Goal: Answer question/provide support

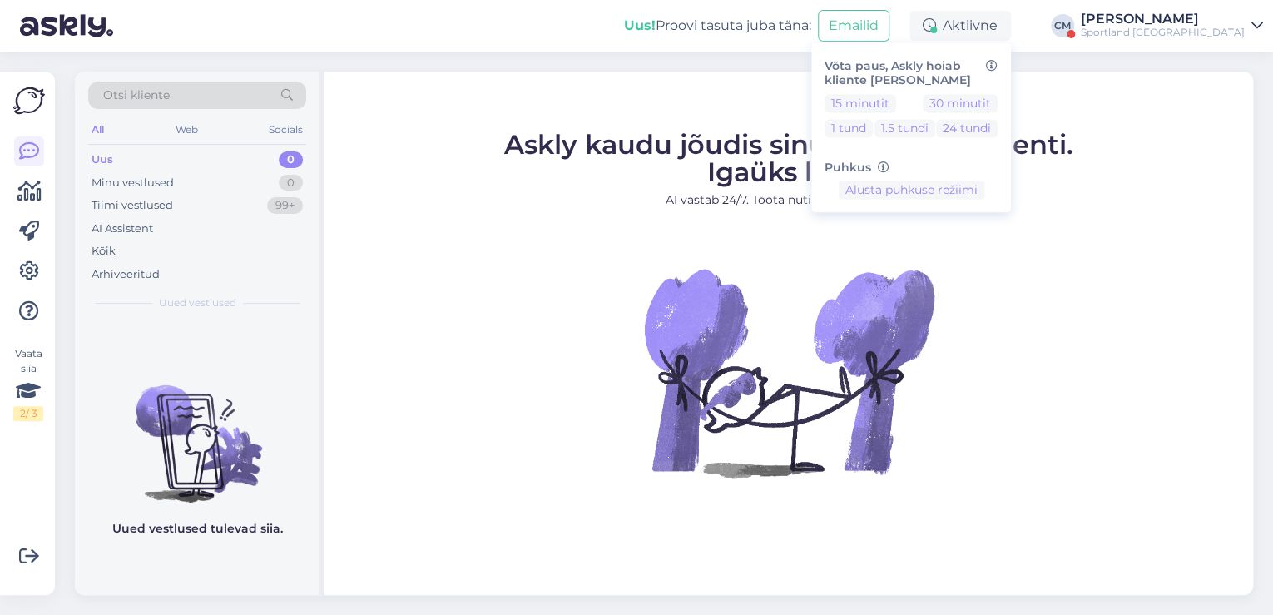
click at [1176, 34] on div "Sportland [GEOGRAPHIC_DATA]" at bounding box center [1163, 32] width 164 height 13
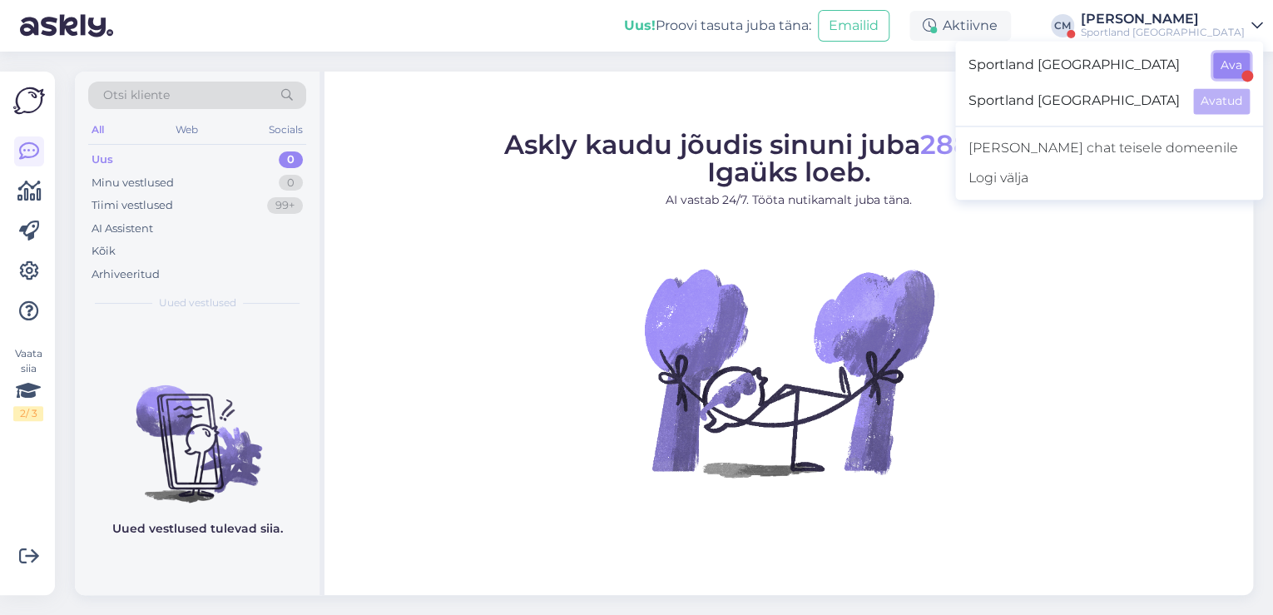
click at [1223, 73] on button "Ava" at bounding box center [1231, 65] width 37 height 26
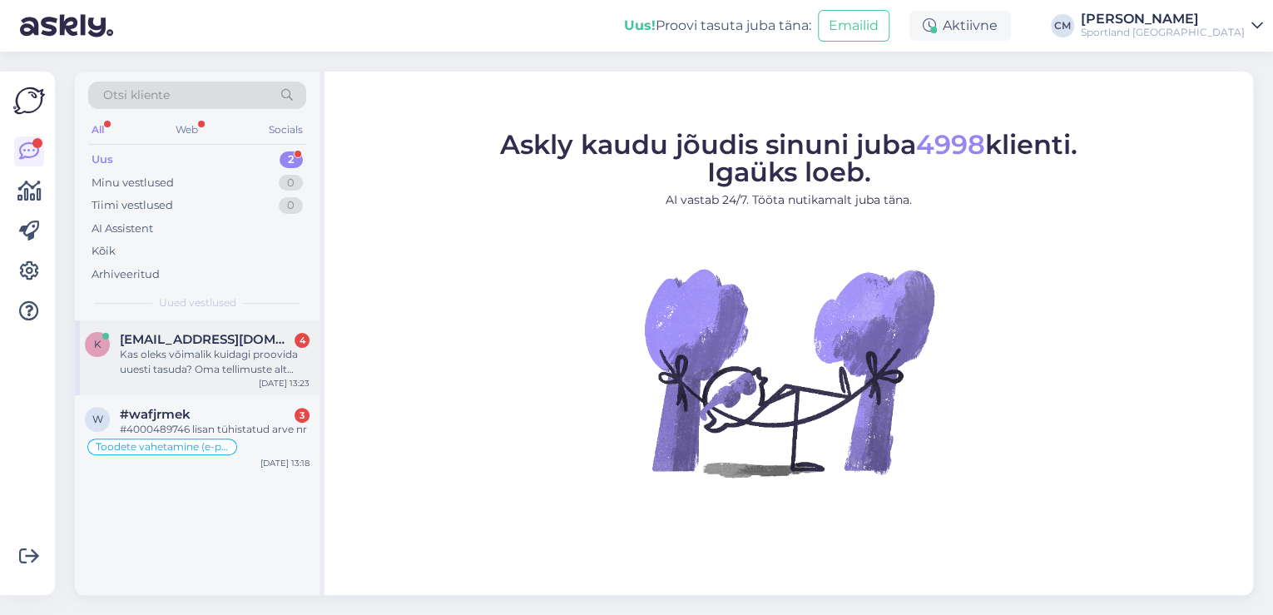
click at [245, 361] on div "Kas oleks võimalik kuidagi proovida uuesti tasuda? Oma tellimuste alt näen seda…" at bounding box center [215, 362] width 190 height 30
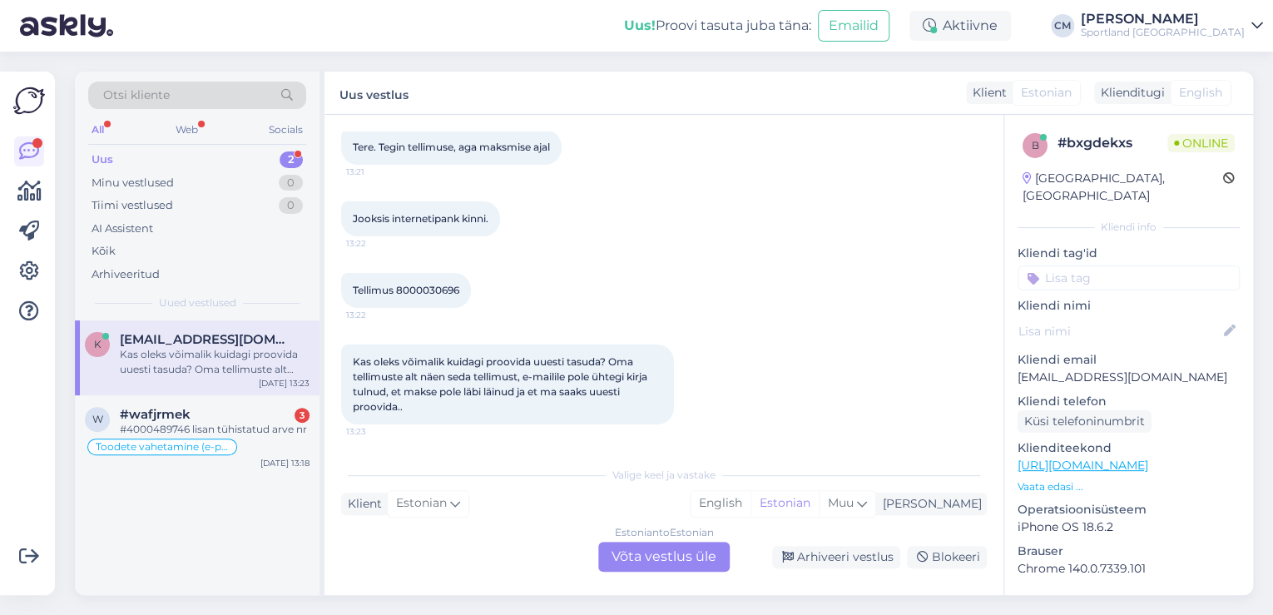
click at [689, 549] on div "Estonian to Estonian Võta vestlus üle" at bounding box center [663, 557] width 131 height 30
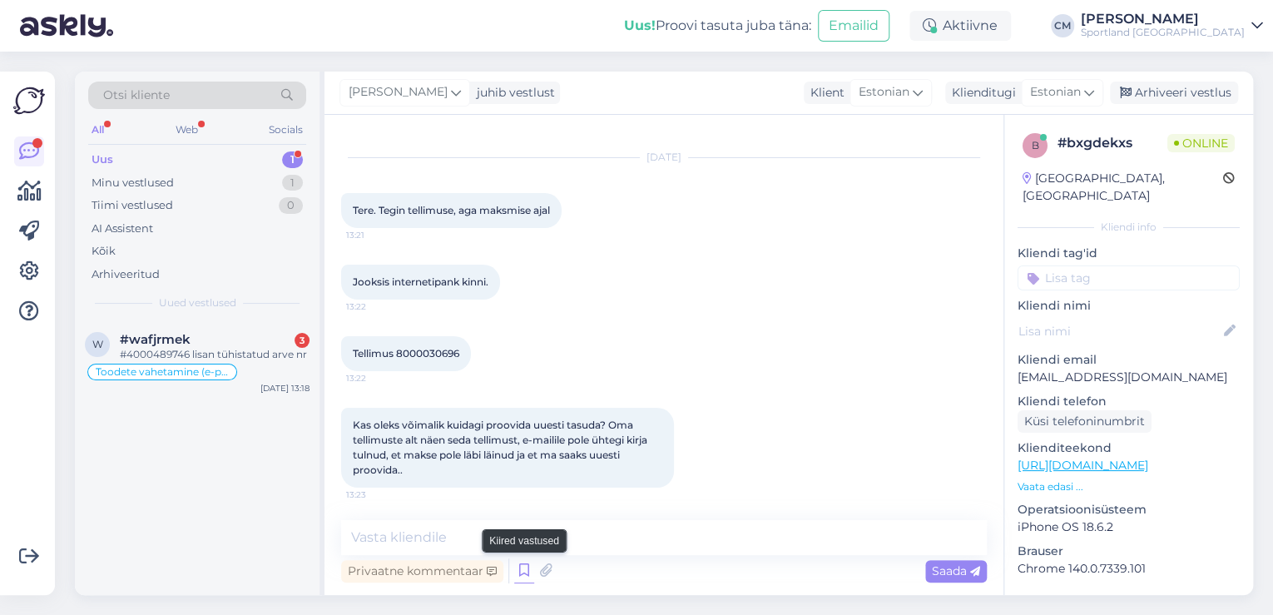
click at [531, 572] on icon at bounding box center [524, 570] width 20 height 25
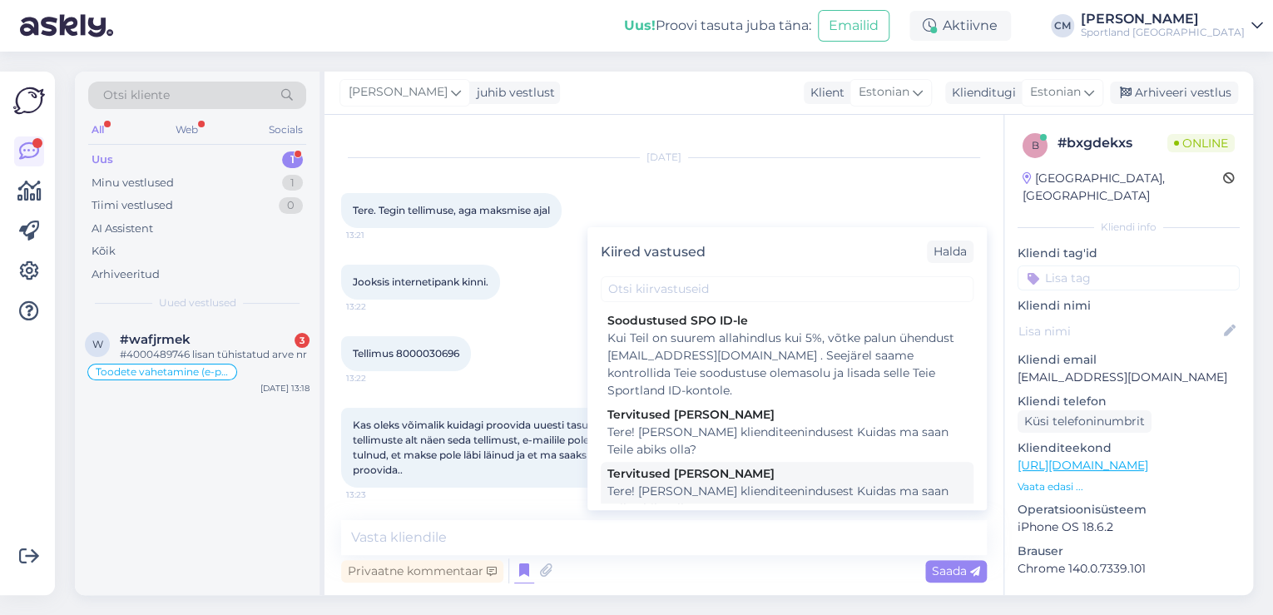
click at [778, 498] on div "Tere! [PERSON_NAME] klienditeenindusest Kuidas ma saan Teile abiks olla?" at bounding box center [786, 499] width 359 height 35
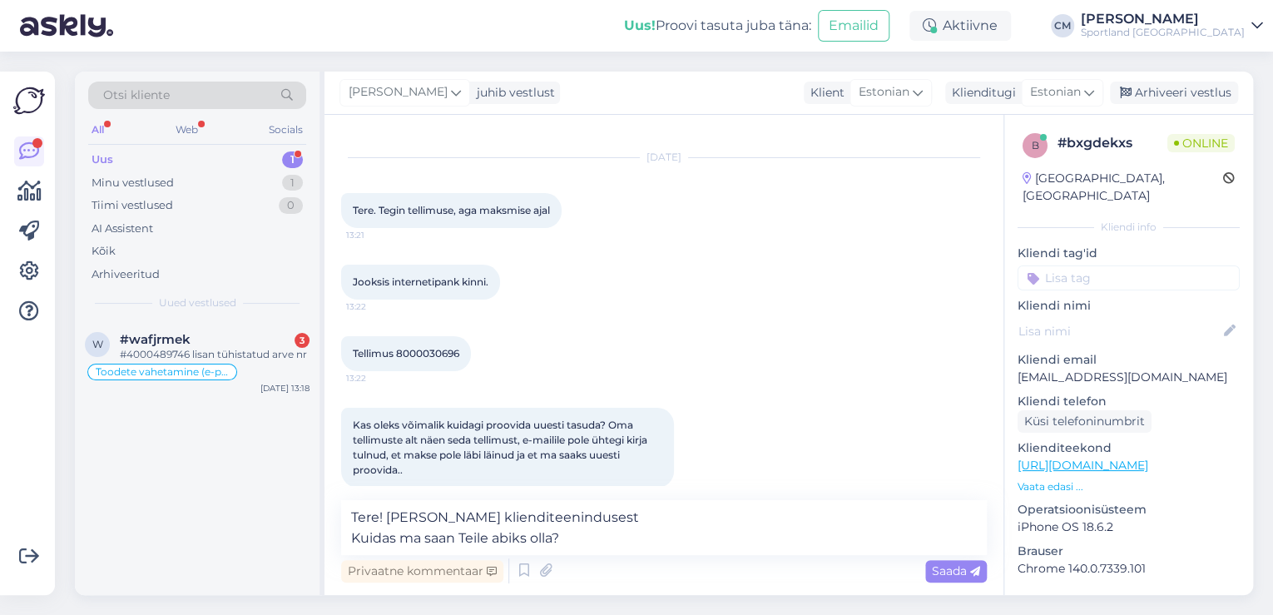
scroll to position [47, 0]
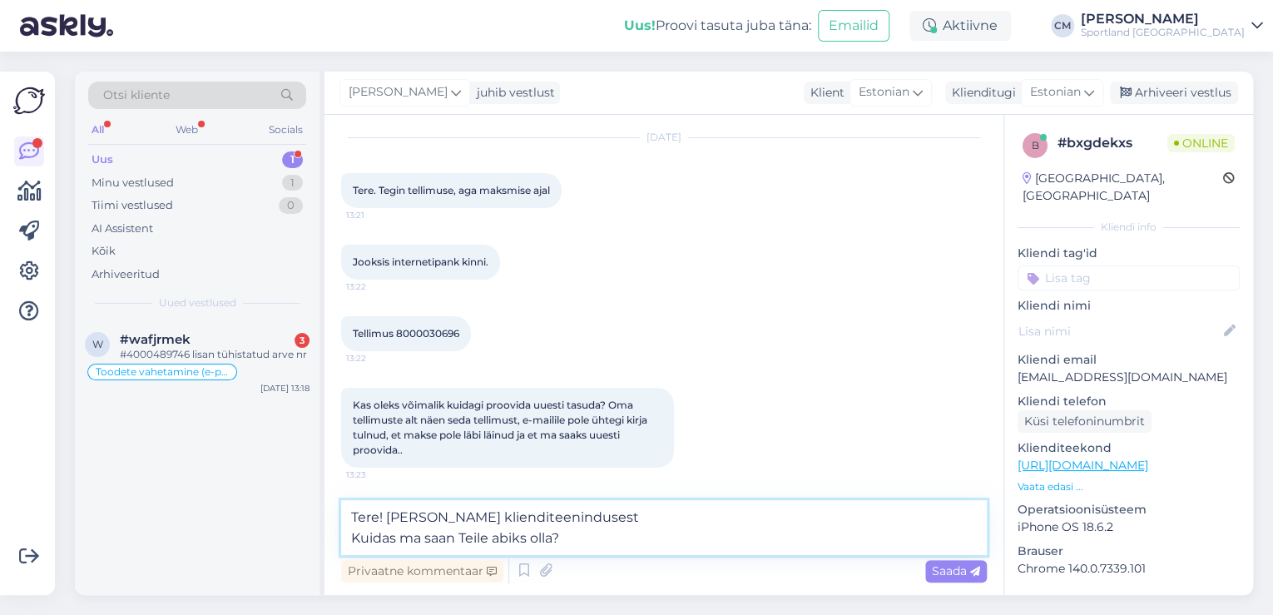
drag, startPoint x: 650, startPoint y: 546, endPoint x: 281, endPoint y: 543, distance: 368.5
click at [281, 543] on div "Otsi kliente All Web Socials Uus 1 Minu vestlused 1 Tiimi vestlused 0 AI Assist…" at bounding box center [664, 333] width 1178 height 523
type textarea "Tere! [PERSON_NAME] klienditeenindusest"
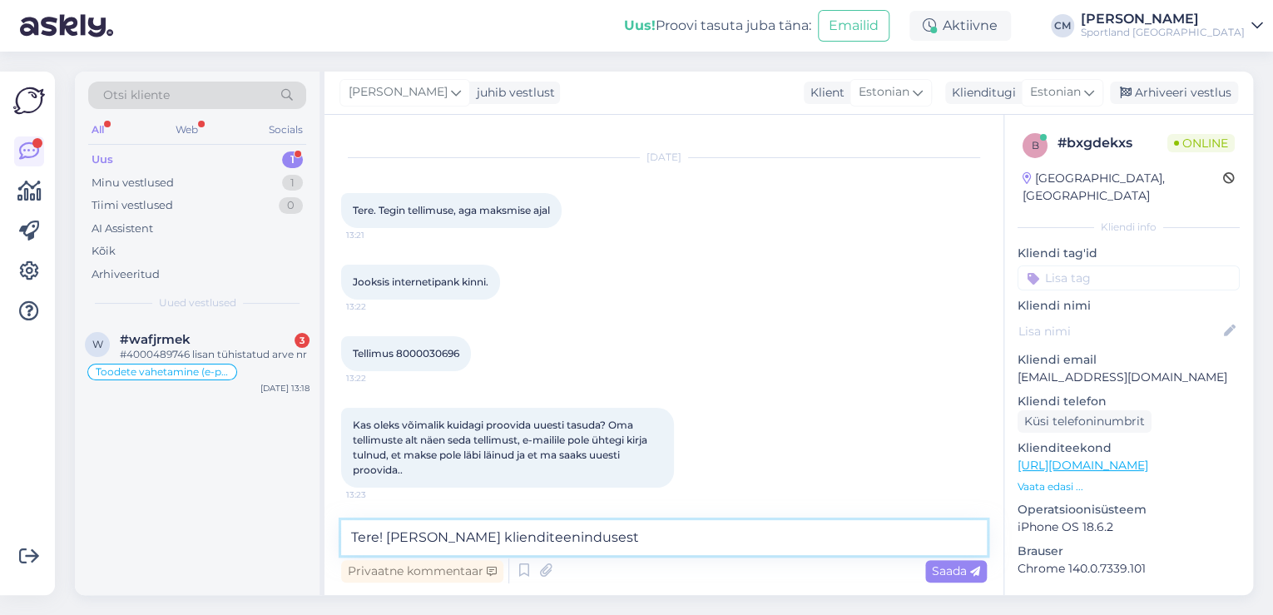
drag, startPoint x: 636, startPoint y: 547, endPoint x: 295, endPoint y: 535, distance: 340.4
click at [295, 535] on div "Otsi kliente All Web Socials Uus 1 Minu vestlused 1 Tiimi vestlused 0 AI Assist…" at bounding box center [664, 333] width 1178 height 523
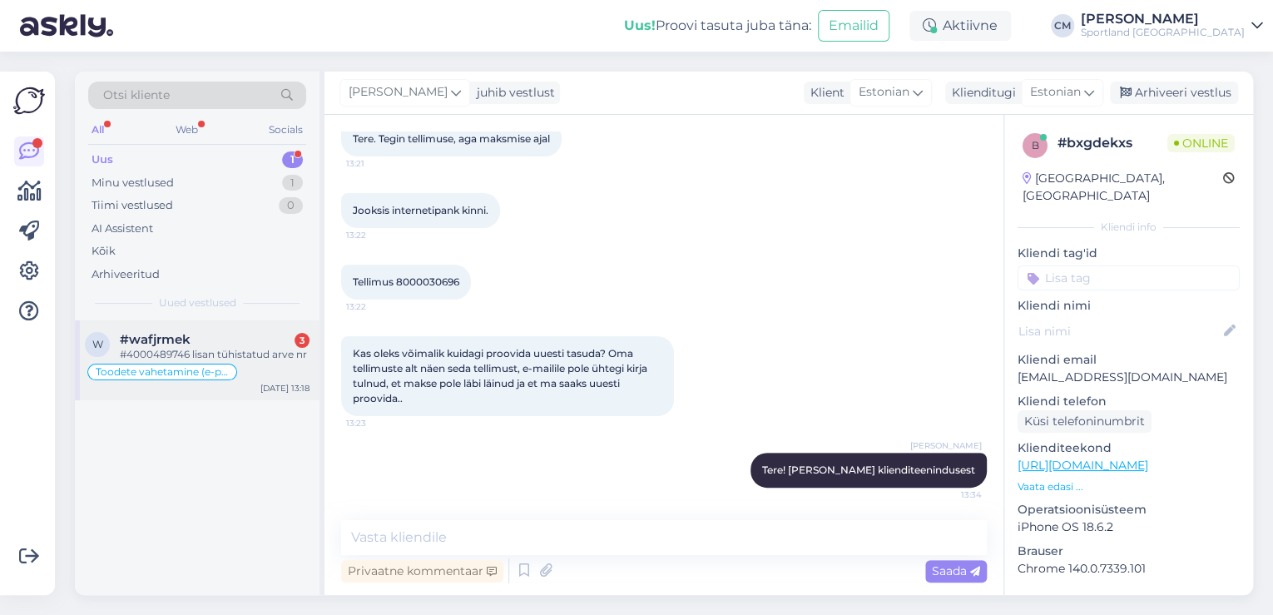
click at [220, 328] on div "w #wafjrmek 3 #4000489746 lisan tühistatud arve nr Toodete vahetamine (e-pood) …" at bounding box center [197, 360] width 245 height 80
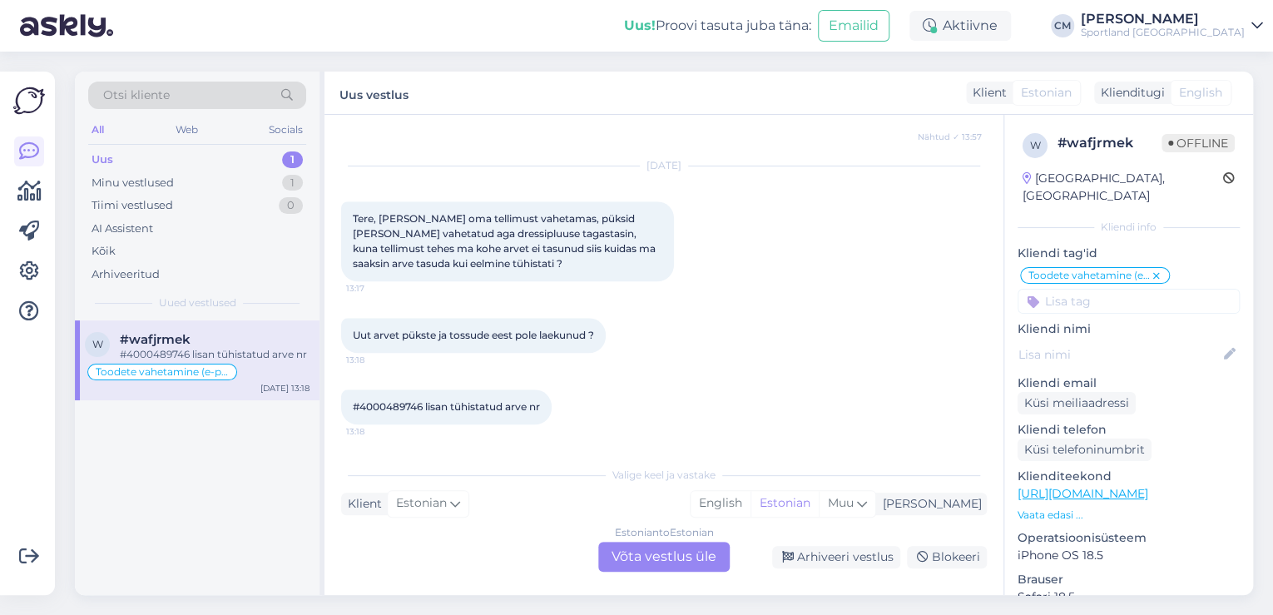
click at [636, 544] on div "Estonian to Estonian Võta vestlus üle" at bounding box center [663, 557] width 131 height 30
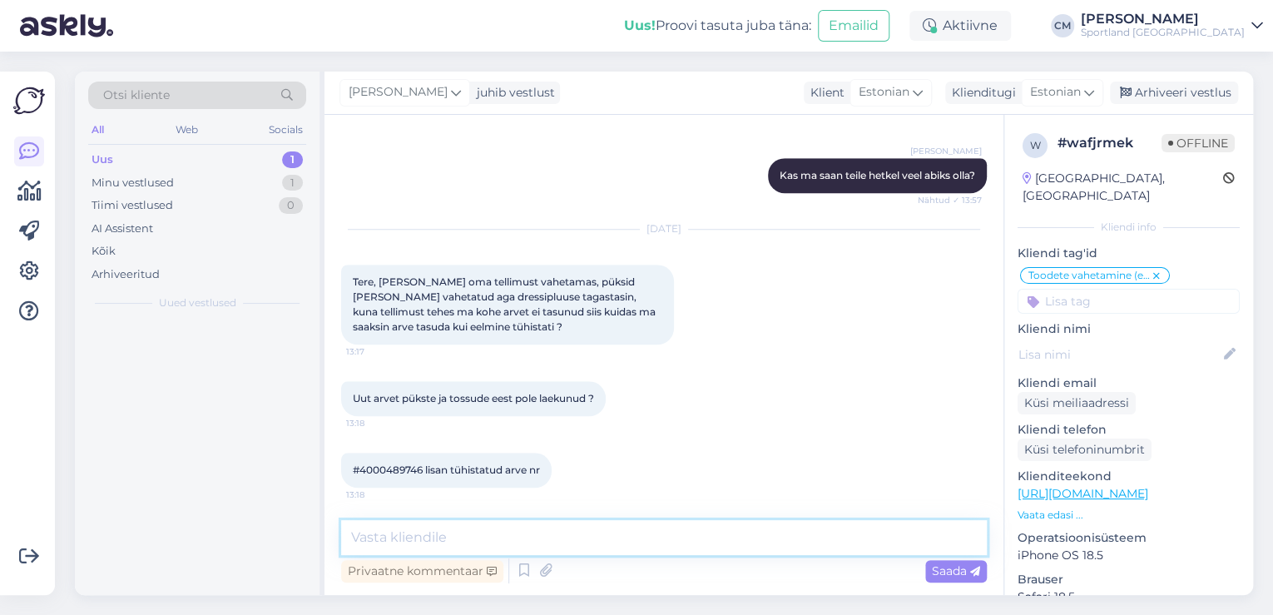
click at [589, 543] on textarea at bounding box center [664, 537] width 646 height 35
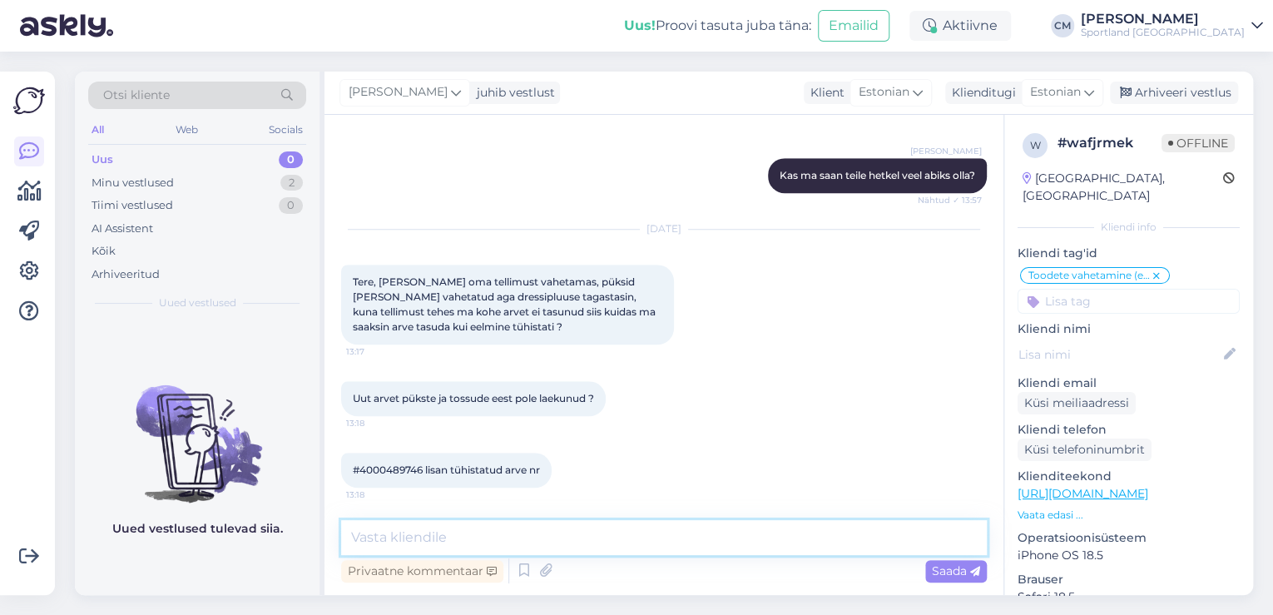
paste textarea "Tere! [PERSON_NAME] klienditeenindusest"
type textarea "Tere! [PERSON_NAME] klienditeenindusest"
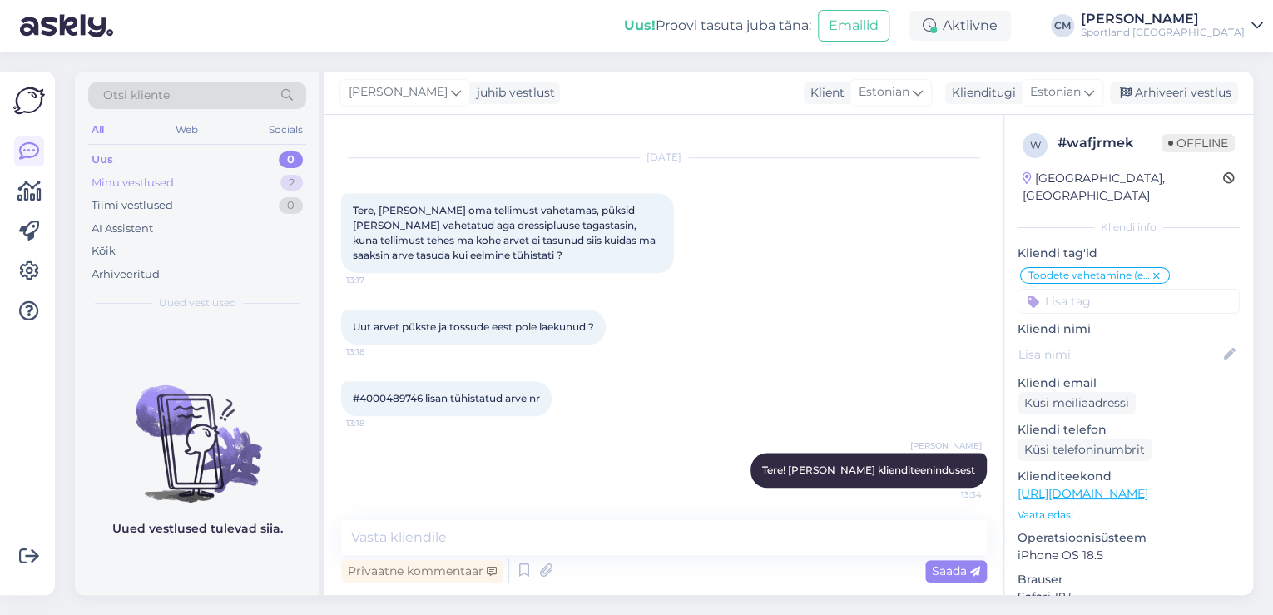
click at [276, 175] on div "Minu vestlused 2" at bounding box center [197, 182] width 218 height 23
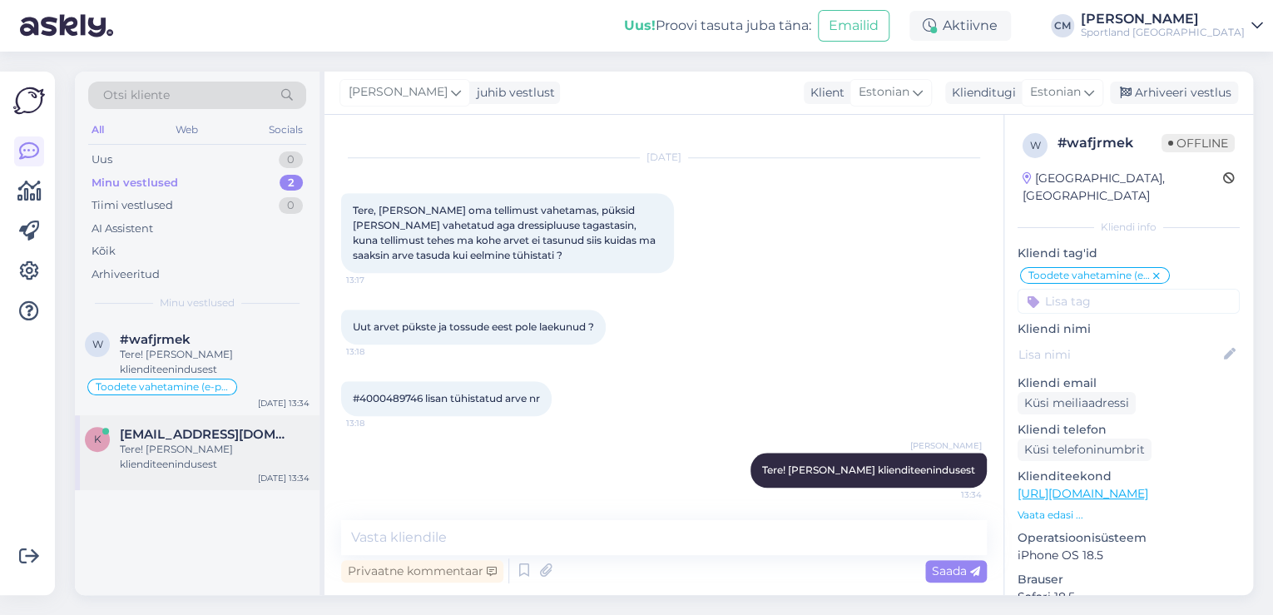
click at [220, 427] on span "[EMAIL_ADDRESS][DOMAIN_NAME]" at bounding box center [206, 434] width 173 height 15
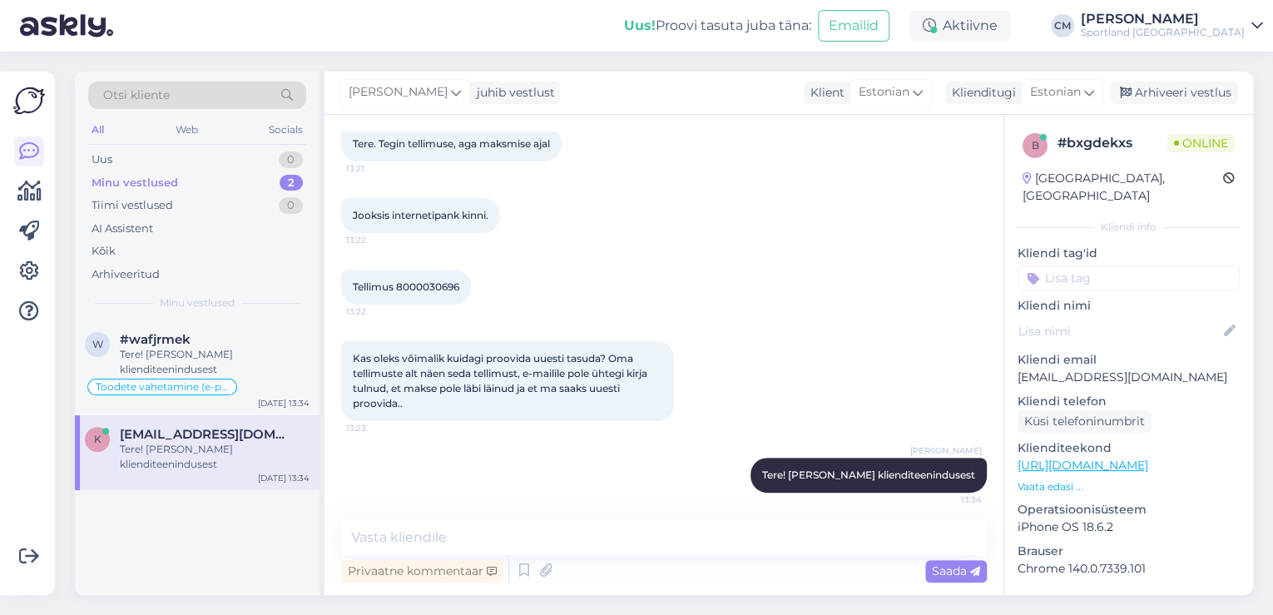
scroll to position [98, 0]
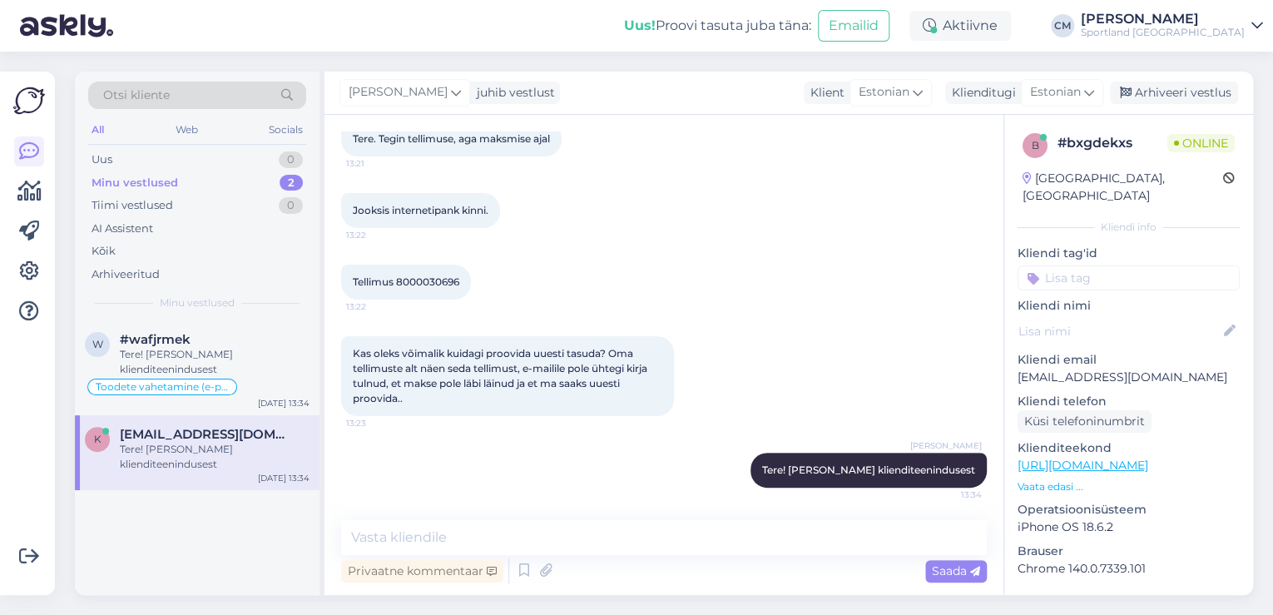
click at [446, 282] on span "Tellimus 8000030696" at bounding box center [406, 281] width 106 height 12
copy div "8000030696 13:22"
click at [9, 200] on div "Võimalused Veendu, et Askly loob sulle väärtust. Sulge Ühenda FB ja IG sõnumid …" at bounding box center [27, 333] width 55 height 523
click at [17, 194] on icon at bounding box center [29, 191] width 24 height 20
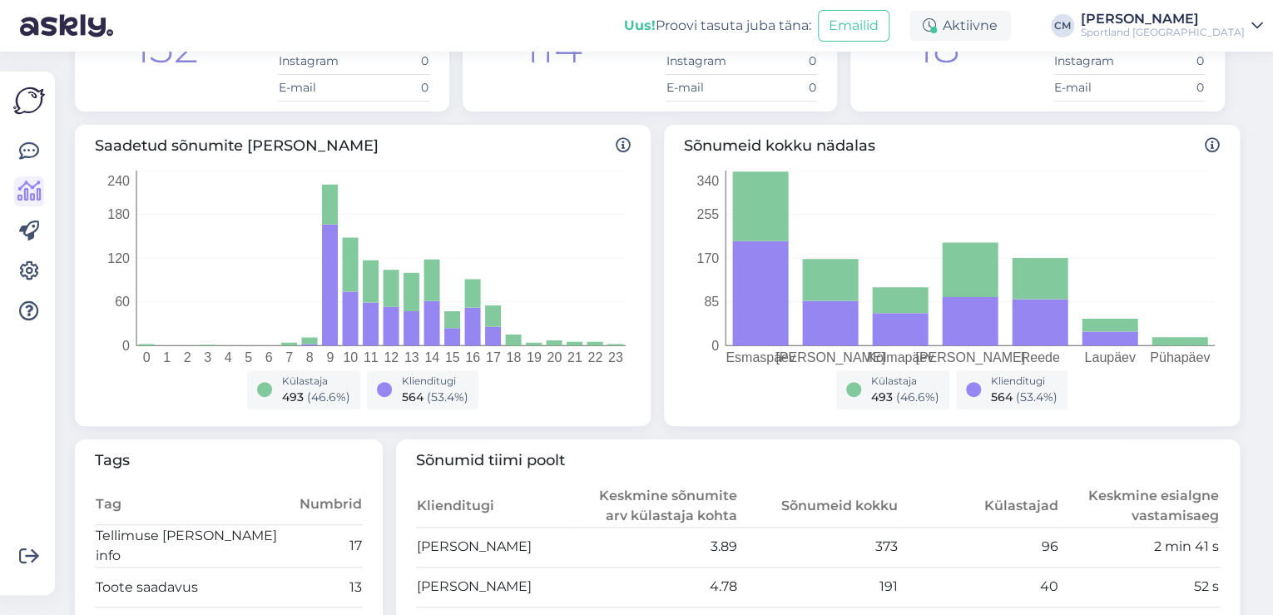
scroll to position [67, 0]
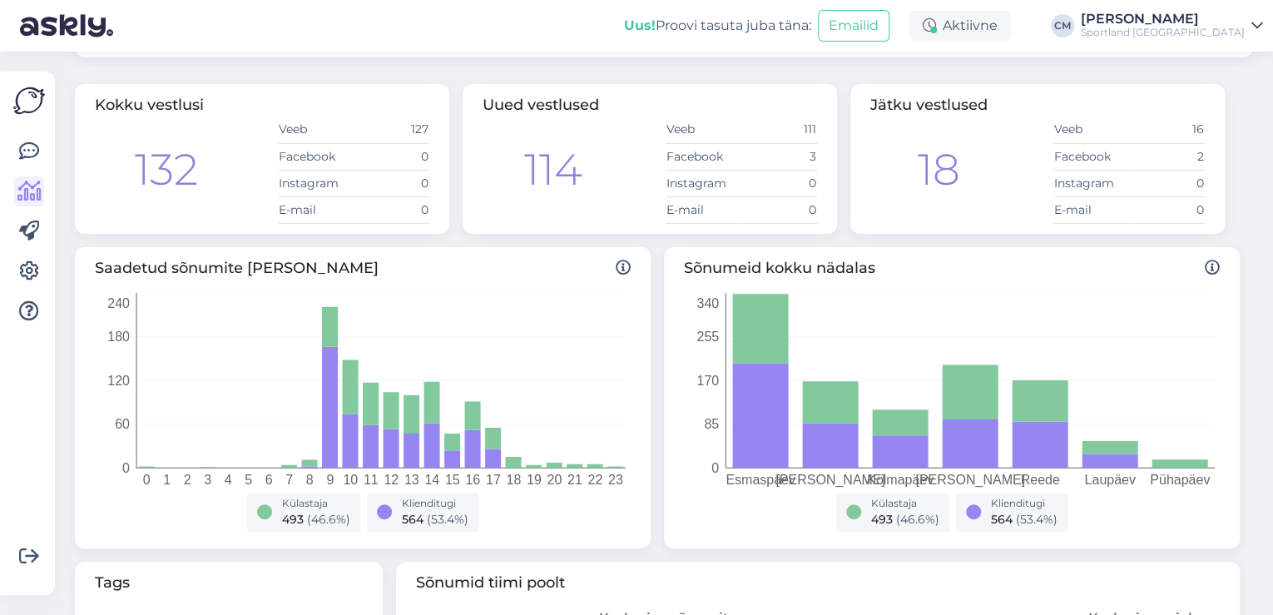
click at [12, 163] on div "Võimalused Veendu, et Askly loob sulle väärtust. Sulge Ühenda FB ja IG sõnumid …" at bounding box center [27, 333] width 55 height 523
click at [21, 158] on icon at bounding box center [29, 151] width 20 height 20
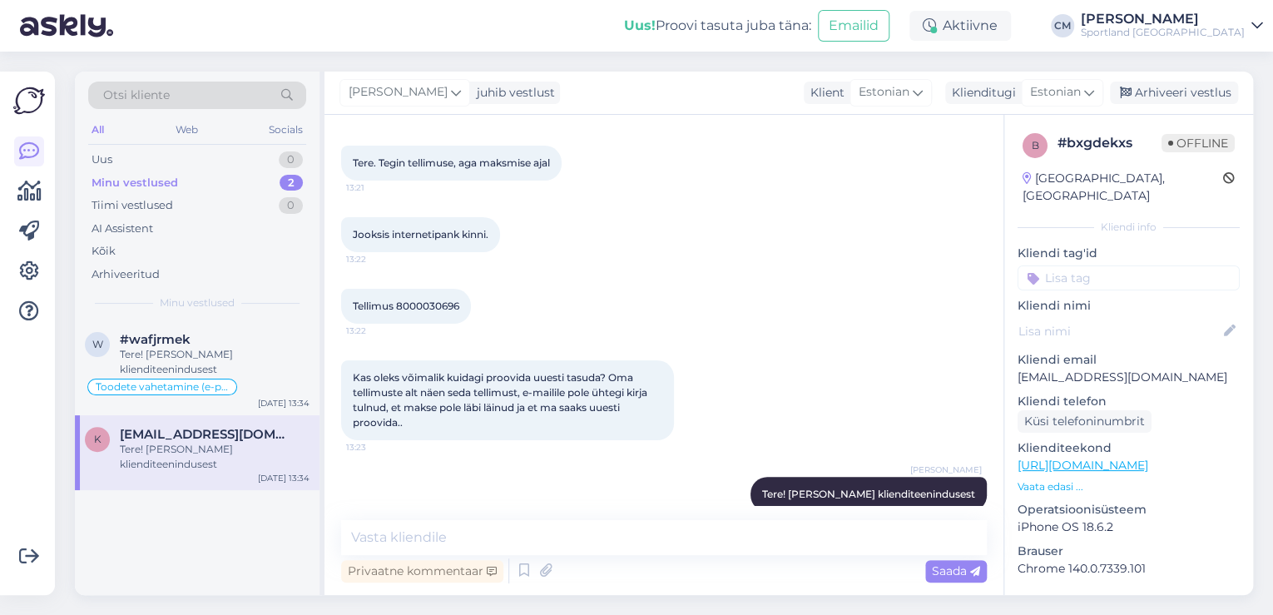
scroll to position [98, 0]
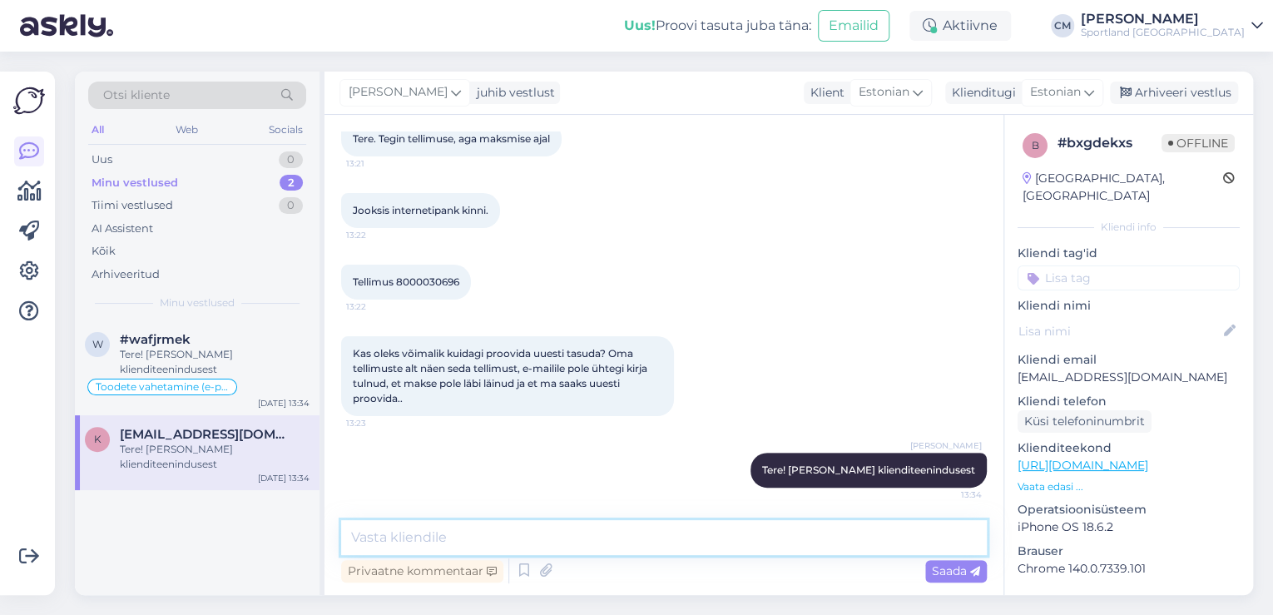
click at [590, 527] on textarea at bounding box center [664, 537] width 646 height 35
type textarea "N"
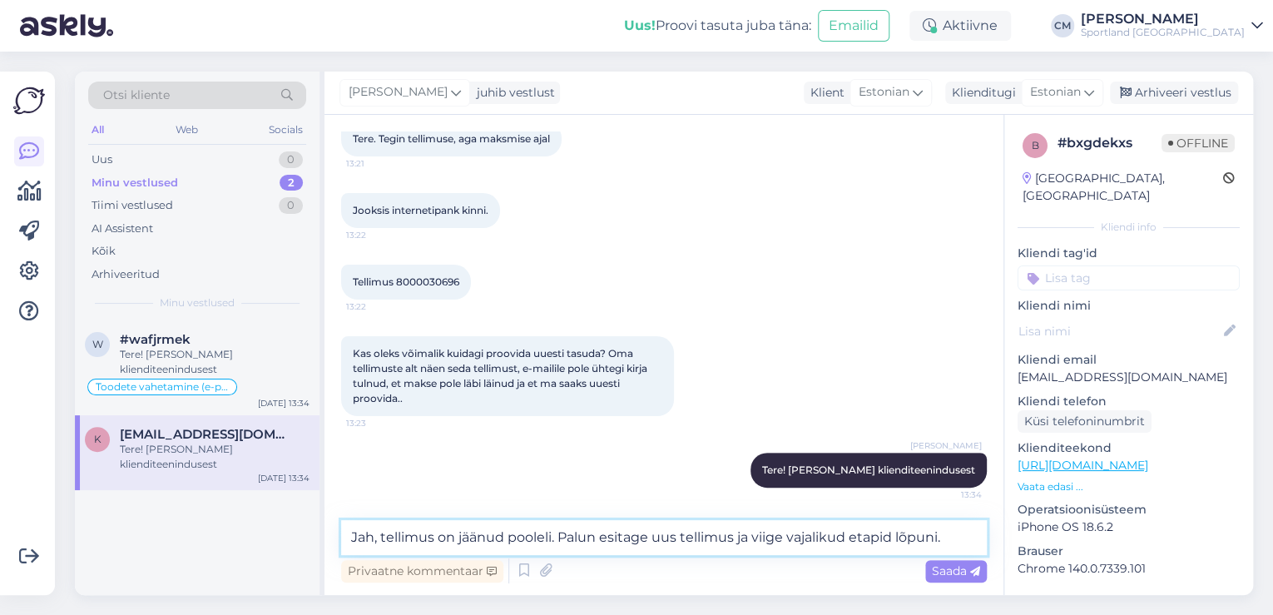
type textarea "Jah, tellimus on jäänud pooleli. Palun esitage uus tellimus ja viige vajalikud …"
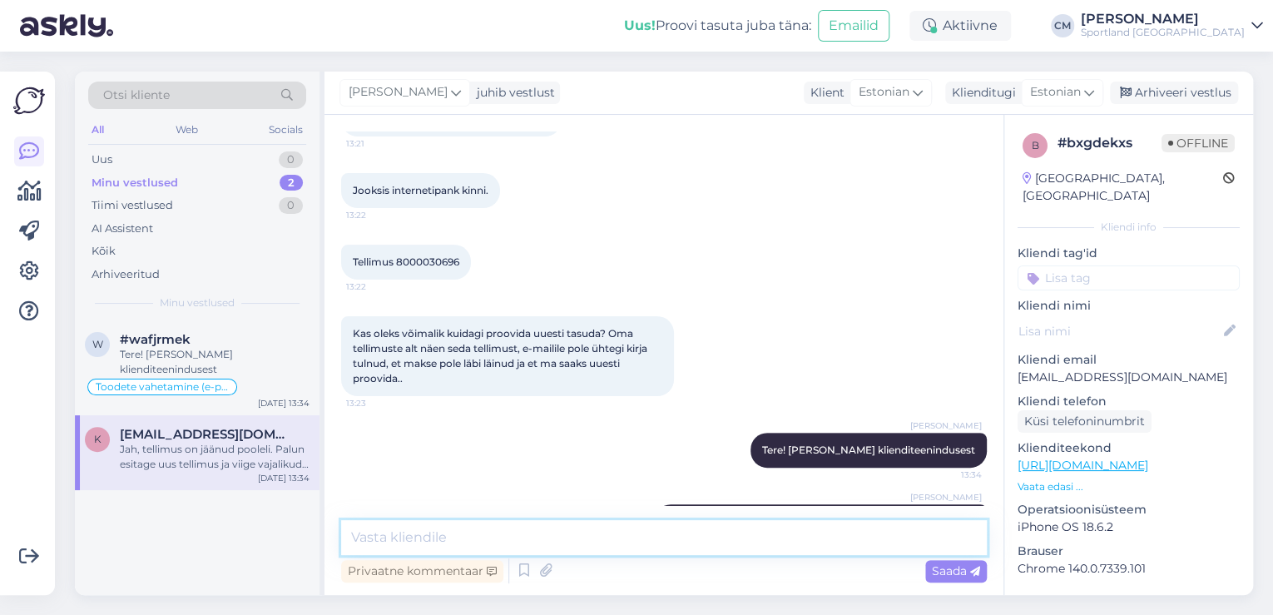
scroll to position [185, 0]
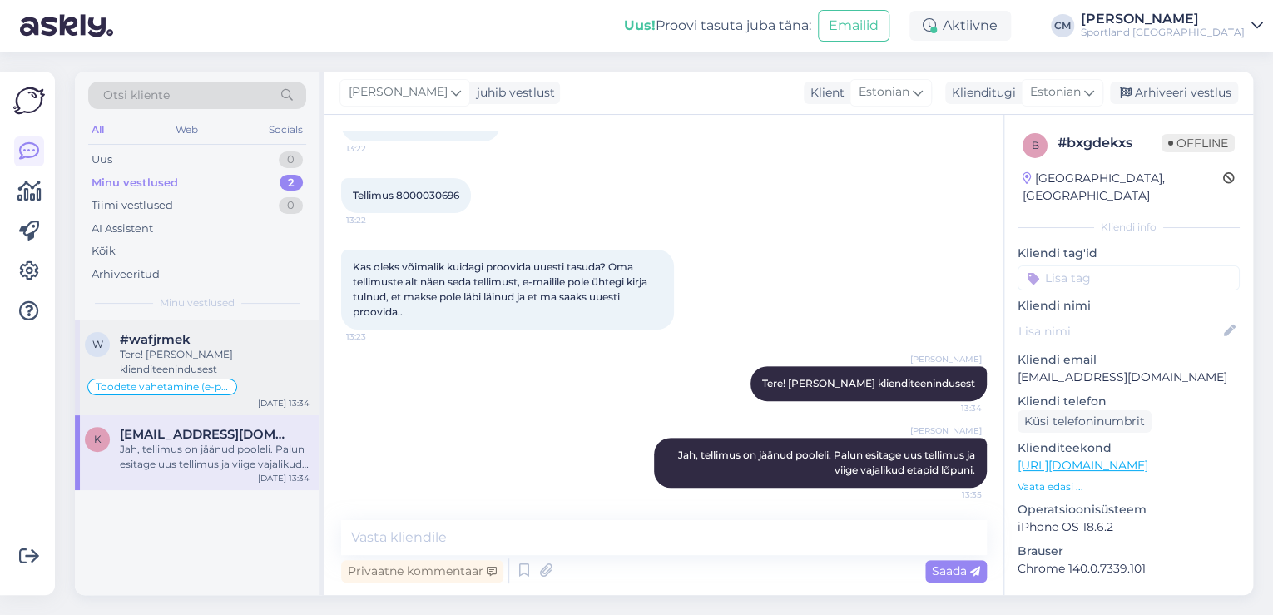
click at [226, 368] on div "Tere! [PERSON_NAME] klienditeenindusest" at bounding box center [215, 362] width 190 height 30
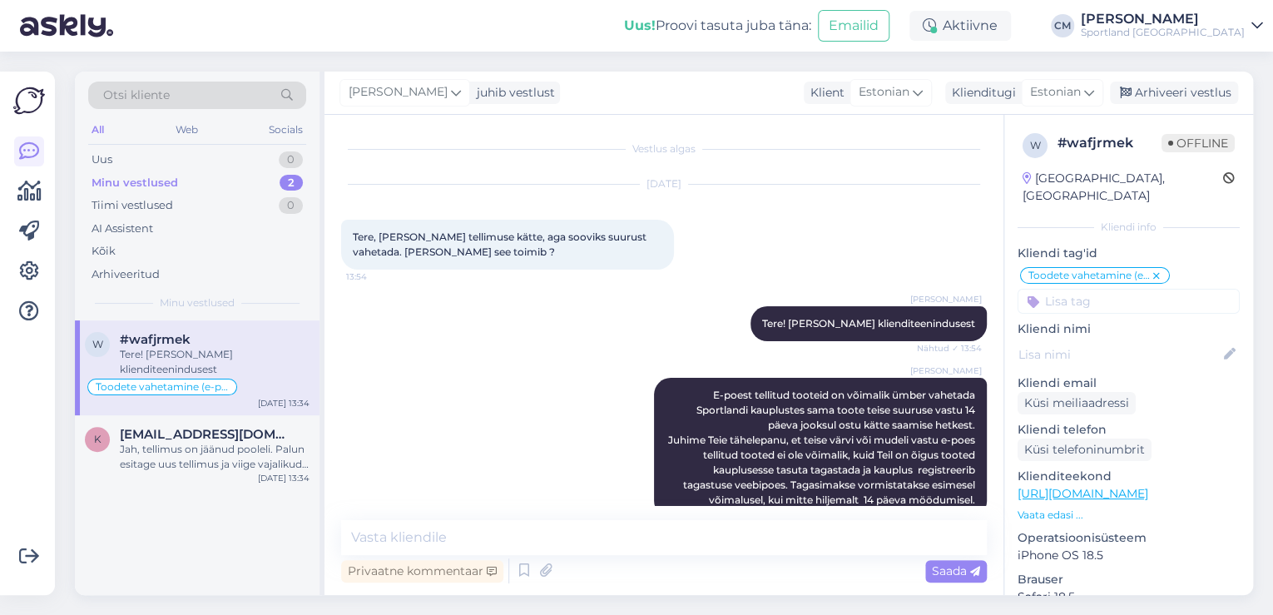
scroll to position [727, 0]
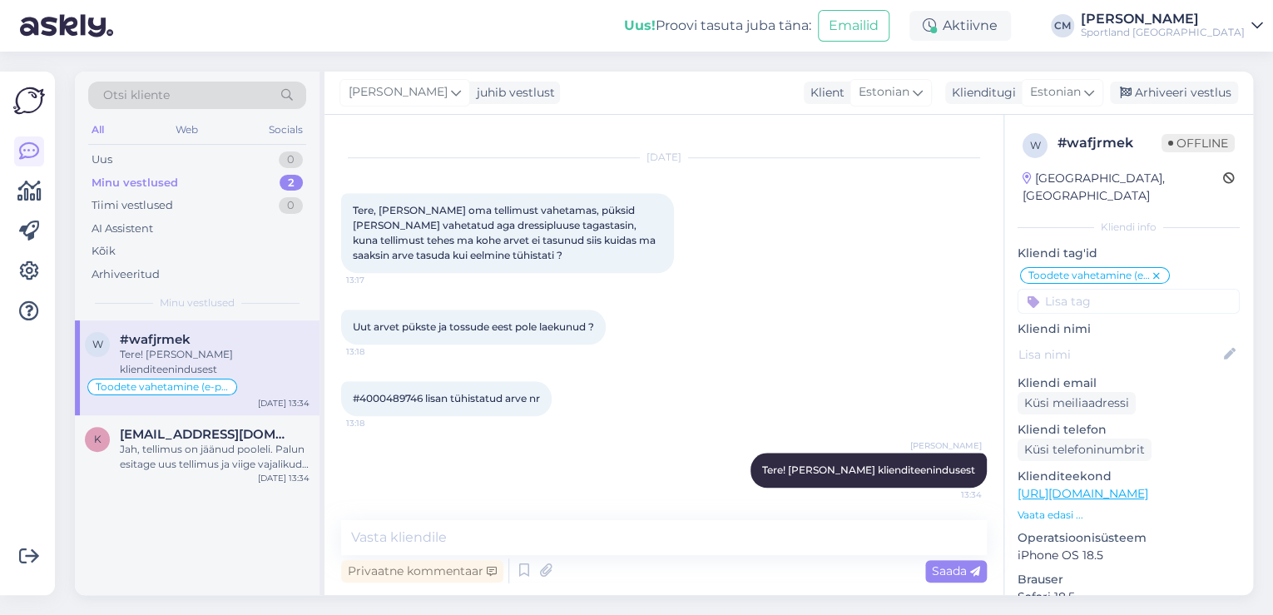
click at [376, 405] on div "#4000489746 lisan tühistatud arve nr 13:18" at bounding box center [446, 398] width 210 height 35
click at [376, 395] on span "#4000489746 lisan tühistatud arve nr" at bounding box center [446, 398] width 187 height 12
copy span "4000489746"
click at [700, 329] on div "Uut arvet pükste ja tossude eest pole laekunud ? 13:18" at bounding box center [664, 327] width 646 height 72
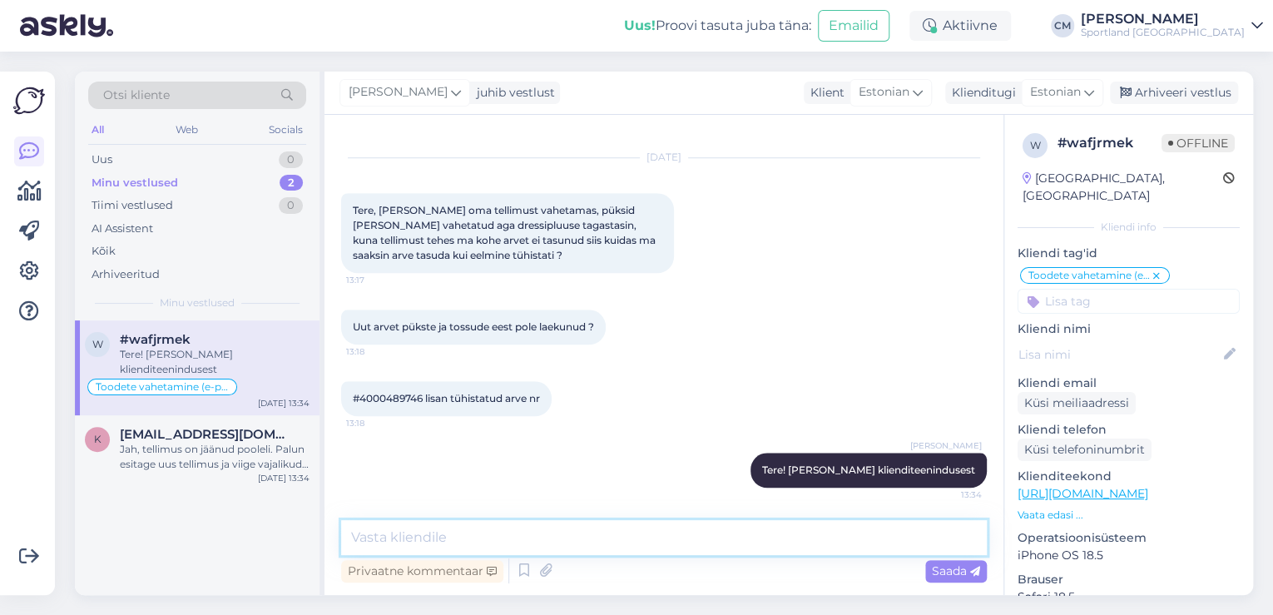
click at [731, 549] on textarea at bounding box center [664, 537] width 646 height 35
type textarea "T"
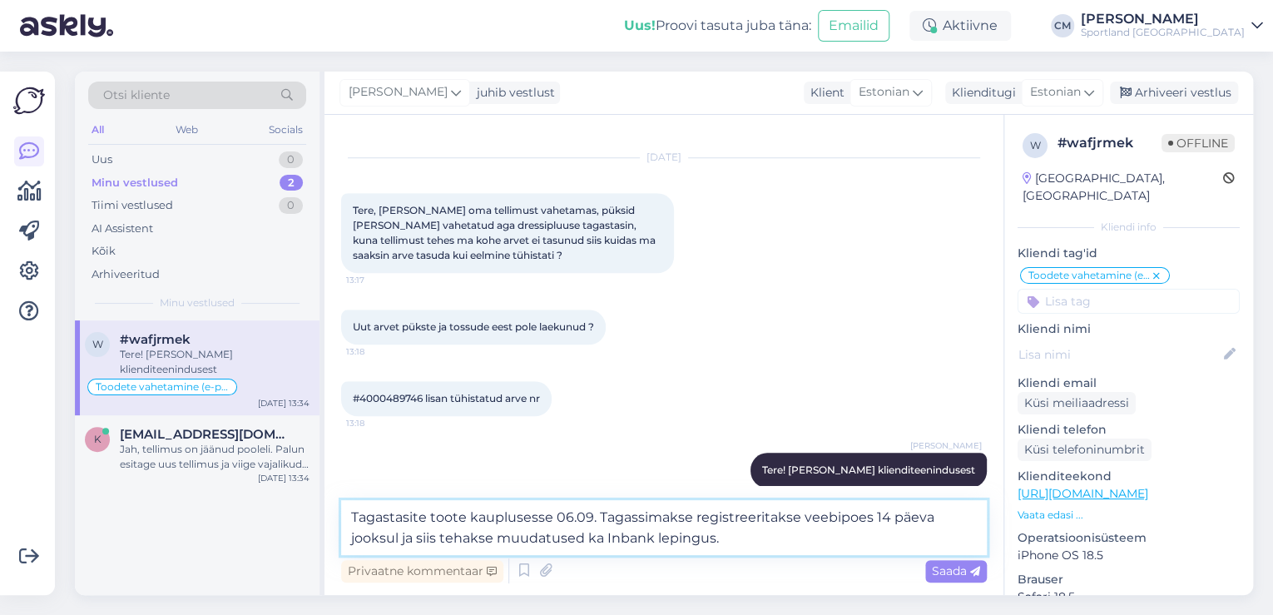
click at [643, 519] on textarea "Tagastasite toote kauplusesse 06.09. Tagassimakse registreeritakse veebipoes 14…" at bounding box center [664, 527] width 646 height 55
type textarea "Tagastasite toote kauplusesse 06.09. Tagasimakse registreeritakse veebipoes 14 …"
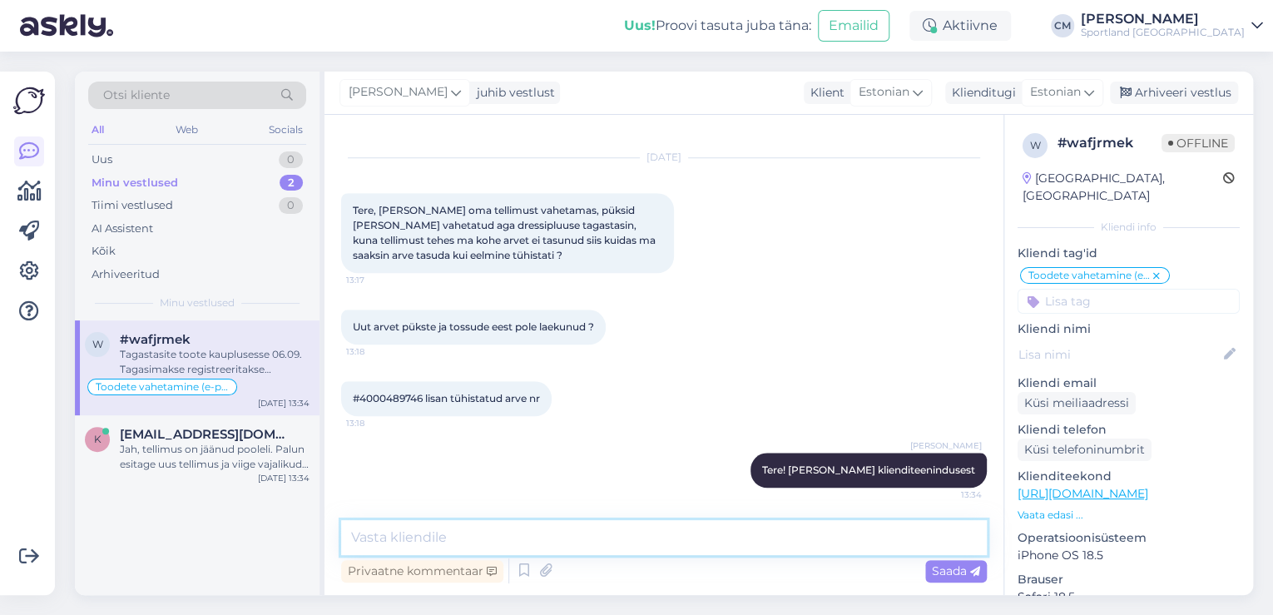
scroll to position [829, 0]
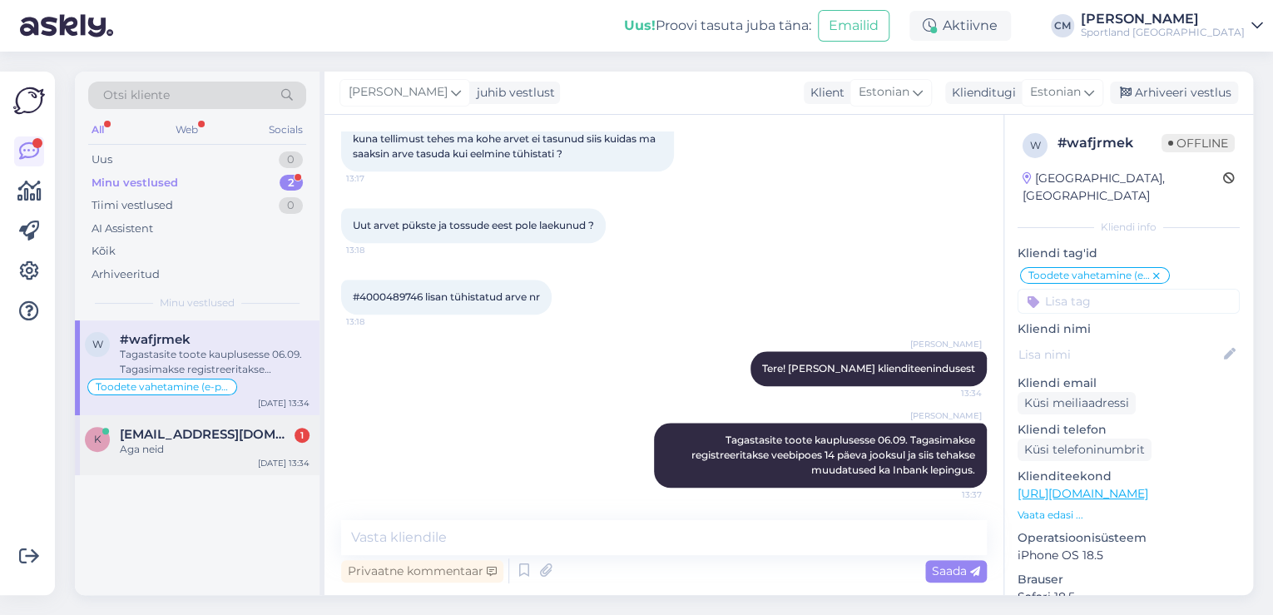
click at [170, 463] on div "k [EMAIL_ADDRESS][DOMAIN_NAME] 1 Aga neid [DATE] 13:34" at bounding box center [197, 445] width 245 height 60
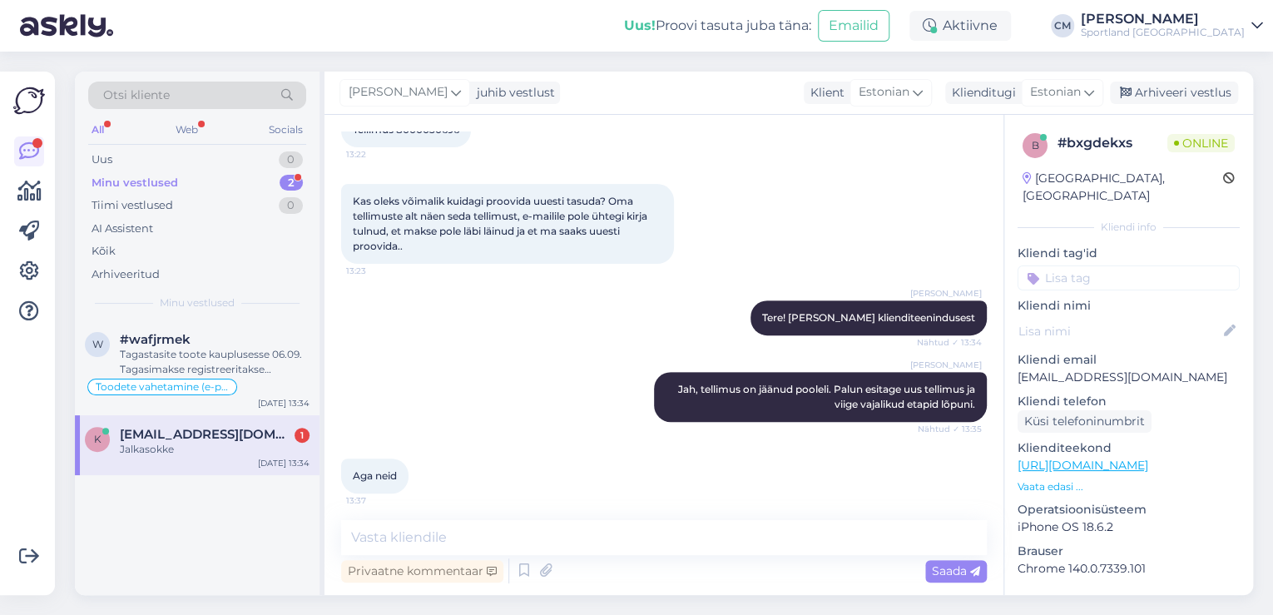
scroll to position [128, 0]
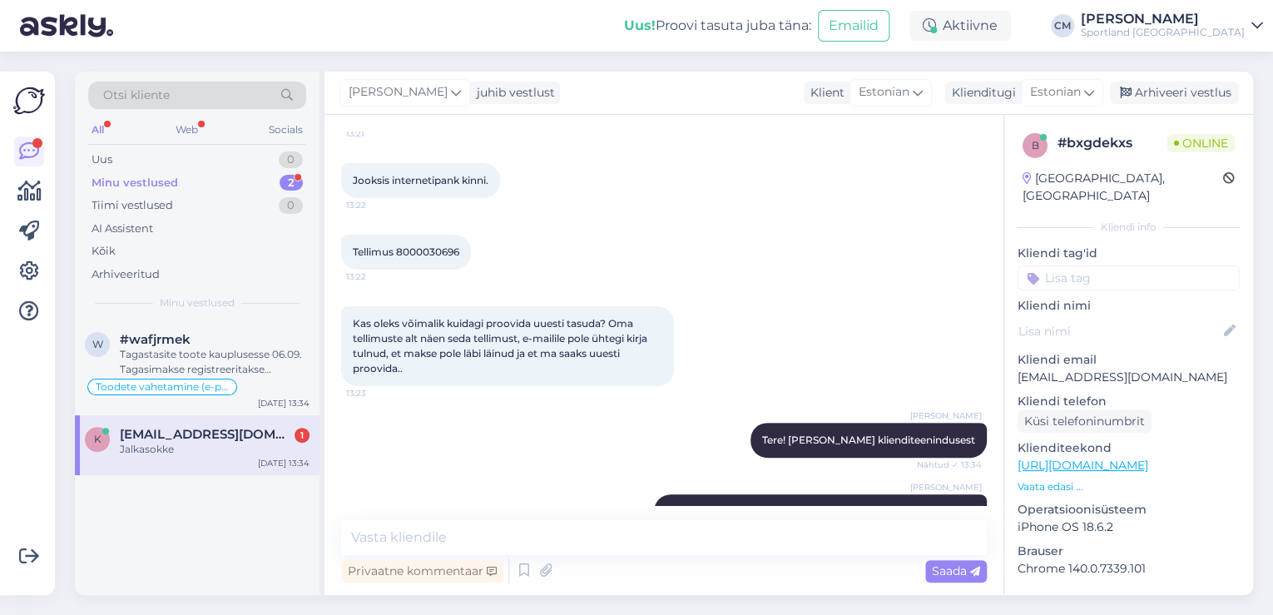
click at [428, 253] on span "Tellimus 8000030696" at bounding box center [406, 251] width 106 height 12
copy div "8000030696 13:22"
click at [662, 546] on textarea at bounding box center [664, 537] width 646 height 35
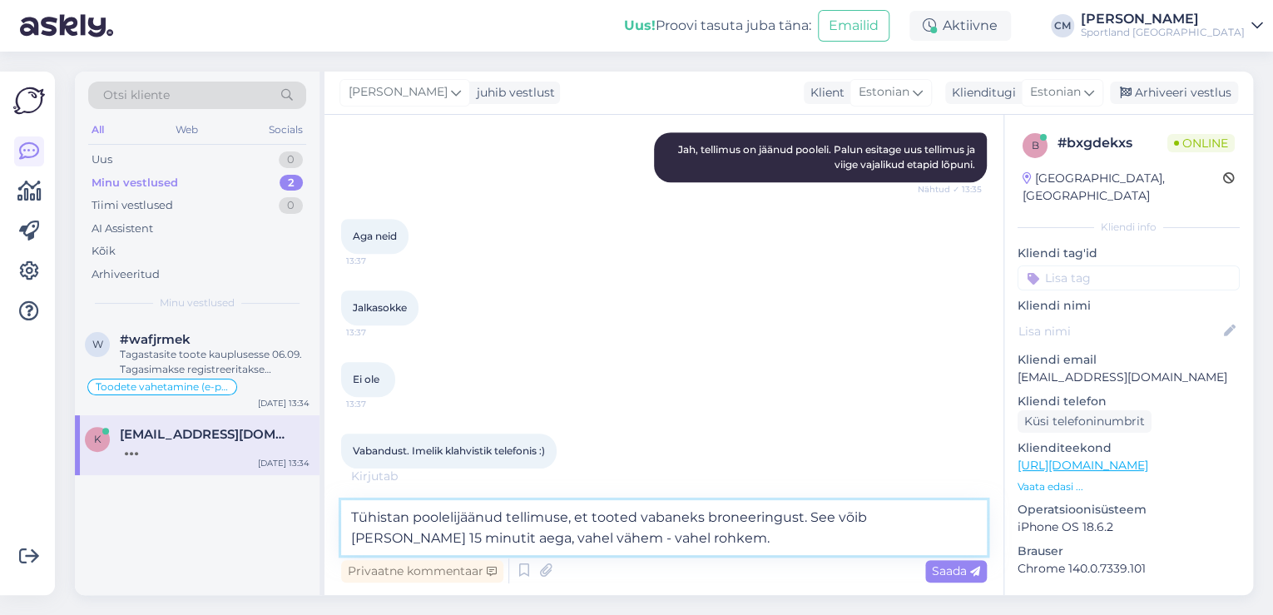
scroll to position [509, 0]
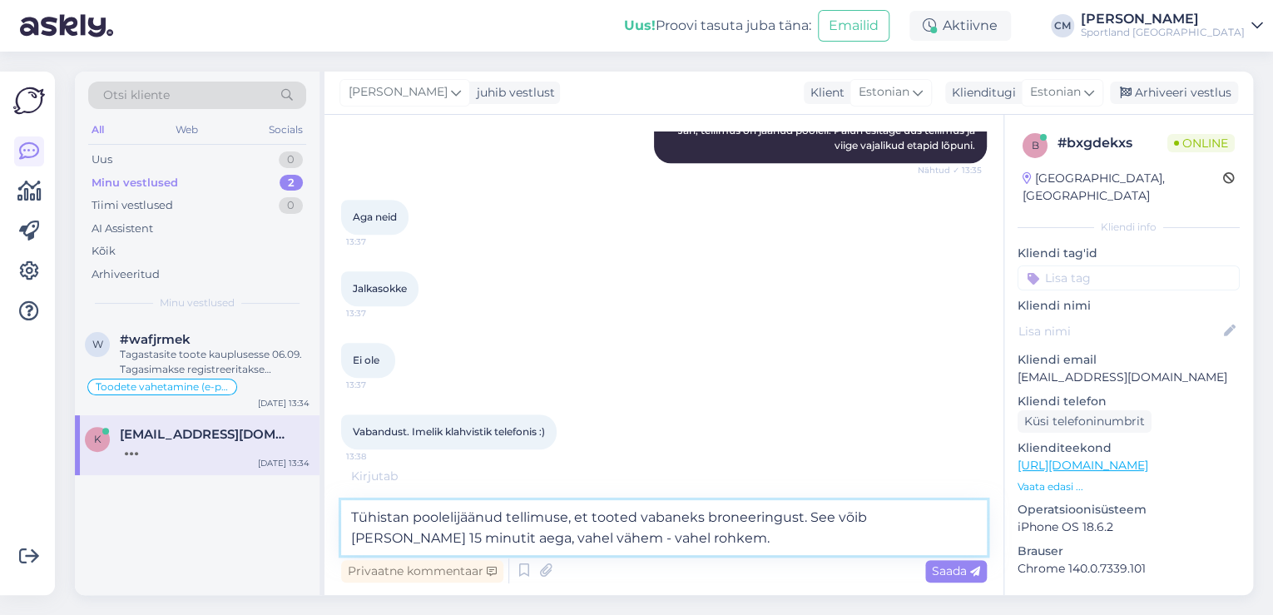
type textarea "Tühistan poolelijäänud tellimuse, et tooted vabaneks broneeringust. See võib [P…"
click at [607, 551] on textarea "Tühistan poolelijäänud tellimuse, et tooted vabaneks broneeringust. See võib [P…" at bounding box center [664, 527] width 646 height 55
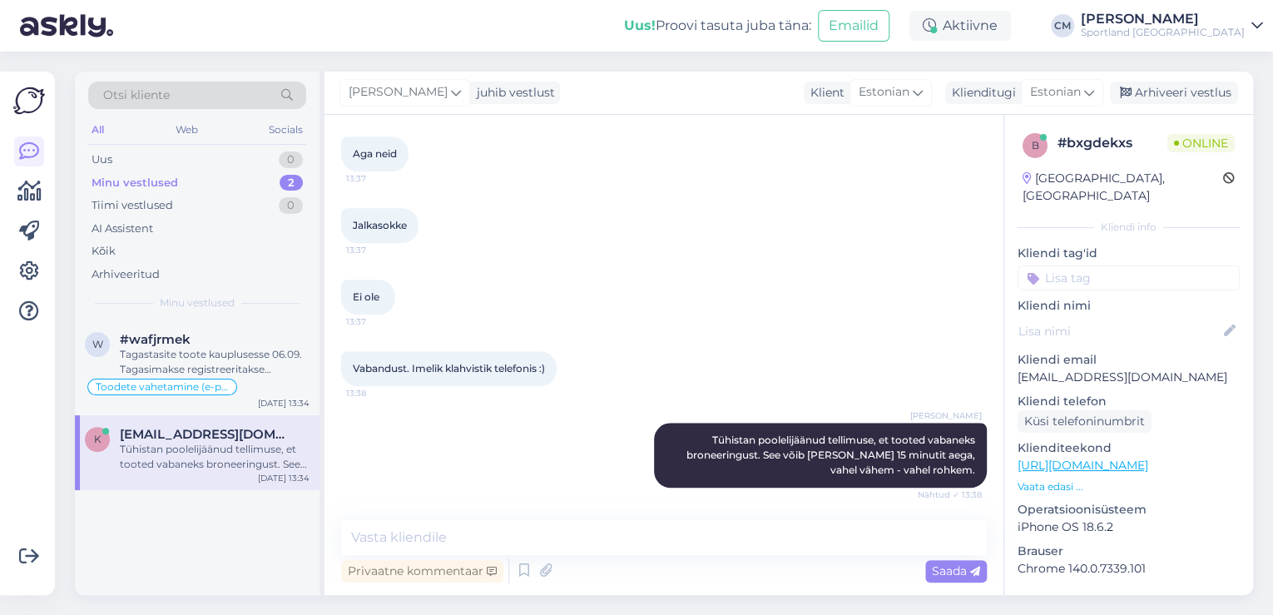
scroll to position [644, 0]
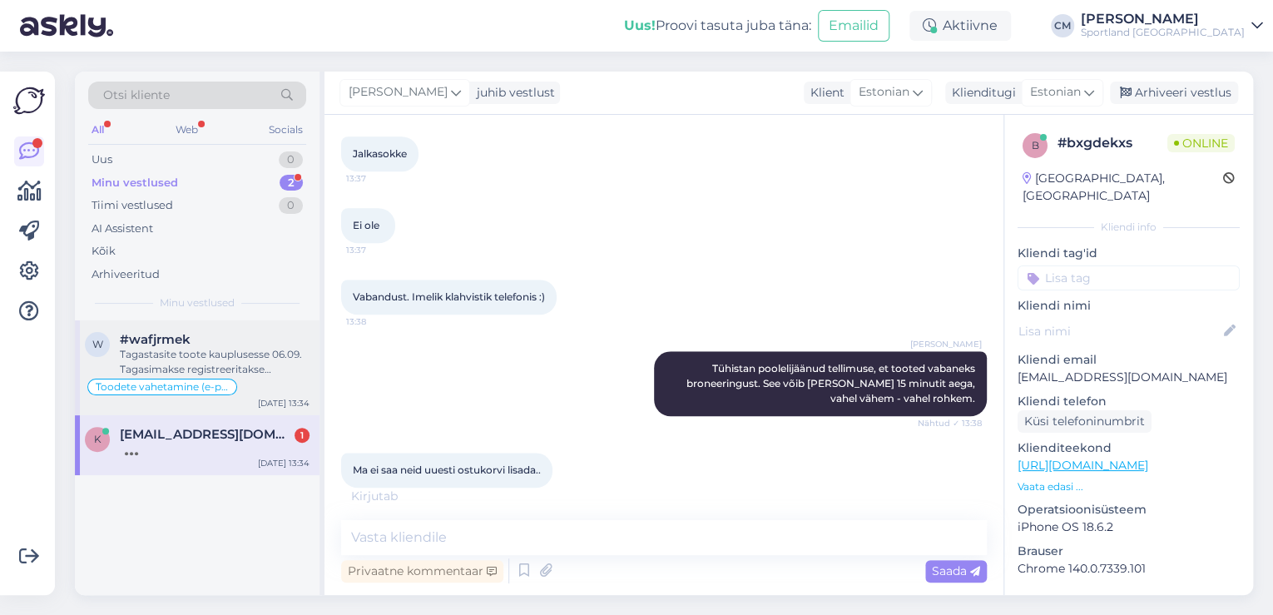
click at [253, 380] on div "Toodete vahetamine (e-pood)" at bounding box center [197, 387] width 225 height 20
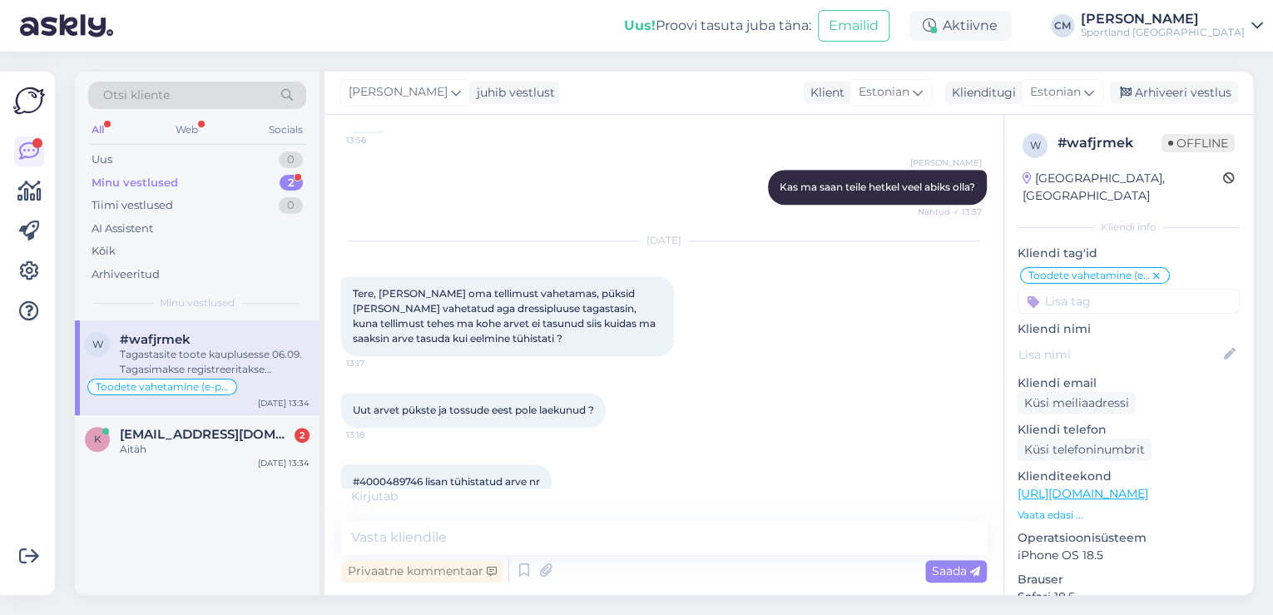
scroll to position [847, 0]
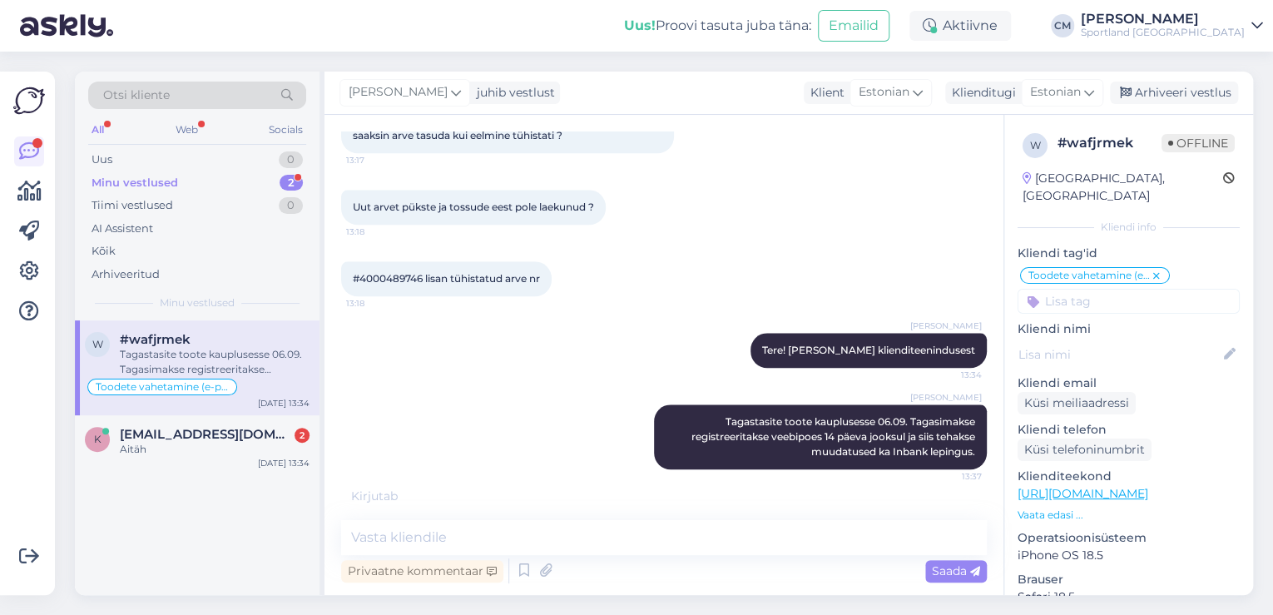
click at [1168, 109] on div "[PERSON_NAME] juhib vestlust Klient [DEMOGRAPHIC_DATA] Klienditugi [DEMOGRAPHIC…" at bounding box center [788, 93] width 928 height 43
click at [1173, 90] on div "Arhiveeri vestlus" at bounding box center [1174, 93] width 128 height 22
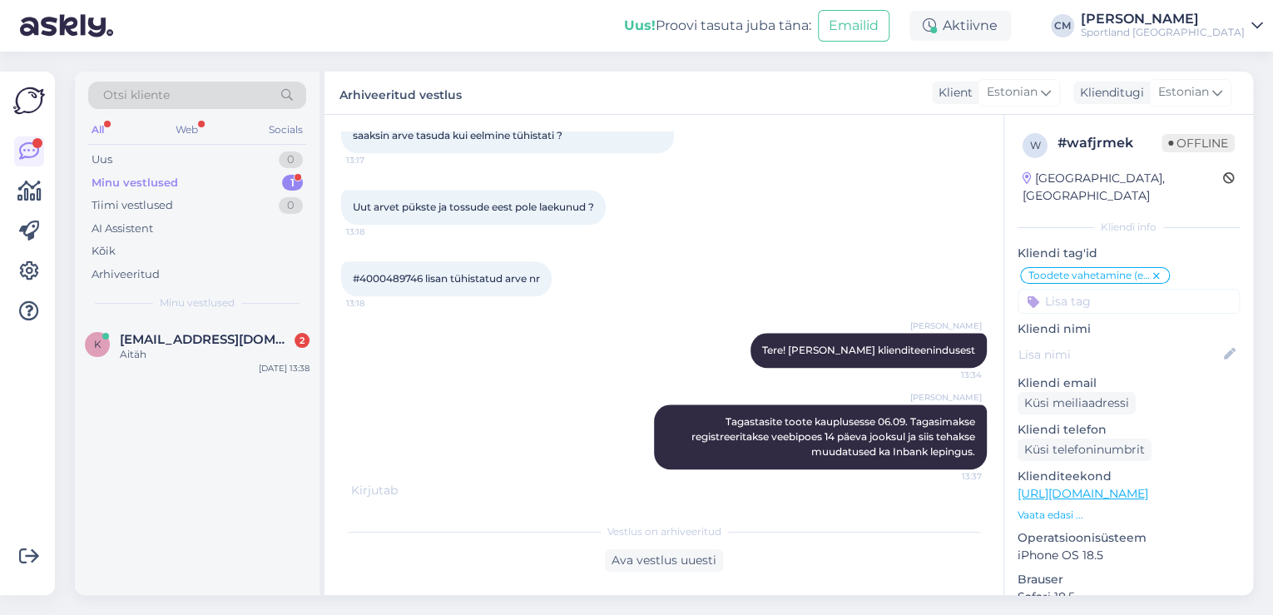
click at [1134, 289] on input at bounding box center [1128, 301] width 222 height 25
type input "[PERSON_NAME]"
click at [1134, 340] on span "Järelmaksu küsimused" at bounding box center [1128, 345] width 115 height 10
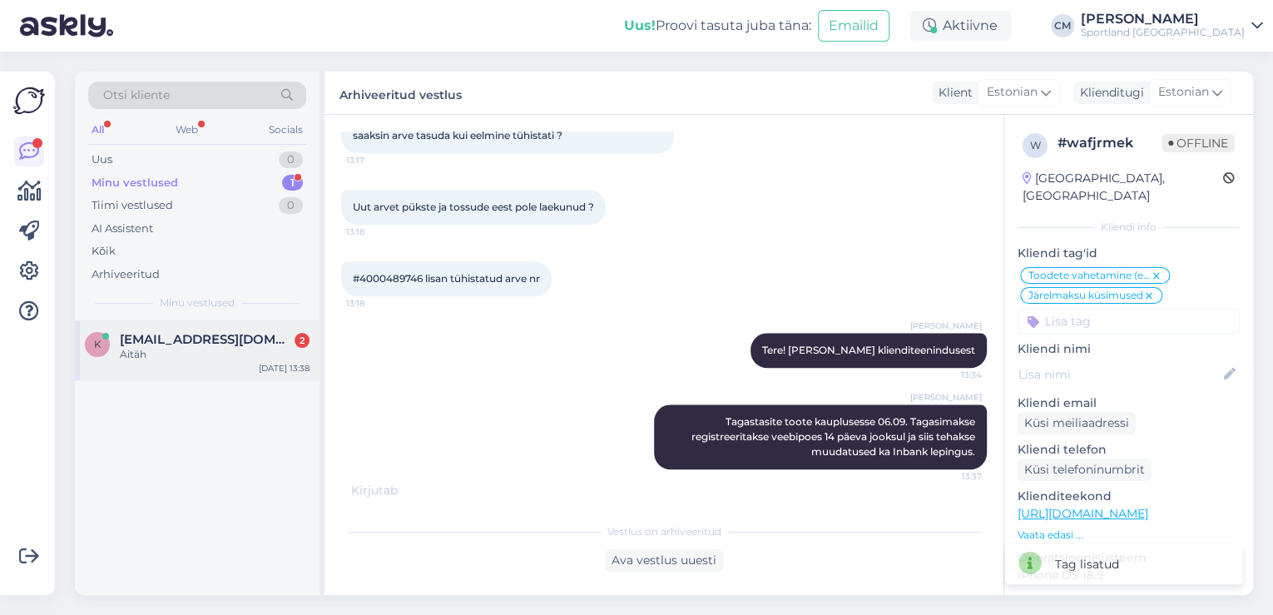
click at [190, 360] on div "Aitäh" at bounding box center [215, 354] width 190 height 15
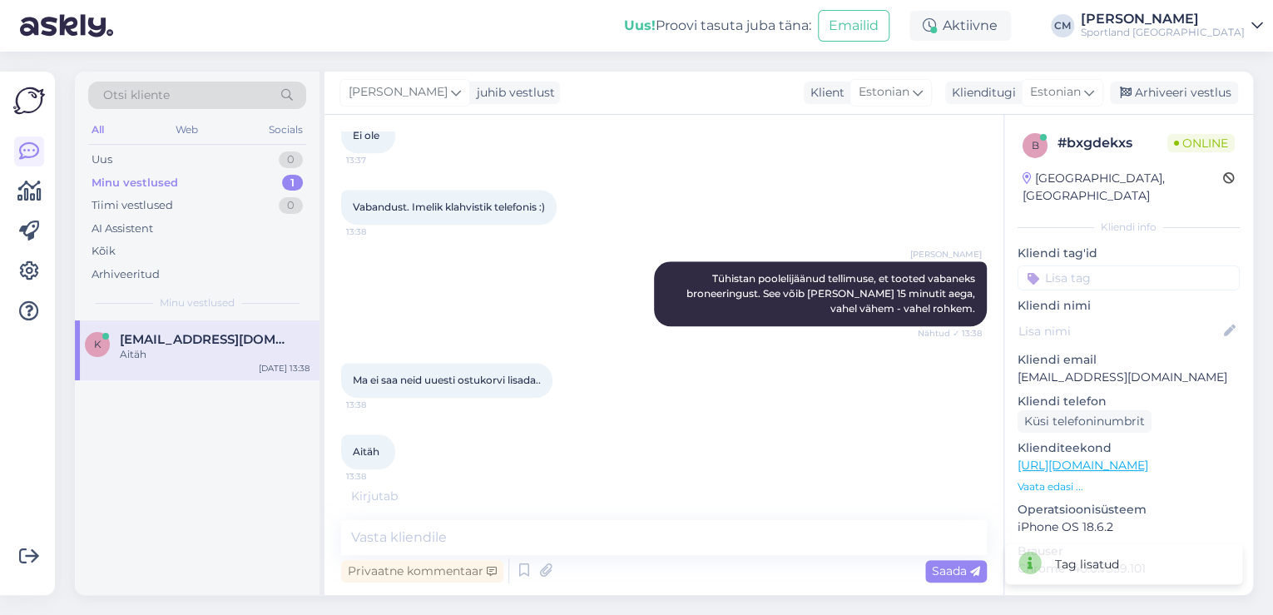
scroll to position [734, 0]
click at [584, 529] on textarea at bounding box center [664, 537] width 646 height 35
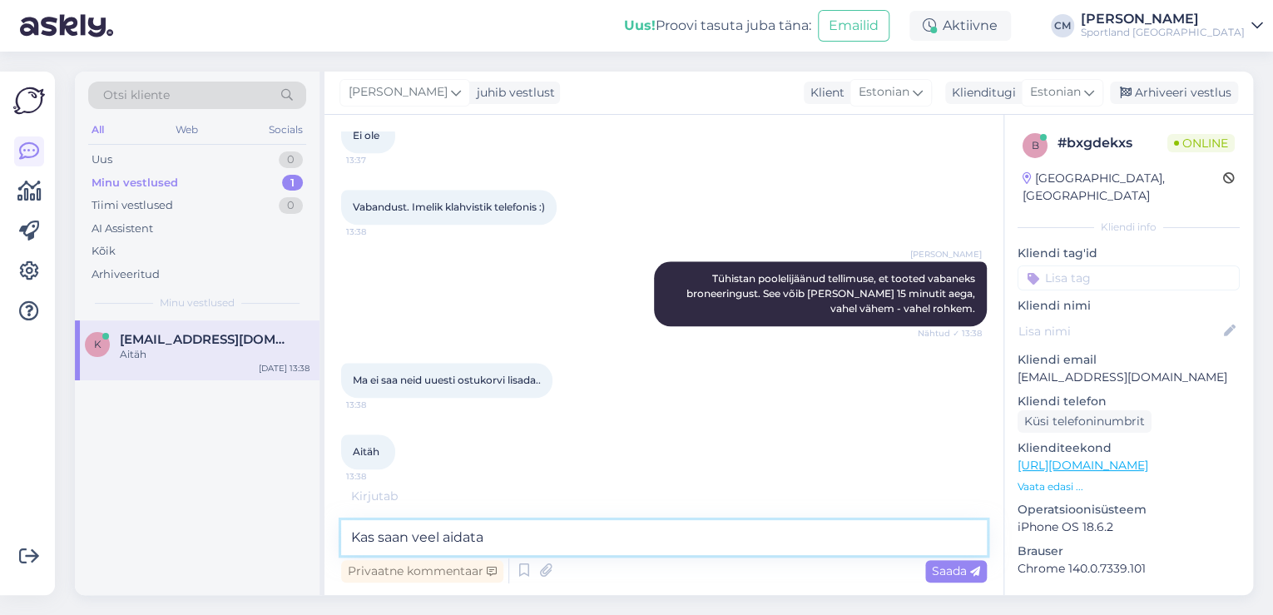
type textarea "Kas saan veel aidata?"
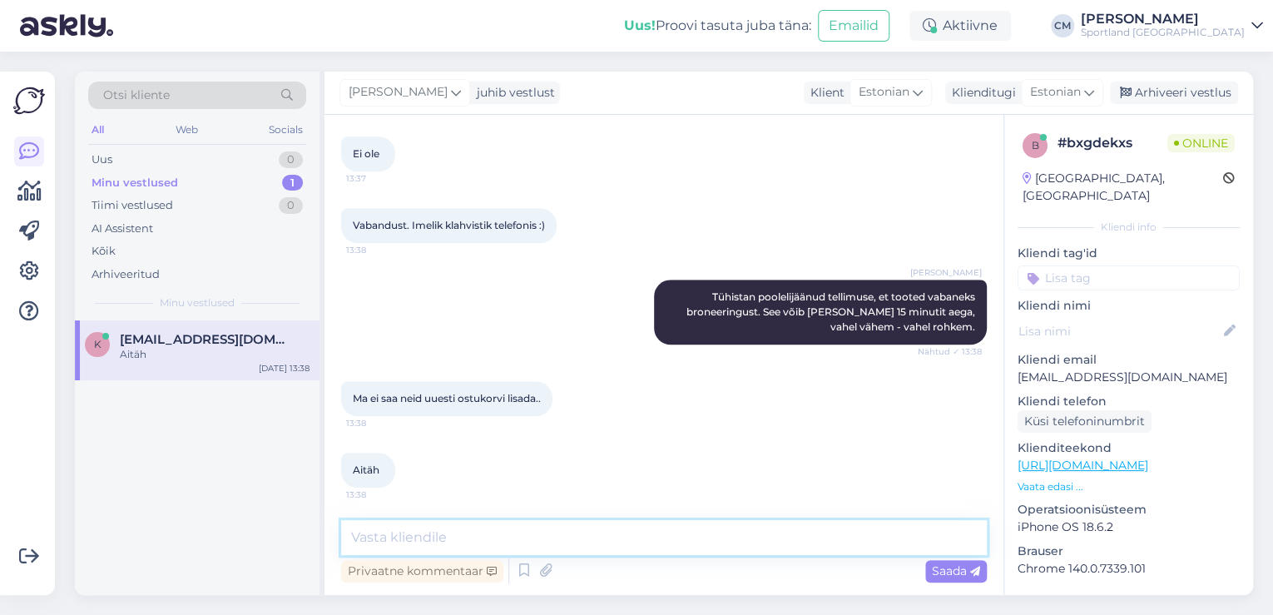
scroll to position [787, 0]
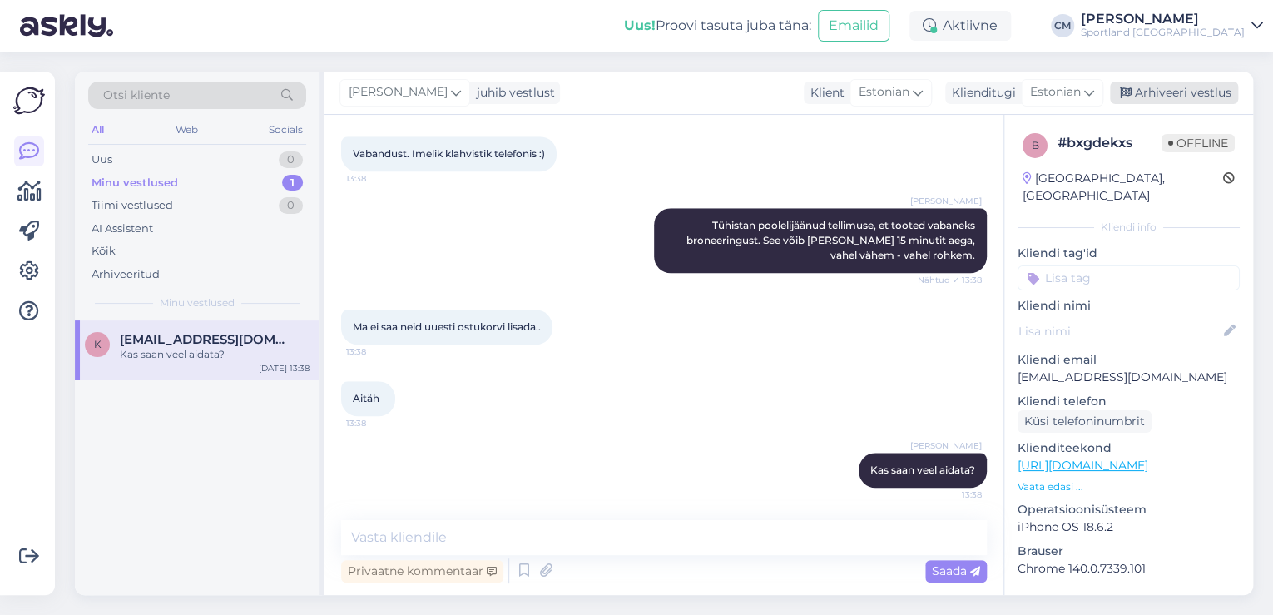
click at [1175, 103] on div "Arhiveeri vestlus" at bounding box center [1174, 93] width 128 height 22
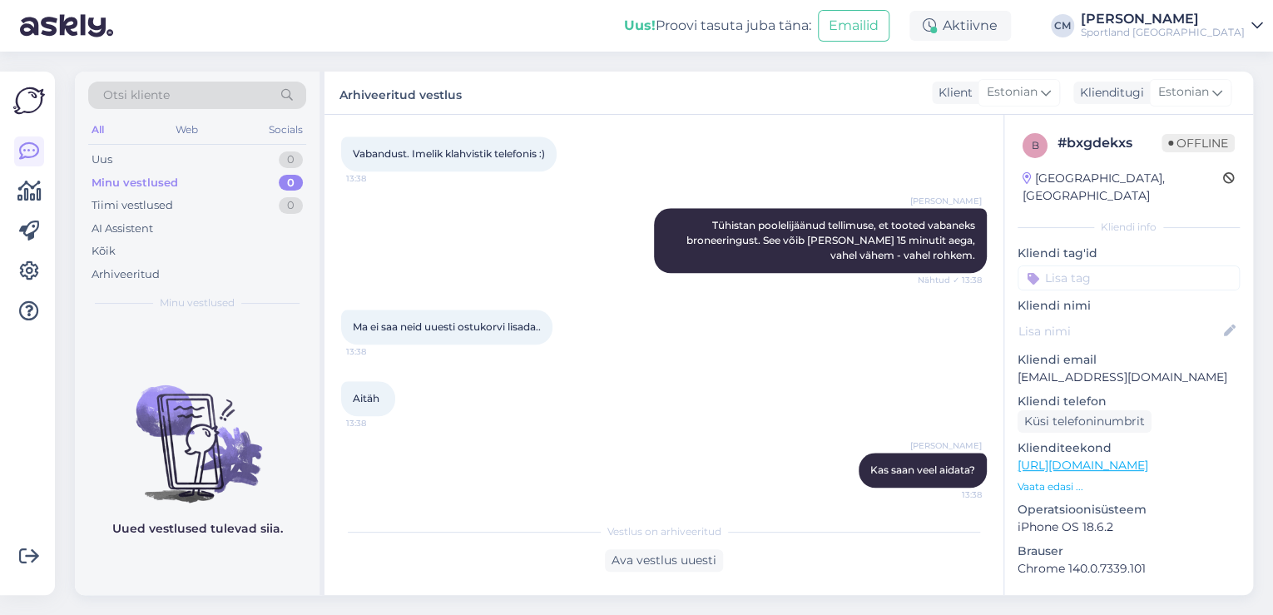
click at [1128, 265] on input at bounding box center [1128, 277] width 222 height 25
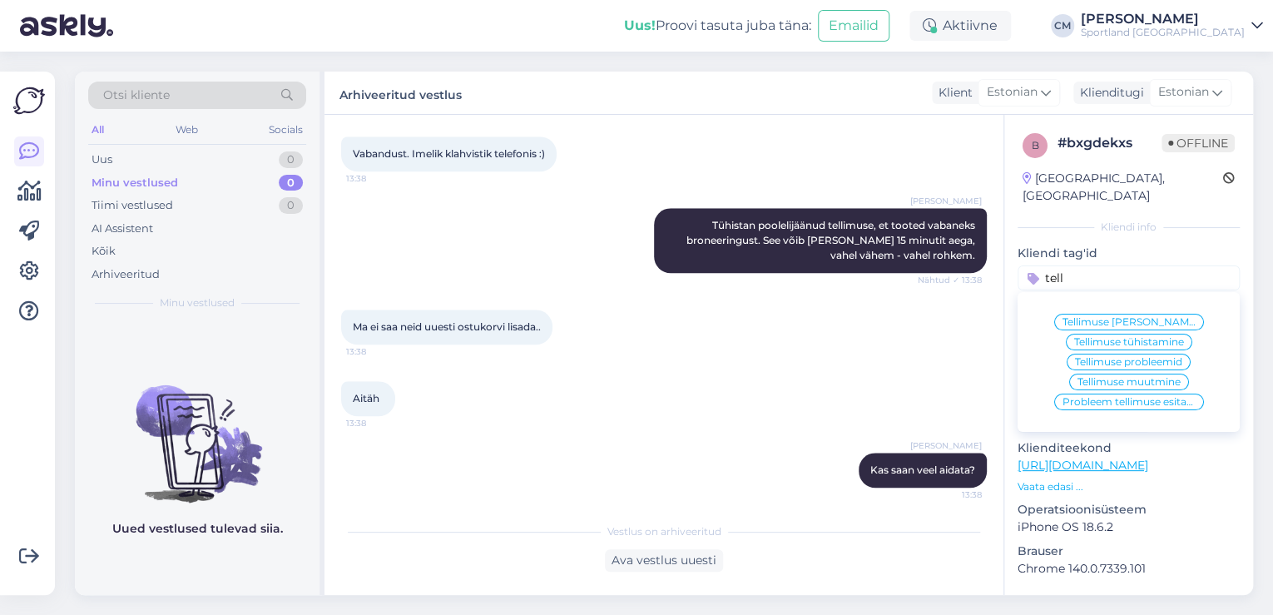
type input "tell"
click at [1122, 397] on span "Probleem tellimuse esitamisega" at bounding box center [1128, 402] width 133 height 10
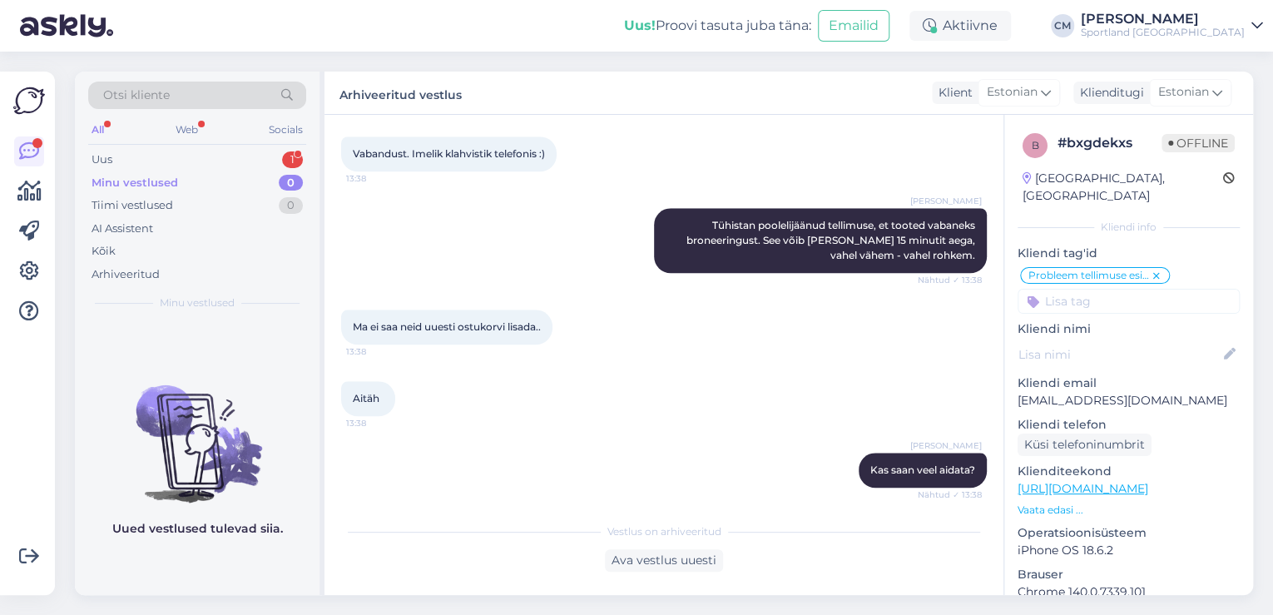
scroll to position [865, 0]
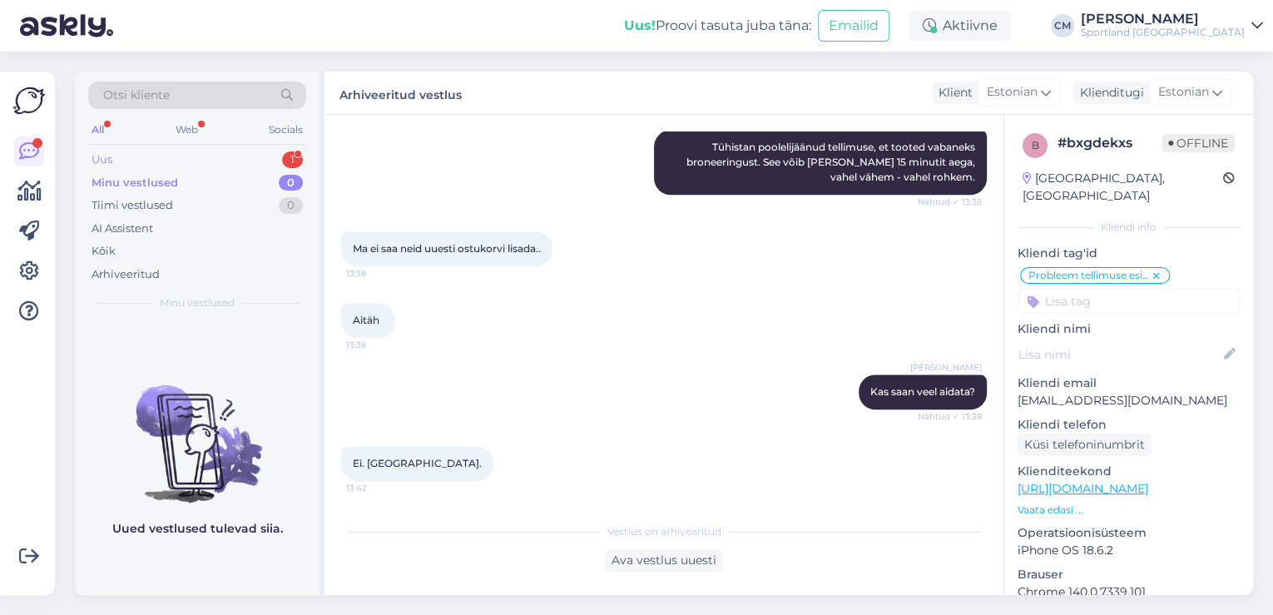
click at [280, 162] on div "Uus 1" at bounding box center [197, 159] width 218 height 23
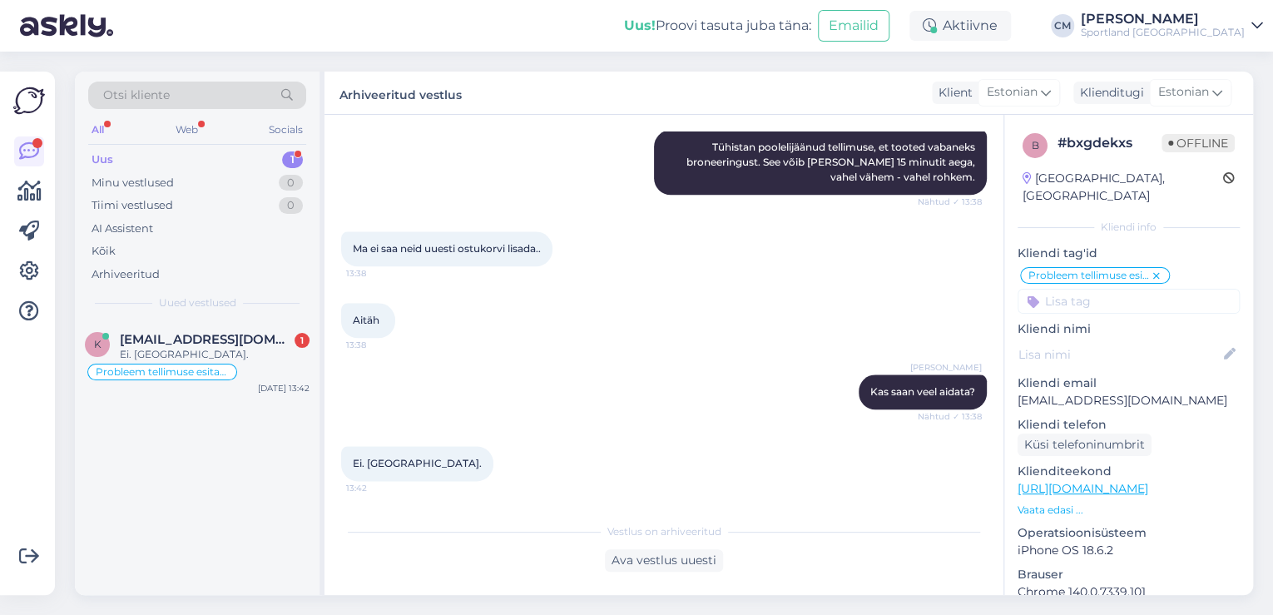
click at [255, 349] on div "Ei. [GEOGRAPHIC_DATA]." at bounding box center [215, 354] width 190 height 15
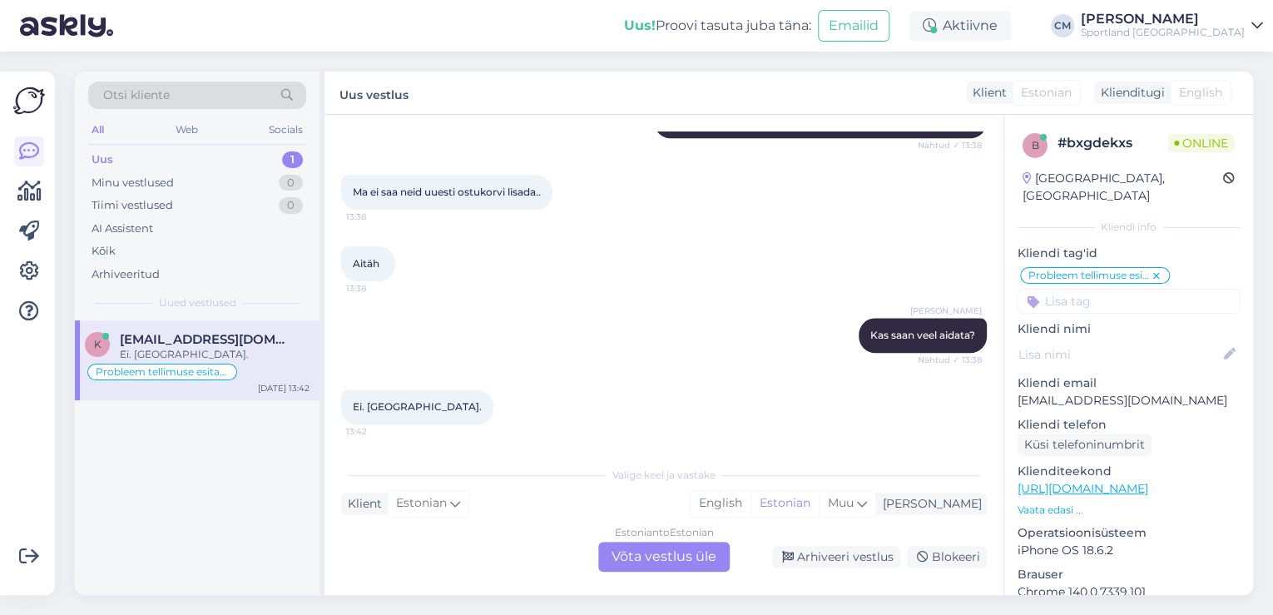
click at [685, 556] on div "Estonian to Estonian Võta vestlus üle" at bounding box center [663, 557] width 131 height 30
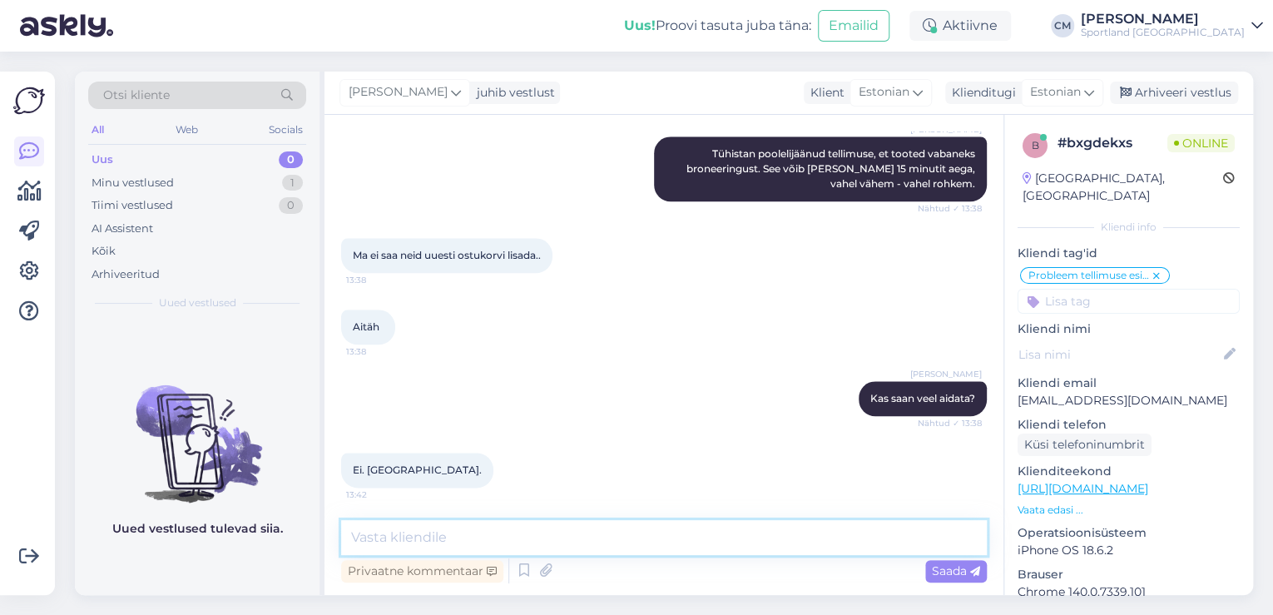
click at [657, 549] on textarea at bounding box center [664, 537] width 646 height 35
type textarea "Kena päeva jätku!"
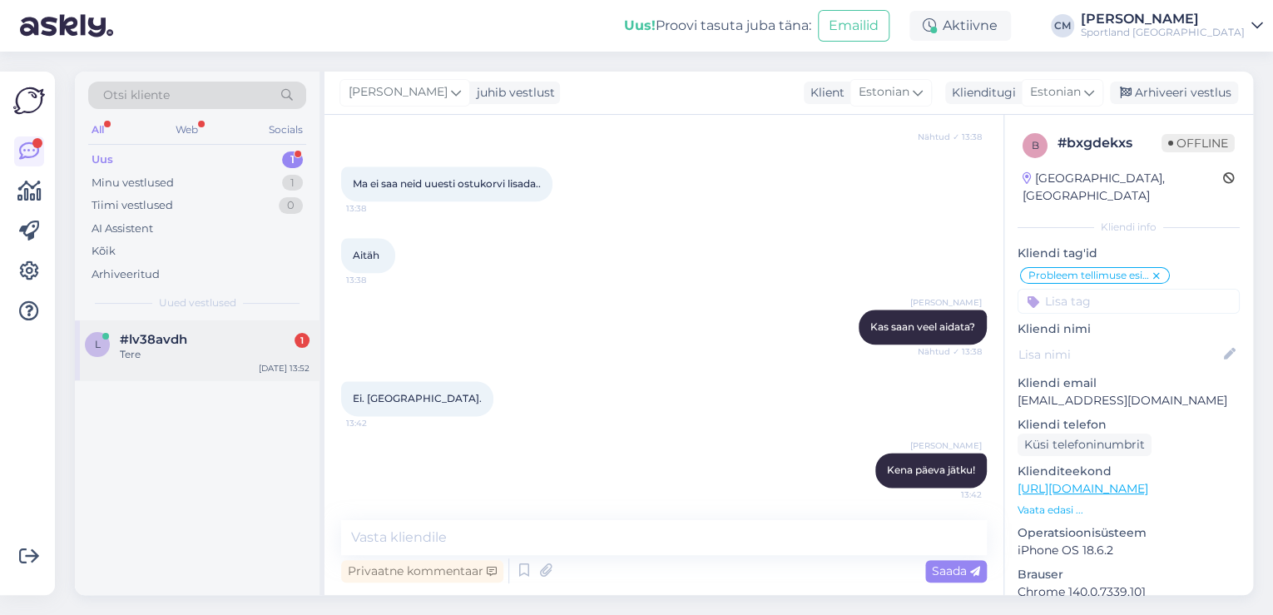
click at [259, 356] on div "Tere" at bounding box center [215, 354] width 190 height 15
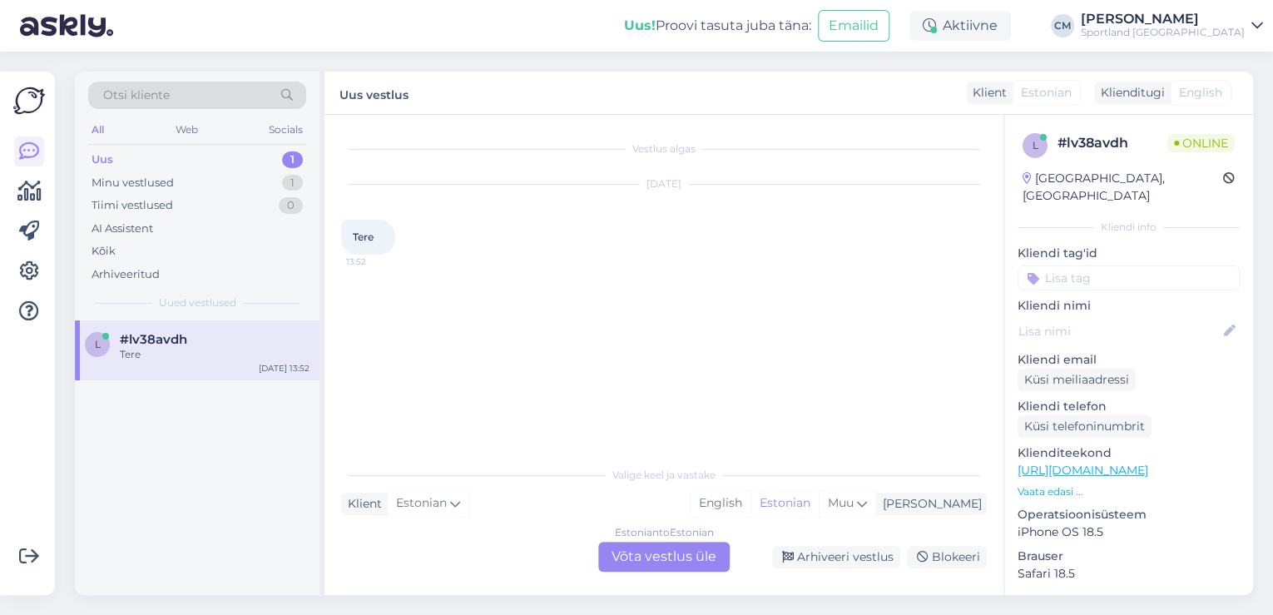
scroll to position [0, 0]
click at [699, 560] on div "Estonian to Estonian Võta vestlus üle" at bounding box center [663, 557] width 131 height 30
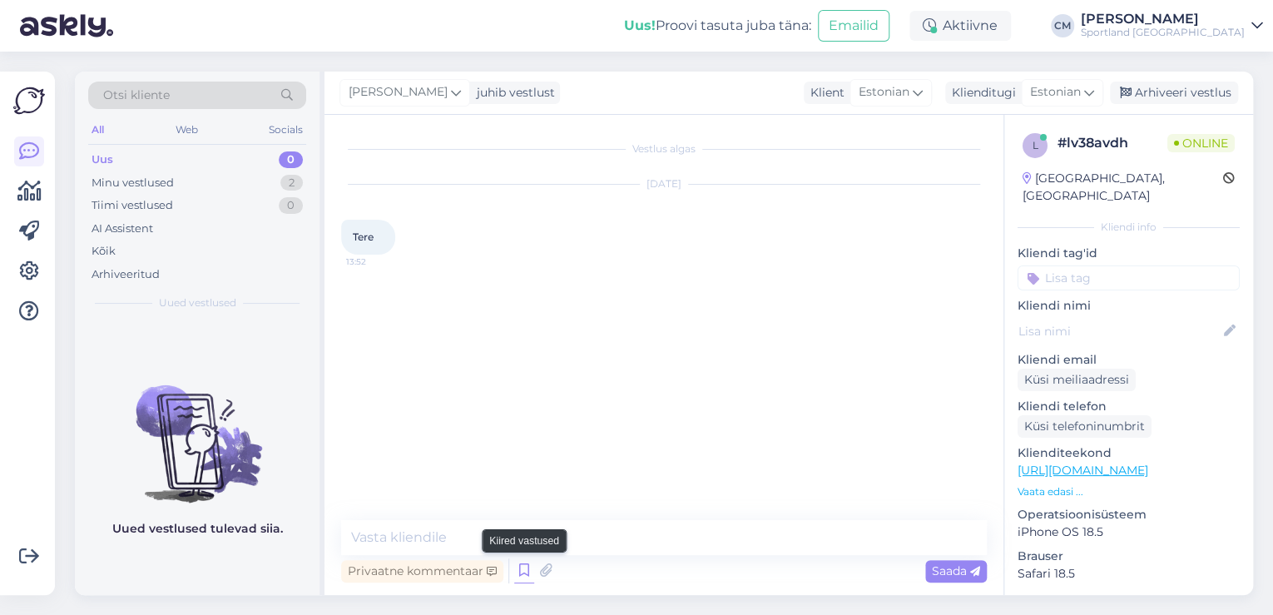
click at [527, 578] on icon at bounding box center [524, 570] width 20 height 25
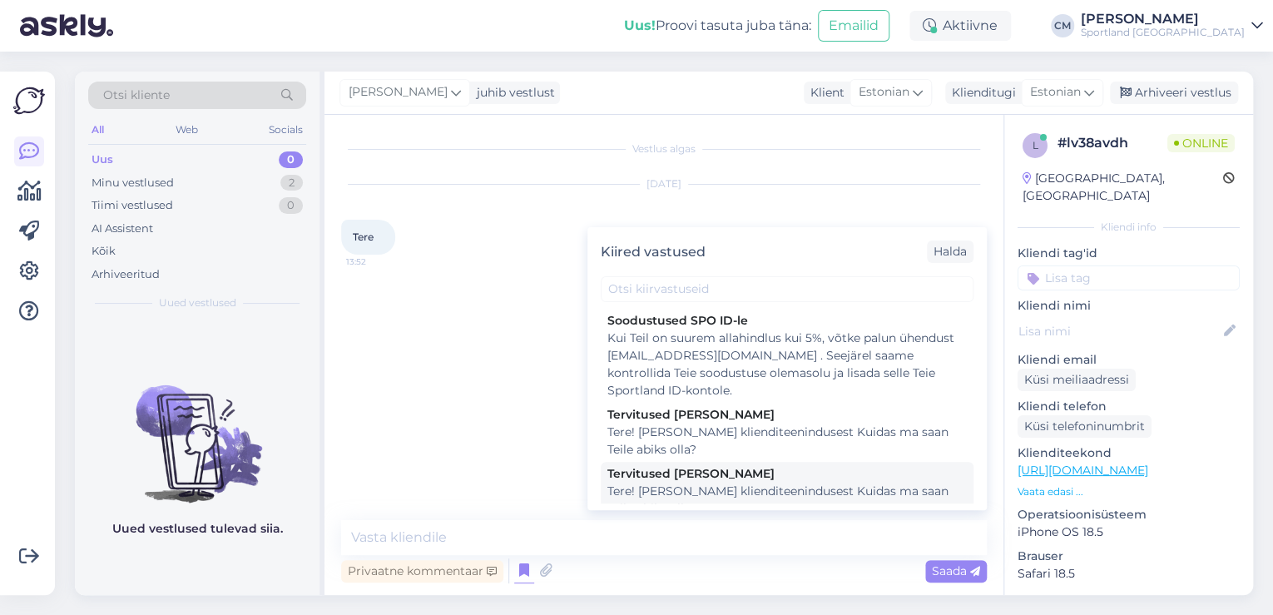
click at [738, 494] on div "Tere! [PERSON_NAME] klienditeenindusest Kuidas ma saan Teile abiks olla?" at bounding box center [786, 499] width 359 height 35
type textarea "Tere! [PERSON_NAME] klienditeenindusest Kuidas ma saan Teile abiks olla?"
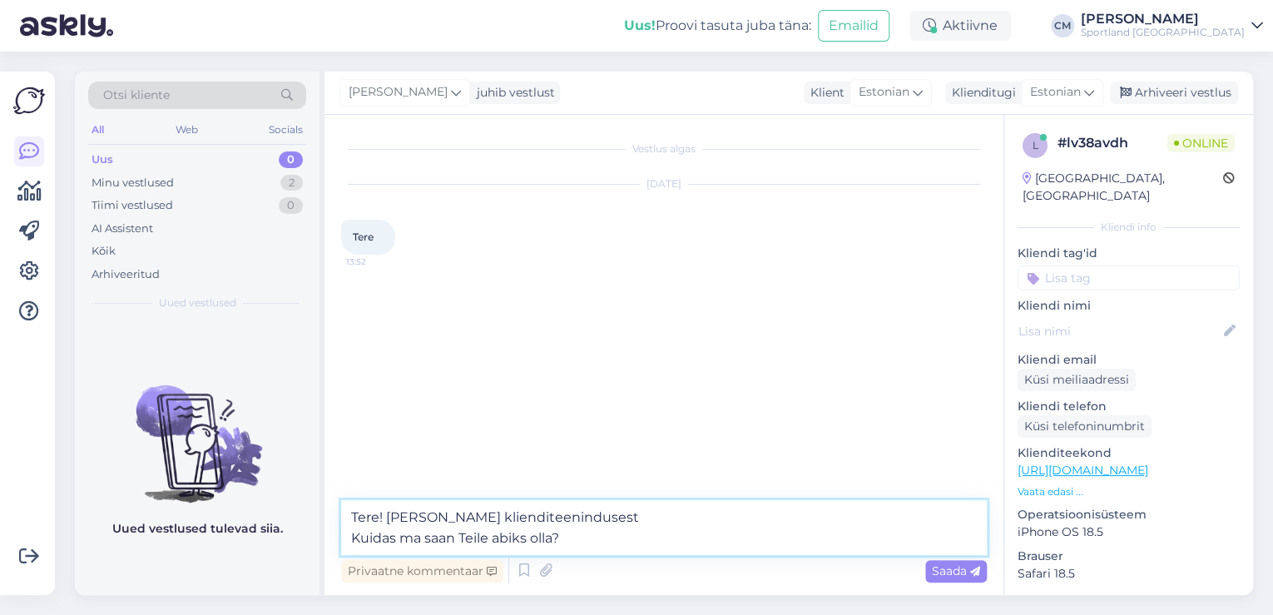
click at [705, 516] on textarea "Tere! [PERSON_NAME] klienditeenindusest Kuidas ma saan Teile abiks olla?" at bounding box center [664, 527] width 646 height 55
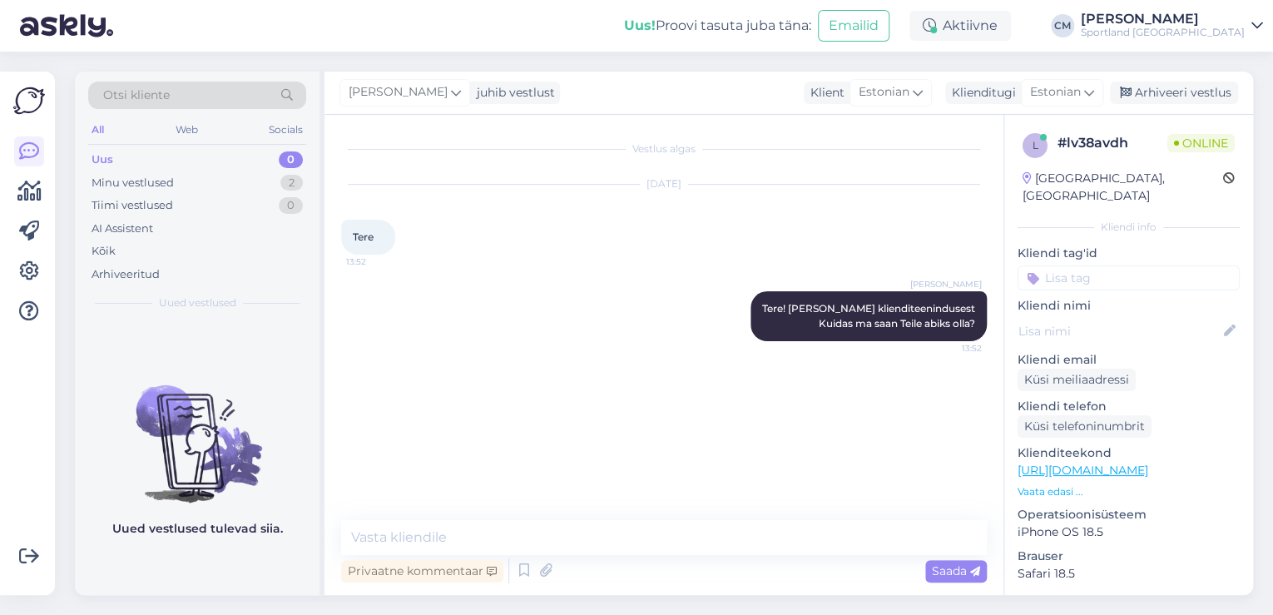
click at [263, 166] on div "Uus 0" at bounding box center [197, 159] width 218 height 23
click at [256, 190] on div "Minu vestlused 2" at bounding box center [197, 182] width 218 height 23
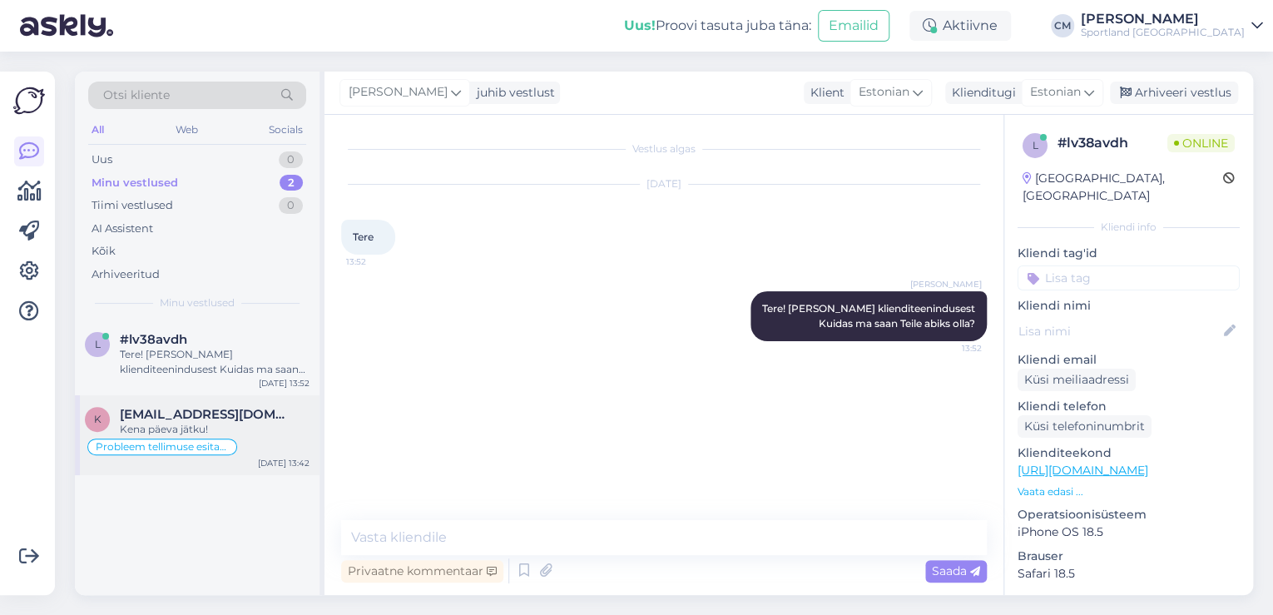
click at [187, 413] on span "[EMAIL_ADDRESS][DOMAIN_NAME]" at bounding box center [206, 414] width 173 height 15
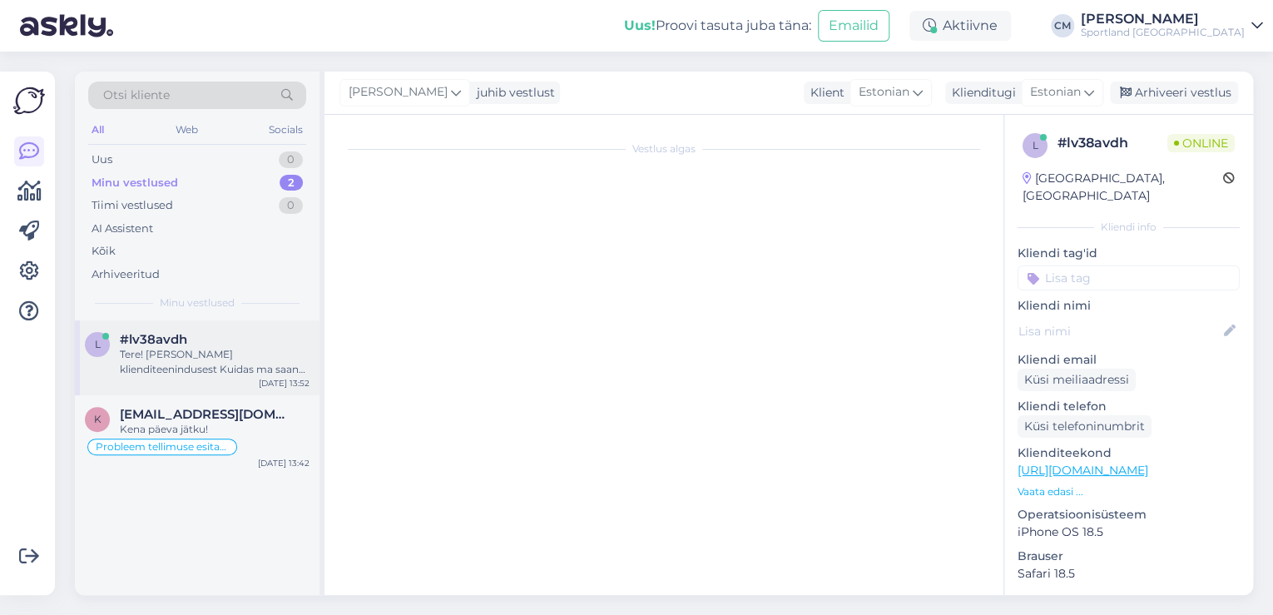
scroll to position [930, 0]
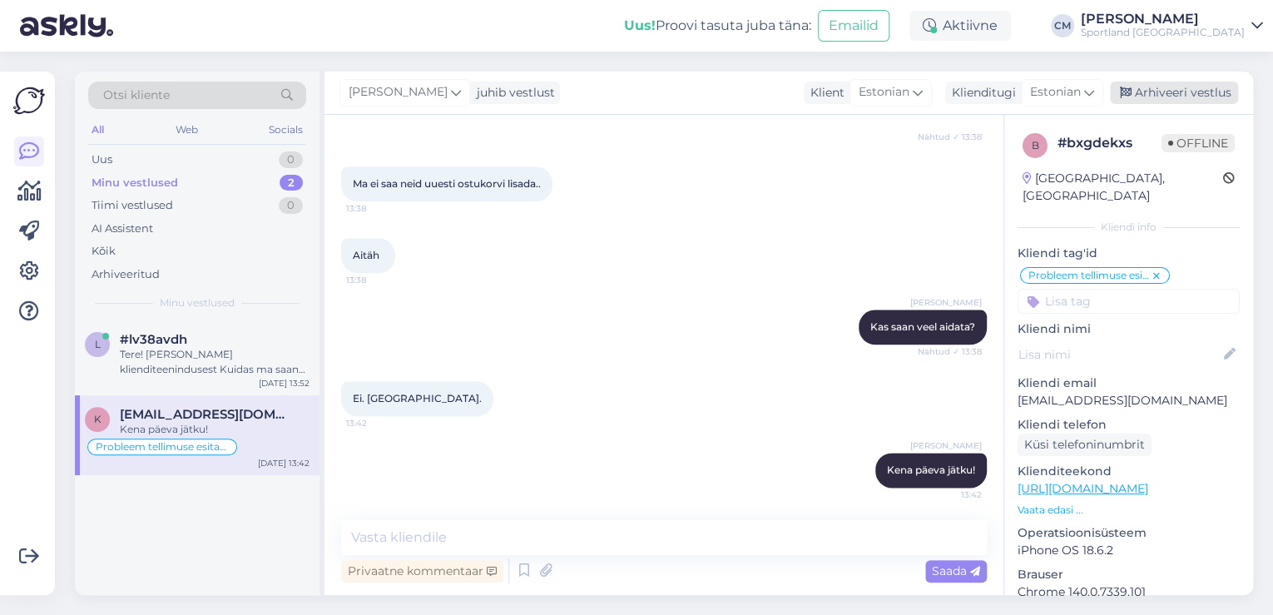
click at [1161, 94] on div "Arhiveeri vestlus" at bounding box center [1174, 93] width 128 height 22
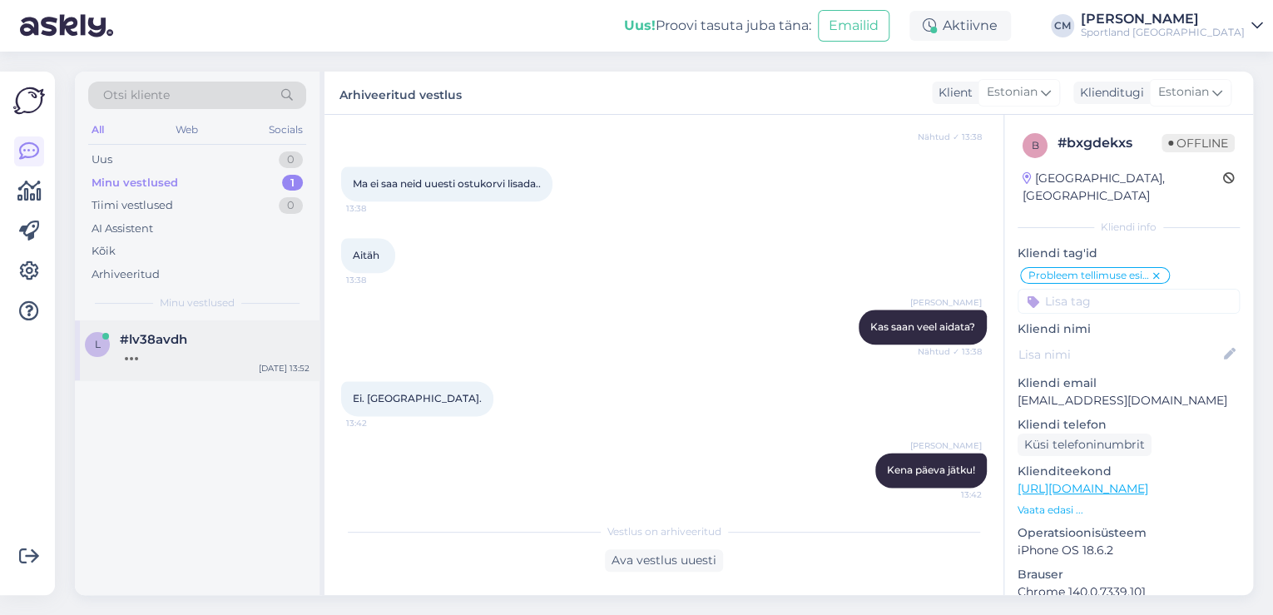
click at [207, 349] on div at bounding box center [215, 354] width 190 height 15
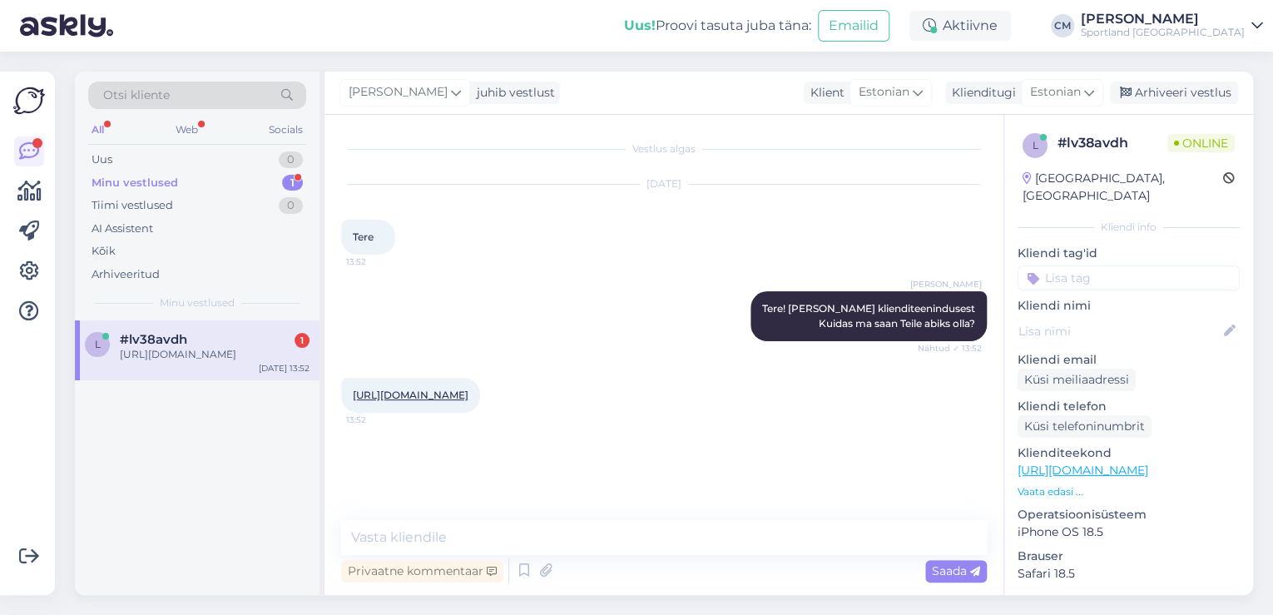
click at [419, 396] on link "[URL][DOMAIN_NAME]" at bounding box center [411, 394] width 116 height 12
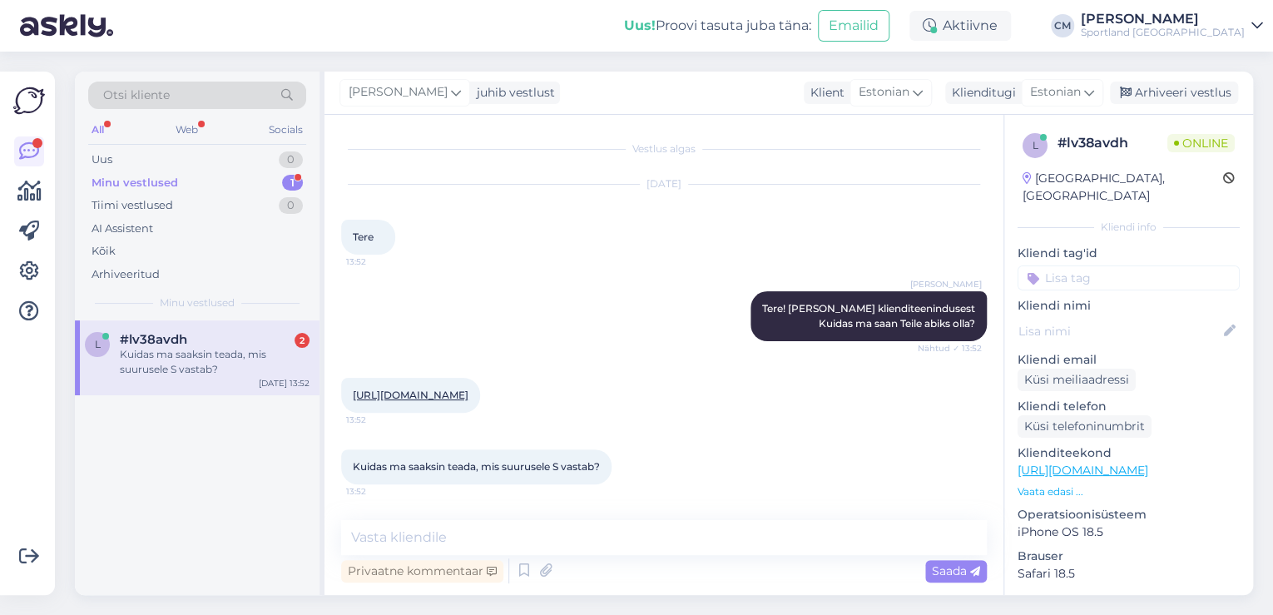
scroll to position [12, 0]
click at [483, 531] on textarea at bounding box center [664, 537] width 646 height 35
paste textarea "S - 23-28"
click at [369, 537] on textarea "S - 23-28" at bounding box center [664, 537] width 646 height 35
drag, startPoint x: 603, startPoint y: 474, endPoint x: 350, endPoint y: 469, distance: 252.9
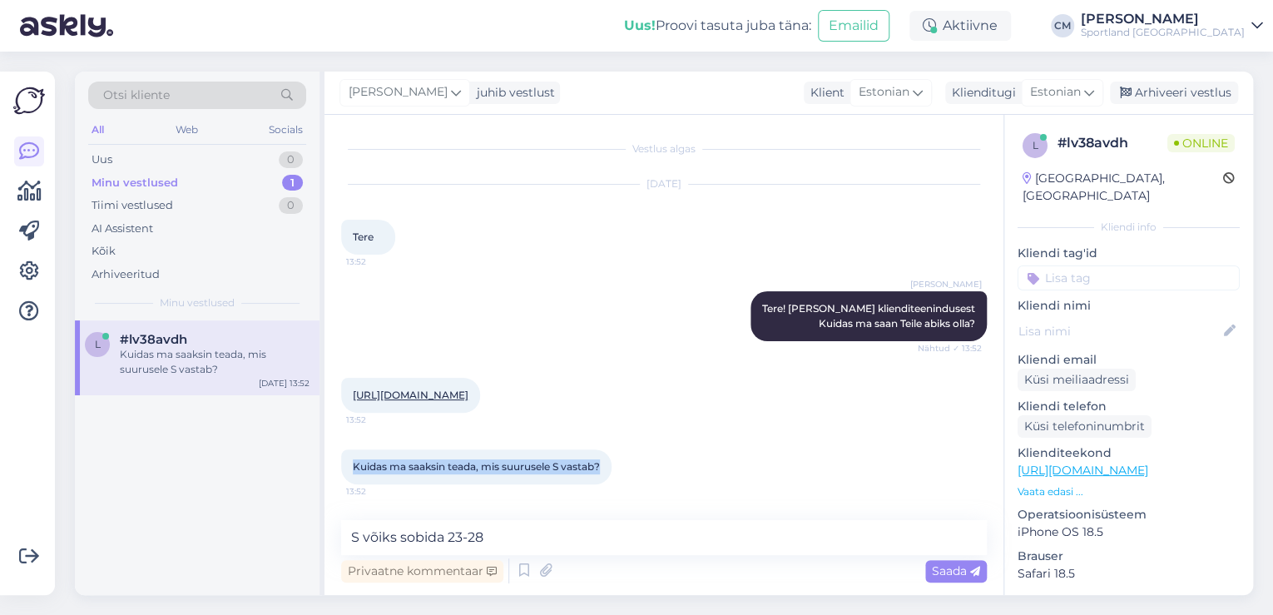
click at [350, 469] on div "Kuidas ma saaksin teada, mis suurusele S vastab? 13:52" at bounding box center [476, 466] width 270 height 35
copy span "Kuidas ma saaksin teada, mis suurusele S vastab?"
click at [520, 514] on div "Vestlus algas [DATE] Tere 13:52 [PERSON_NAME] Tere! [PERSON_NAME] klienditeenin…" at bounding box center [663, 355] width 679 height 480
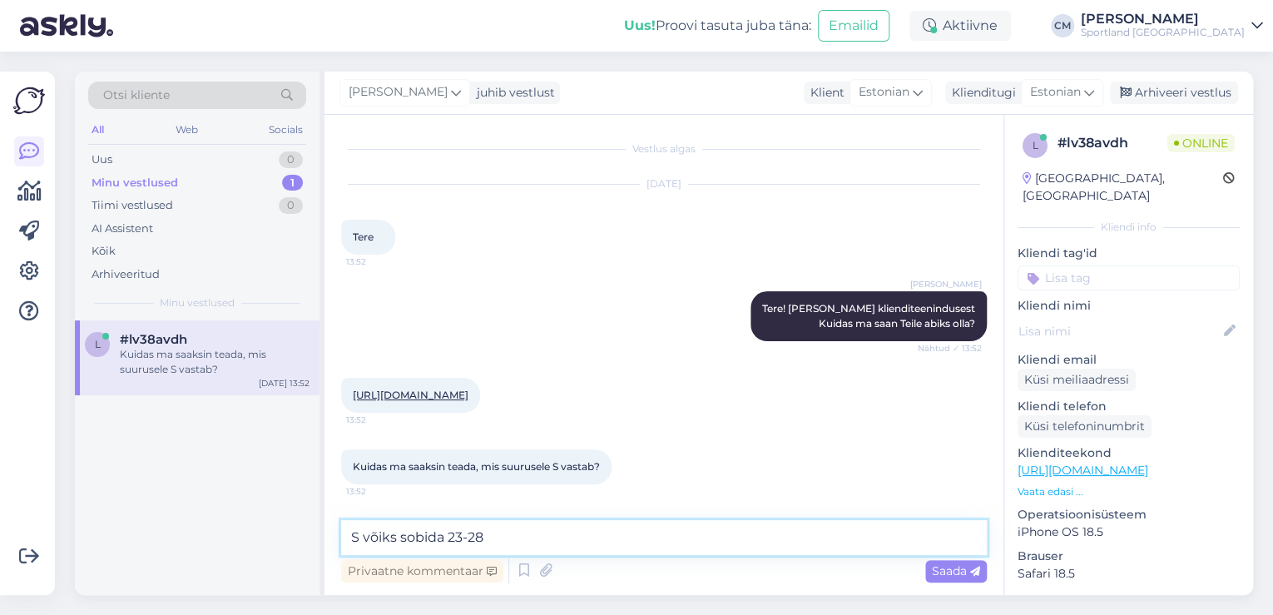
drag, startPoint x: 520, startPoint y: 532, endPoint x: 447, endPoint y: 532, distance: 73.2
click at [447, 532] on textarea "S võiks sobida 23-28" at bounding box center [664, 537] width 646 height 35
paste textarea "13–18 cm"
type textarea "S võiks sobida kui sisetallamõõt on 13–18 cm"
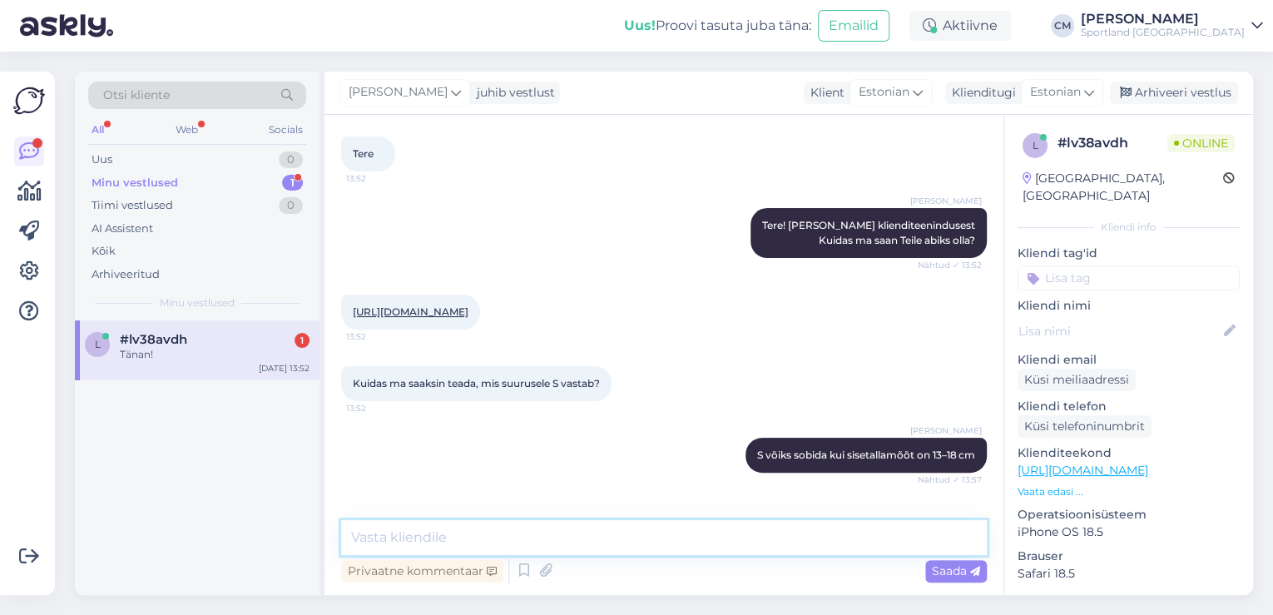
scroll to position [155, 0]
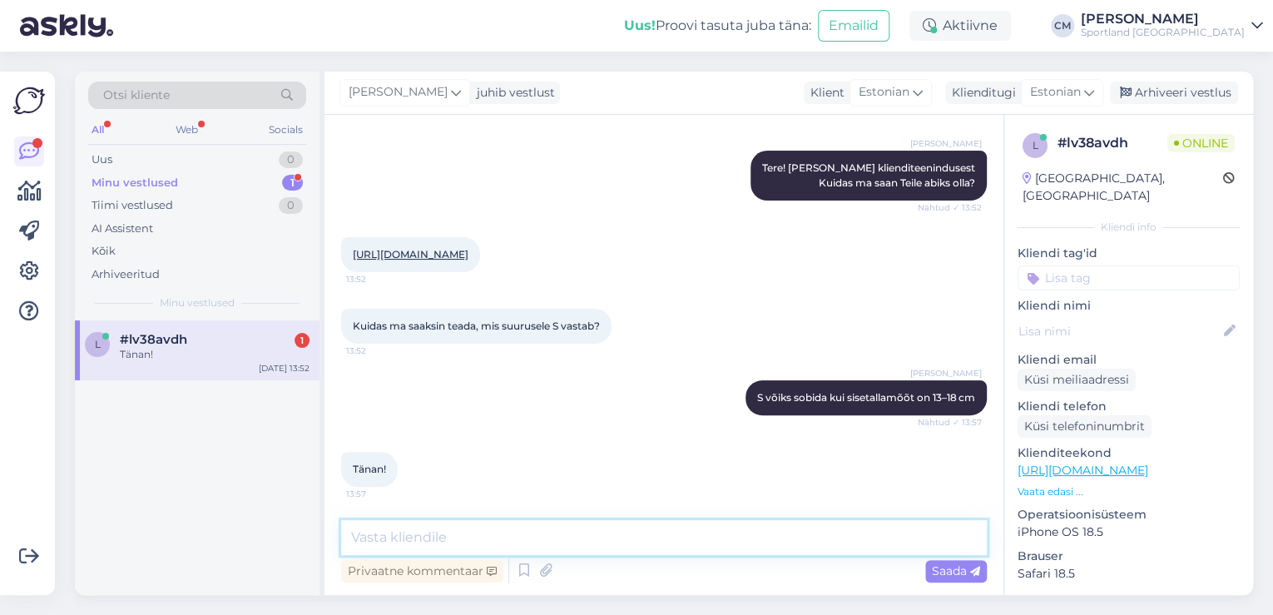
type textarea "k"
type textarea "Kas saan veel aidata?"
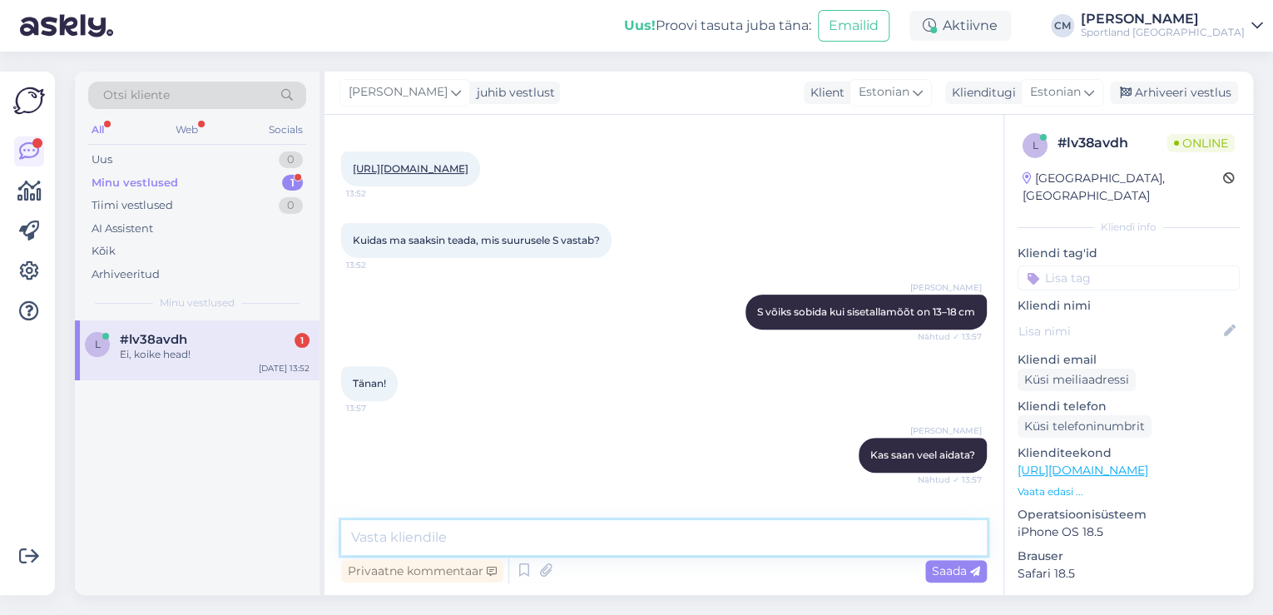
scroll to position [298, 0]
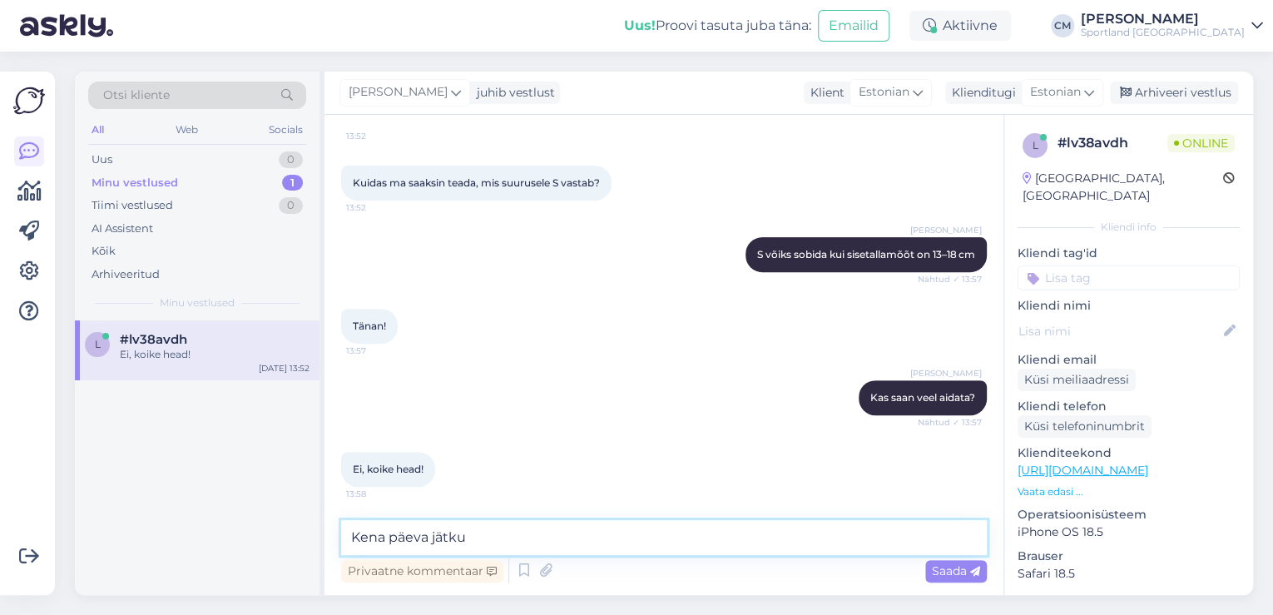
type textarea "Kena päeva jätku!"
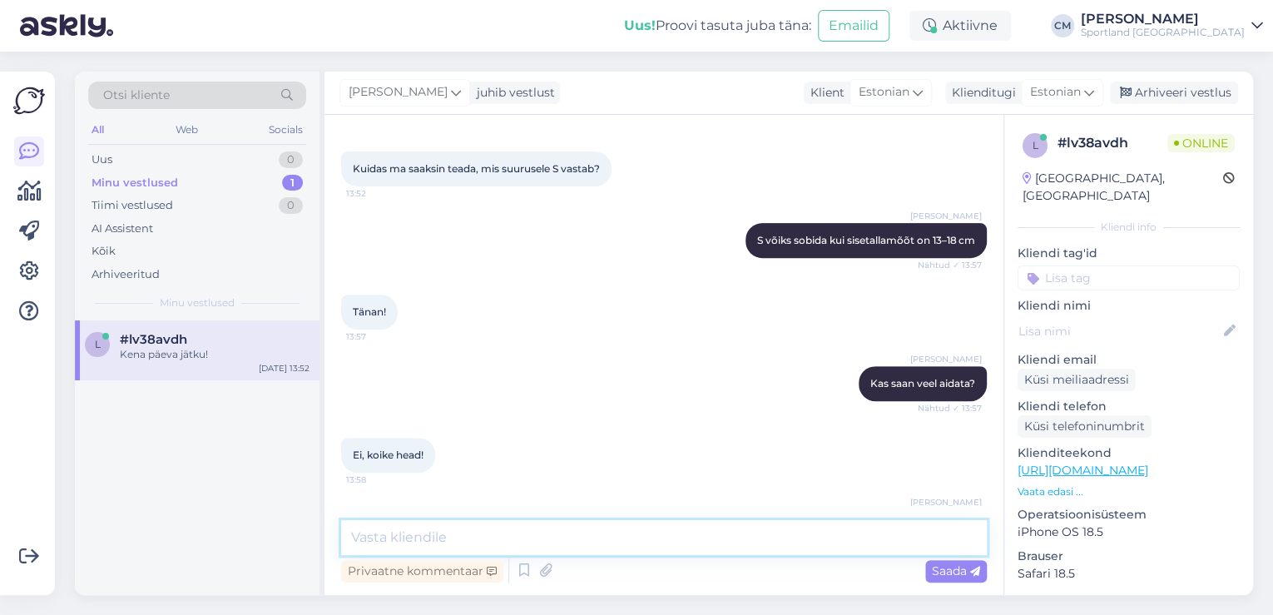
scroll to position [369, 0]
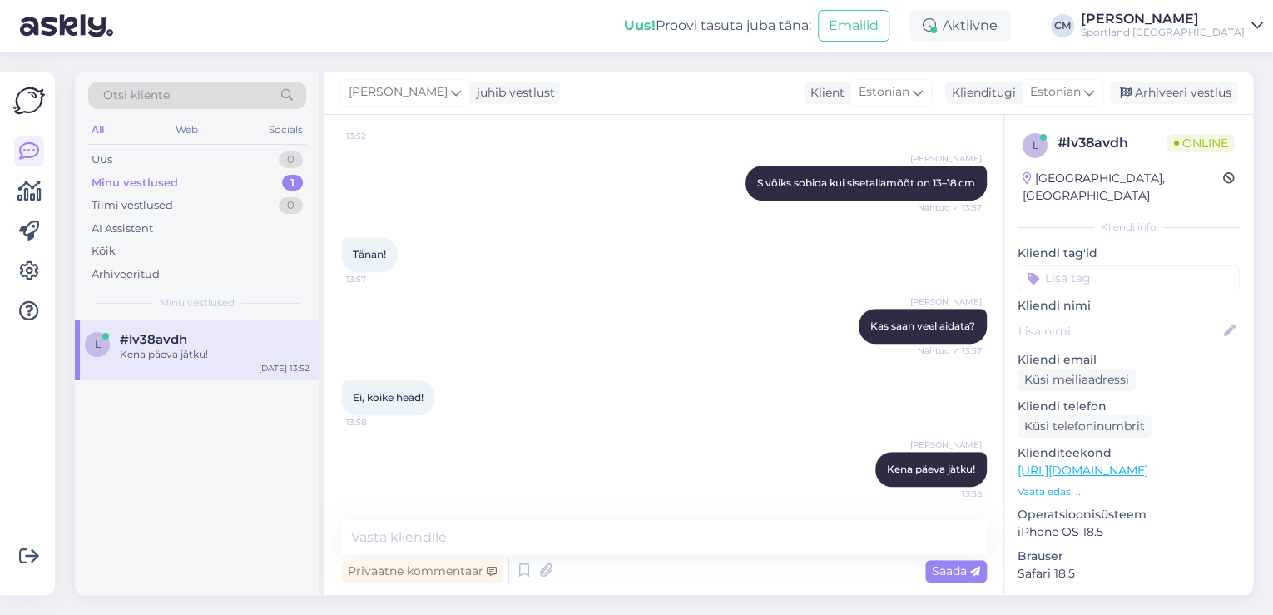
click at [1115, 265] on input at bounding box center [1128, 277] width 222 height 25
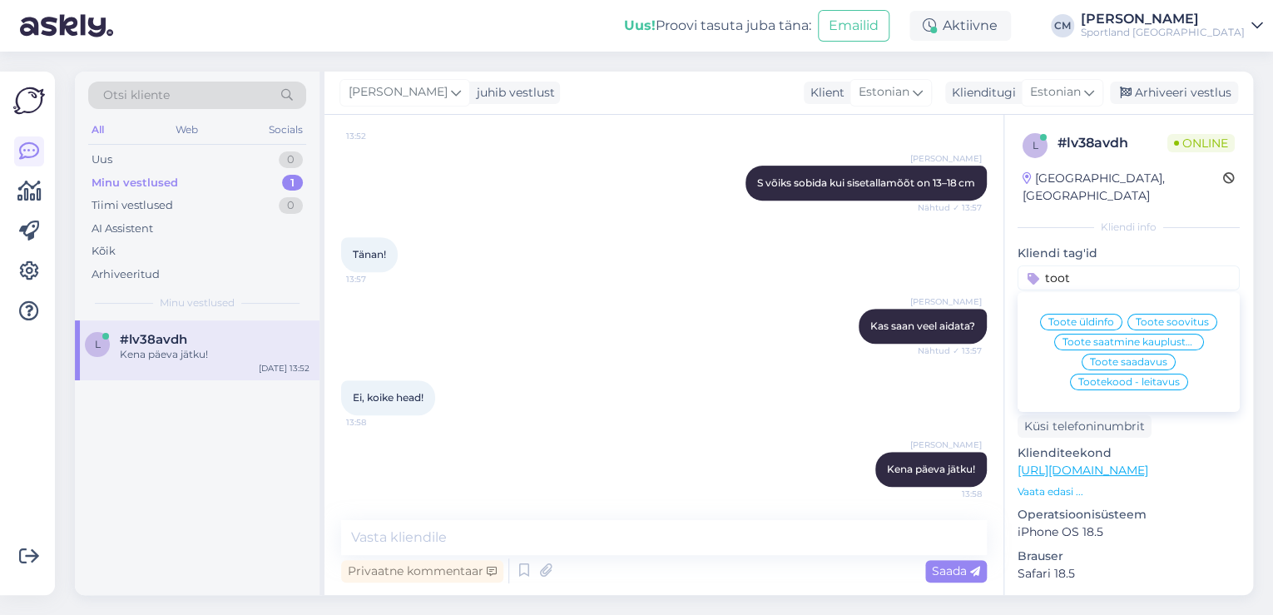
type input "toot"
click at [1100, 317] on span "Toote üldinfo" at bounding box center [1081, 322] width 66 height 10
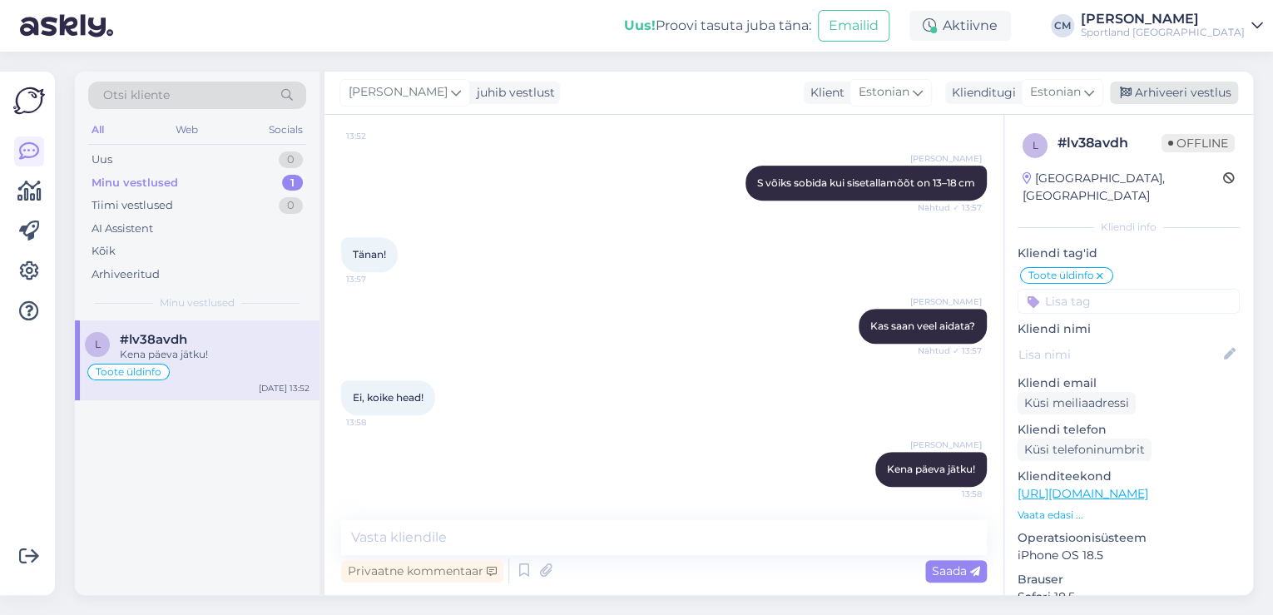
click at [1145, 103] on div "Arhiveeri vestlus" at bounding box center [1174, 93] width 128 height 22
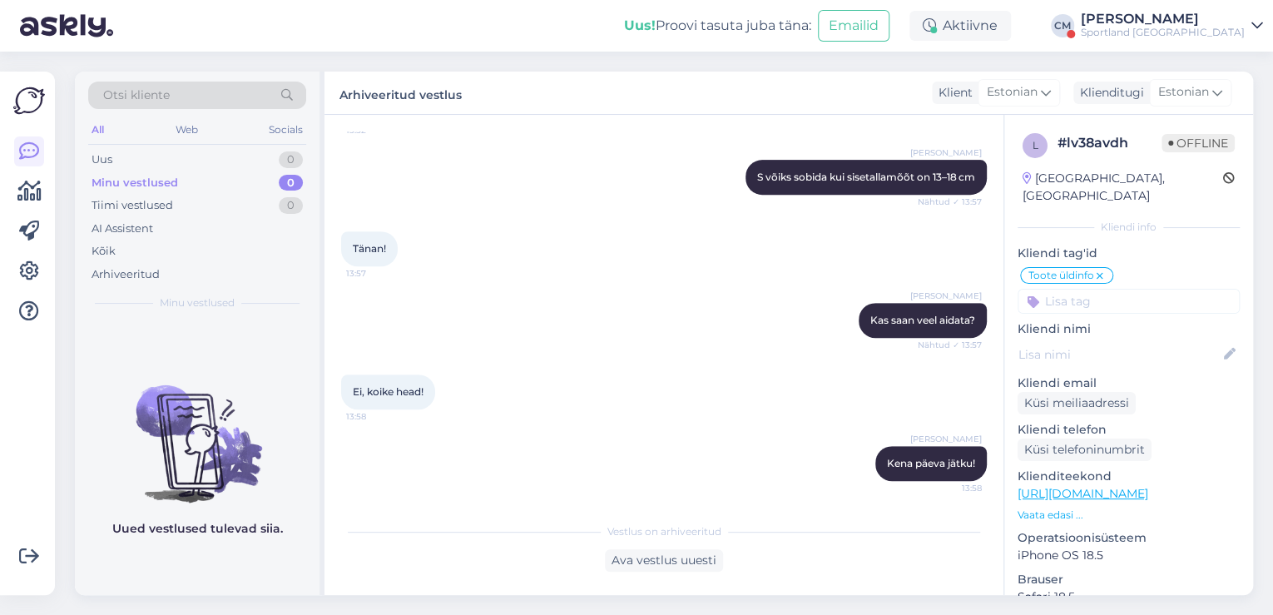
click at [1136, 32] on div "Sportland [GEOGRAPHIC_DATA]" at bounding box center [1163, 32] width 164 height 13
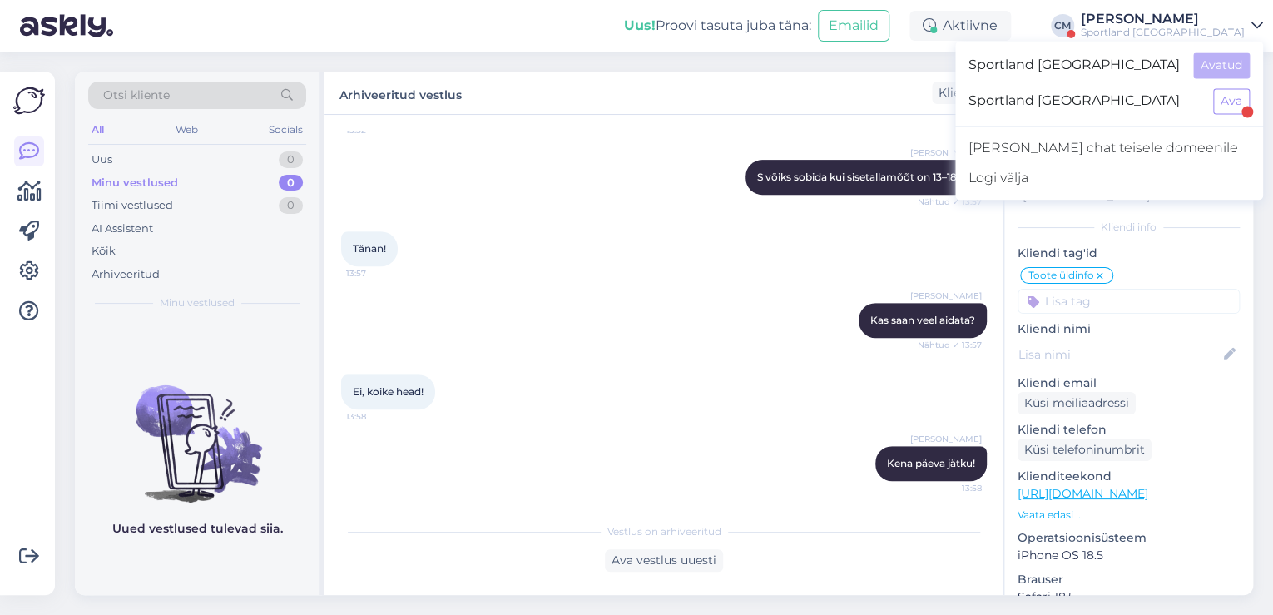
click at [1215, 86] on div "Sportland [GEOGRAPHIC_DATA] Ava" at bounding box center [1109, 101] width 308 height 36
click at [1219, 93] on button "Ava" at bounding box center [1231, 101] width 37 height 26
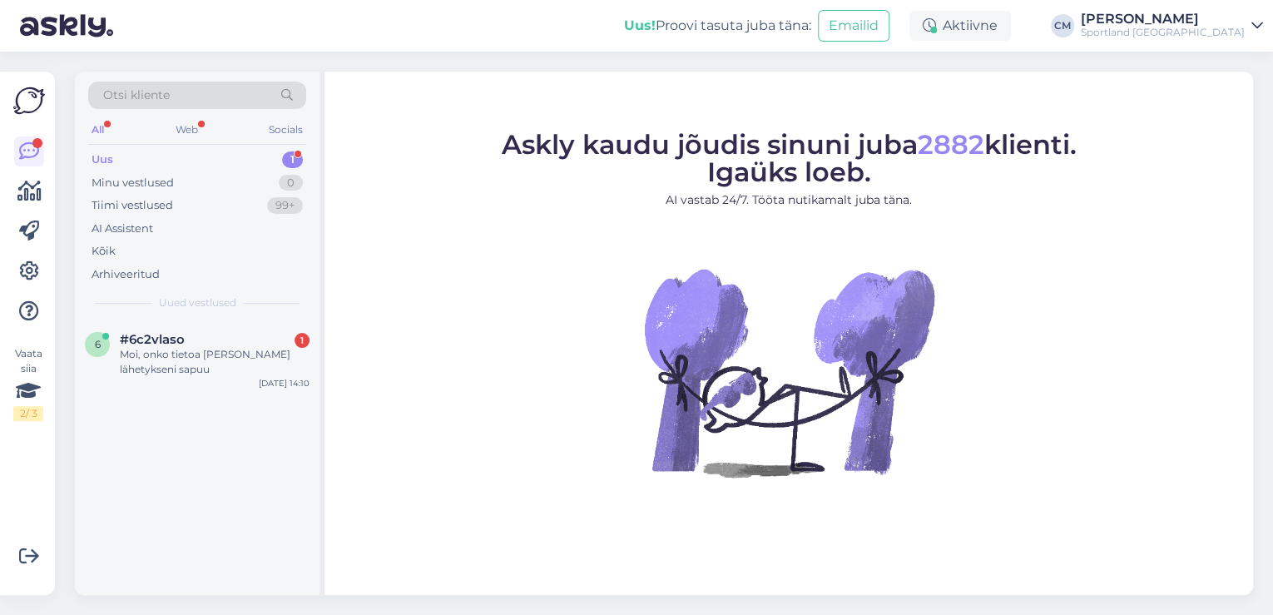
click at [225, 313] on div "Otsi kliente All Web Socials Uus 1 Minu vestlused 0 Tiimi vestlused 99+ AI Assi…" at bounding box center [197, 196] width 245 height 249
click at [220, 340] on div "#6c2vlaso 1" at bounding box center [215, 339] width 190 height 15
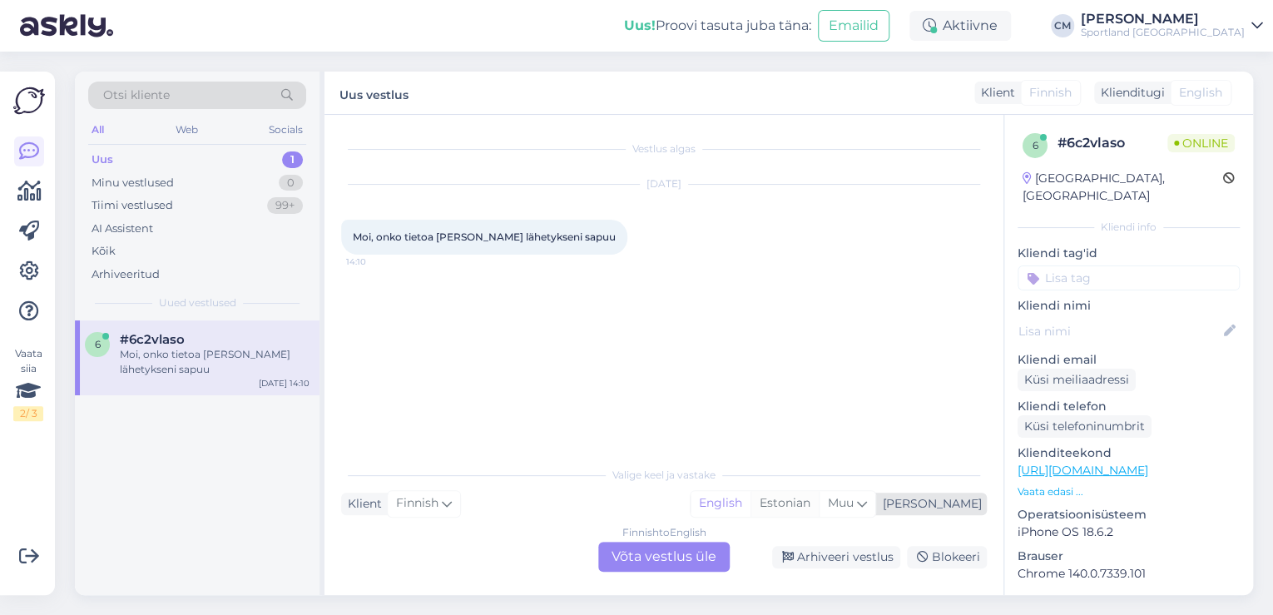
click at [819, 509] on div "Estonian" at bounding box center [784, 503] width 68 height 25
click at [681, 550] on div "Finnish to Estonian Võta vestlus üle" at bounding box center [663, 557] width 131 height 30
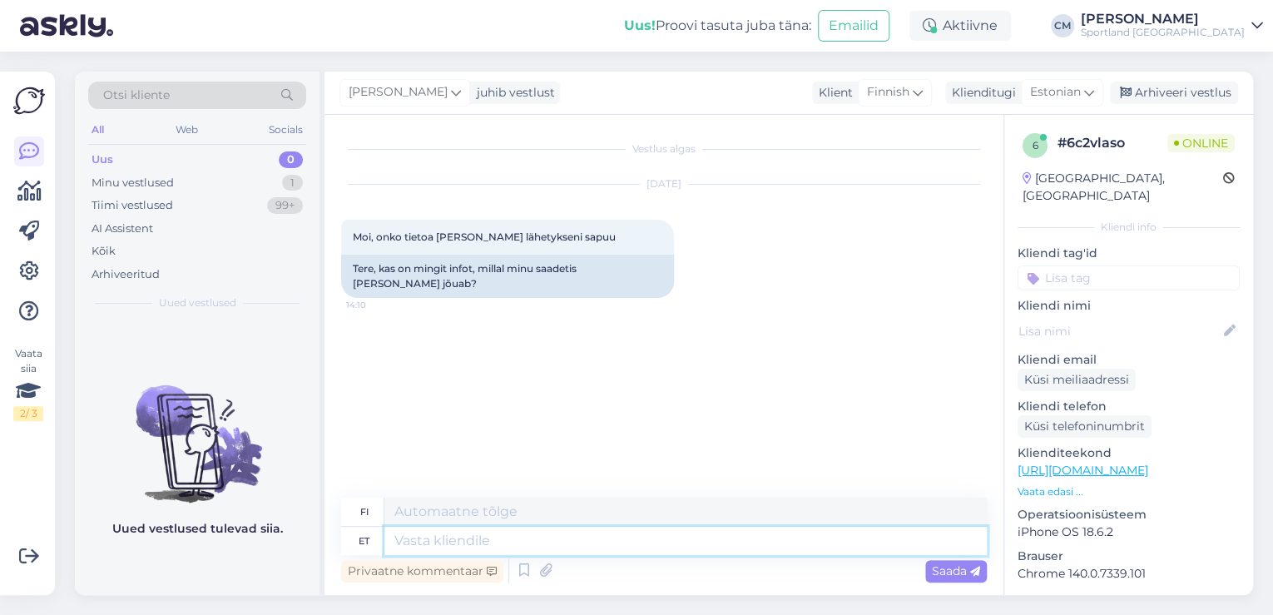
click at [515, 549] on textarea at bounding box center [685, 541] width 602 height 28
type textarea "Tere!"
type textarea "Hei!"
type textarea "K"
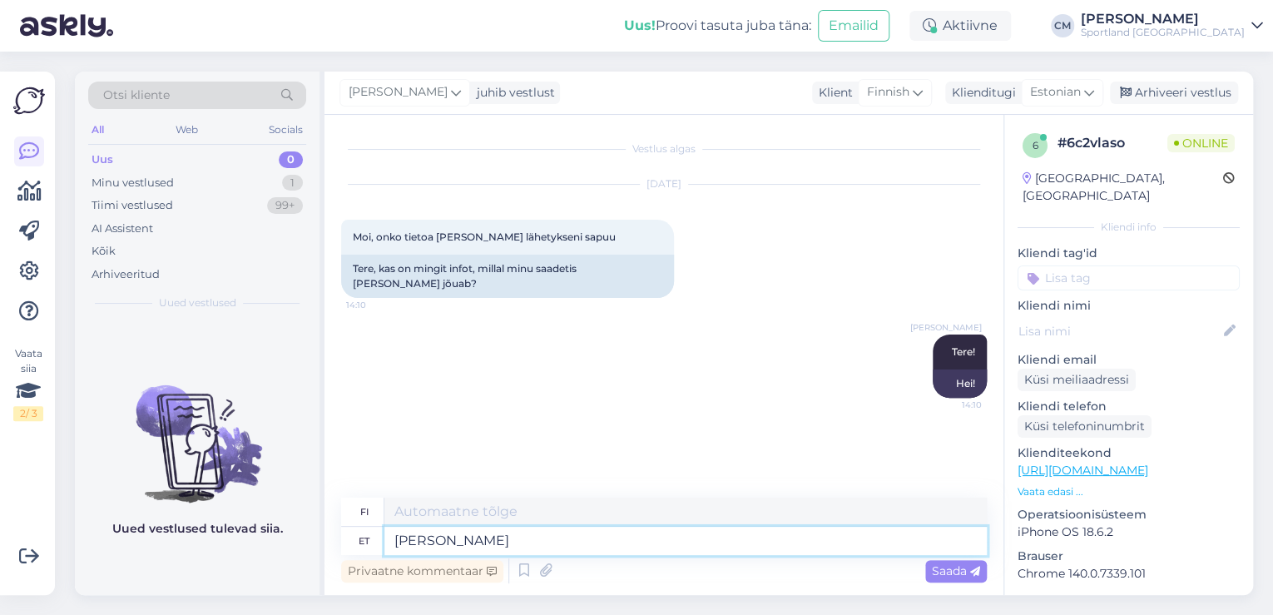
type textarea "[PERSON_NAME]"
type textarea "Minä [PERSON_NAME]"
type textarea "[PERSON_NAME] klienditeenindusest."
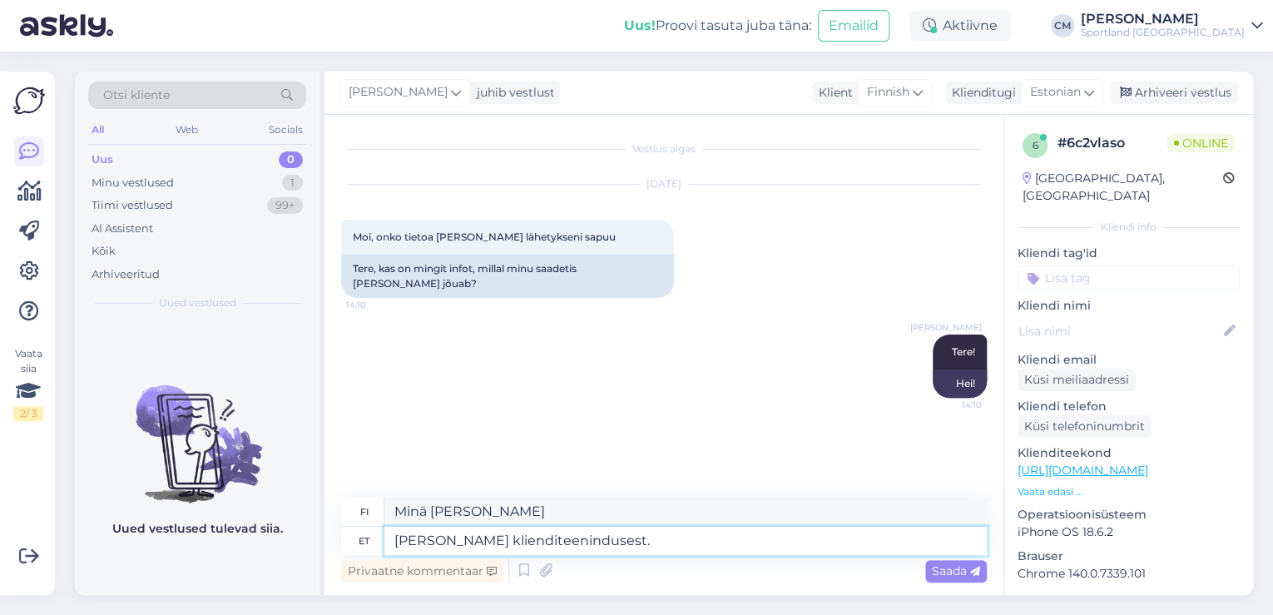
type textarea "[PERSON_NAME] asiakaspalvelusta."
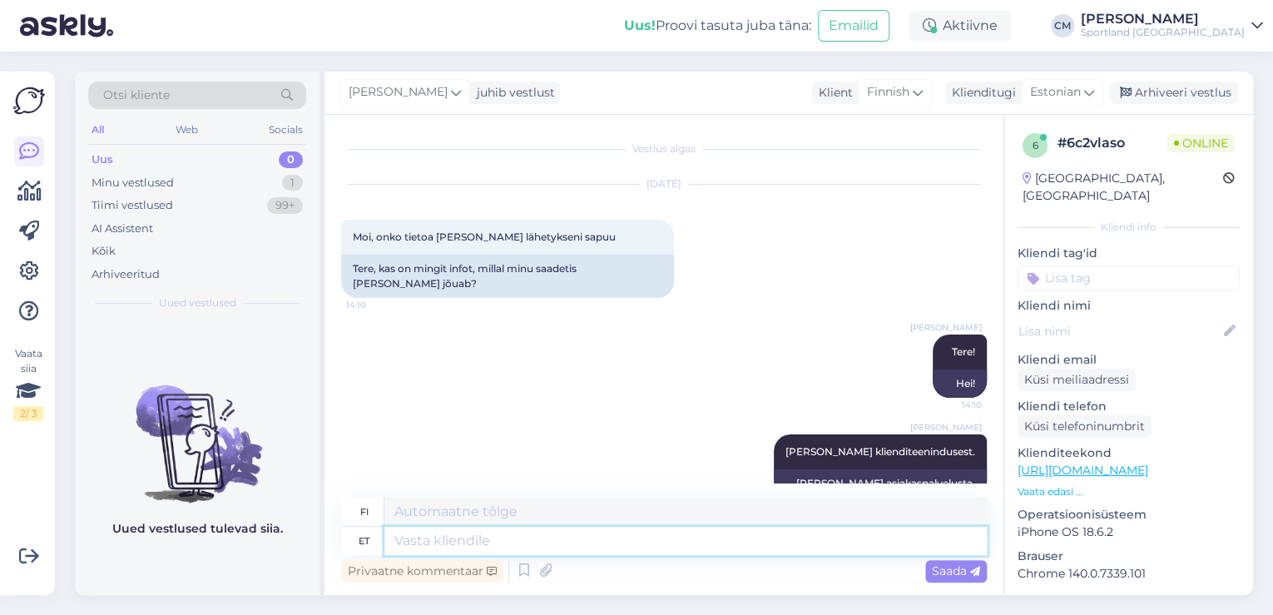
scroll to position [17, 0]
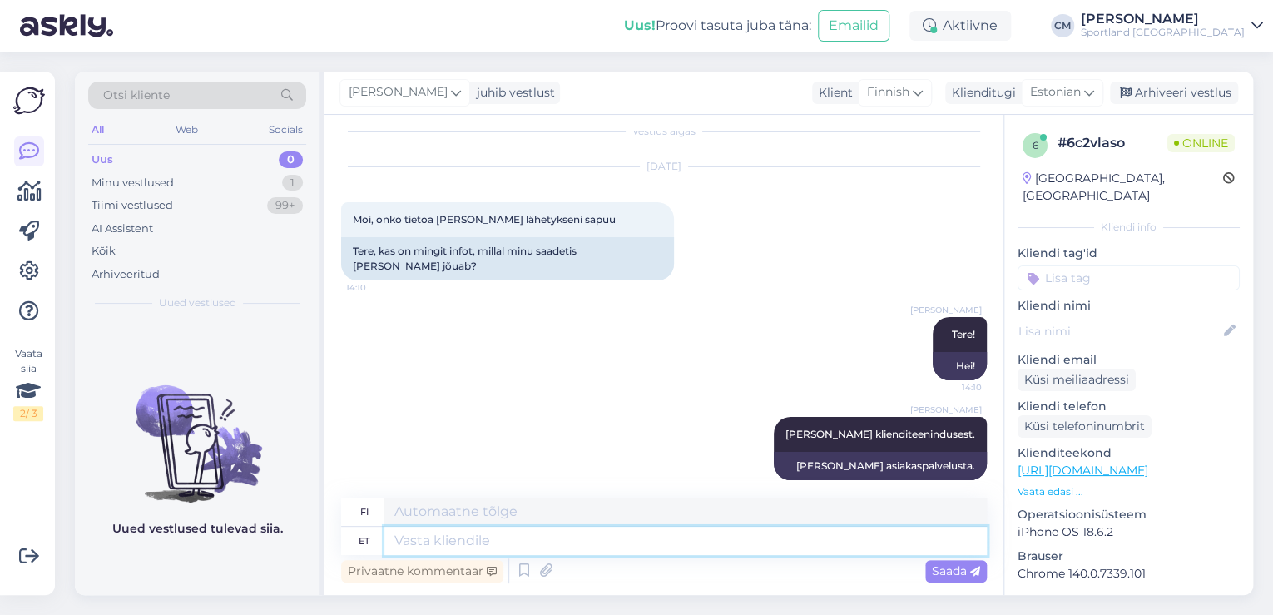
type textarea "K"
type textarea "Mis o"
type textarea "Mitä"
type textarea "Mis on t"
type textarea "Mikä on"
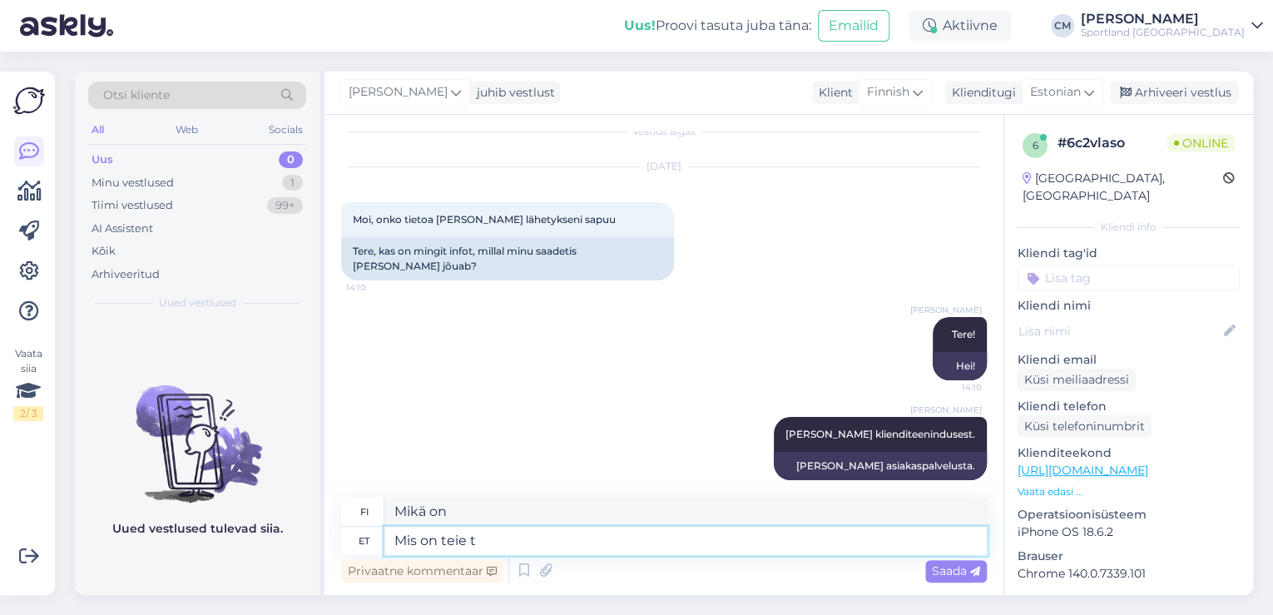
type textarea "Mis on teie te"
type textarea "Mikä on sinun?"
type textarea "Mis on teie tellimuse n"
type textarea "Mikä on tilauksesi?"
type textarea "Mis on teie tellimuse number?"
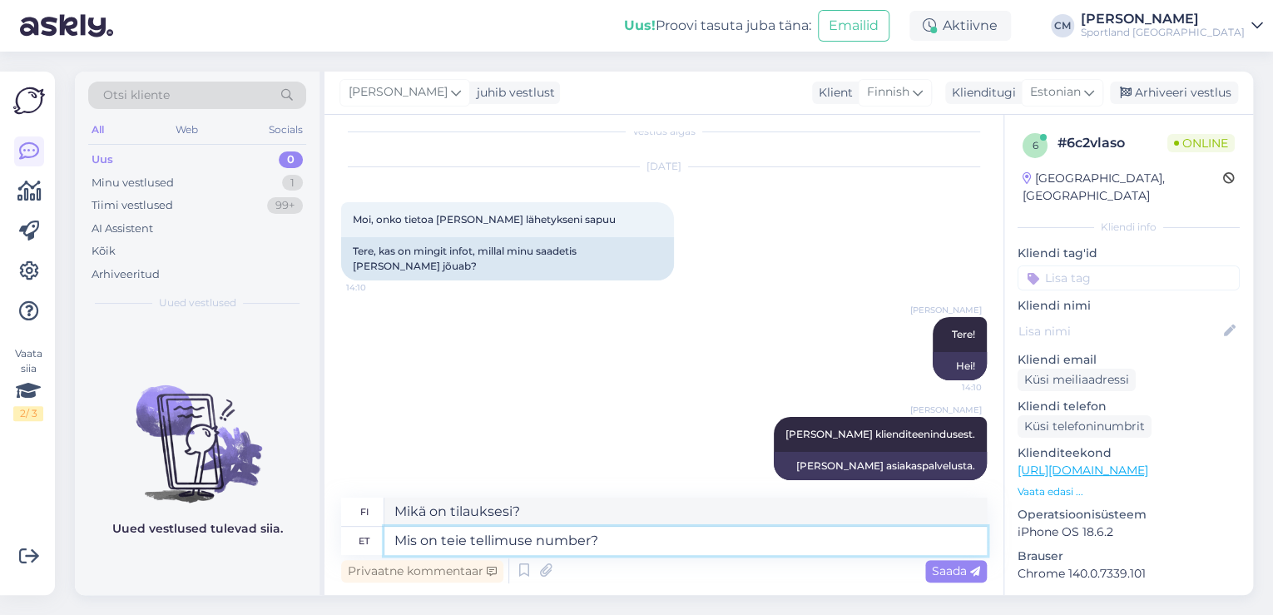
type textarea "Mikä on tilausnumerosi?"
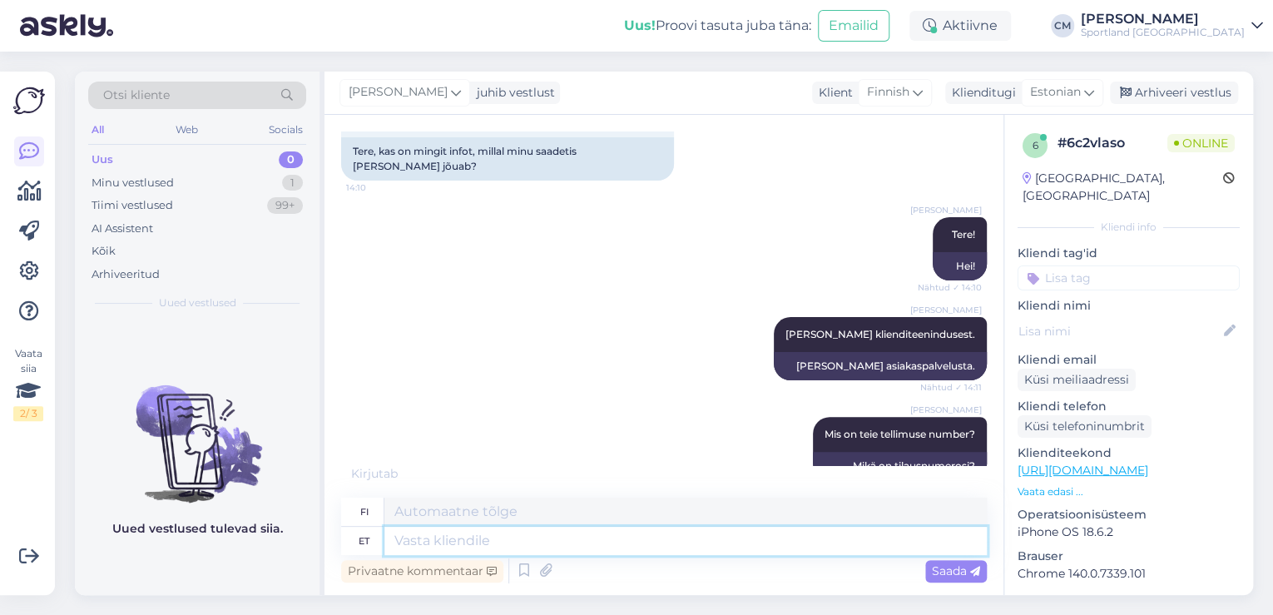
scroll to position [217, 0]
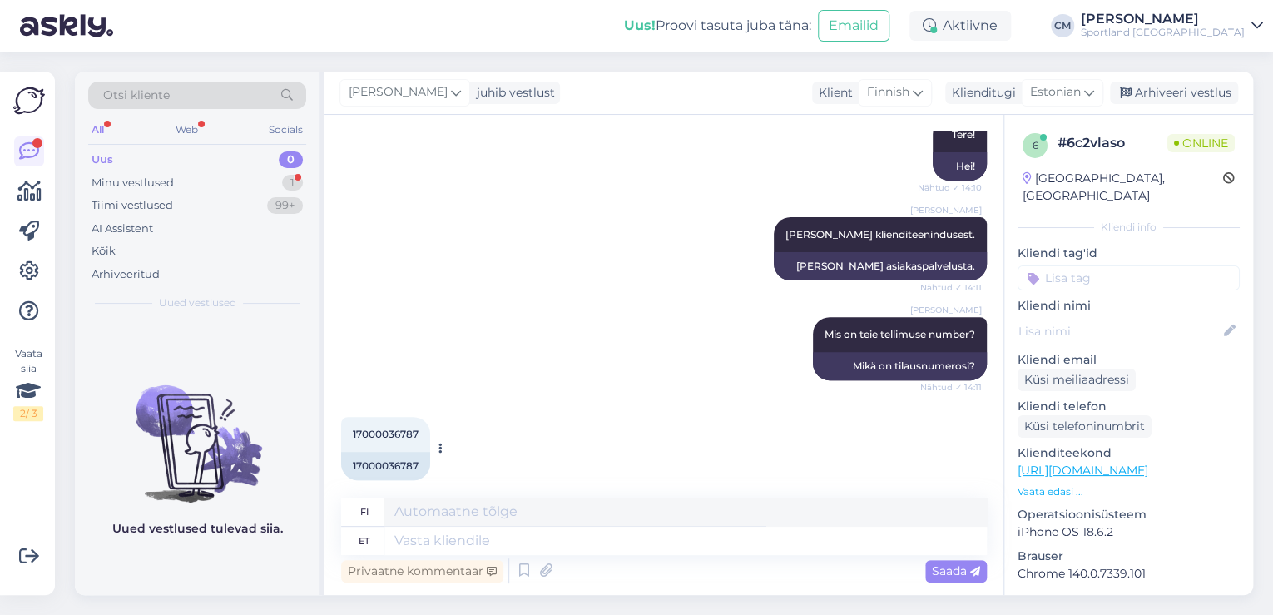
click at [373, 452] on div "17000036787" at bounding box center [385, 466] width 89 height 28
copy div "17000036787"
click at [442, 161] on div "[PERSON_NAME] Tere! Nähtud ✓ 14:10 Hei!" at bounding box center [664, 149] width 646 height 100
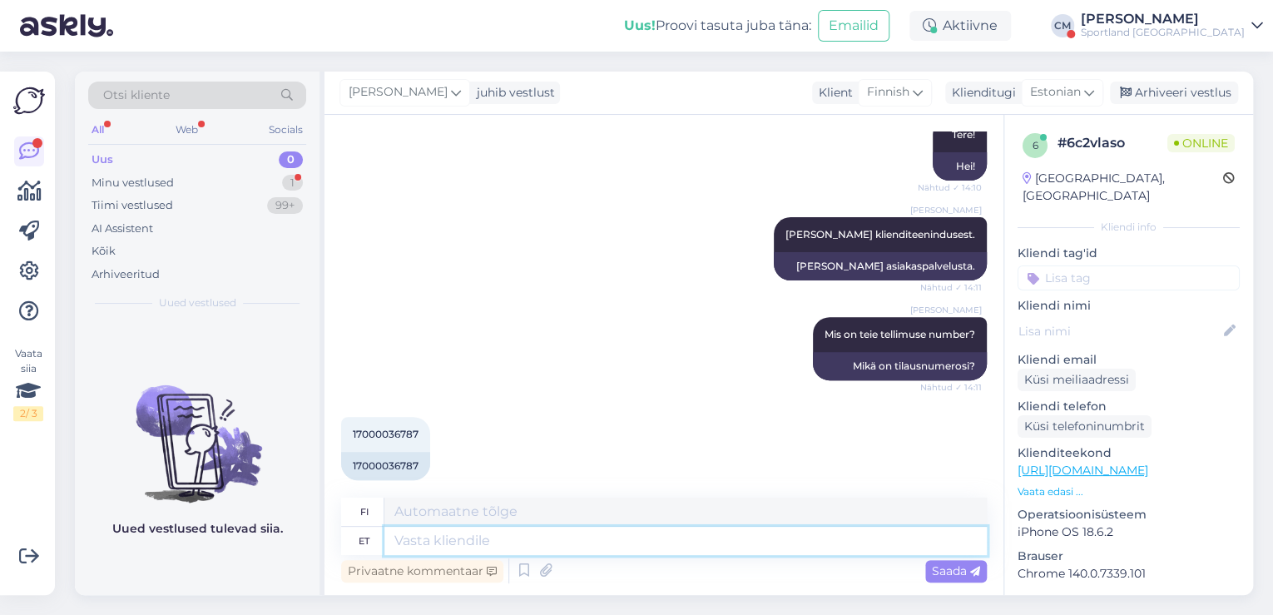
click at [476, 536] on textarea at bounding box center [685, 541] width 602 height 28
click at [1185, 15] on div "[PERSON_NAME]" at bounding box center [1163, 18] width 164 height 13
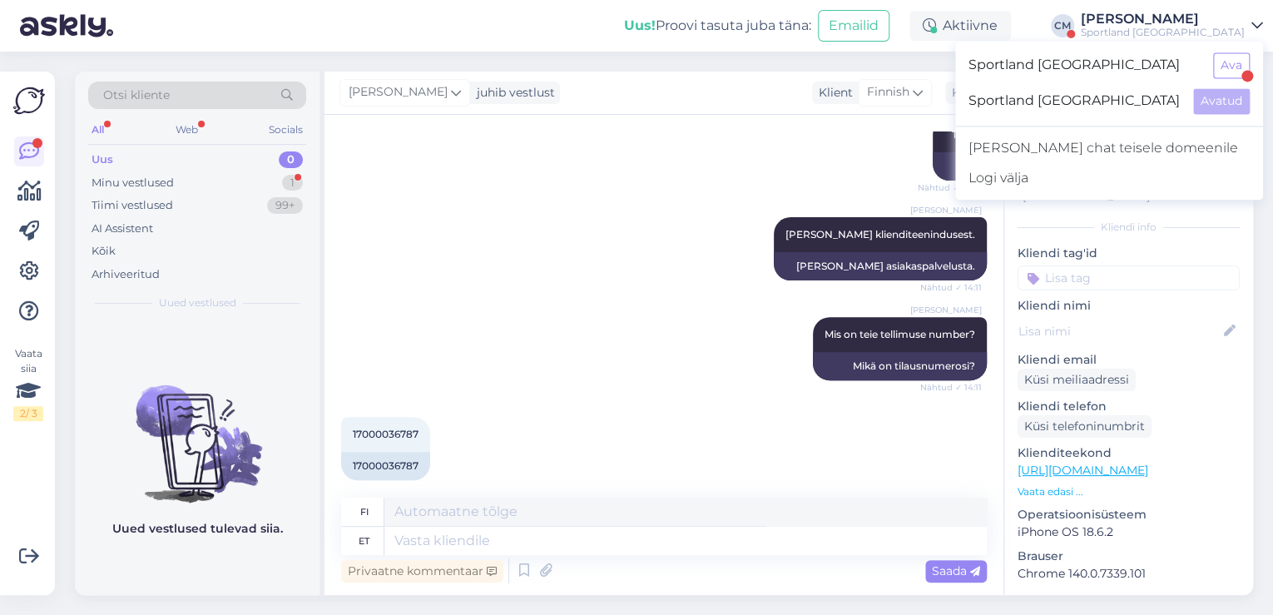
click at [1251, 70] on div "Sportland [GEOGRAPHIC_DATA] Ava" at bounding box center [1109, 65] width 308 height 36
click at [1248, 69] on button "Ava" at bounding box center [1231, 65] width 37 height 26
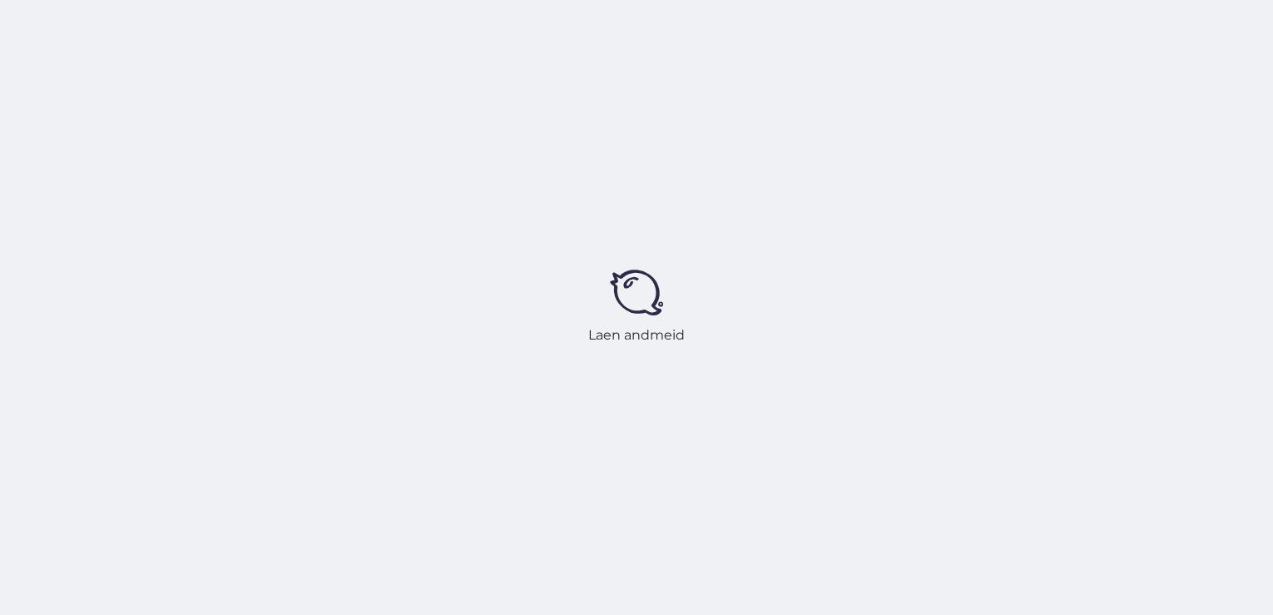
click at [1245, 67] on div "Laen andmeid" at bounding box center [636, 307] width 1273 height 615
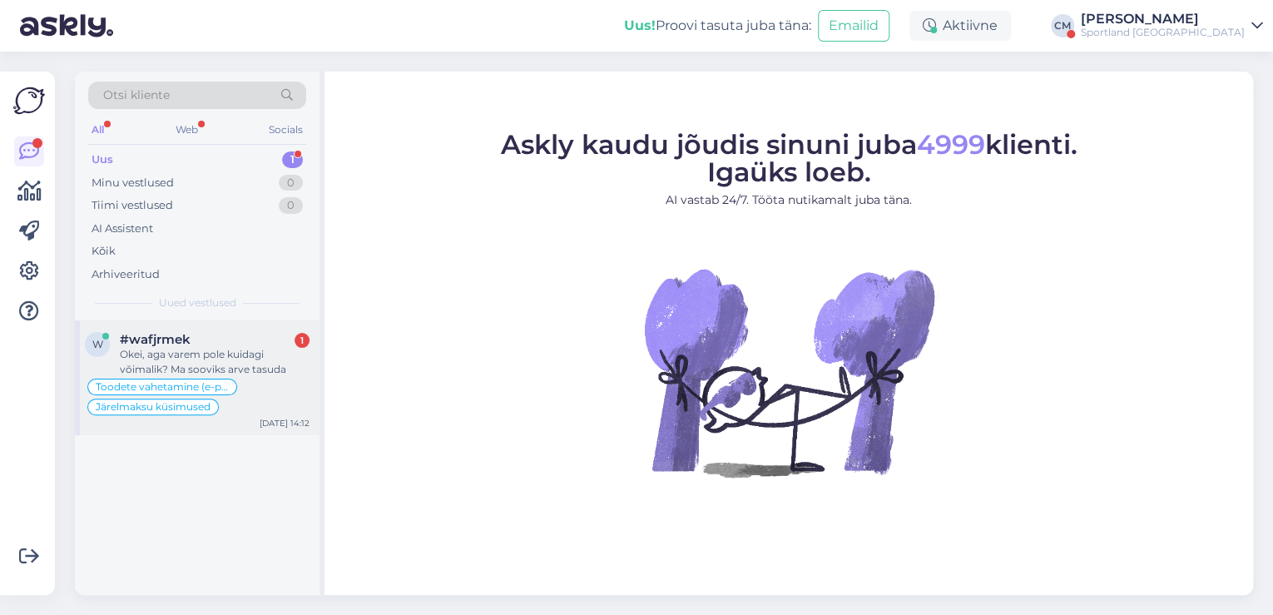
click at [211, 353] on div "Okei, aga varem pole kuidagi võimalik? Ma sooviks arve tasuda" at bounding box center [215, 362] width 190 height 30
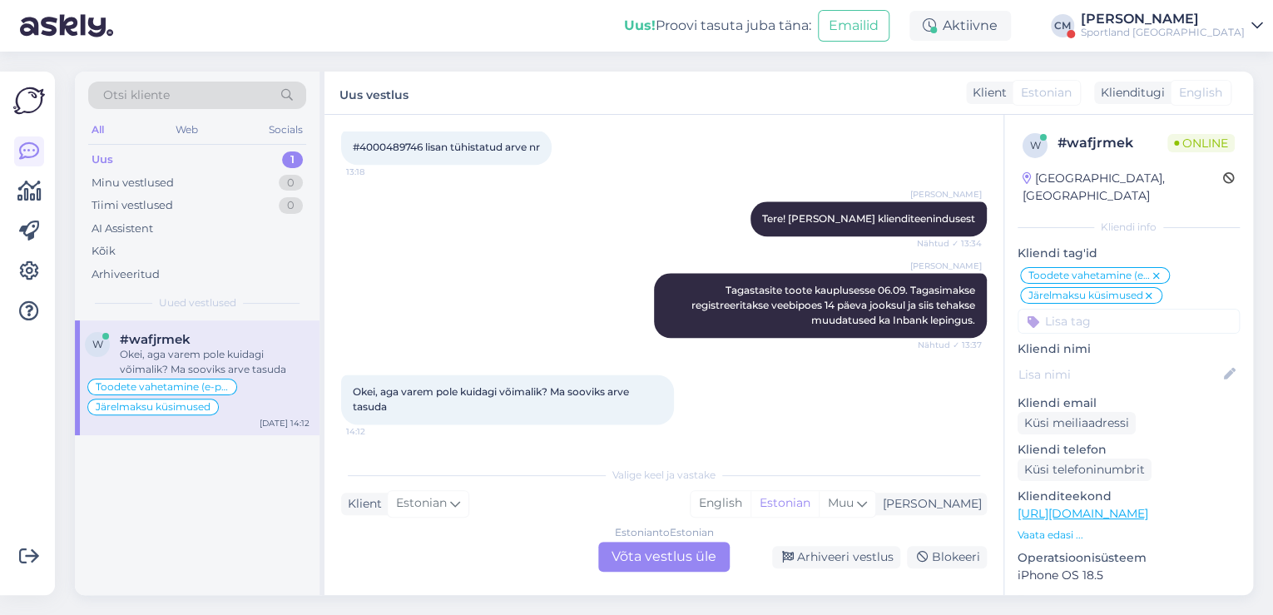
click at [694, 562] on div "Estonian to Estonian Võta vestlus üle" at bounding box center [663, 557] width 131 height 30
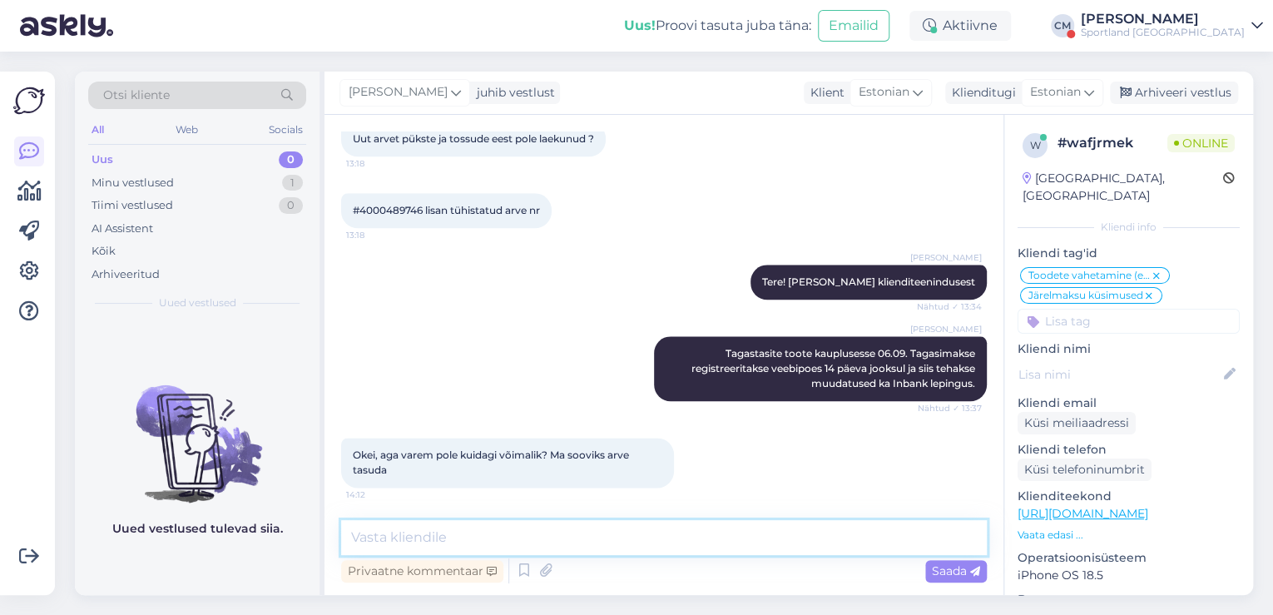
click at [668, 553] on textarea at bounding box center [664, 537] width 646 height 35
type textarea "T"
click at [445, 539] on textarea "Kahjuks e-[PERSON_NAME] protessid näevad nii välja, et" at bounding box center [664, 537] width 646 height 35
click at [709, 537] on textarea "Kahjuks e-[PERSON_NAME] tagastuse protessid näevad nii välja, et" at bounding box center [664, 537] width 646 height 35
click at [715, 536] on textarea "Kahjuks e-[PERSON_NAME] tagastuse protessid näevad nii välja, et" at bounding box center [664, 537] width 646 height 35
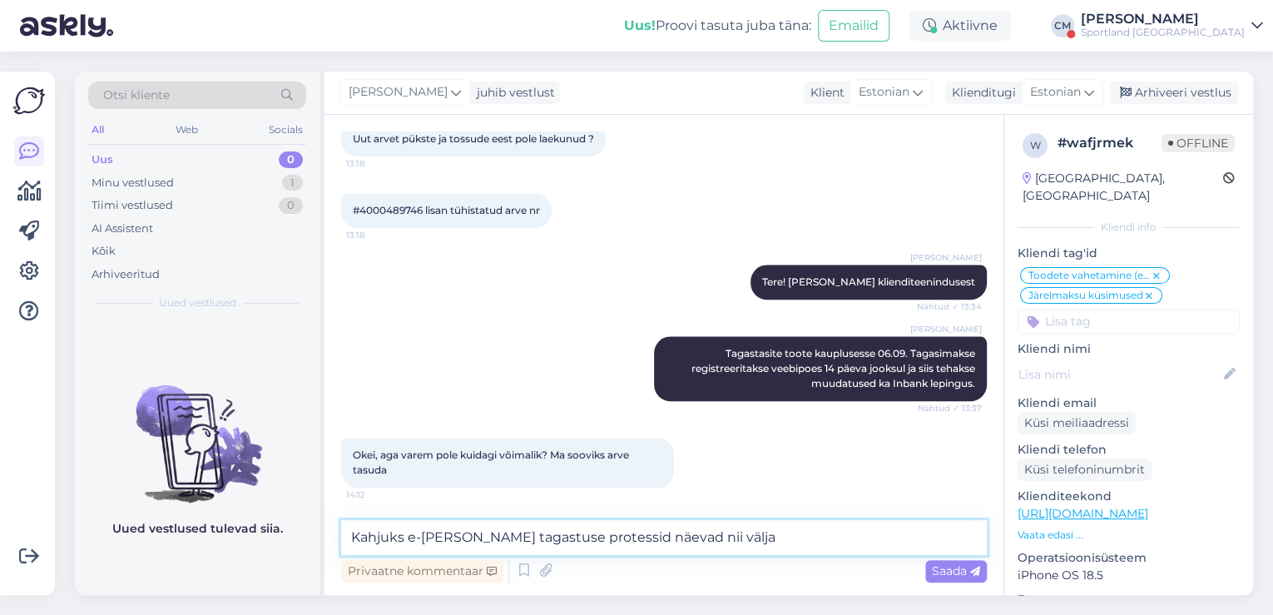
type textarea "Kahjuks e-[PERSON_NAME] tagastuse protessid näevad nii välja."
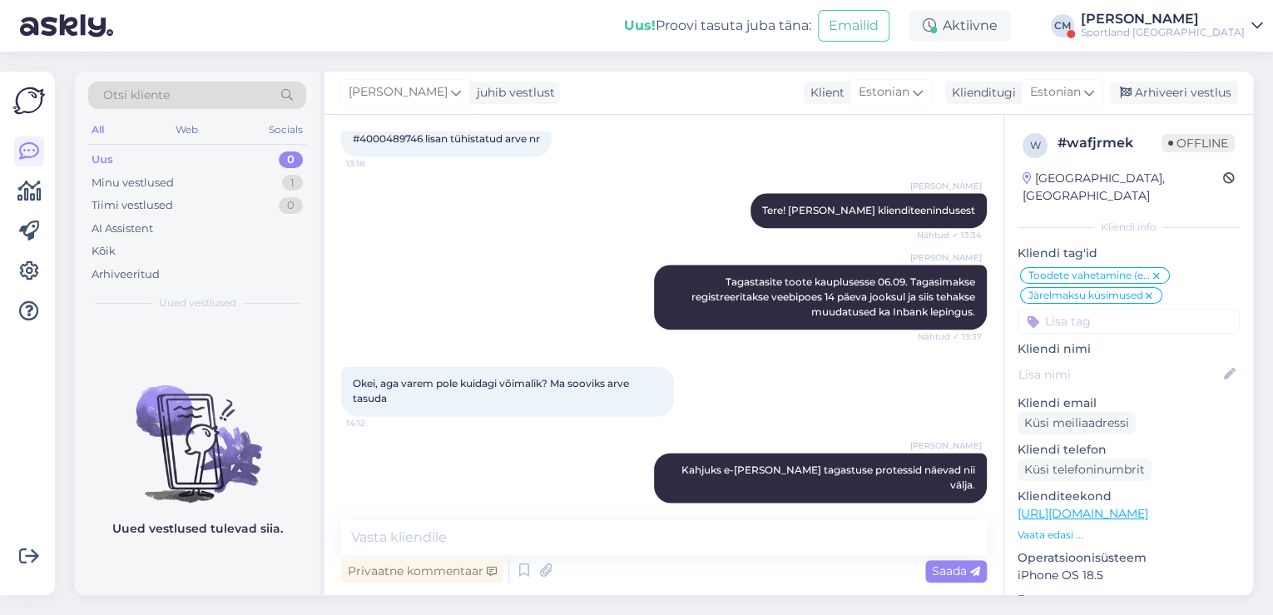
click at [1209, 22] on div "[PERSON_NAME]" at bounding box center [1163, 18] width 164 height 13
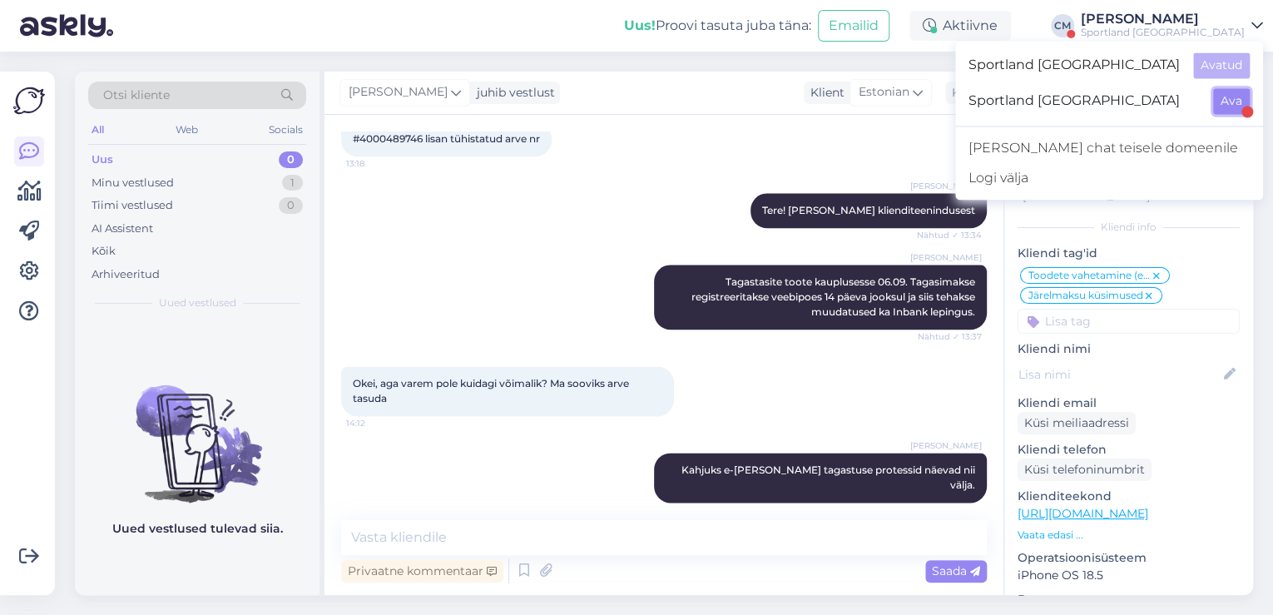
click at [1227, 96] on button "Ava" at bounding box center [1231, 101] width 37 height 26
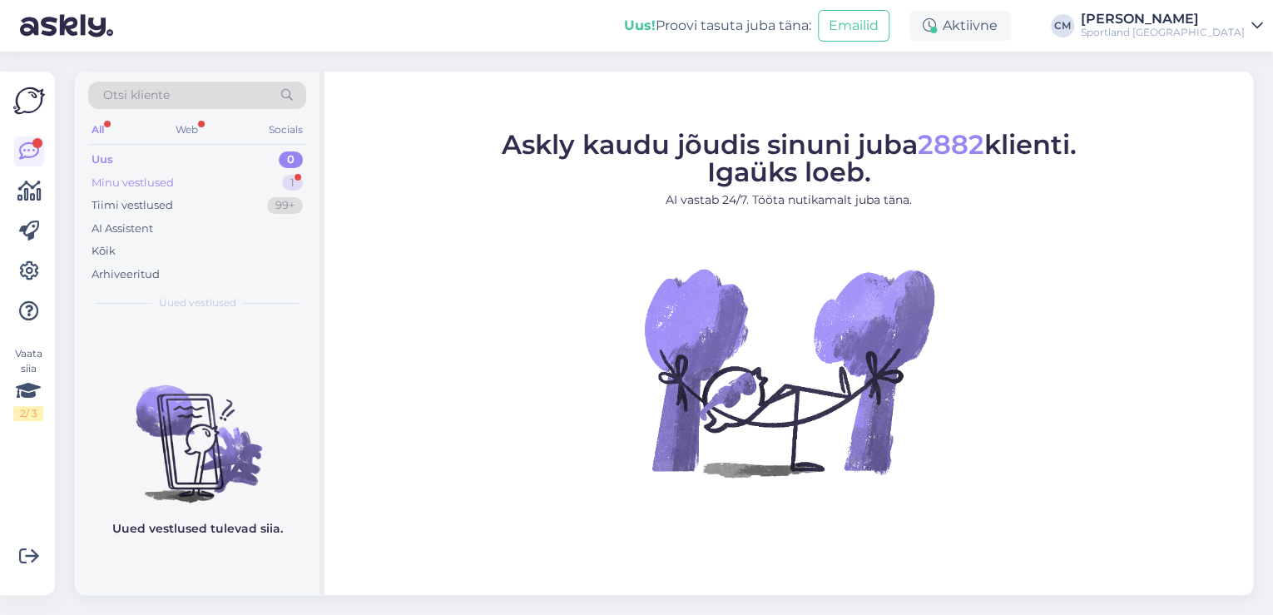
click at [262, 185] on div "Minu vestlused 1" at bounding box center [197, 182] width 218 height 23
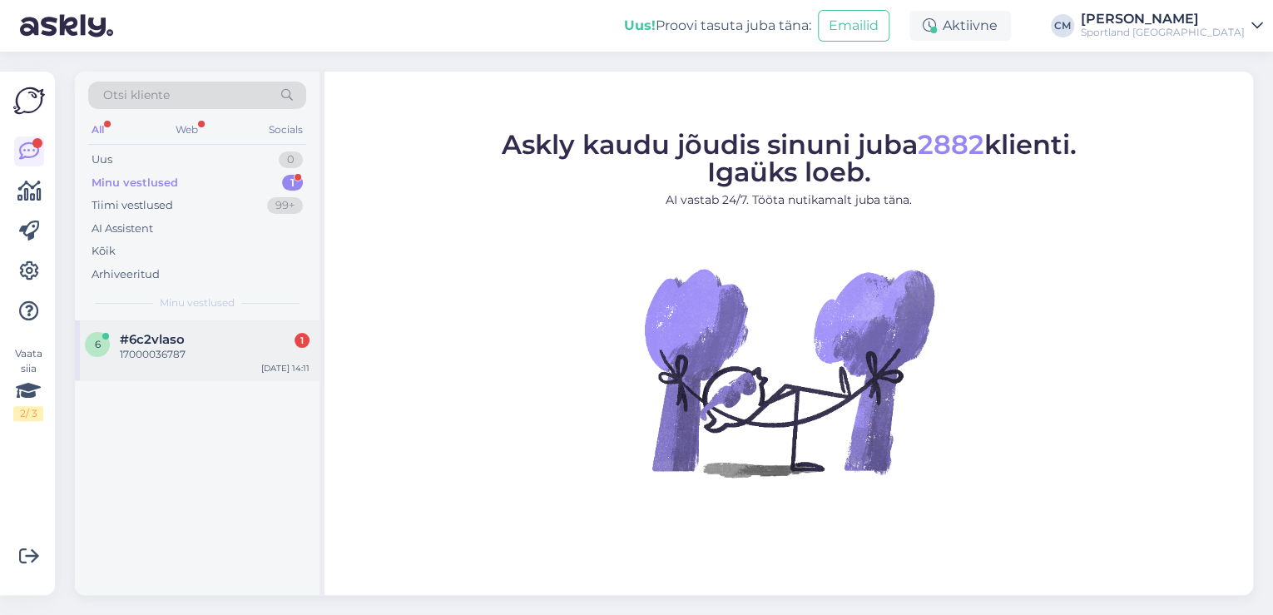
click at [260, 329] on div "6 #6c2vlaso 1 17000036787 [DATE] 14:11" at bounding box center [197, 350] width 245 height 60
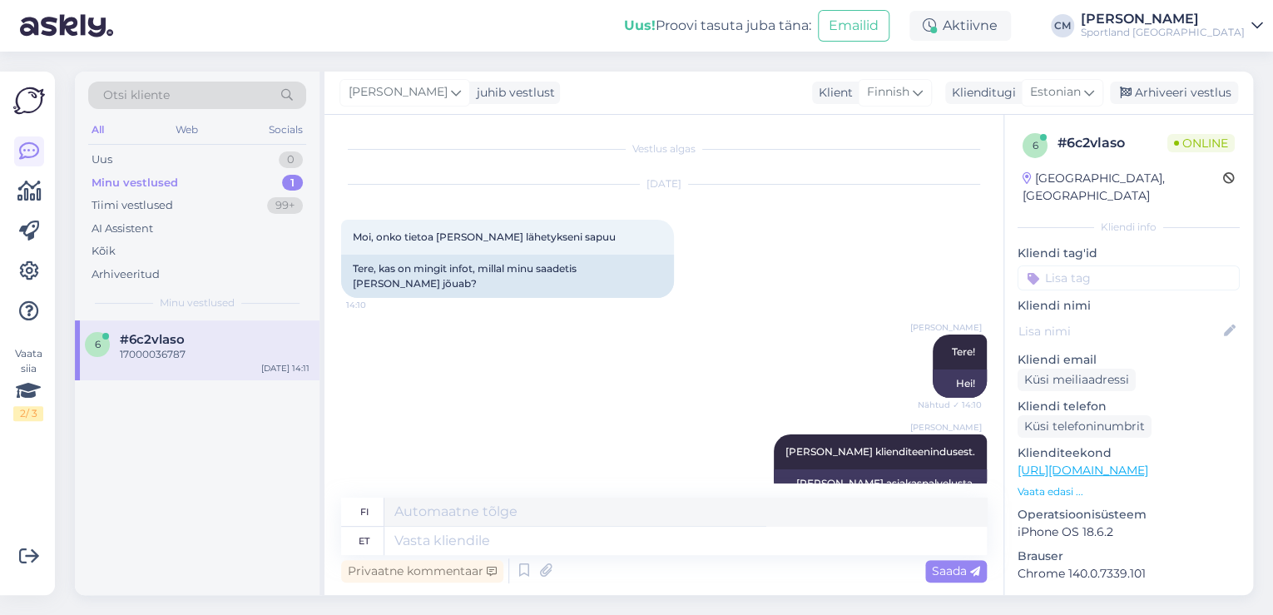
scroll to position [217, 0]
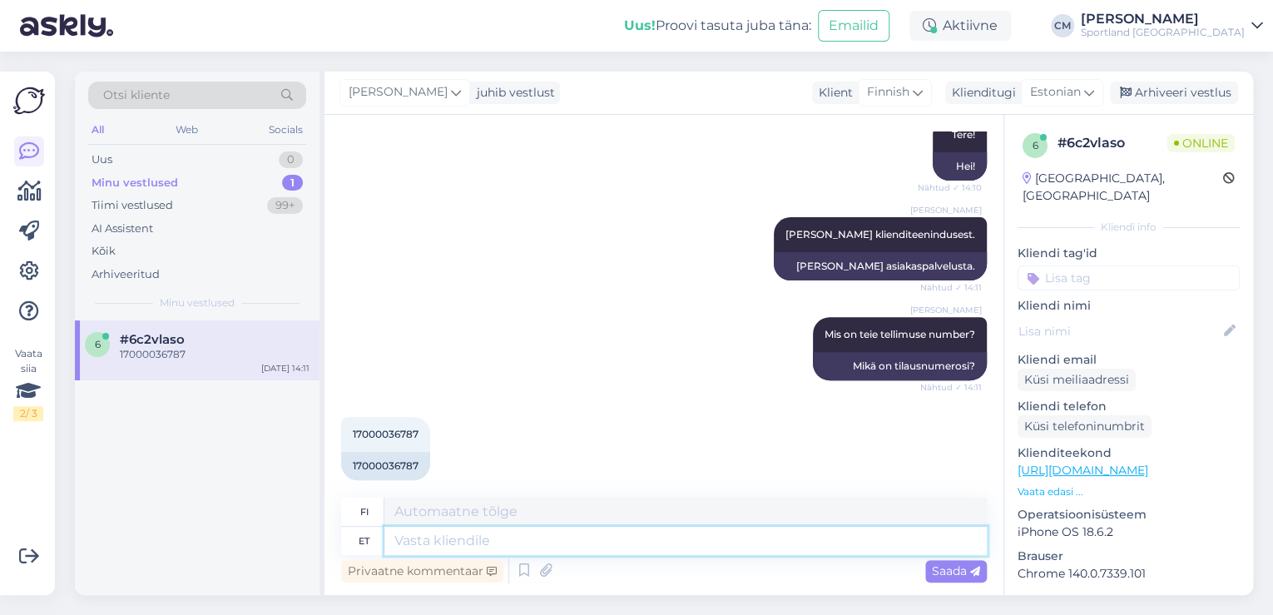
click at [505, 537] on textarea at bounding box center [685, 541] width 602 height 28
type textarea "Näen, e"
type textarea "Näen,"
type textarea "Näen, et"
type textarea "Näen sen"
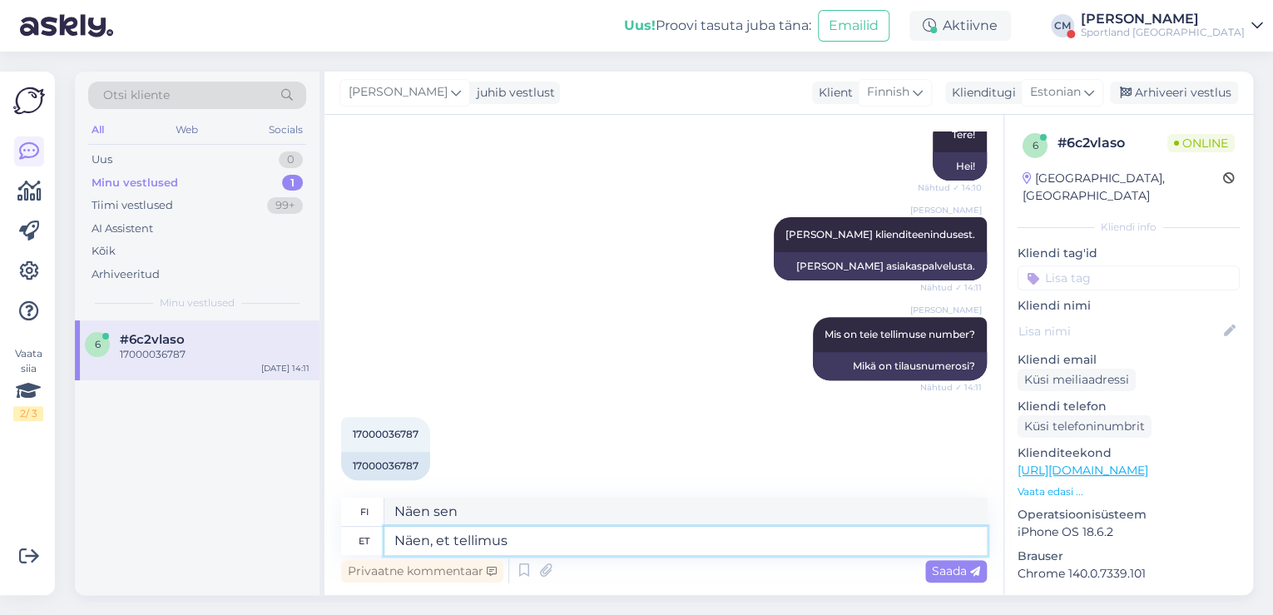
type textarea "Näen, et tellimus l"
type textarea "Näen, [PERSON_NAME] järjestys"
type textarea "Näen, et tellimus liigub j"
type textarea "Näen, [PERSON_NAME] tilaus etenee."
type textarea "Näen, et tellimus liigub jälgimiskoodiga:"
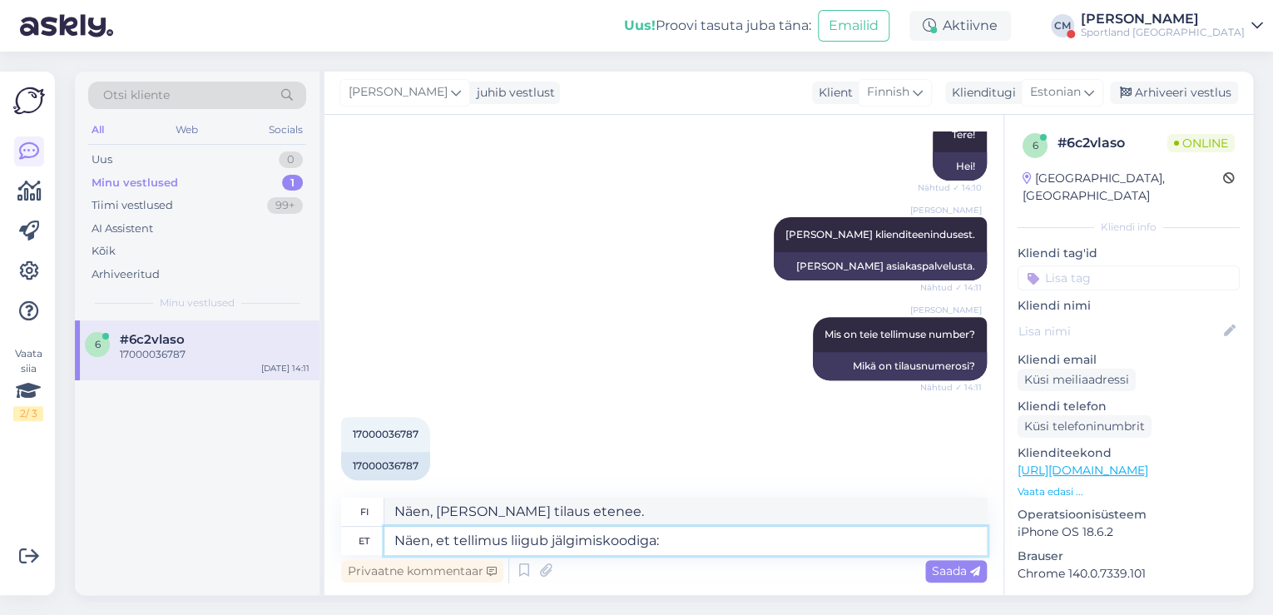
type textarea "Näen, [PERSON_NAME] tilaus liikkuu seurantakoodilla:"
paste textarea "00264300487119706185"
type textarea "Näen, et tellimus liigub jälgimiskoodiga: 00264300487119706185"
type textarea "Näen, [PERSON_NAME] tilaus liikkuu seurantakoodilla 00264300487119706185"
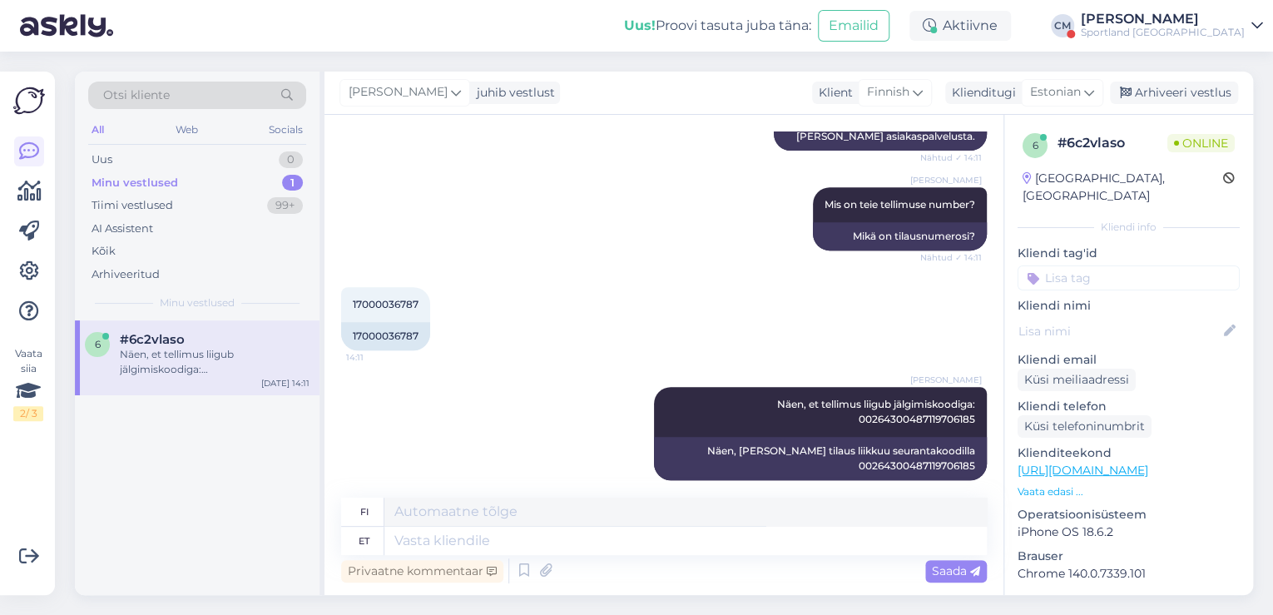
click at [1179, 37] on div "Sportland [GEOGRAPHIC_DATA]" at bounding box center [1163, 32] width 164 height 13
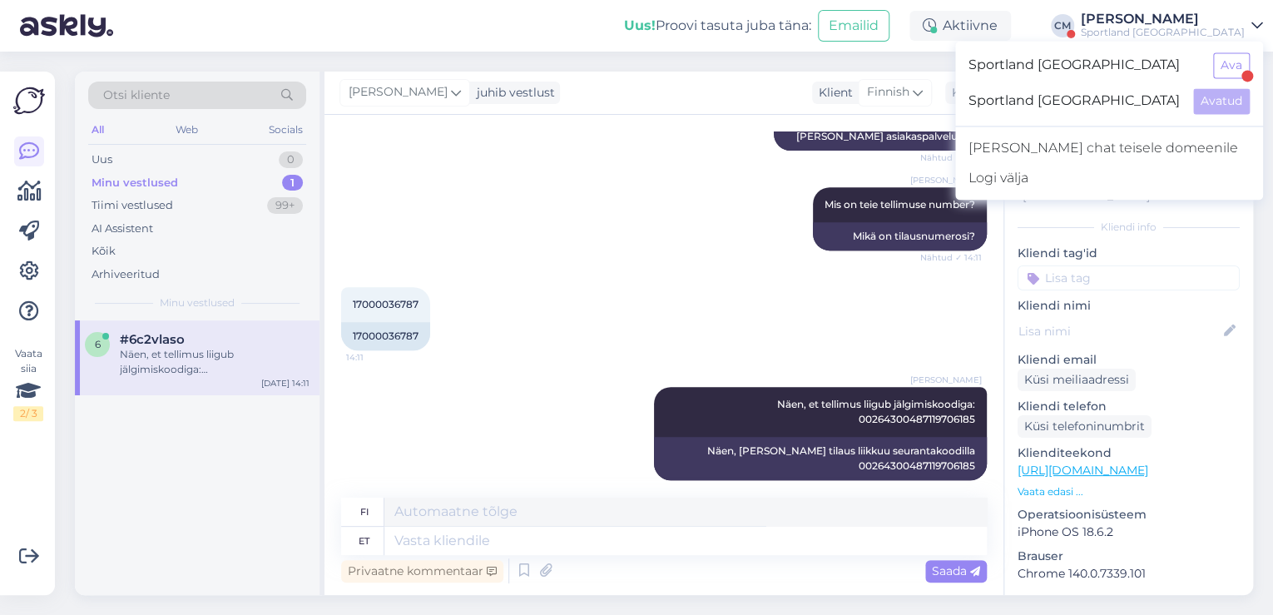
click at [1213, 53] on div "Sportland [GEOGRAPHIC_DATA] Ava" at bounding box center [1109, 65] width 308 height 36
click at [1228, 67] on button "Ava" at bounding box center [1231, 65] width 37 height 26
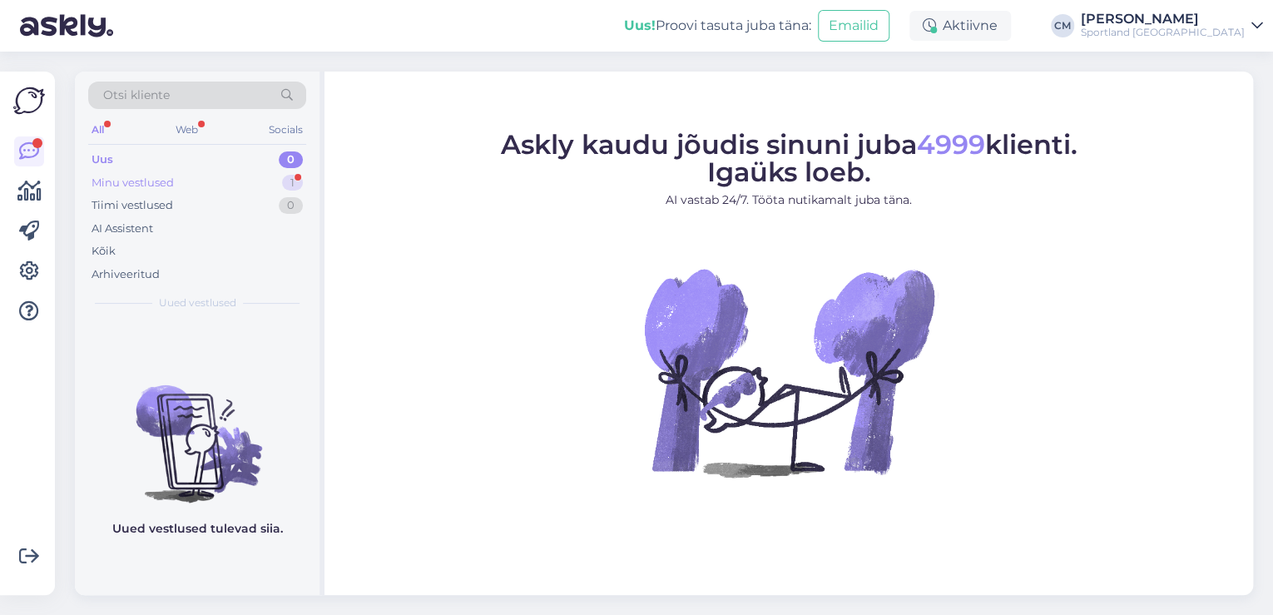
click at [248, 172] on div "Minu vestlused 1" at bounding box center [197, 182] width 218 height 23
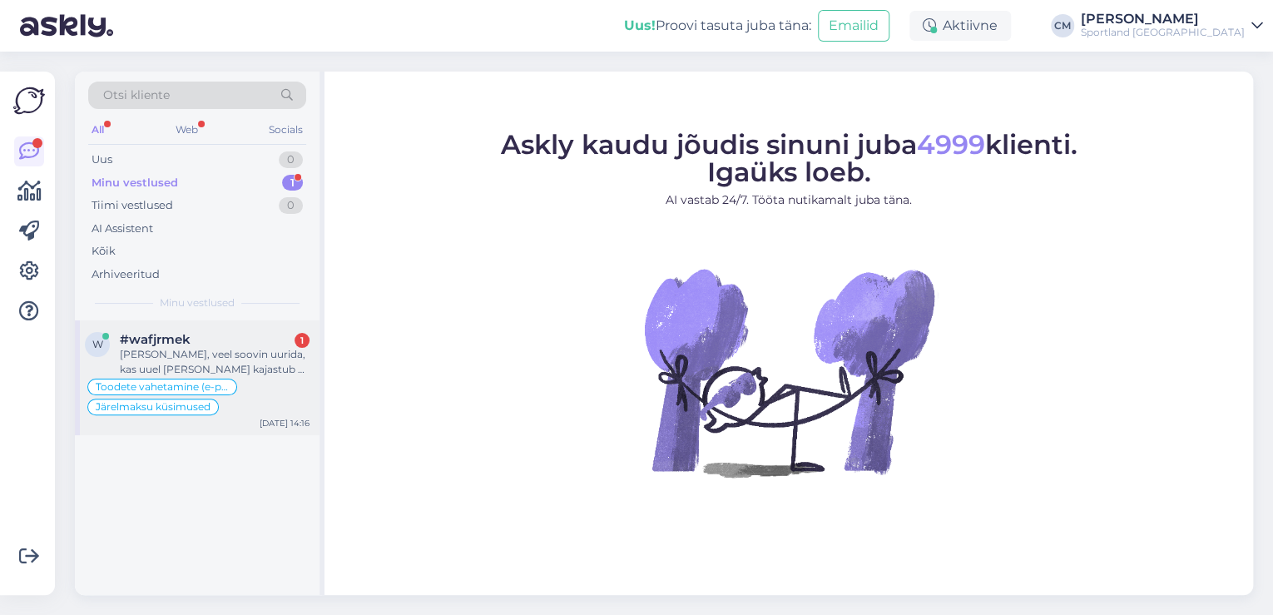
click at [240, 350] on div "[PERSON_NAME], veel soovin uurida, kas uuel [PERSON_NAME] kajastub ka sooduskoo…" at bounding box center [215, 362] width 190 height 30
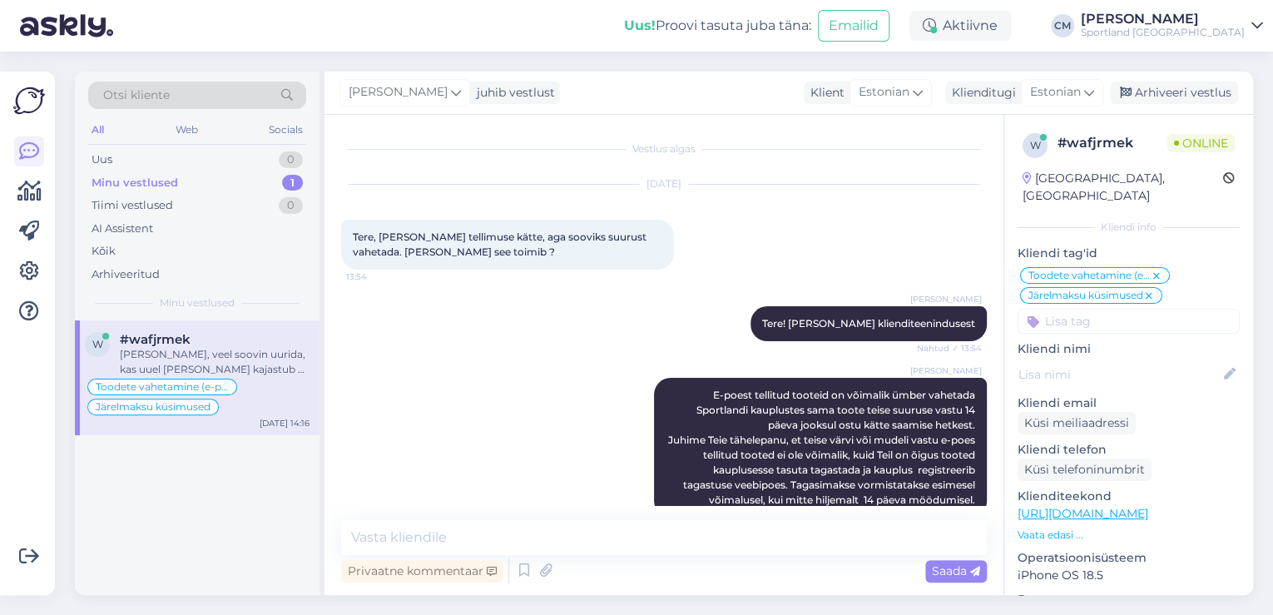
scroll to position [1073, 0]
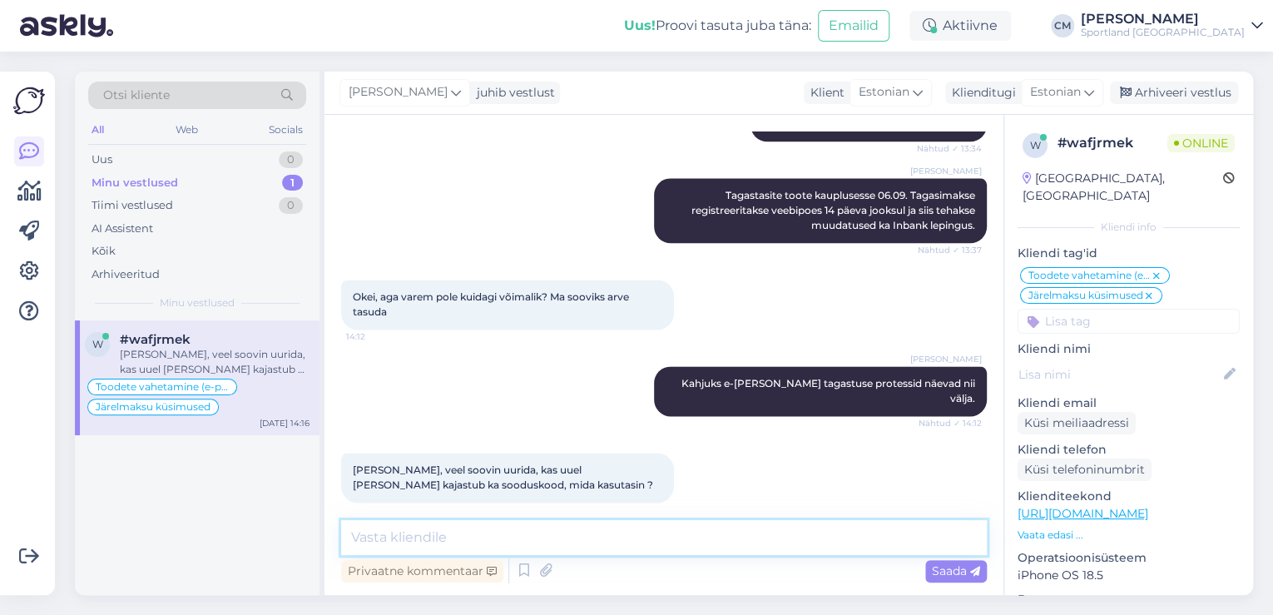
click at [390, 533] on textarea at bounding box center [664, 537] width 646 height 35
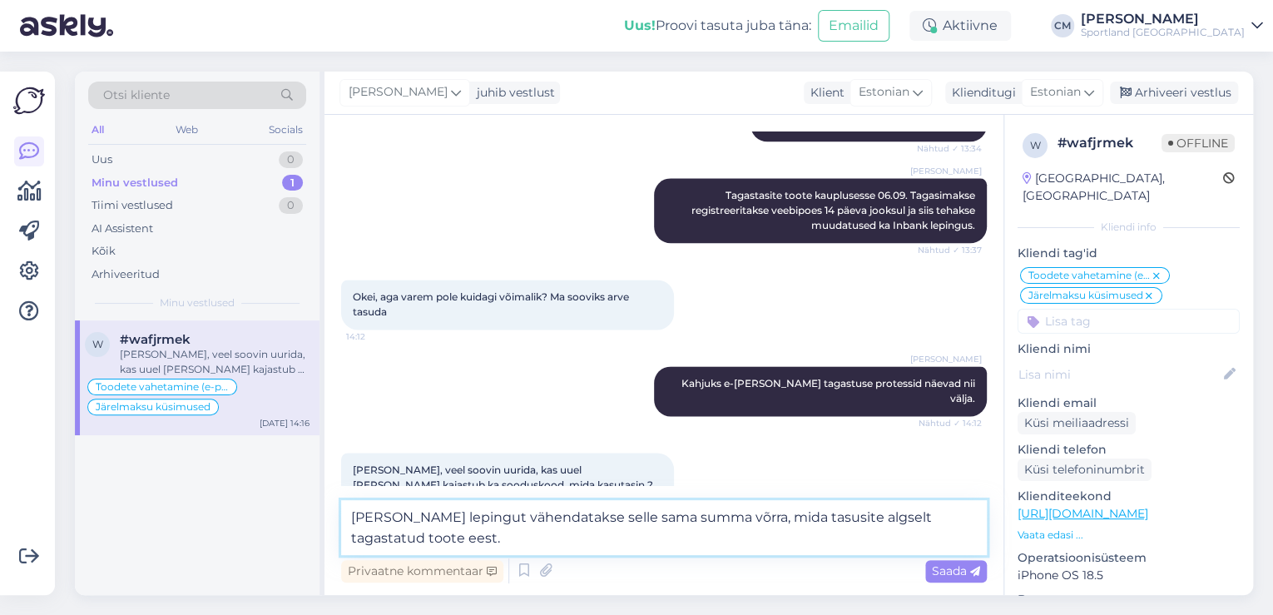
click at [888, 521] on textarea "[PERSON_NAME] lepingut vähendatakse selle sama summa võrra, mida tasusite algse…" at bounding box center [664, 527] width 646 height 55
click at [892, 521] on textarea "[PERSON_NAME] lepingut vähendatakse selle sama summa võrra, mida tasusite algse…" at bounding box center [664, 527] width 646 height 55
type textarea "[PERSON_NAME] lepingut vähendatakse selle sama summa võrra, mida tasusite algse…"
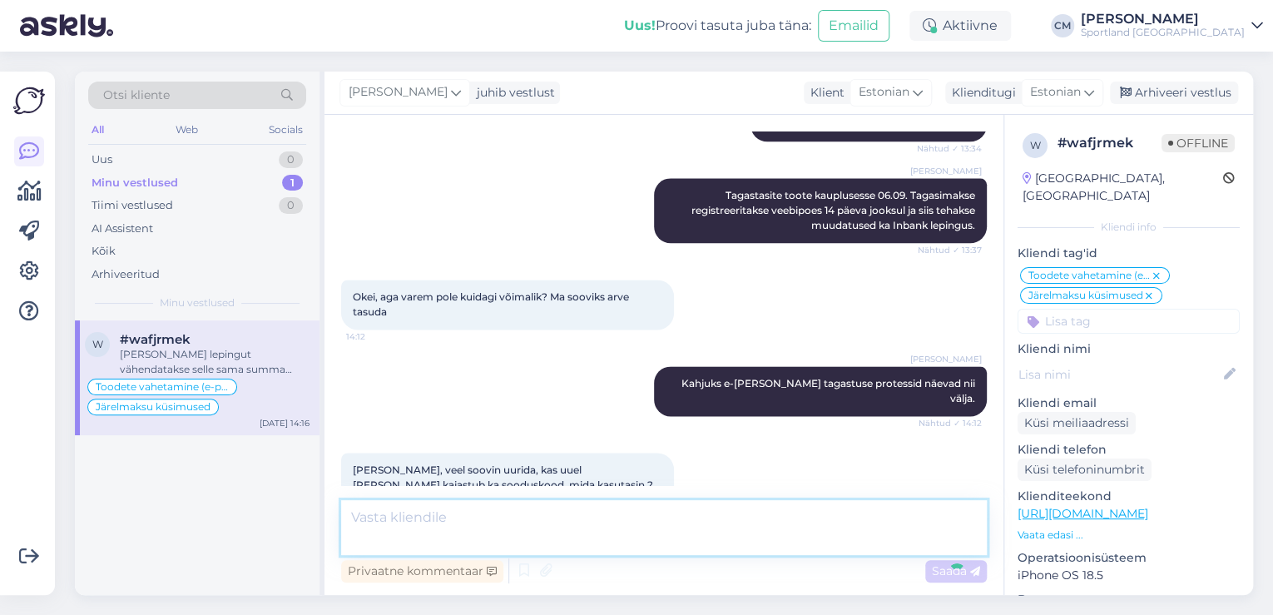
scroll to position [1160, 0]
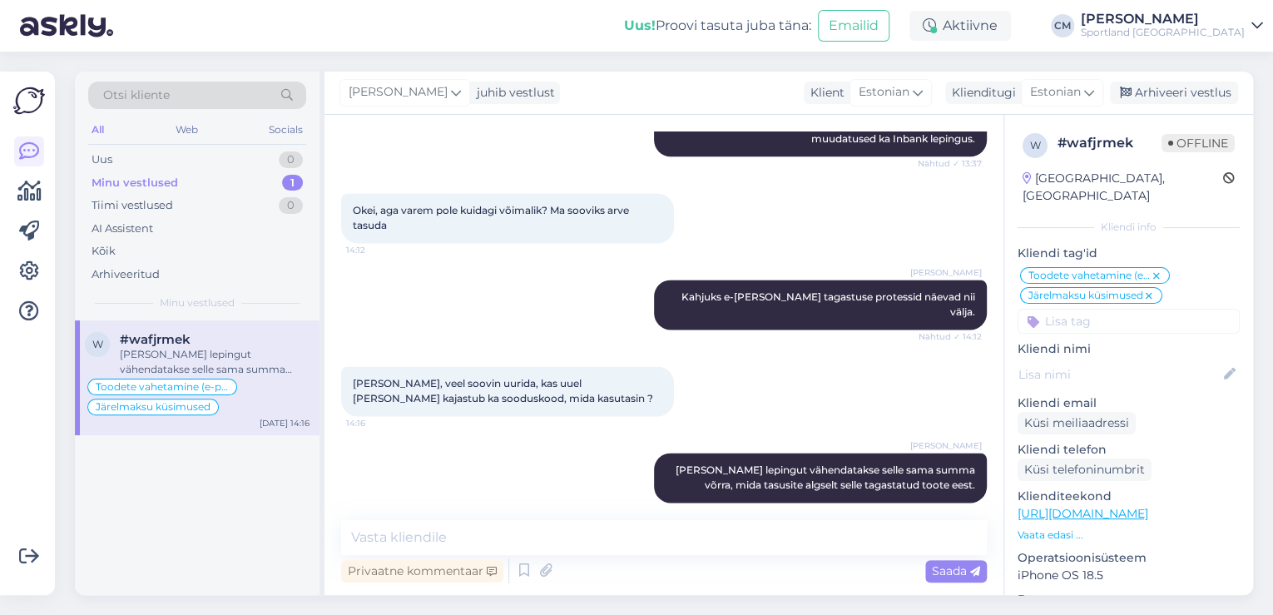
click at [1210, 37] on div "Sportland [GEOGRAPHIC_DATA]" at bounding box center [1163, 32] width 164 height 13
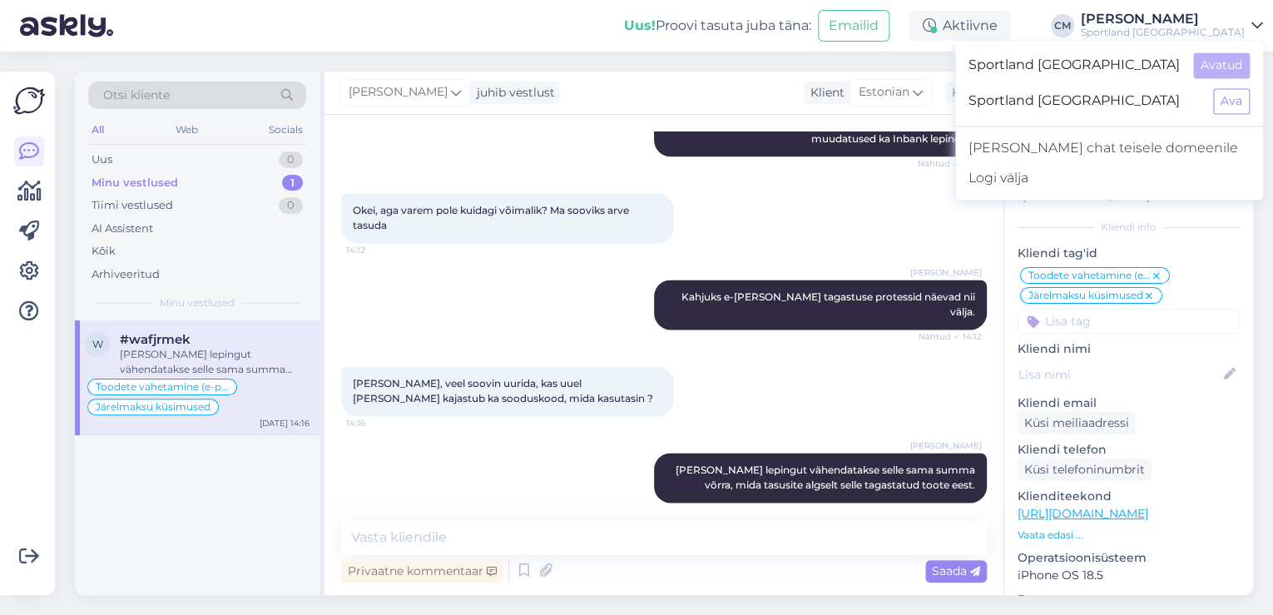
click at [1215, 83] on div "Sportland [GEOGRAPHIC_DATA] Avatud Sportland [GEOGRAPHIC_DATA] Ava" at bounding box center [1109, 83] width 308 height 72
click at [1218, 96] on button "Ava" at bounding box center [1231, 101] width 37 height 26
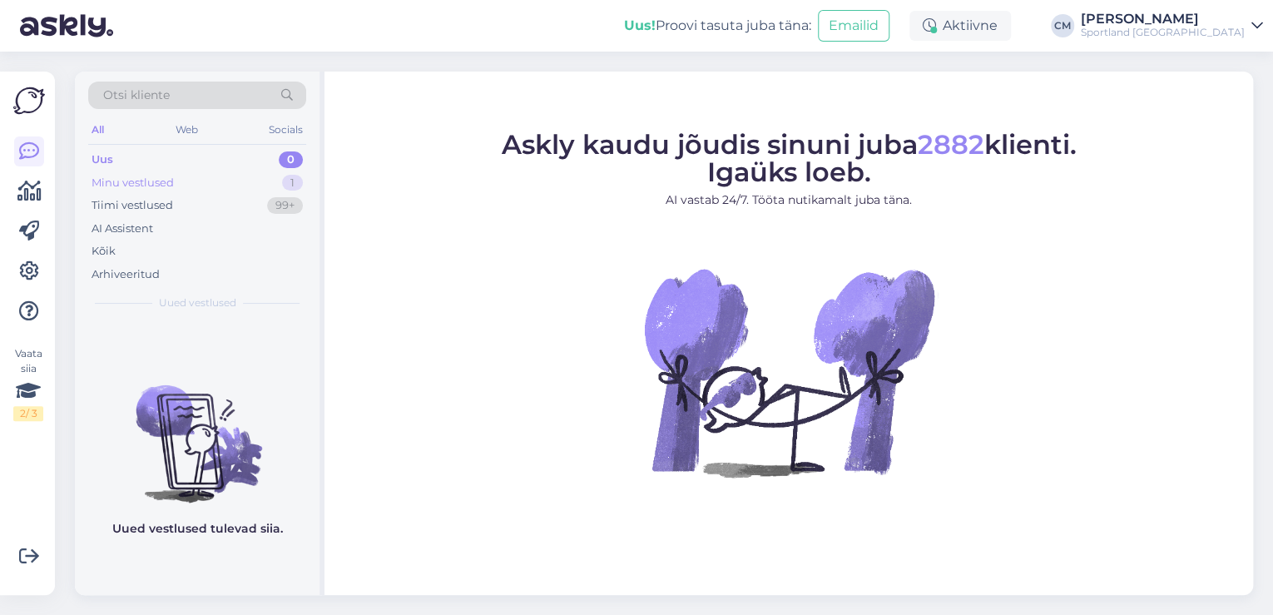
click at [238, 192] on div "Minu vestlused 1" at bounding box center [197, 182] width 218 height 23
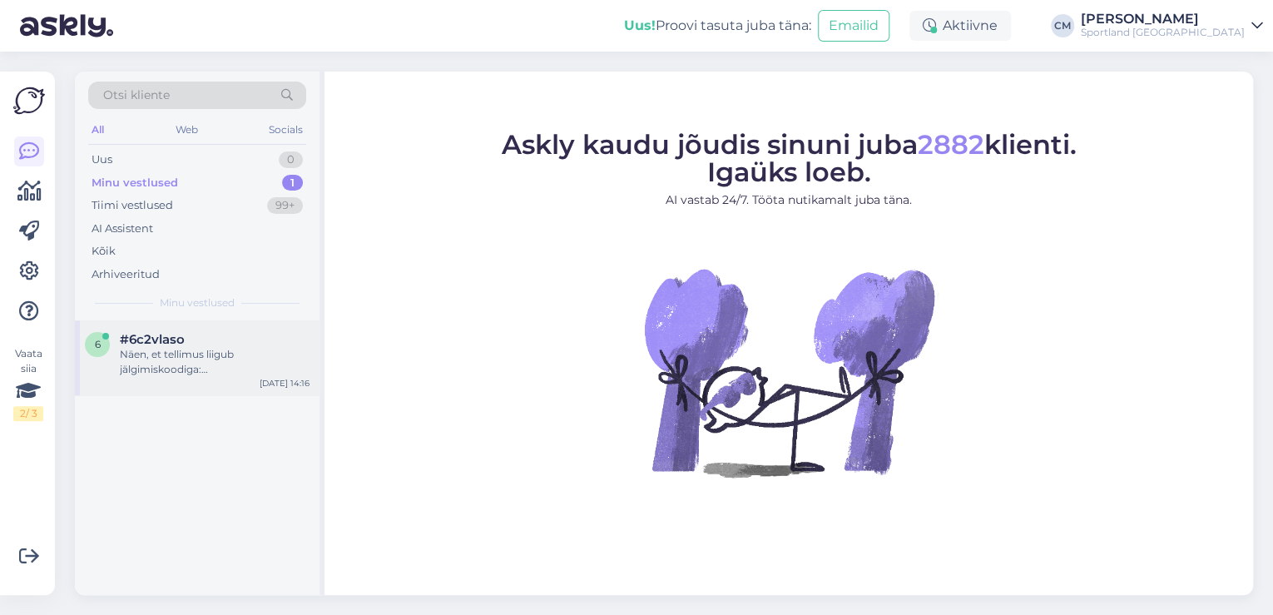
click at [225, 351] on div "Näen, et tellimus liigub jälgimiskoodiga: 00264300487119706185" at bounding box center [215, 362] width 190 height 30
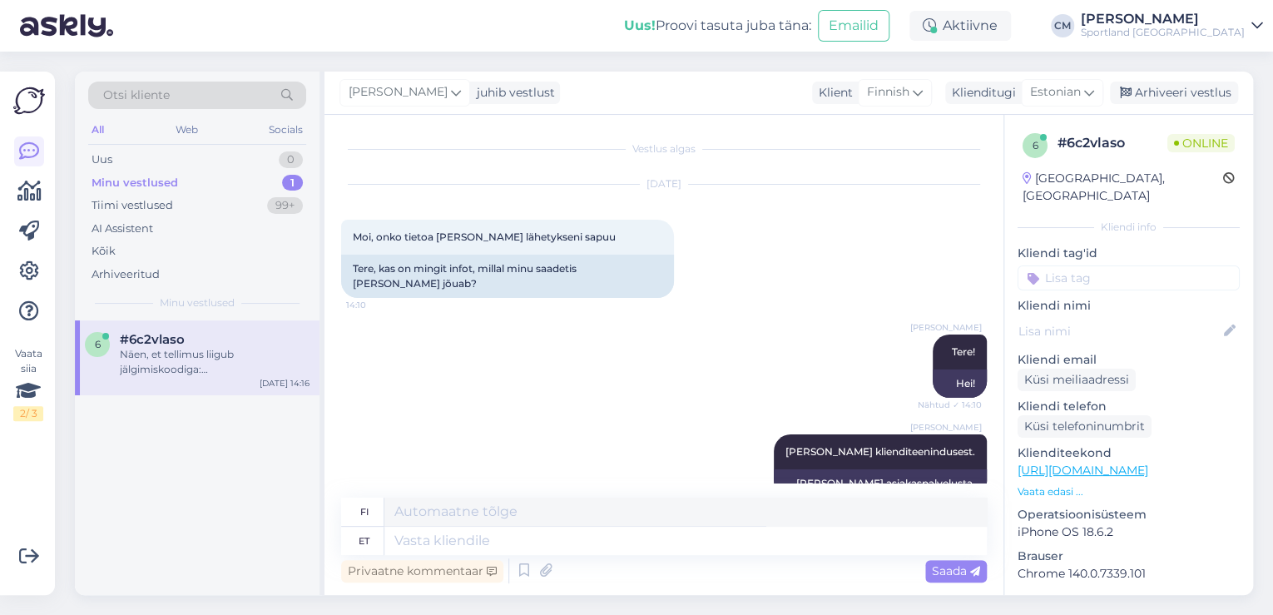
scroll to position [347, 0]
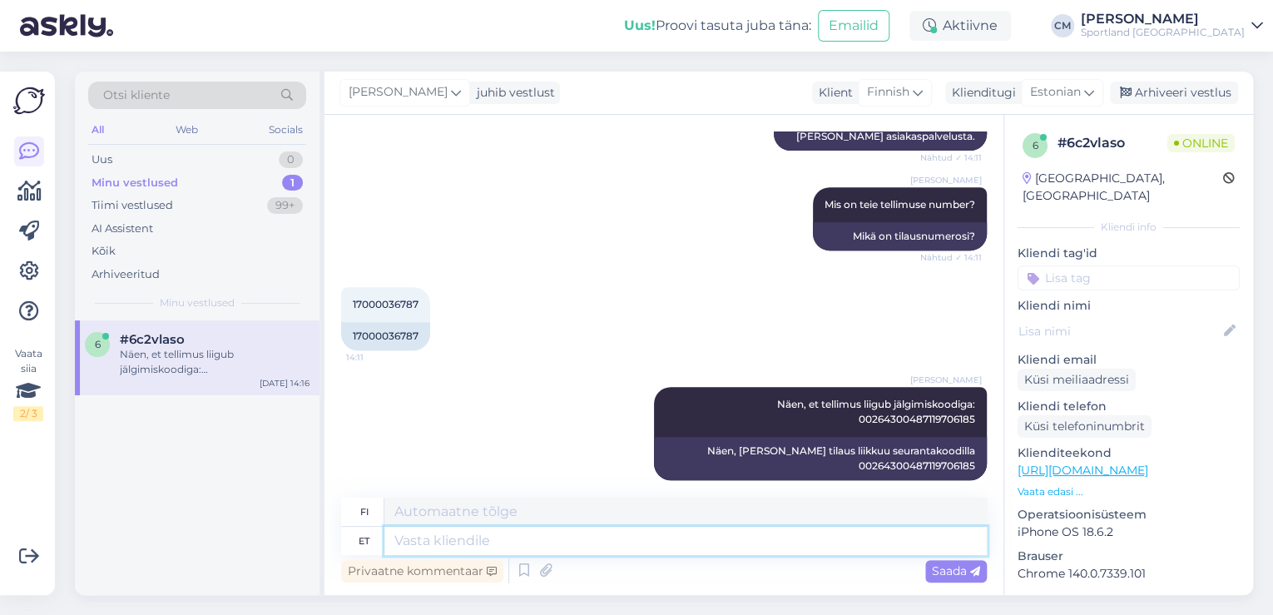
click at [655, 539] on textarea at bounding box center [685, 541] width 602 height 28
type textarea "Vaba"
type textarea "Ilmainen"
type textarea "Vabandan, m"
type textarea "[PERSON_NAME] pahoillani,"
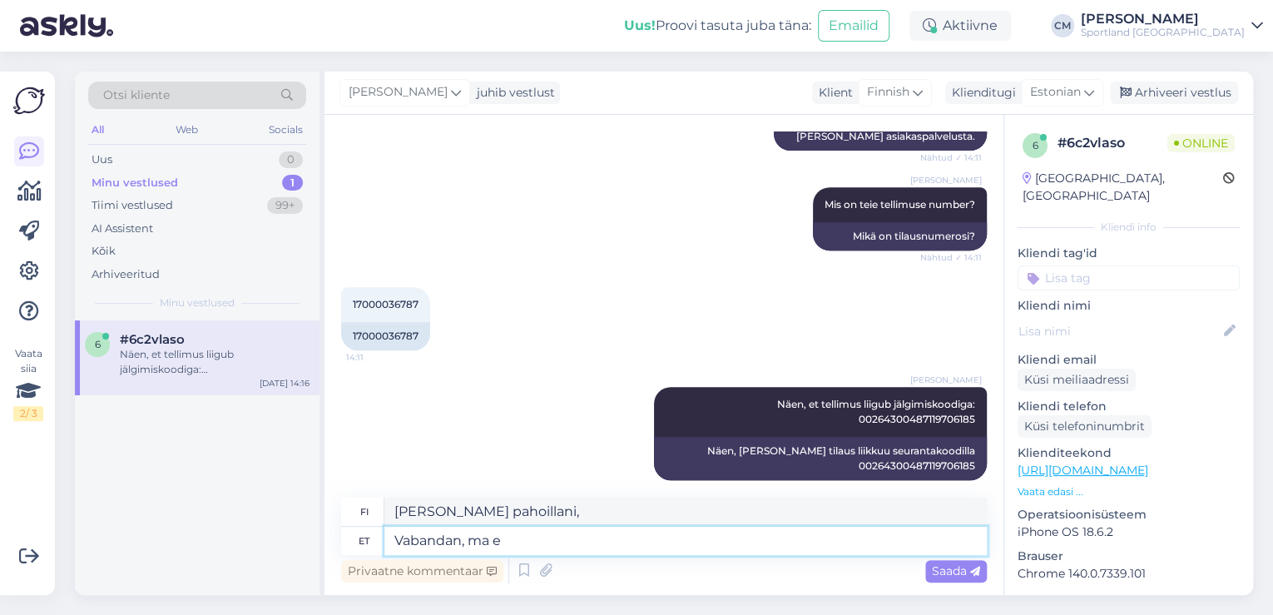
type textarea "Vabandan, ma ei"
type textarea "Anteeksi, minä"
type textarea "Vabandan, ma ei t"
type textarea "Anteeksi, en tiedä."
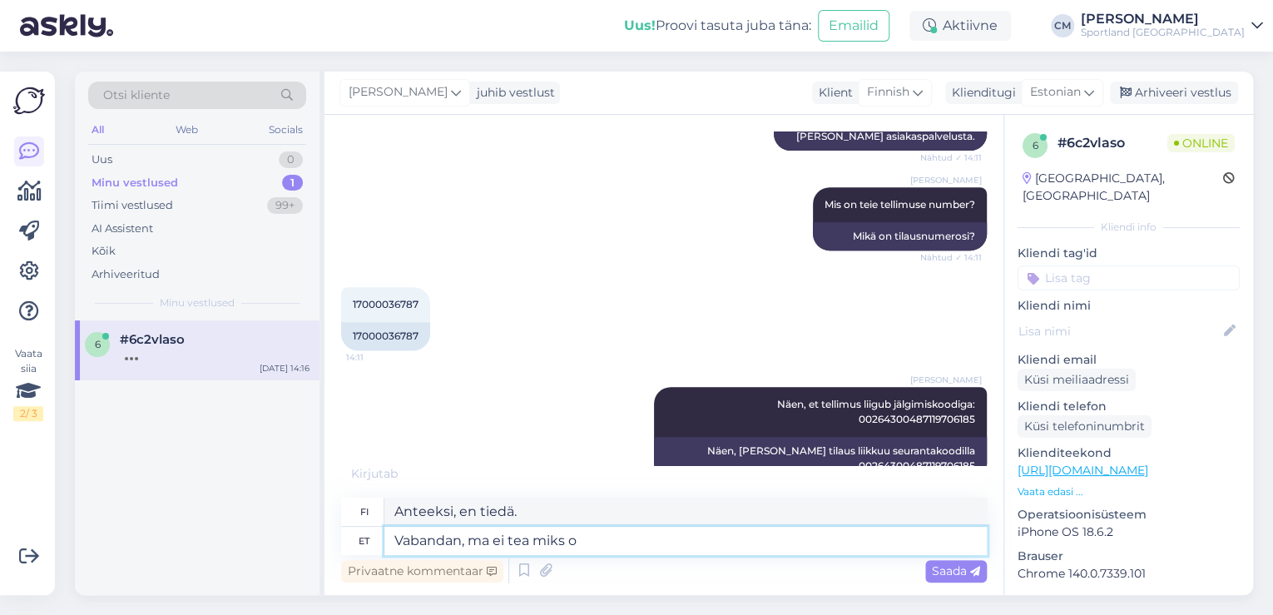
type textarea "Vabandan, ma ei tea miks on"
type textarea "[PERSON_NAME], en tiedä miksi."
type textarea "Vabandan, ma ei tea miks on tekkinud ni"
type textarea "[PERSON_NAME], en tiedä miksi näin tapahtui."
type textarea "Vabandan, ma ei tea miks on tekkinud nii pikk v"
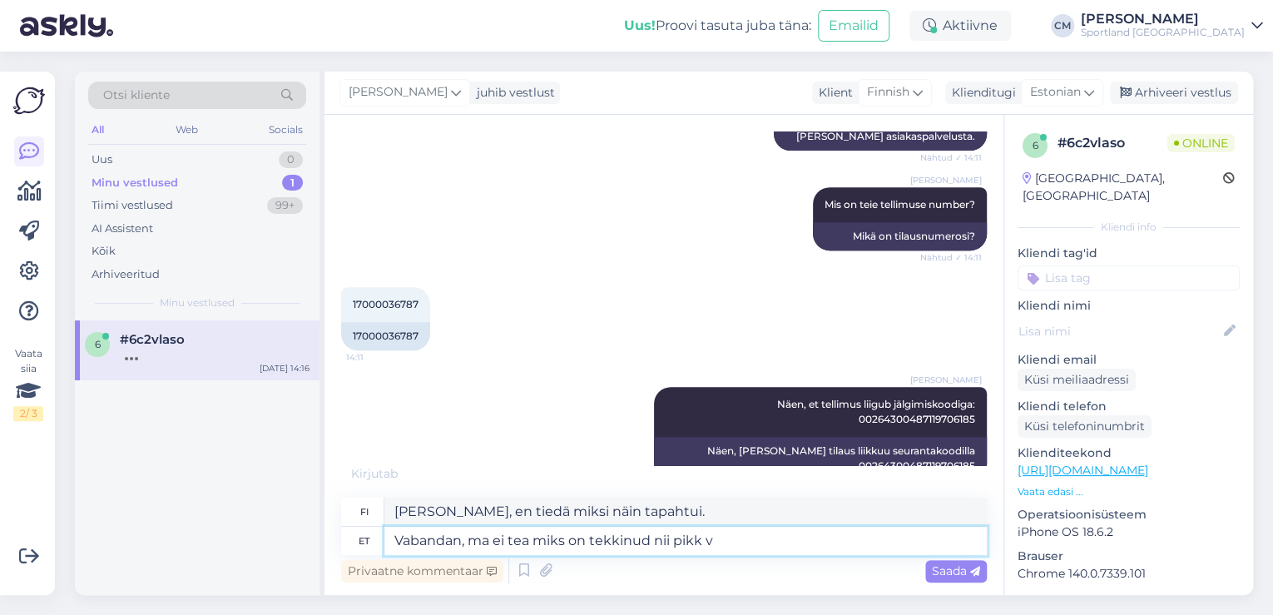
type textarea "Anteeksi, en tiedä miksi [PERSON_NAME] niin kauan."
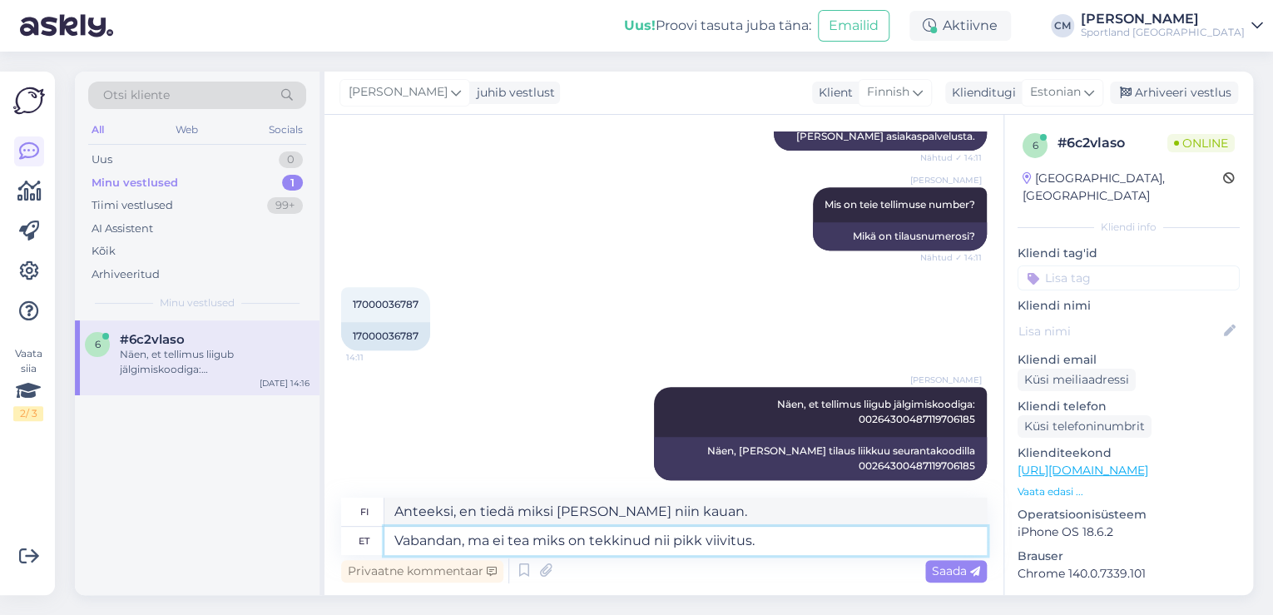
type textarea "Vabandan, ma ei tea miks on tekkinud nii pikk viivitus."
type textarea "[PERSON_NAME], en tiedä miksi viivästys on ollut näin [PERSON_NAME]."
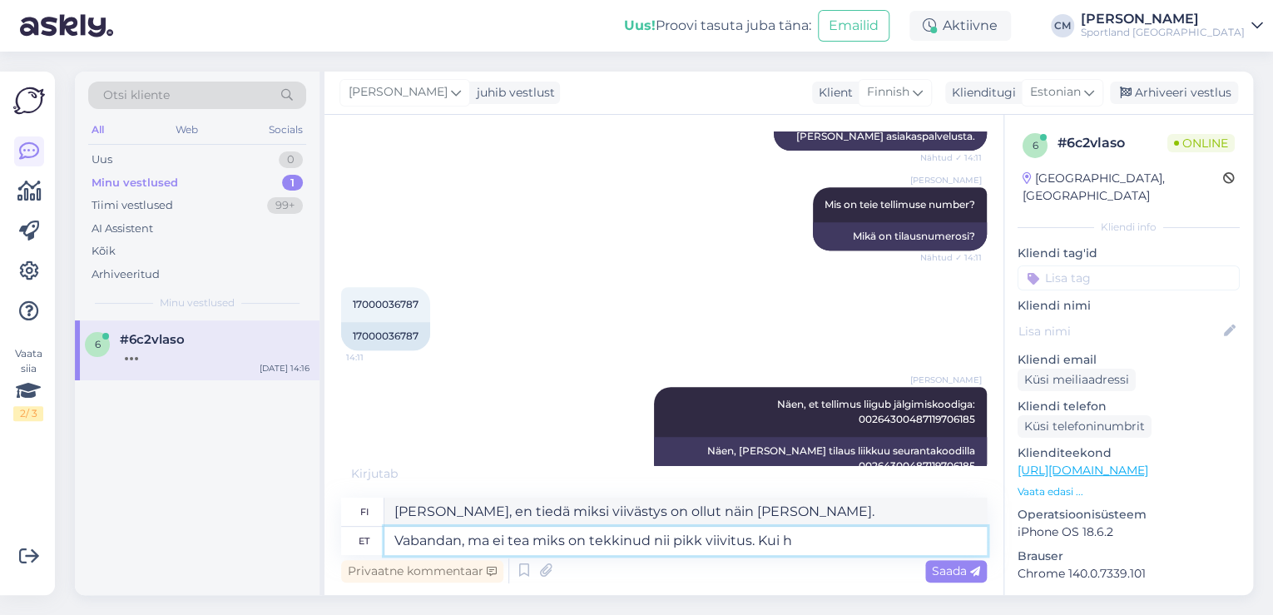
type textarea "Vabandan, ma ei tea miks on tekkinud nii pikk viivitus. Kui he"
type textarea "[PERSON_NAME], en tiedä miksi viivästys on ollut näin [PERSON_NAME]. [PERSON_NA…"
type textarea "Vabandan, ma ei tea miks on tekkinud nii pikk viivitus. Kuid pa"
type textarea "[PERSON_NAME], en tiedä miksi viivästys on ollut näin [PERSON_NAME]. [GEOGRAPHI…"
type textarea "Vabandan, ma ei tea miks on tekkinud nii pikk viivitus. Kuid pakk on"
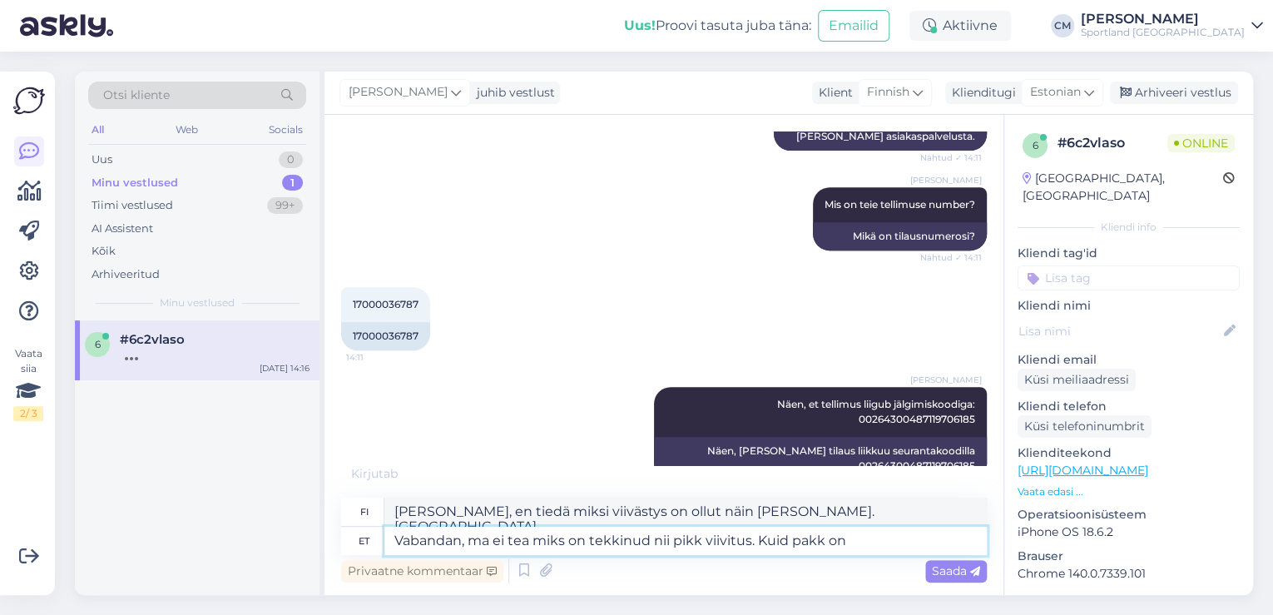
type textarea "[PERSON_NAME], en tiedä miksi viivästys on ollut näin [PERSON_NAME]. Mutta pake…"
type textarea "Vabandan, ma ei tea miks on tekkinud nii pikk viivitus. Kuid pakk on te"
type textarea "[PERSON_NAME], en tiedä miksi viivästys on ollut näin [PERSON_NAME]. Mutta pake…"
type textarea "Vabandan, ma ei tea miks on tekkinud nii pikk viivitus. Kuid pakk on teie po"
type textarea "[PERSON_NAME], en tiedä miksi viivästys on ollut näin [PERSON_NAME]. Mutta pake…"
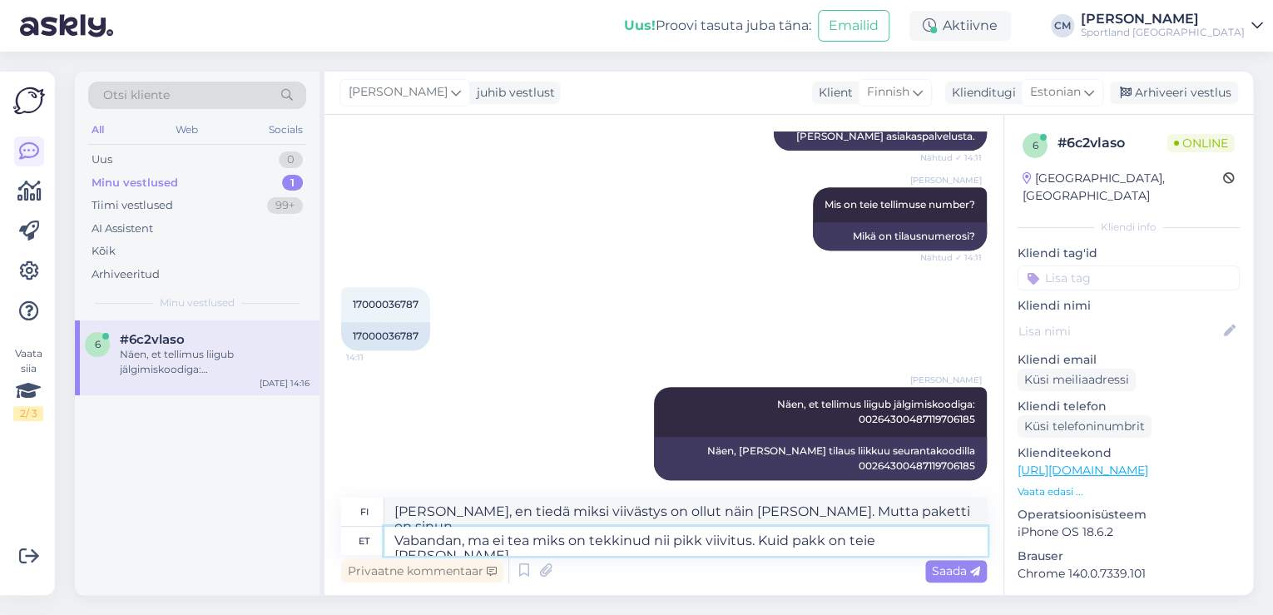
type textarea "Vabandan, ma ei tea miks on tekkinud nii pikk viivitus. Kuid pakk on teie [PERS…"
type textarea "[PERSON_NAME], en tiedä miksi viivästys on ollut näin [PERSON_NAME]. Mutta pake…"
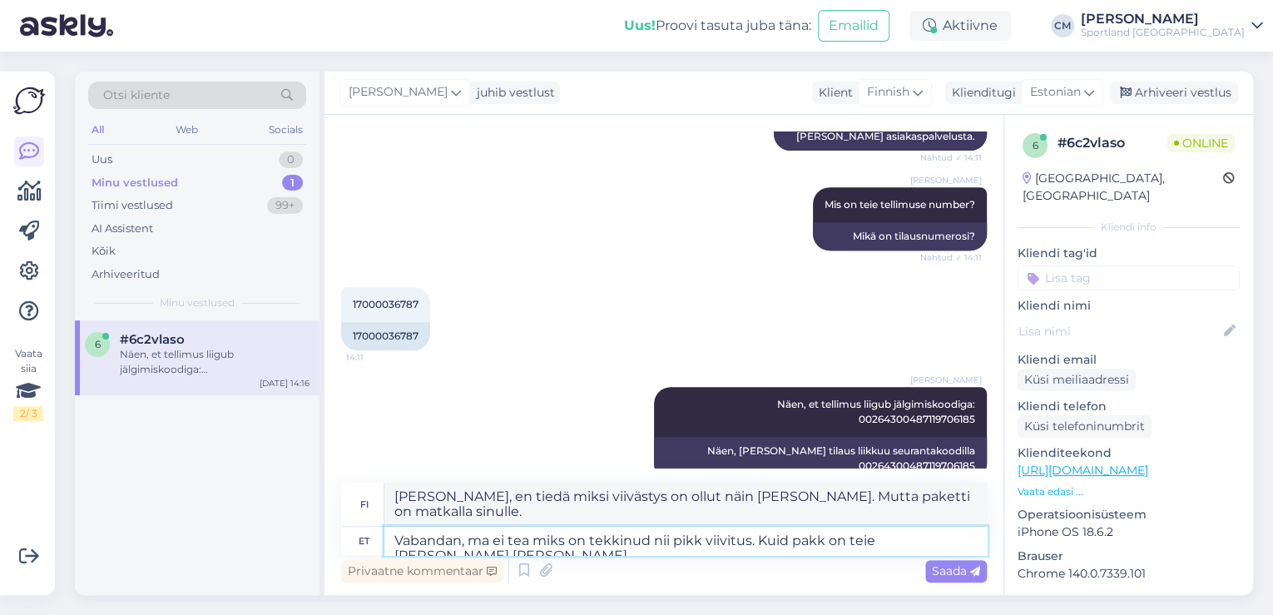
type textarea "Vabandan, ma ei tea miks on tekkinud nii pikk viivitus. Kuid pakk on teie [PERS…"
type textarea "[PERSON_NAME], en tiedä miksi viivästys on ollut näin [PERSON_NAME]. Mutta pake…"
type textarea "Vabandan, ma ei tea miks on tekkinud nii pikk viivitus. Kuid pakk on teie [PERS…"
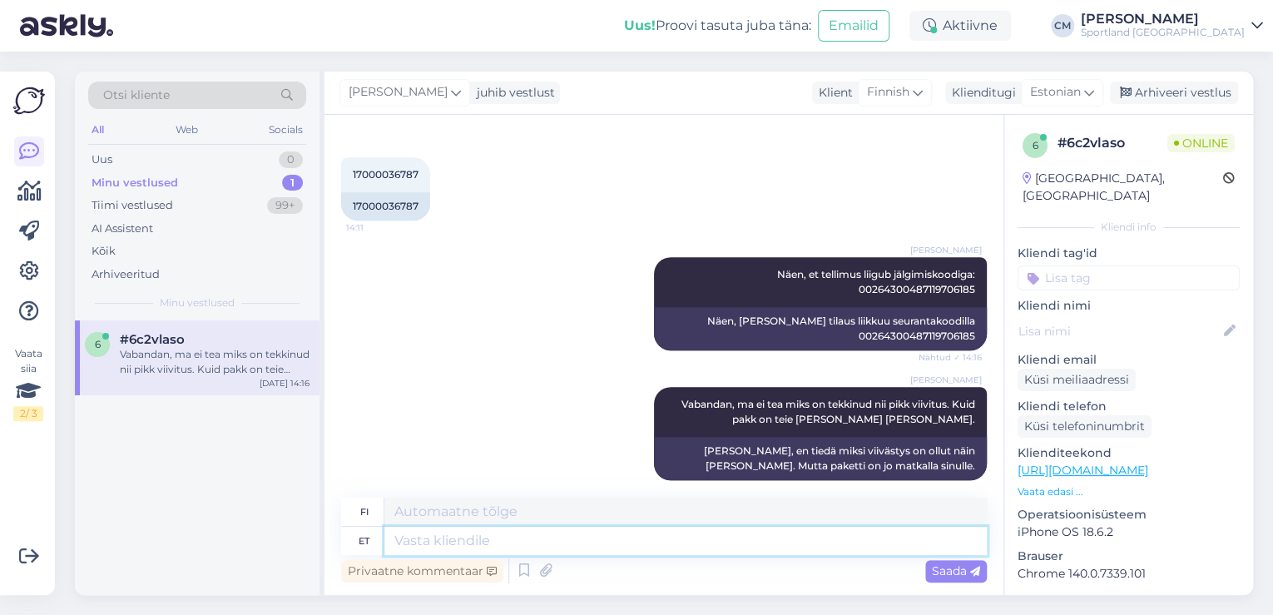
scroll to position [576, 0]
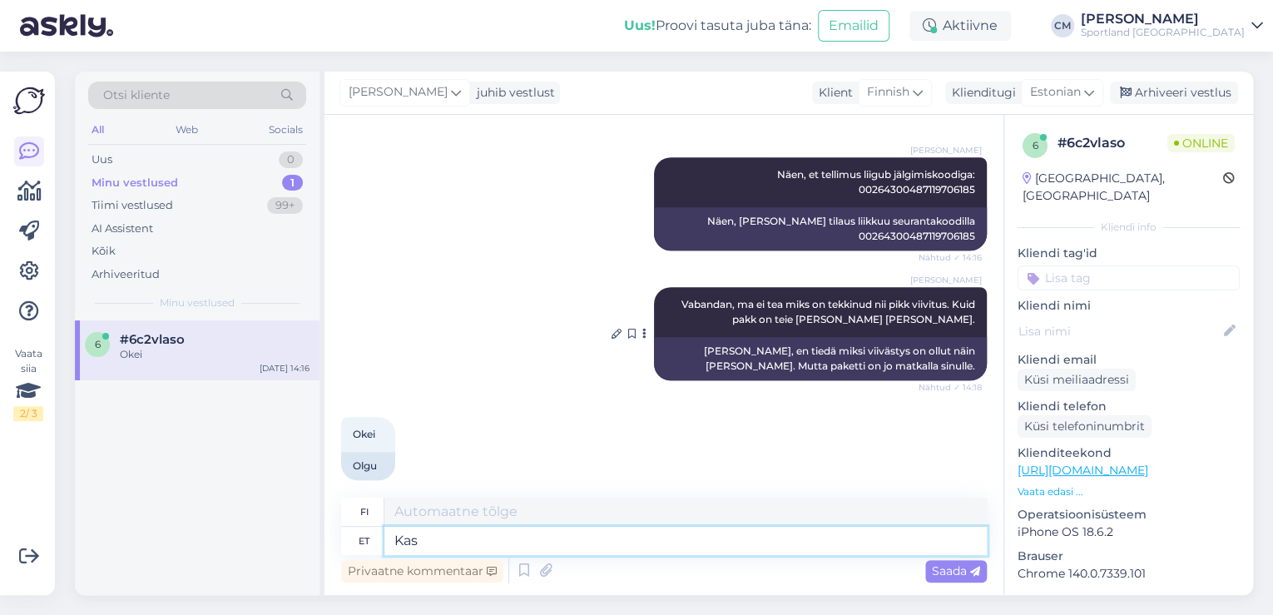
type textarea "Kas"
type textarea "On"
type textarea "Kas saan ve"
type textarea "Voinko"
type textarea "Kas saan veel ab"
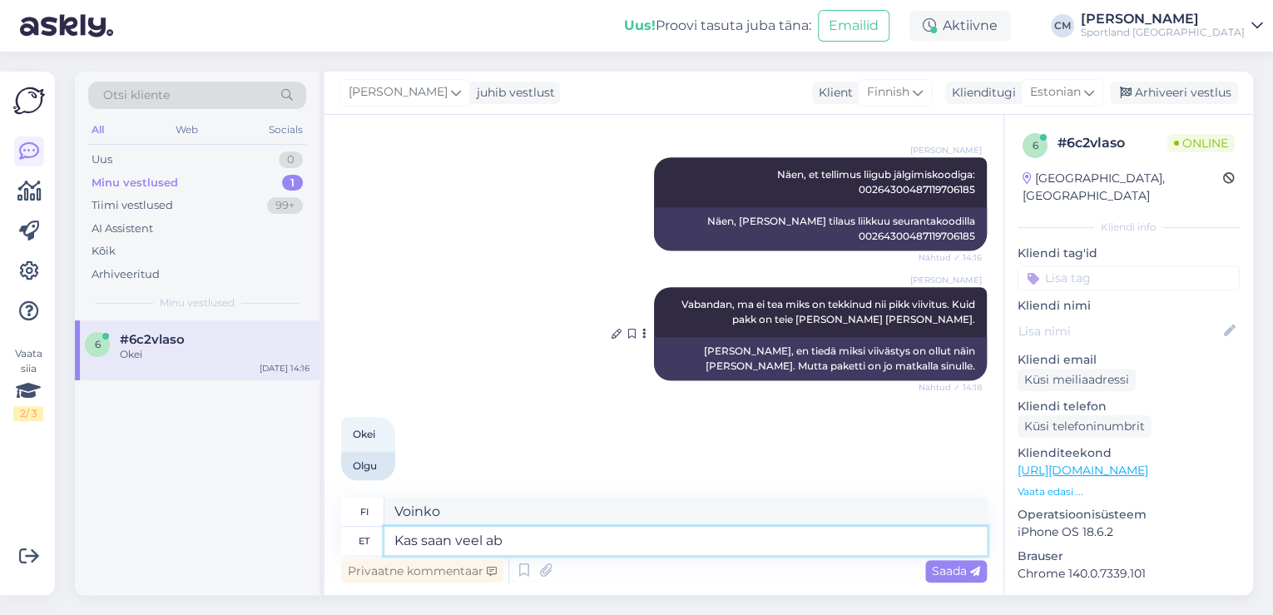
type textarea "Voinko saada lisää?"
type textarea "Kas saan veel abiks p"
type textarea "Voinko silti auttaa?"
type textarea "Kas saan veel abiks olla?"
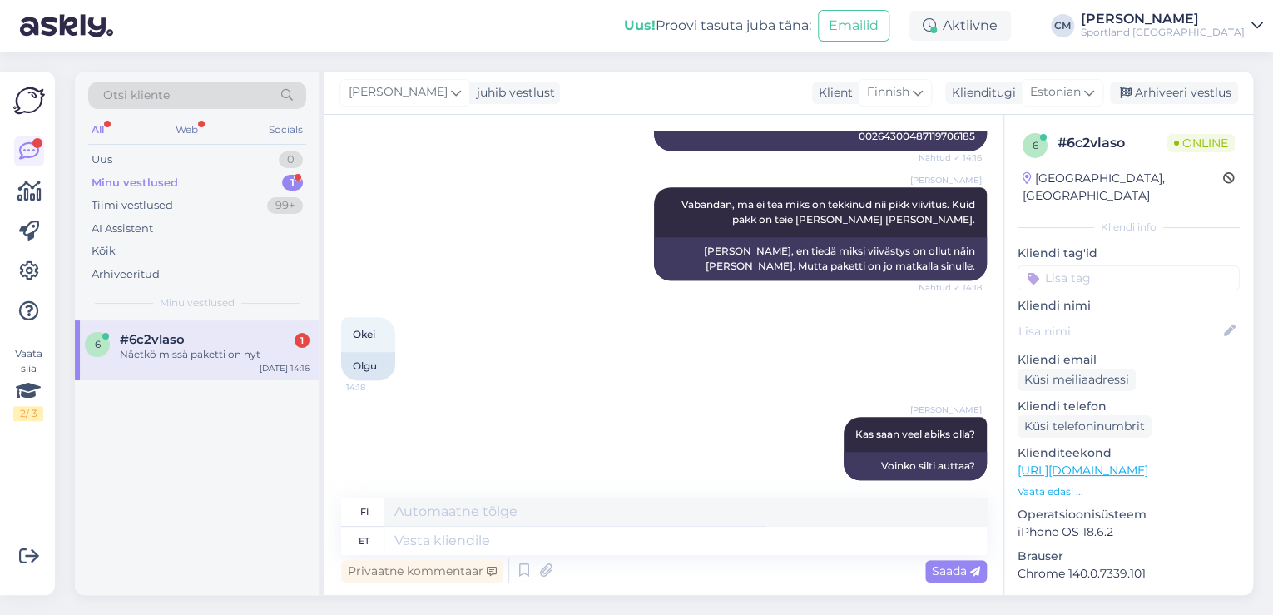
scroll to position [776, 0]
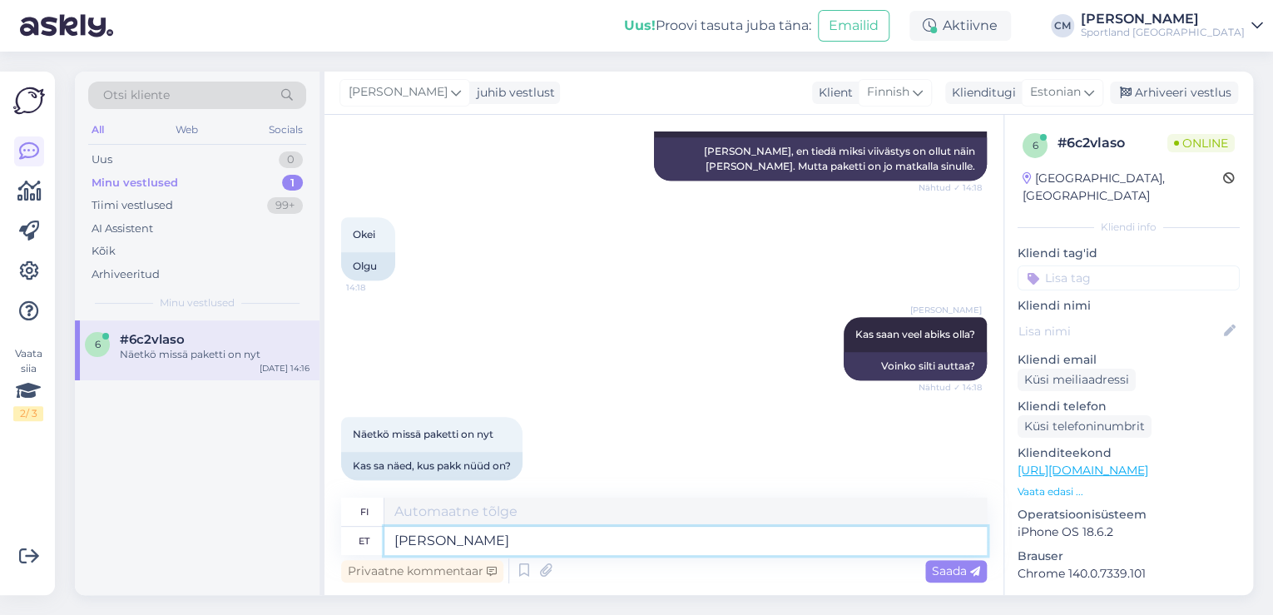
type textarea "[PERSON_NAME] s"
type textarea "Tien päällä"
type textarea "[PERSON_NAME] sihtriiki."
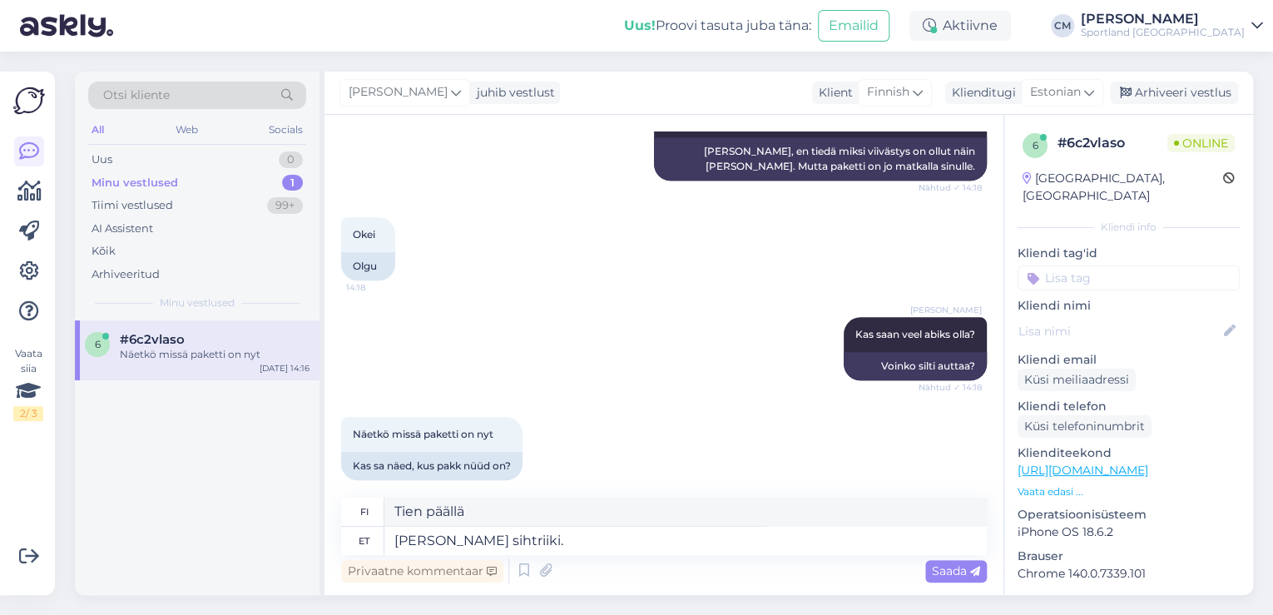
type textarea "Matkalla kohdemaahan."
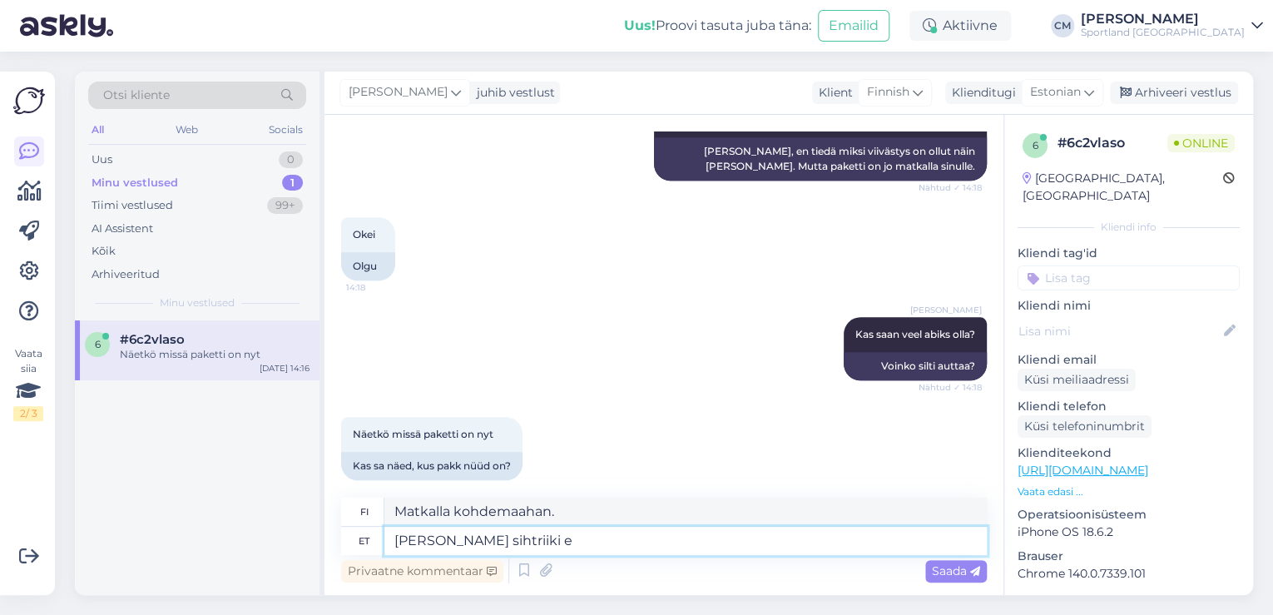
type textarea "[PERSON_NAME] sihtriiki eh"
type textarea "Matkalla kohdemaahan"
type textarea "[PERSON_NAME] sihtriiki ehk so"
type textarea "Matkalla kohdemaahan tai"
type textarea "[PERSON_NAME] sihtriiki ehk soome."
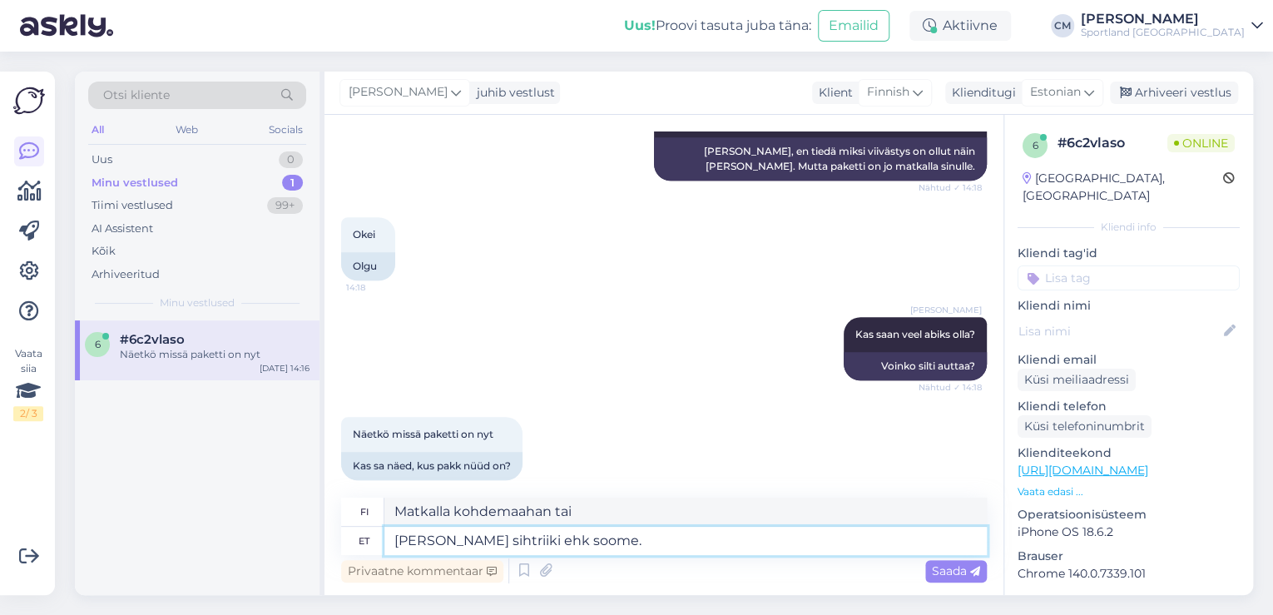
type textarea "Matkalla kohti kohdemaata, [GEOGRAPHIC_DATA]."
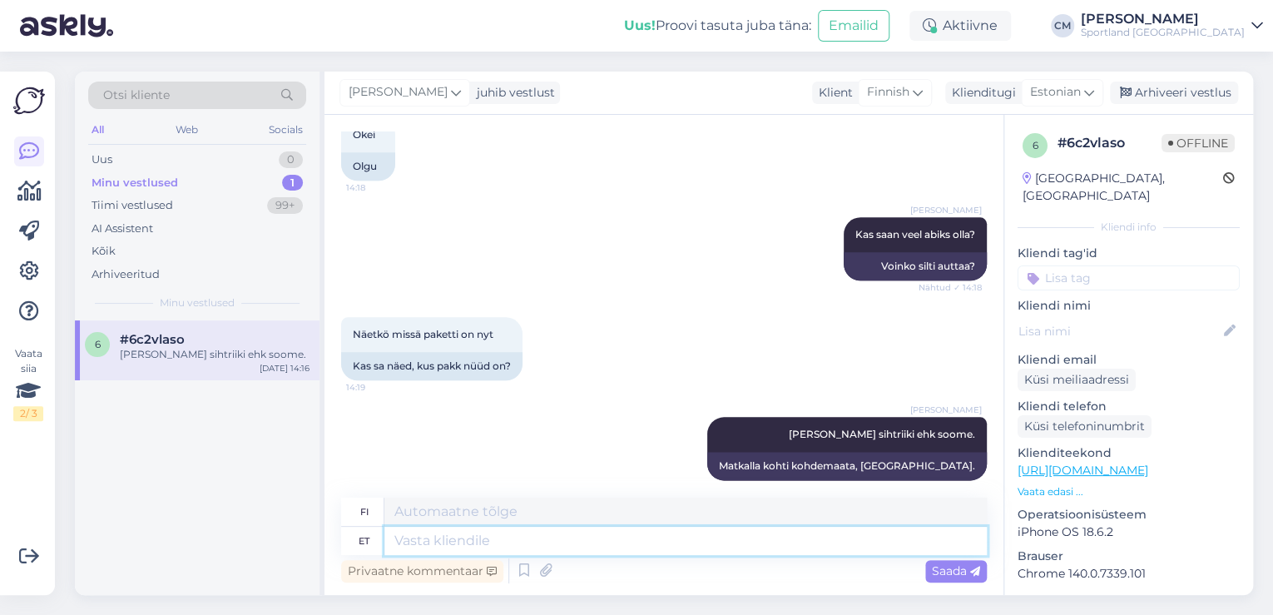
paste textarea "[URL][DOMAIN_NAME]"
type textarea "[URL][DOMAIN_NAME]"
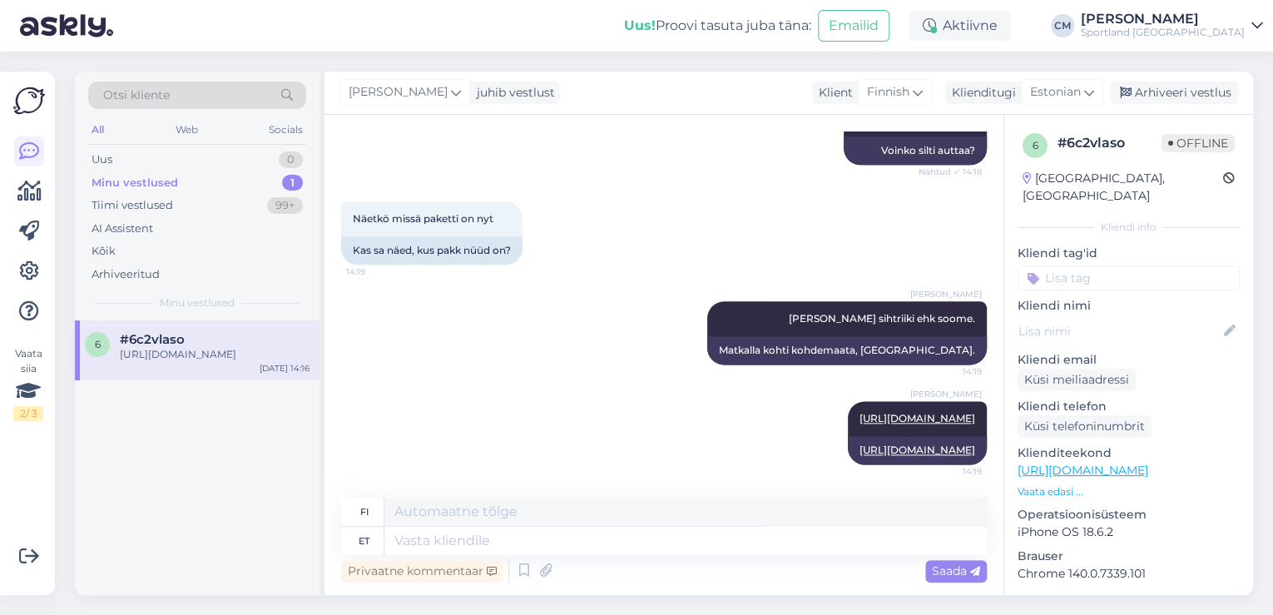
click at [1141, 72] on div "[PERSON_NAME] juhib vestlust Klient Finnish Klienditugi Estonian Arhiveeri vest…" at bounding box center [788, 93] width 928 height 43
click at [1142, 79] on div "[PERSON_NAME] juhib vestlust Klient Finnish Klienditugi Estonian Arhiveeri vest…" at bounding box center [788, 93] width 928 height 43
click at [1159, 101] on div "Arhiveeri vestlus" at bounding box center [1174, 93] width 128 height 22
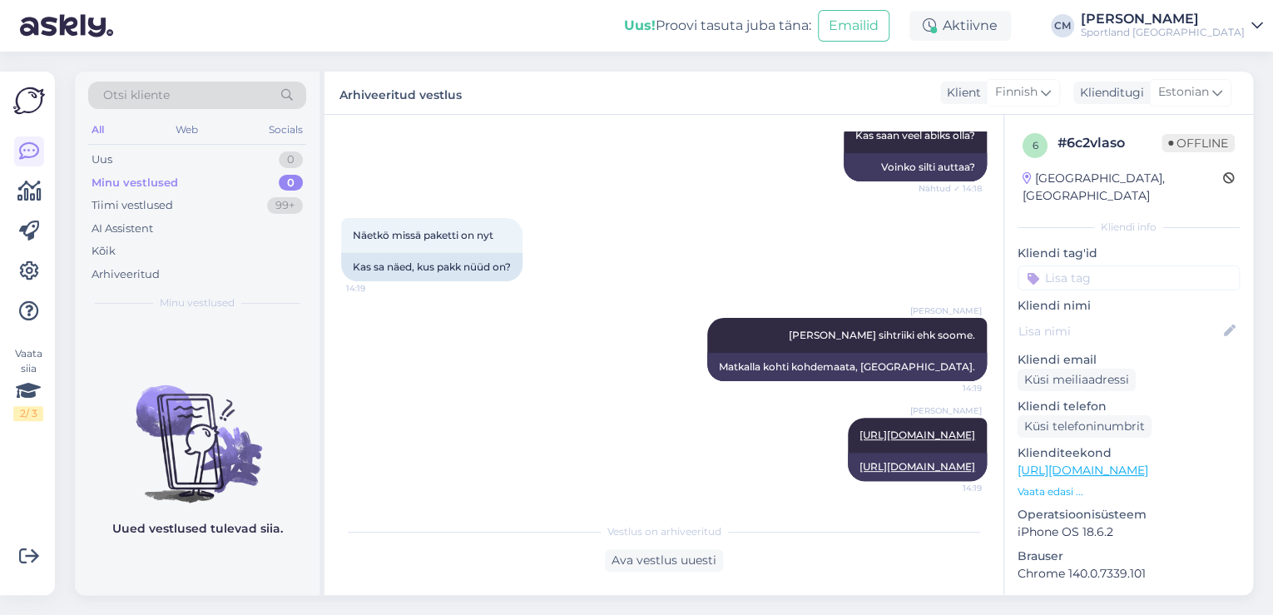
click at [1093, 273] on div "6 # 6c2vlaso Offline [GEOGRAPHIC_DATA], [GEOGRAPHIC_DATA] Kliendi info Kliendi …" at bounding box center [1128, 468] width 249 height 706
click at [1095, 265] on input at bounding box center [1128, 277] width 222 height 25
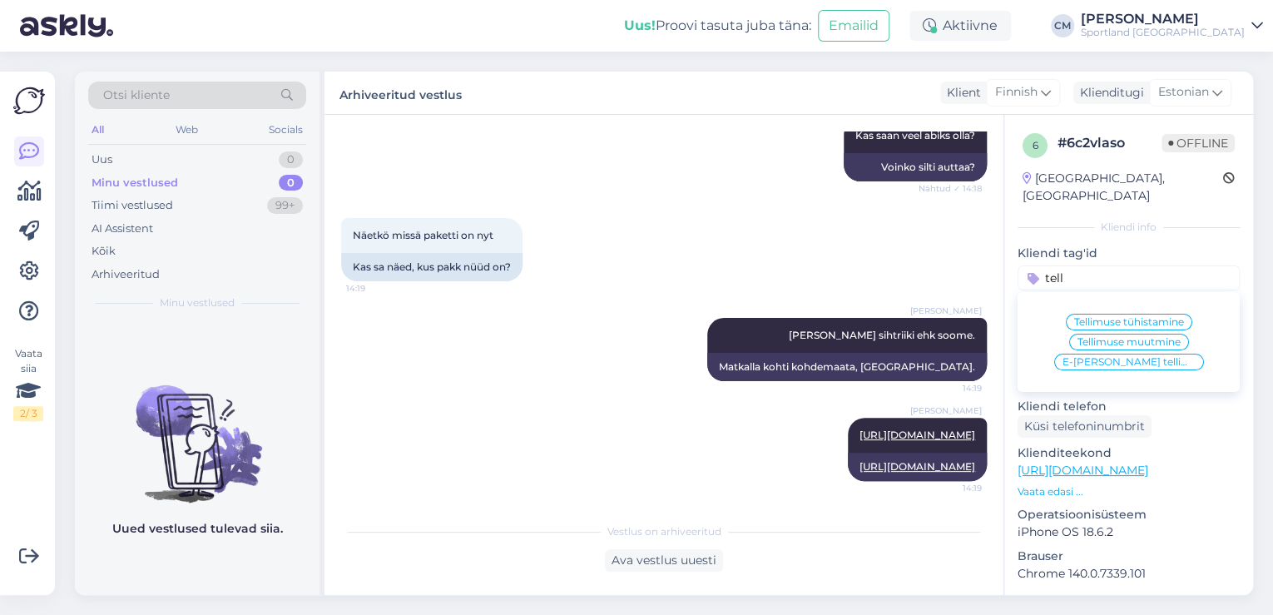
type input "tell"
click at [1108, 357] on span "E-[PERSON_NAME] tellimuste [PERSON_NAME] info" at bounding box center [1128, 362] width 133 height 10
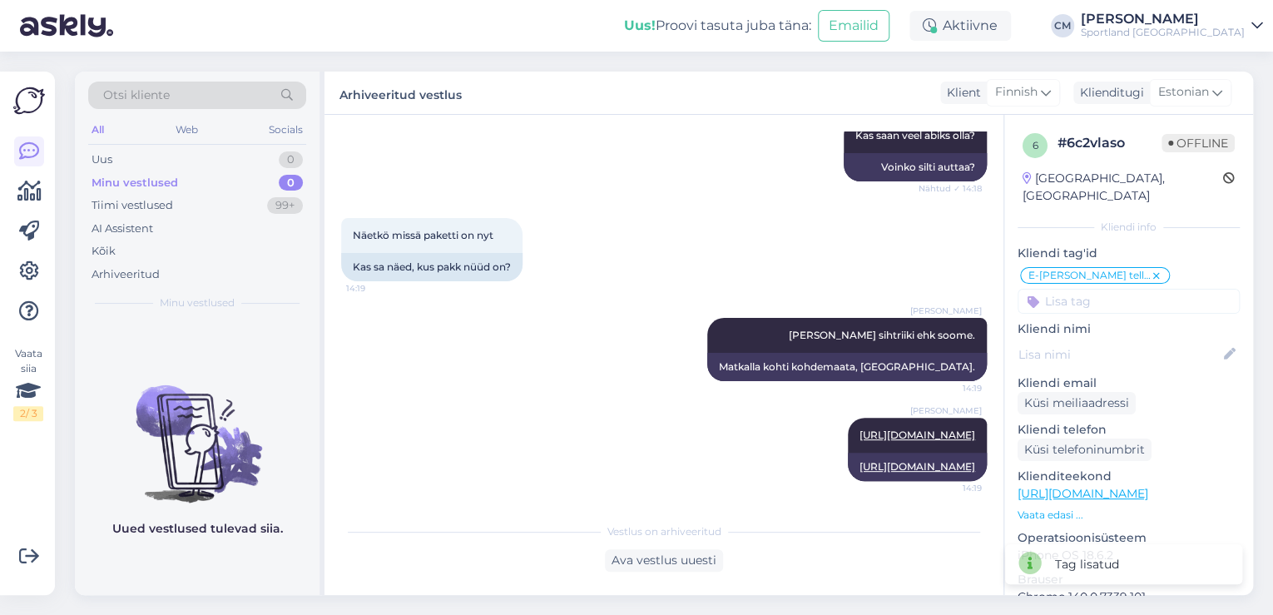
click at [1189, 33] on div "Sportland [GEOGRAPHIC_DATA]" at bounding box center [1163, 32] width 164 height 13
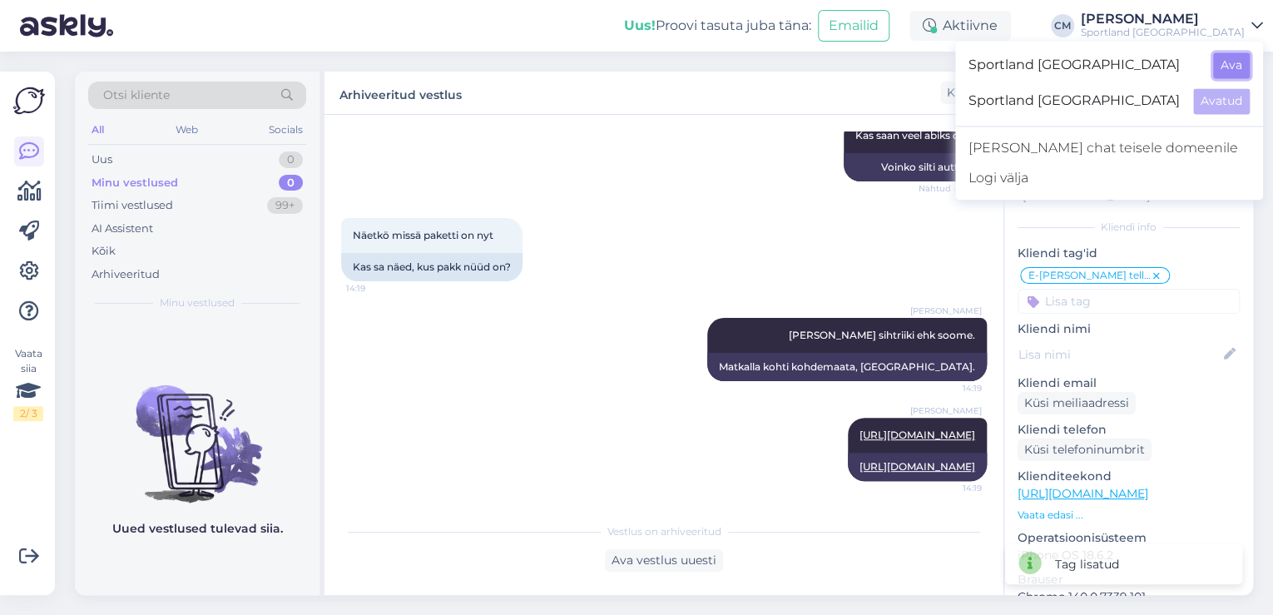
click at [1235, 73] on button "Ava" at bounding box center [1231, 65] width 37 height 26
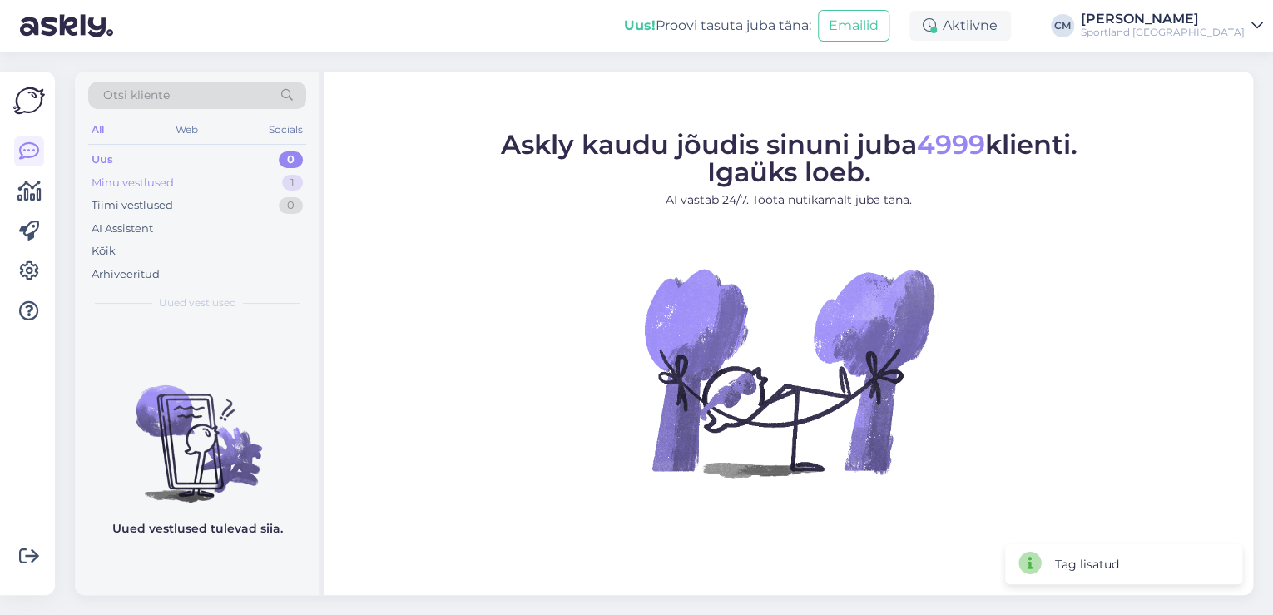
click at [265, 186] on div "Minu vestlused 1" at bounding box center [197, 182] width 218 height 23
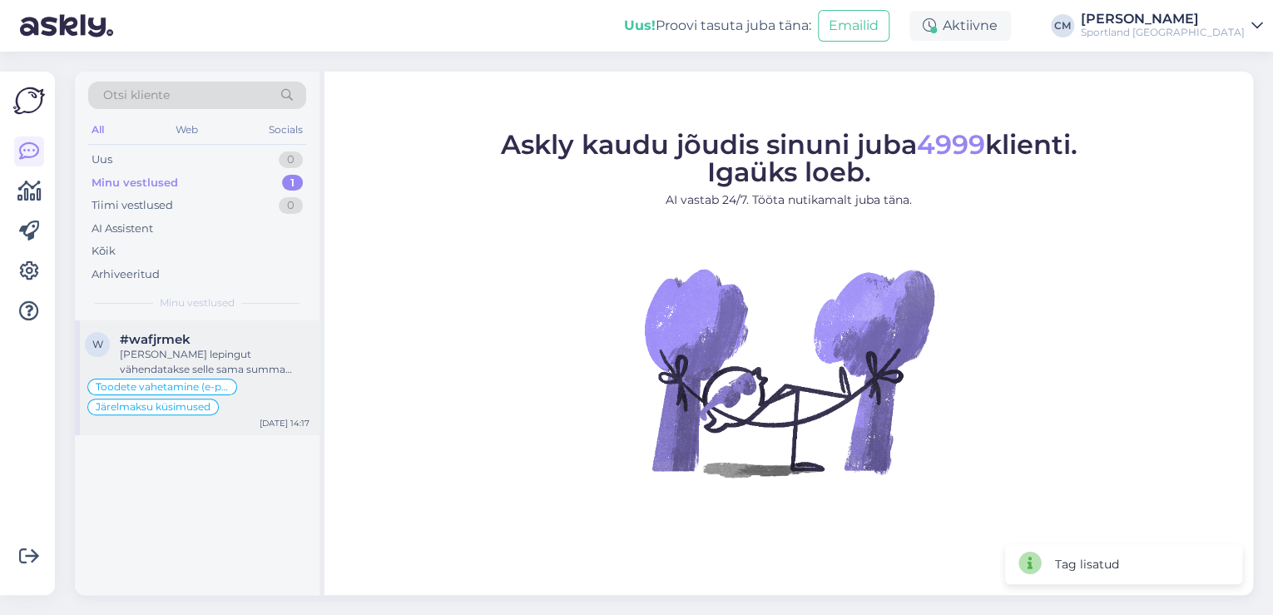
click at [255, 329] on div "w #wafjrmek Teie Inbank lepingut vähendatakse selle sama summa võrra, mida tasu…" at bounding box center [197, 377] width 245 height 115
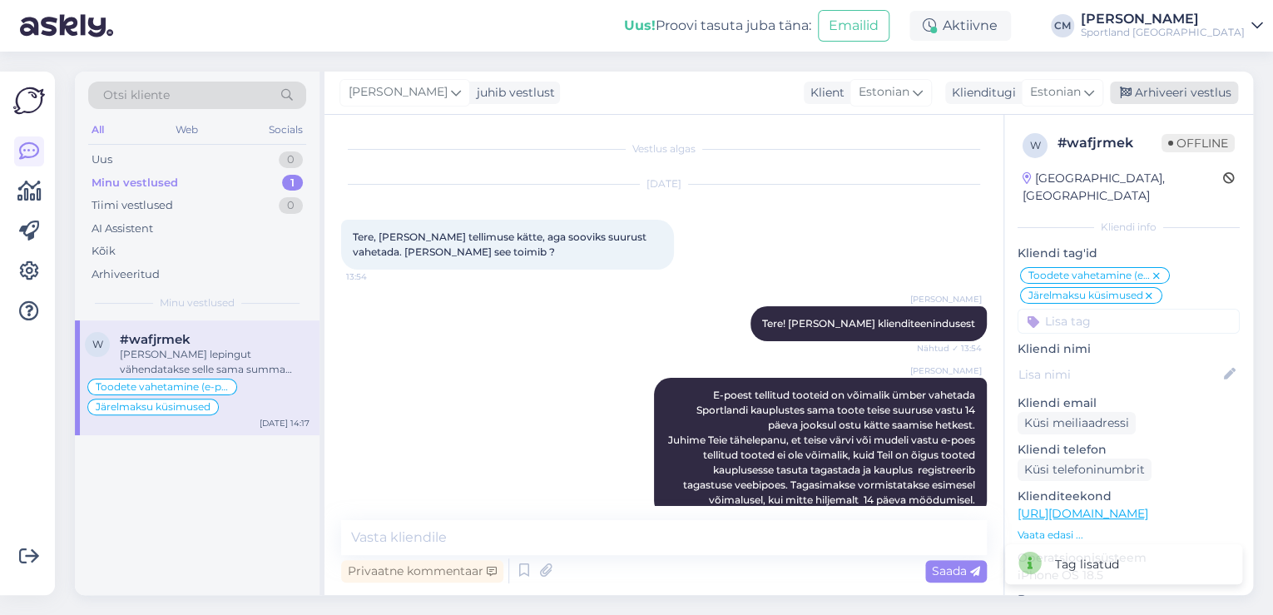
scroll to position [1160, 0]
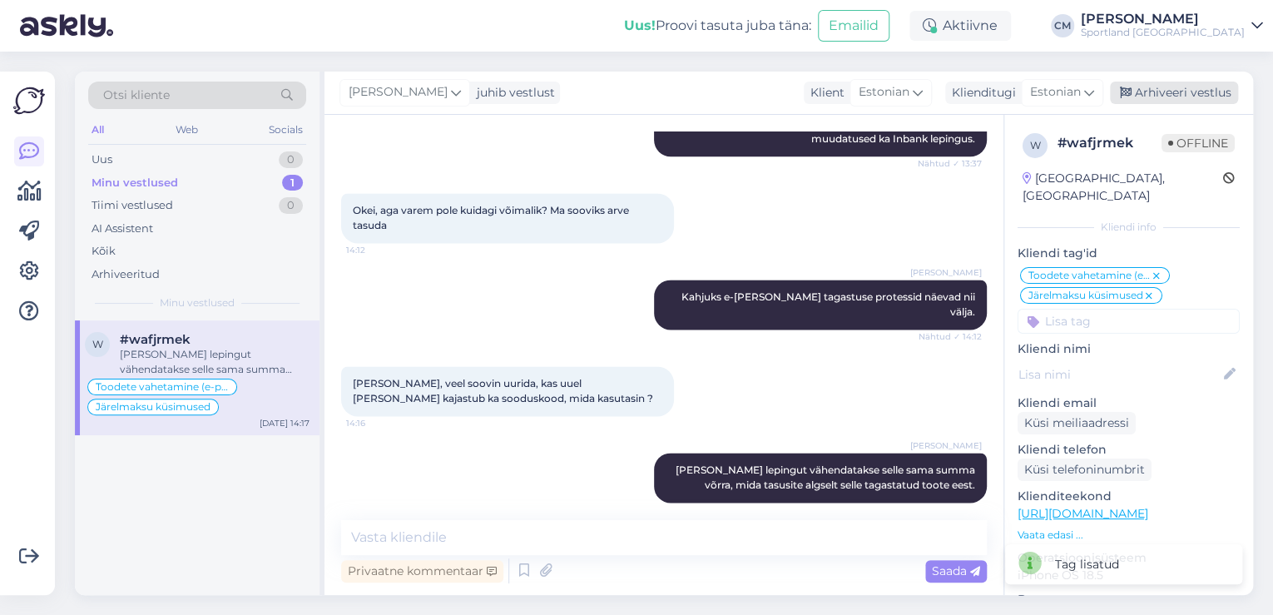
click at [1149, 85] on div "Arhiveeri vestlus" at bounding box center [1174, 93] width 128 height 22
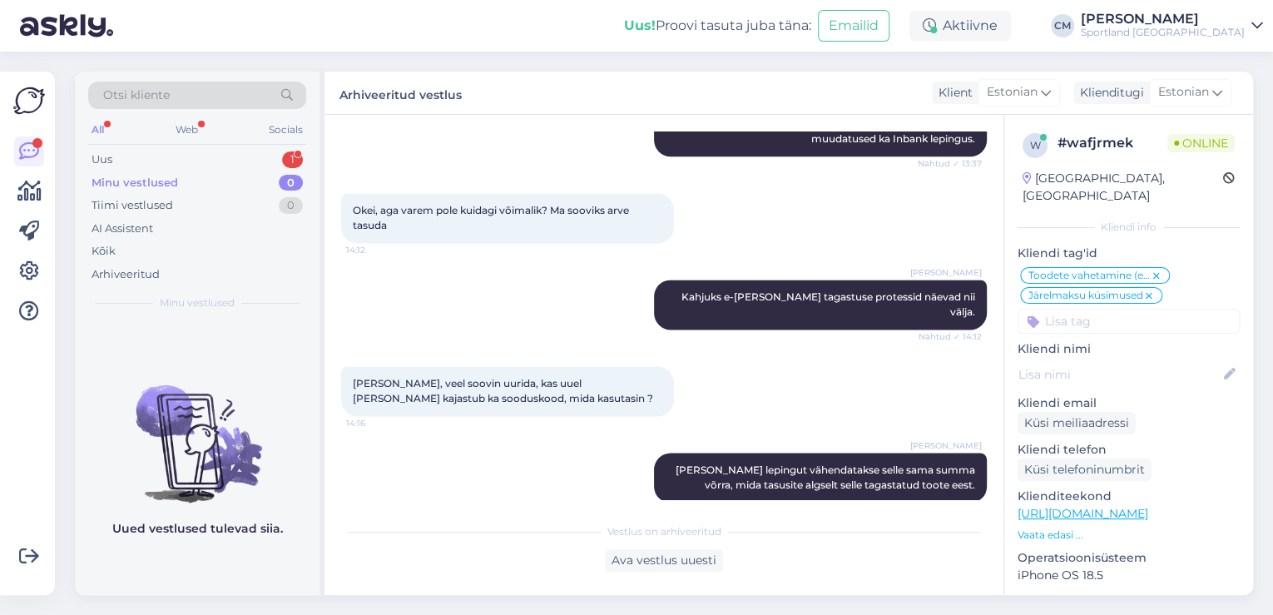
scroll to position [1238, 0]
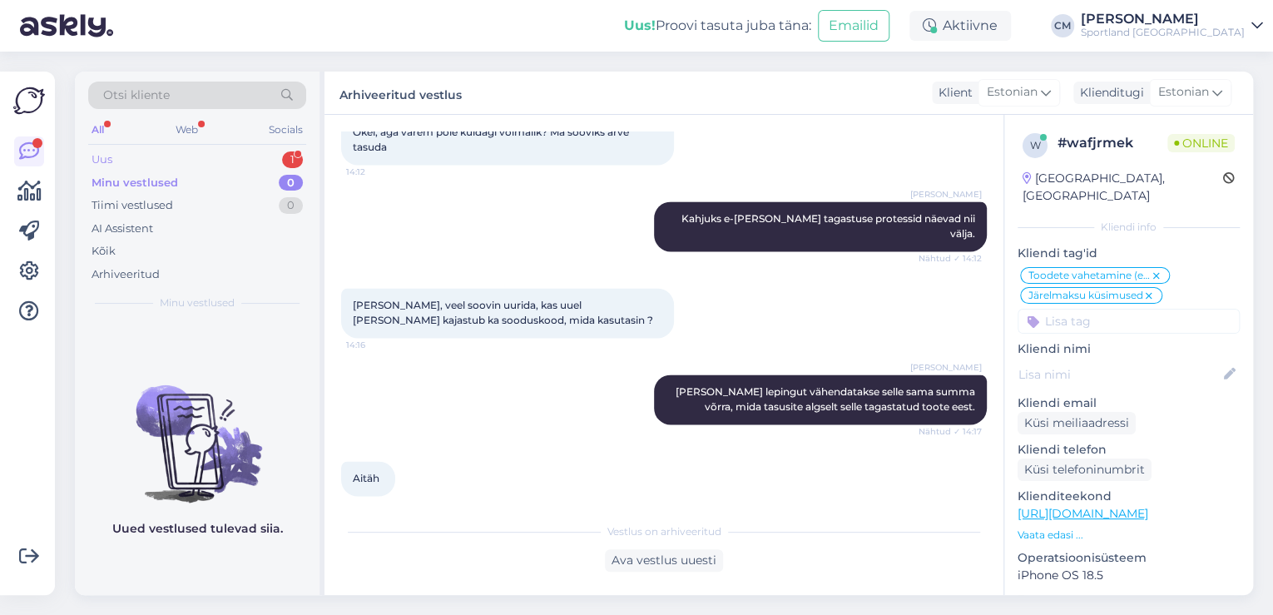
click at [275, 146] on div "Otsi kliente All Web Socials Uus 1 Minu vestlused 0 Tiimi vestlused 0 AI Assist…" at bounding box center [197, 196] width 245 height 249
click at [285, 154] on div "1" at bounding box center [292, 159] width 21 height 17
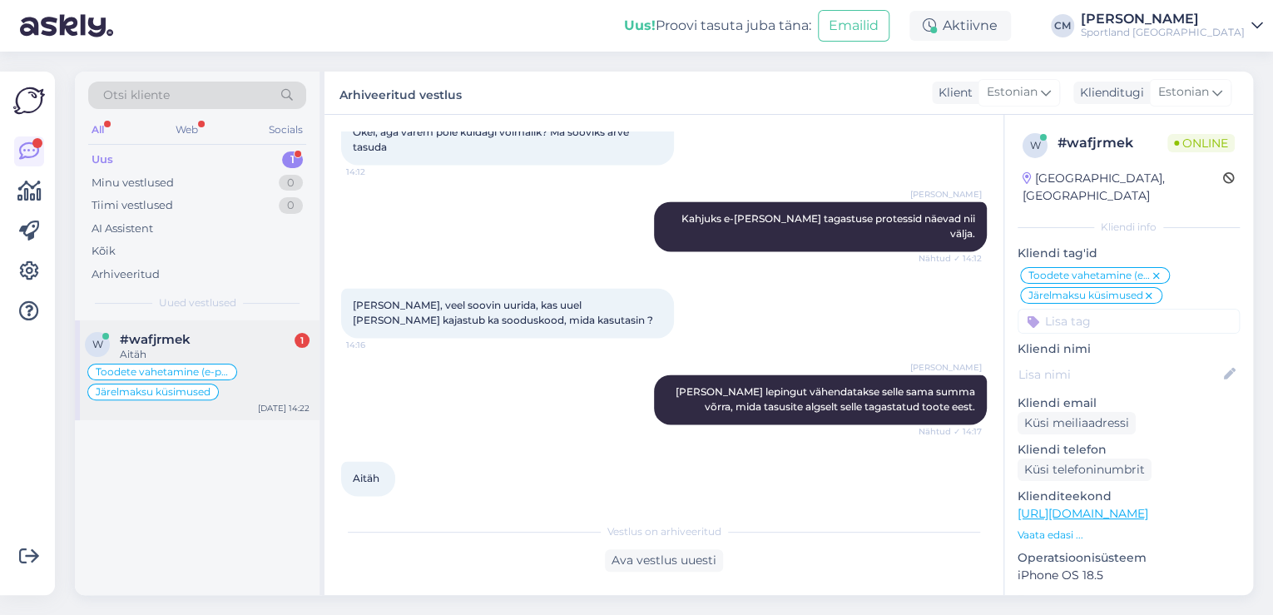
click at [212, 364] on div "Toodete vahetamine (e-pood)" at bounding box center [162, 372] width 150 height 17
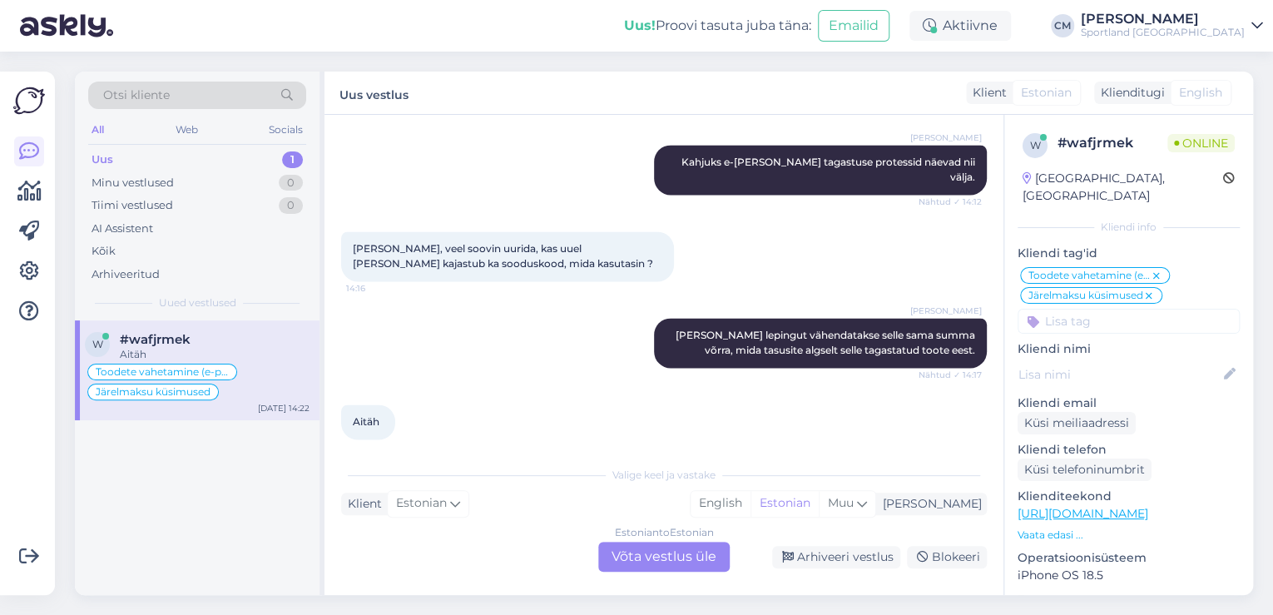
click at [616, 567] on div "Estonian to Estonian Võta vestlus üle" at bounding box center [663, 557] width 131 height 30
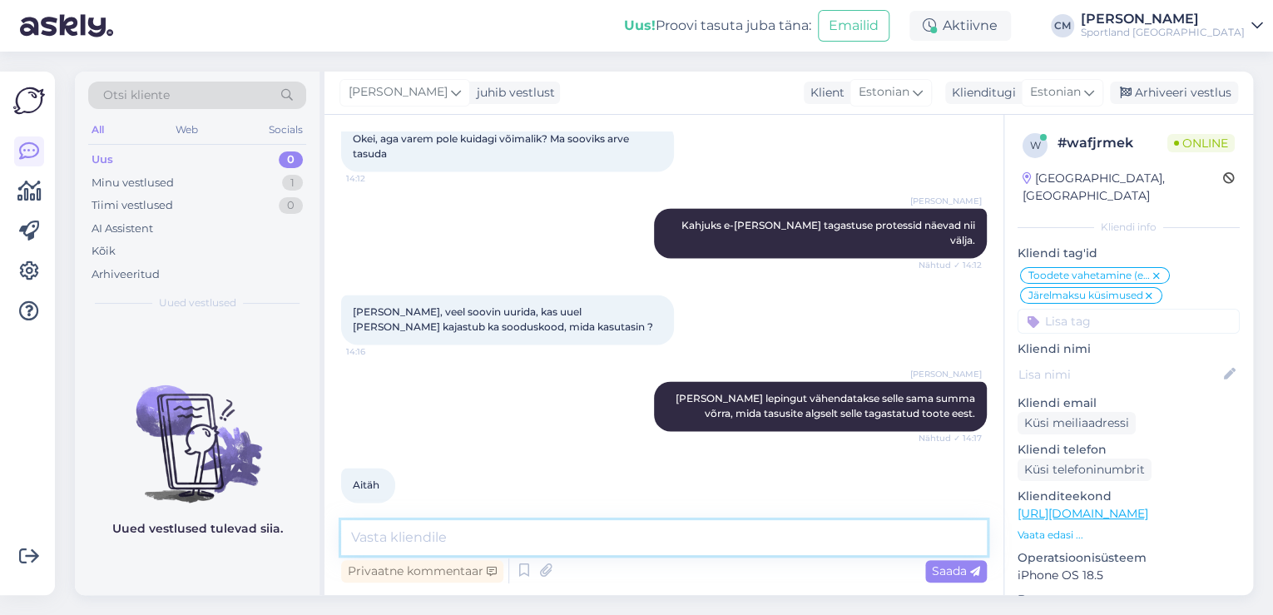
click at [620, 531] on textarea at bounding box center [664, 537] width 646 height 35
type textarea "Kas saan veel aidata?"
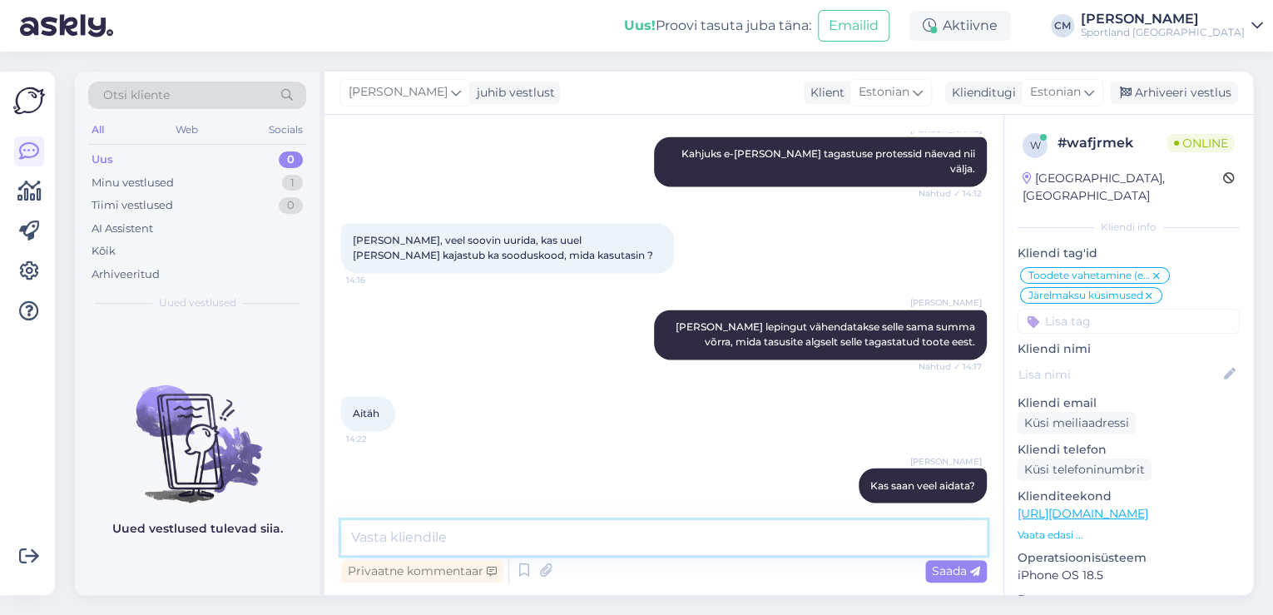
scroll to position [1374, 0]
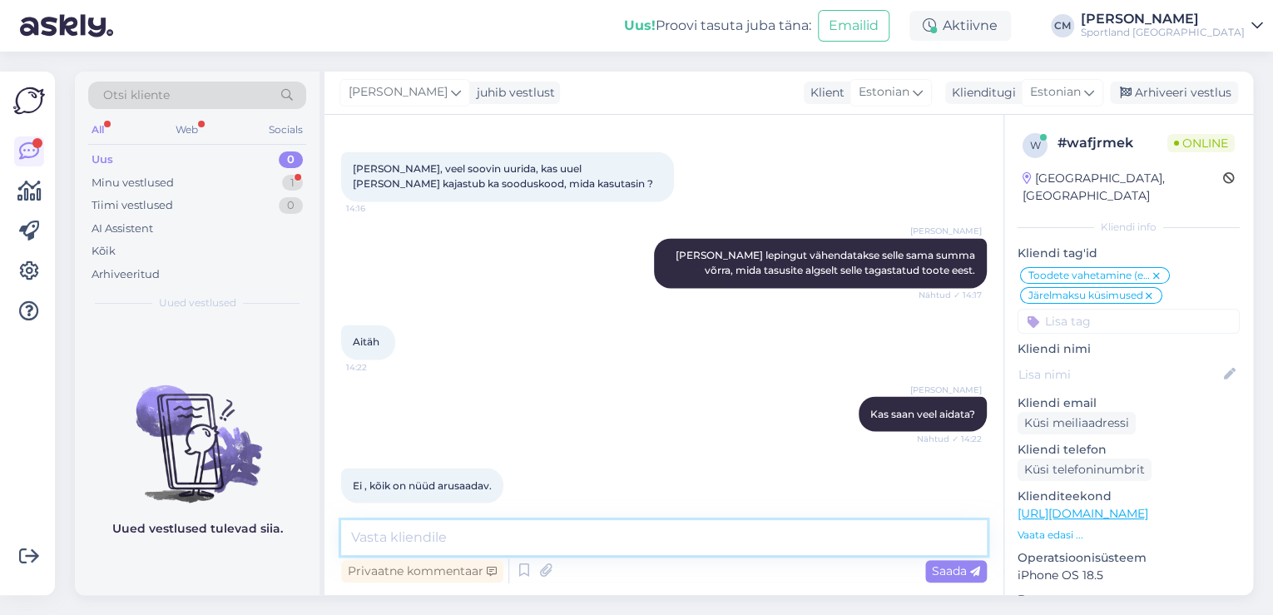
click at [498, 526] on textarea at bounding box center [664, 537] width 646 height 35
type textarea "[PERSON_NAME], küsimuste korral oleme Teie jaoks olemas."
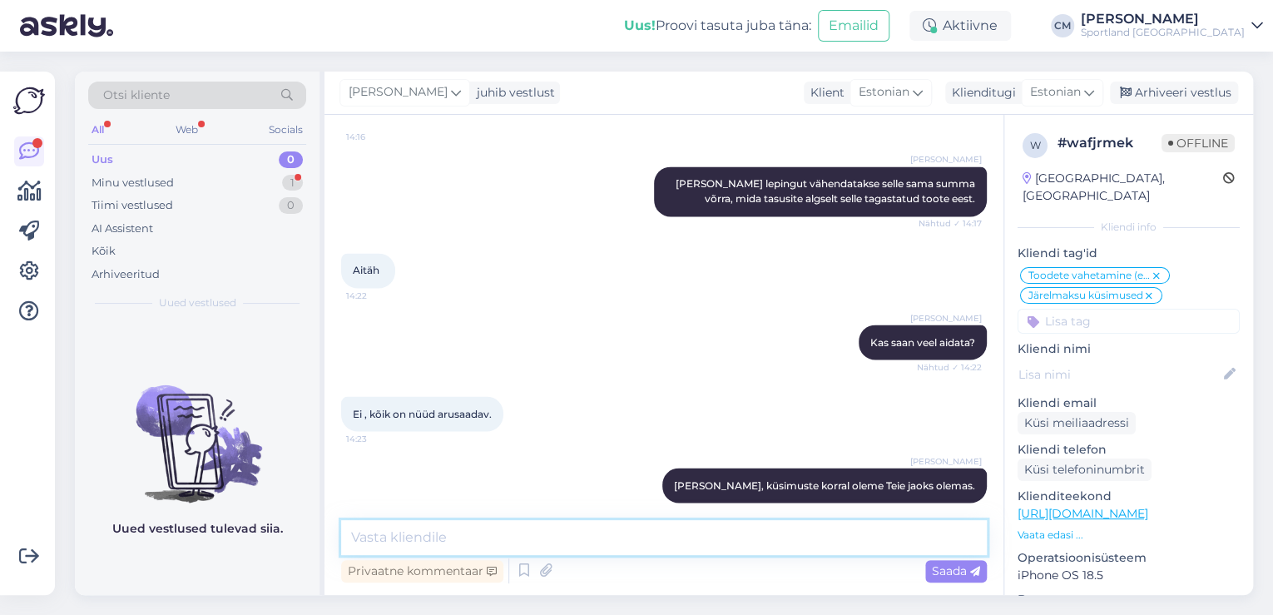
scroll to position [1517, 0]
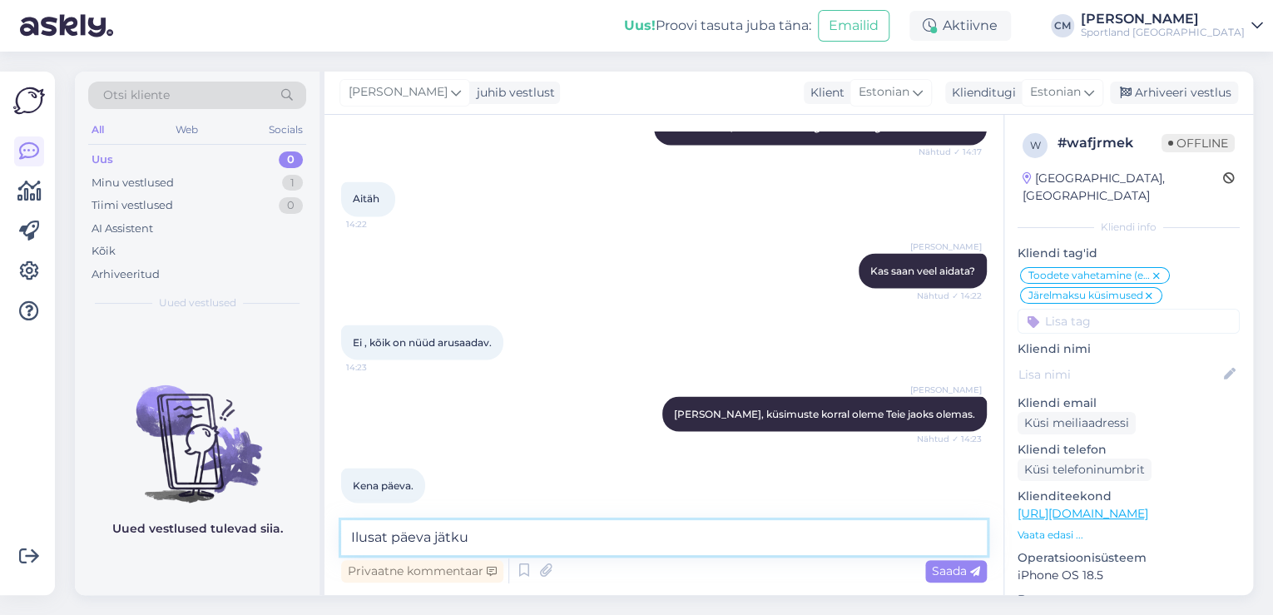
type textarea "Ilusat päeva jätku!"
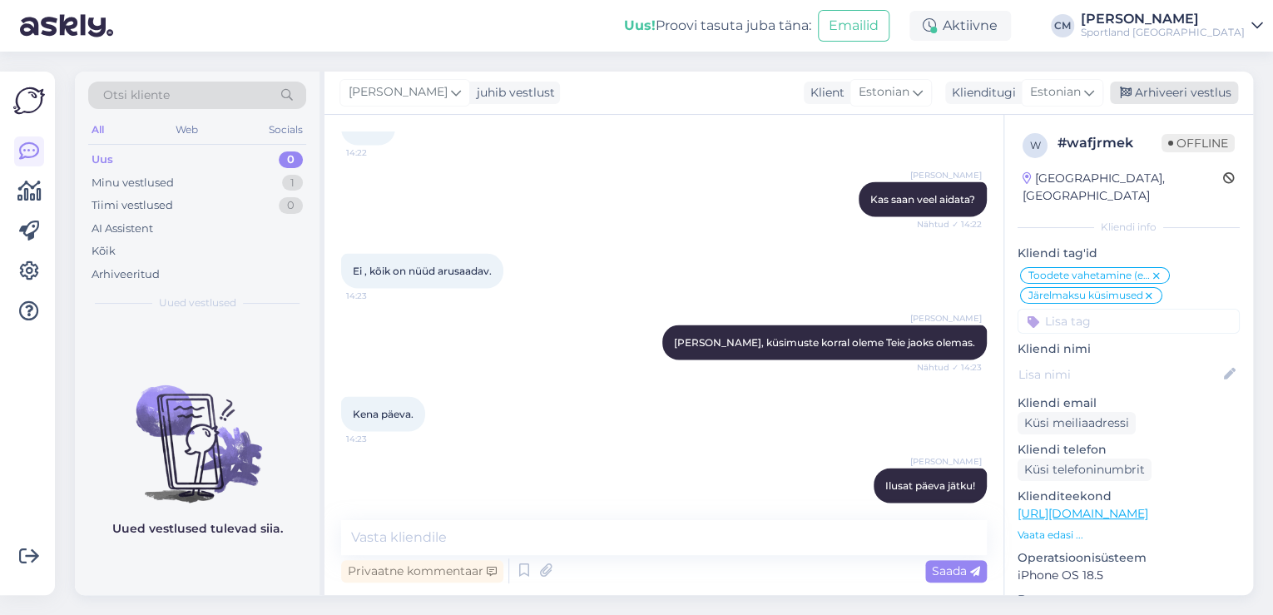
click at [1148, 86] on div "Arhiveeri vestlus" at bounding box center [1174, 93] width 128 height 22
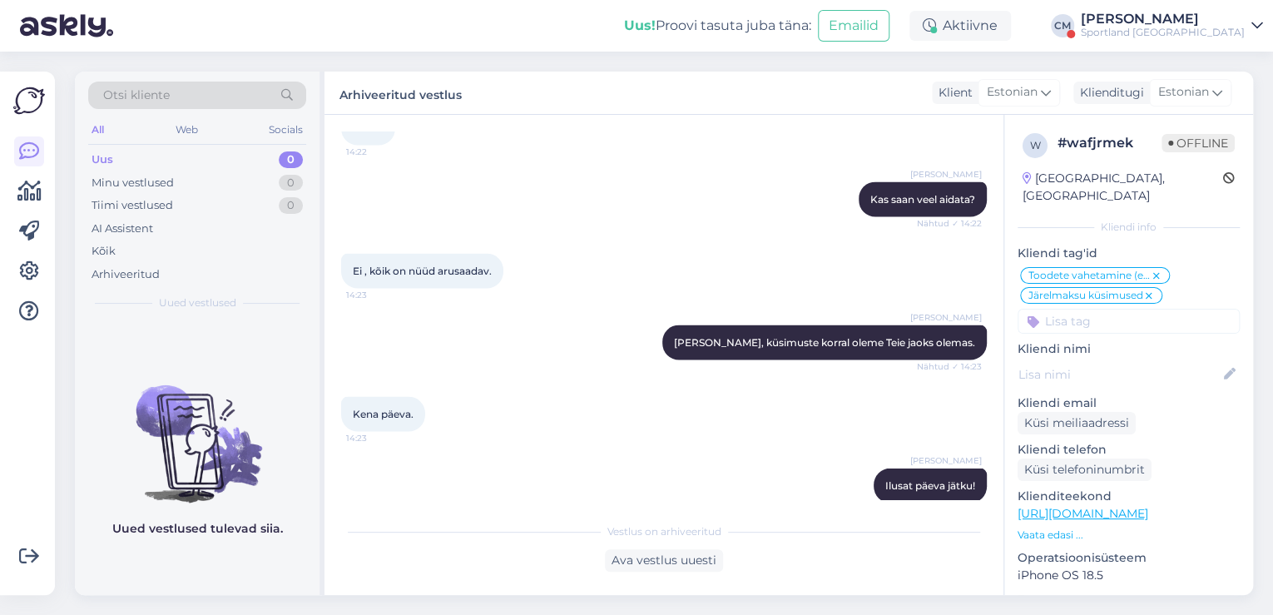
click at [1217, 35] on div "Sportland [GEOGRAPHIC_DATA]" at bounding box center [1163, 32] width 164 height 13
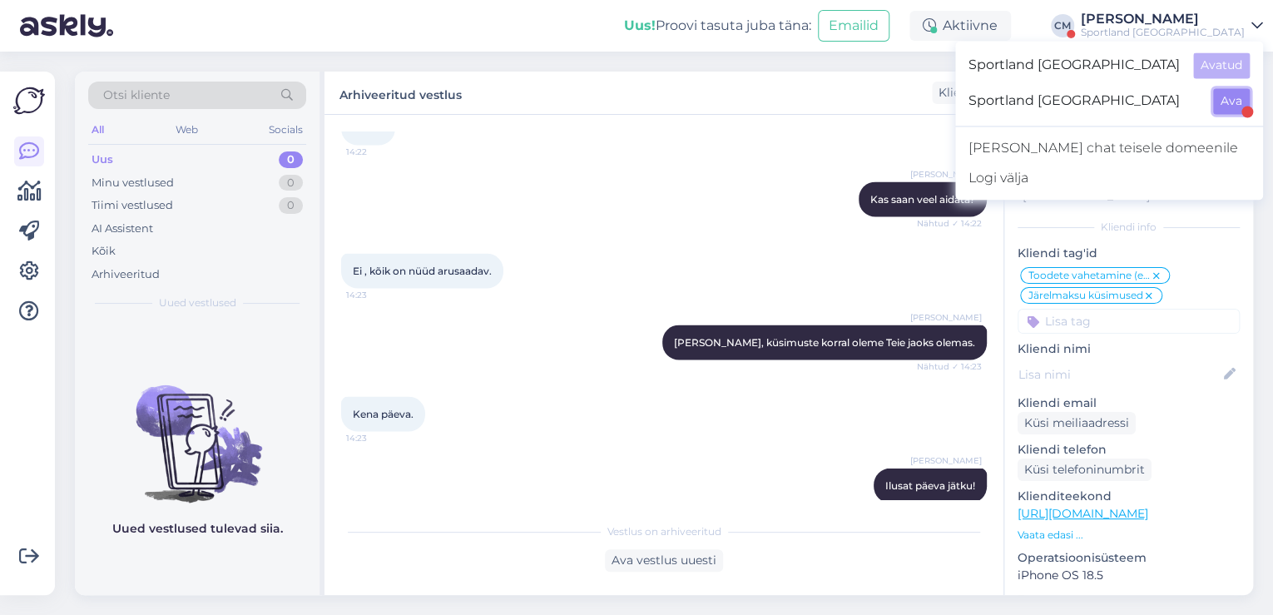
click at [1238, 95] on button "Ava" at bounding box center [1231, 101] width 37 height 26
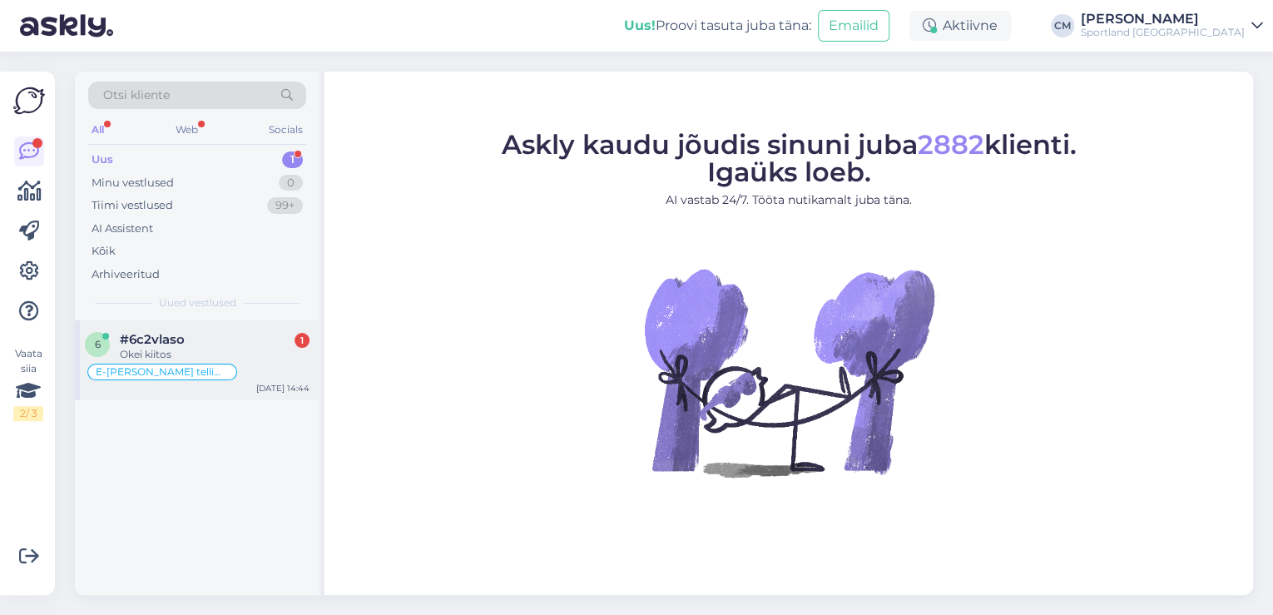
click at [191, 353] on div "Okei kiitos" at bounding box center [215, 354] width 190 height 15
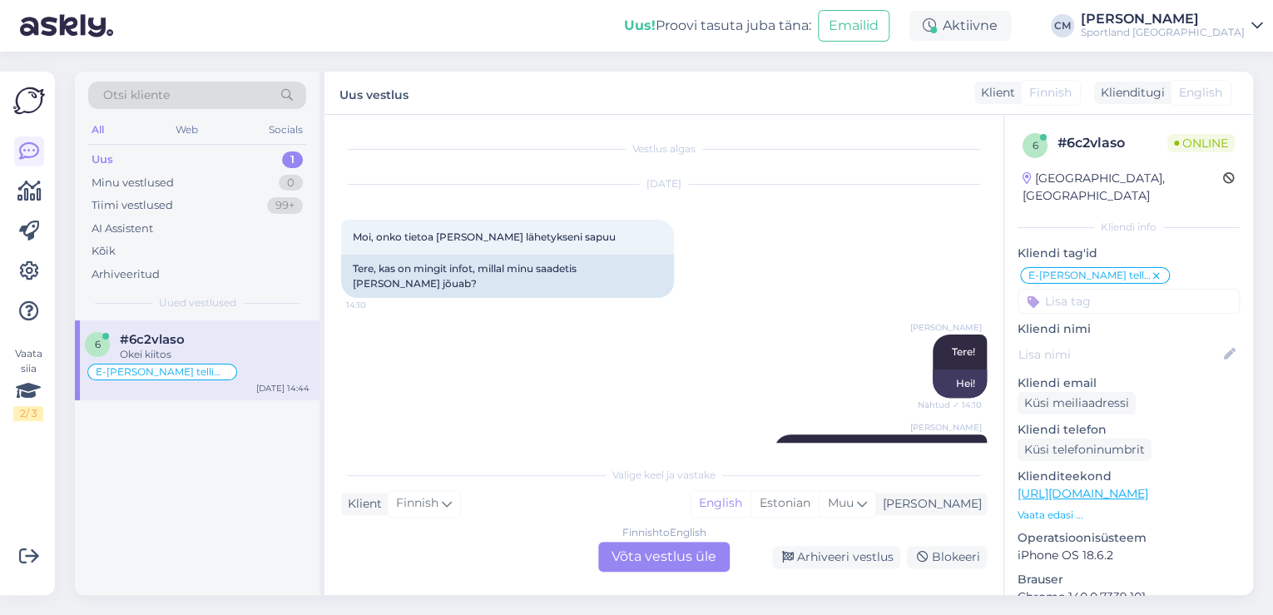
scroll to position [1118, 0]
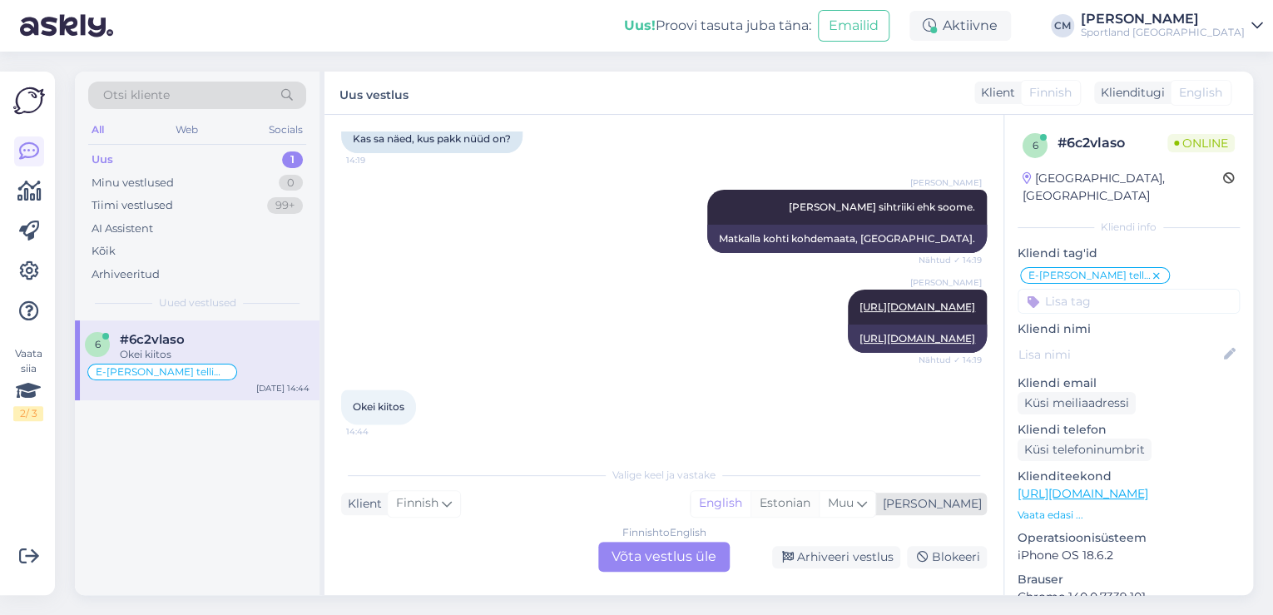
click at [819, 505] on div "Estonian" at bounding box center [784, 503] width 68 height 25
click at [631, 567] on div "Finnish to Estonian Võta vestlus üle" at bounding box center [663, 557] width 131 height 30
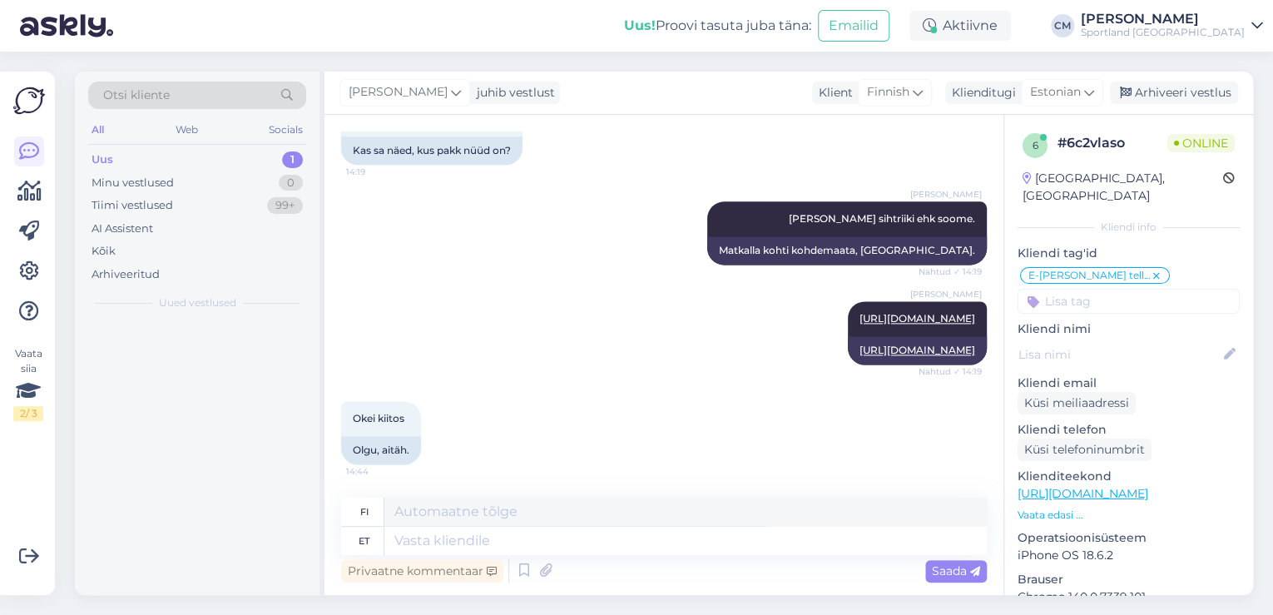
scroll to position [1106, 0]
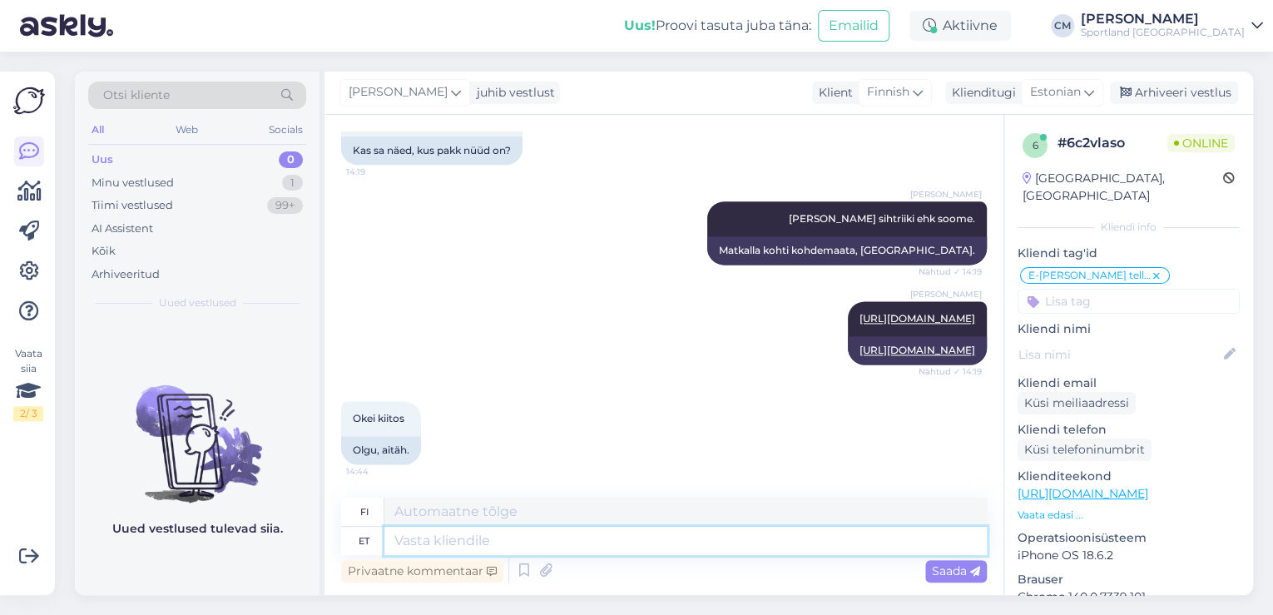
click at [635, 546] on textarea at bounding box center [685, 541] width 602 height 28
type textarea "Kas s"
type textarea "On"
type textarea "Kas saan a"
type textarea "Voinko"
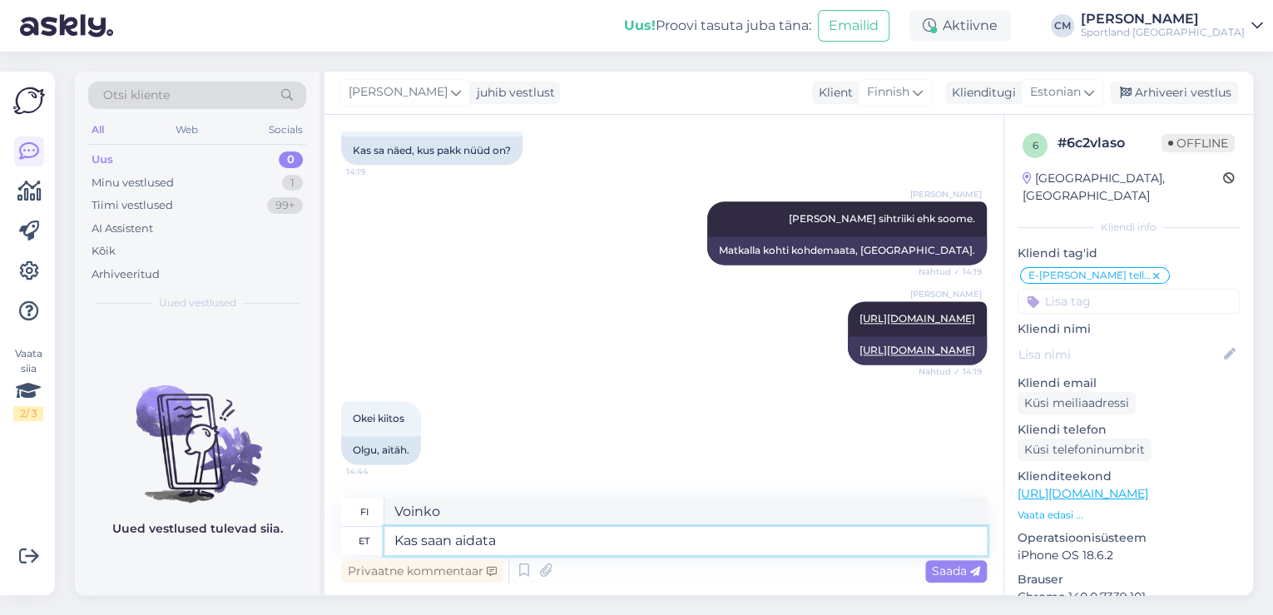
type textarea "Kas saan aidata?"
type textarea "Voinko auttaa?"
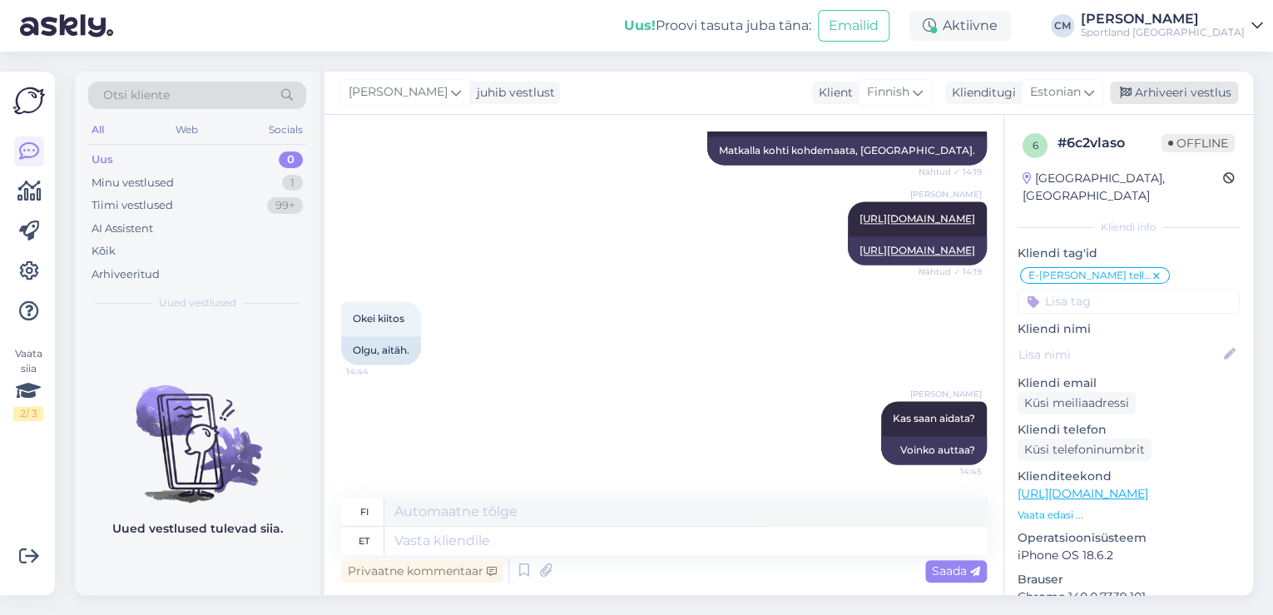
click at [1194, 101] on div "Arhiveeri vestlus" at bounding box center [1174, 93] width 128 height 22
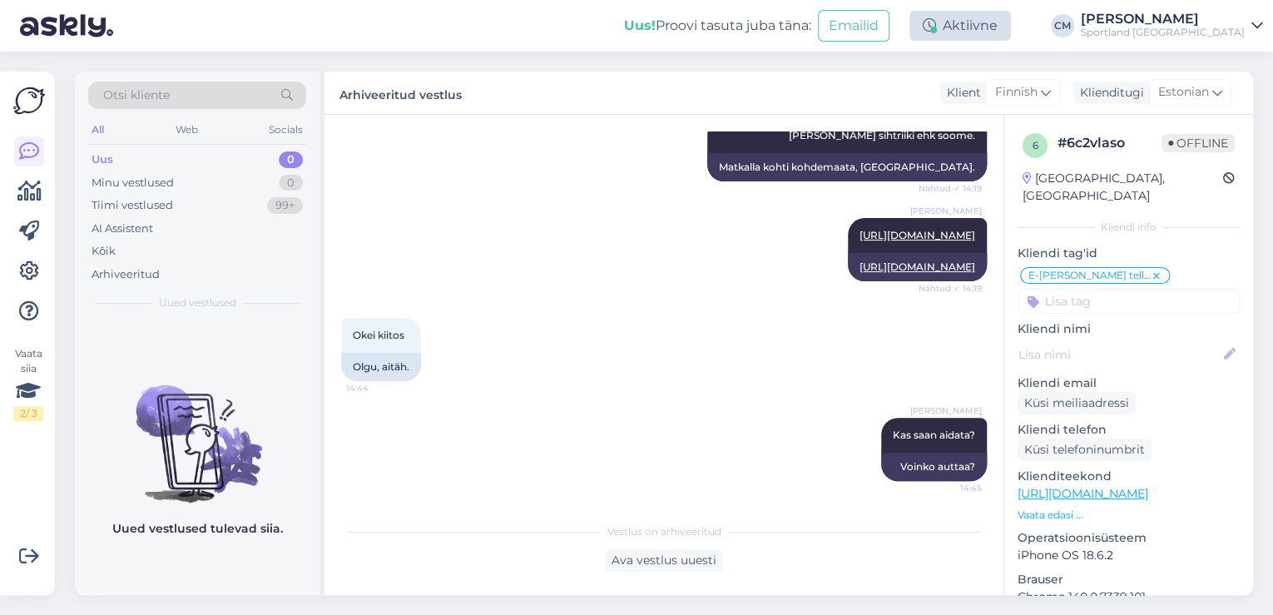
click at [958, 33] on div "Aktiivne" at bounding box center [959, 26] width 101 height 30
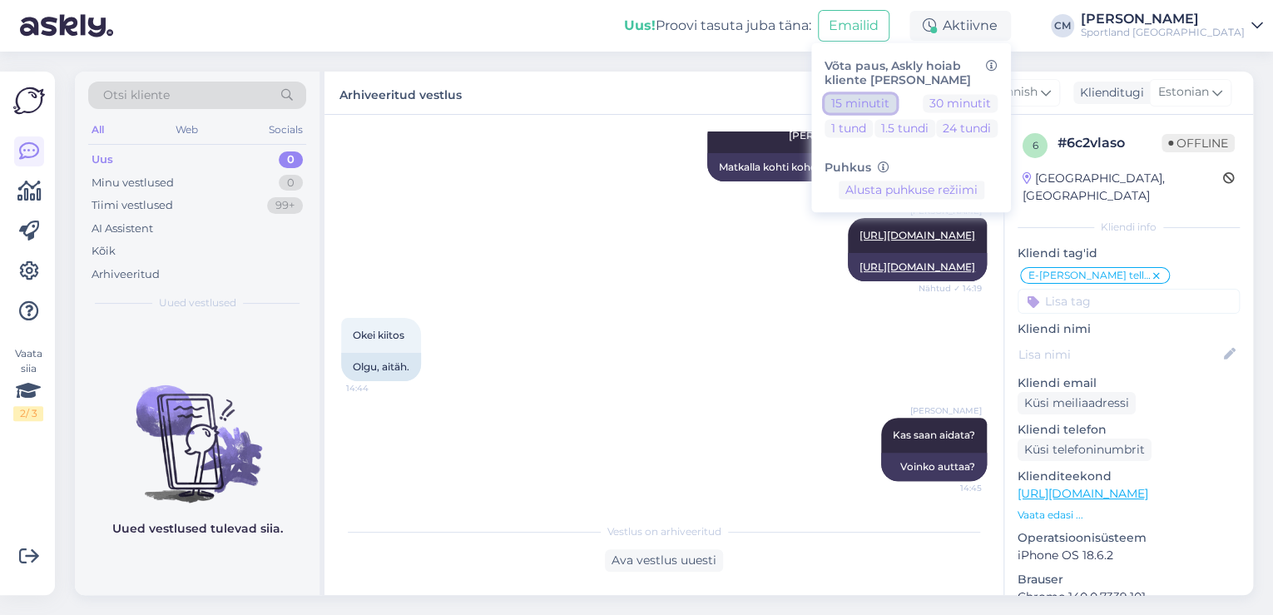
click at [896, 102] on button "15 minutit" at bounding box center [860, 103] width 72 height 18
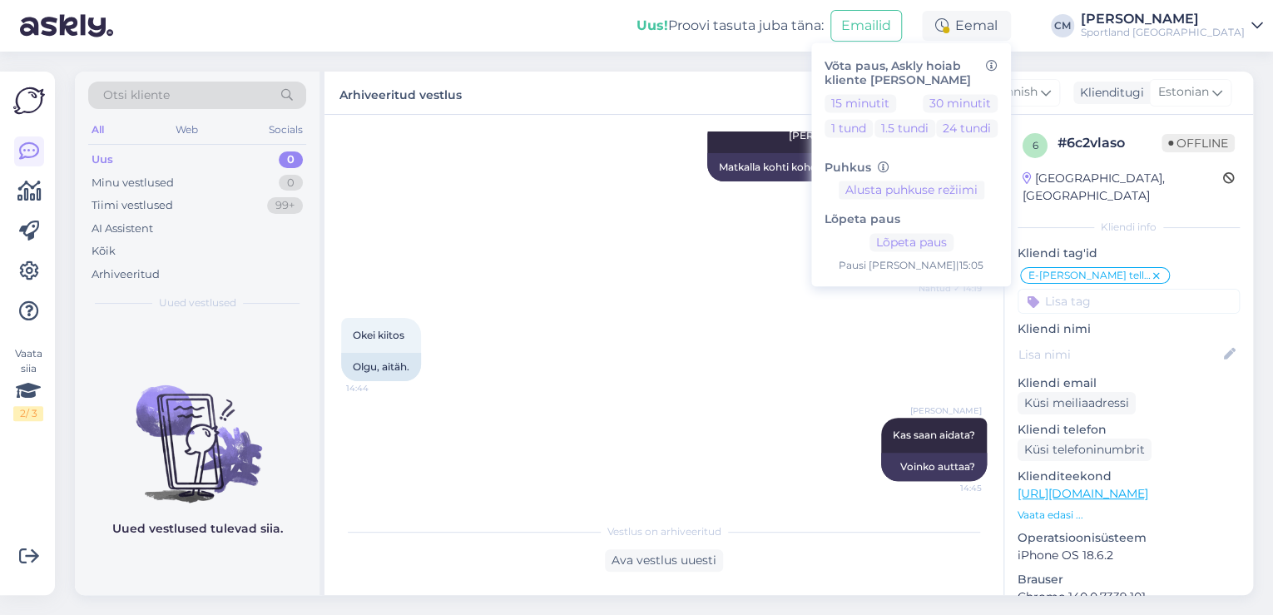
click at [1210, 37] on div "Sportland [GEOGRAPHIC_DATA]" at bounding box center [1163, 32] width 164 height 13
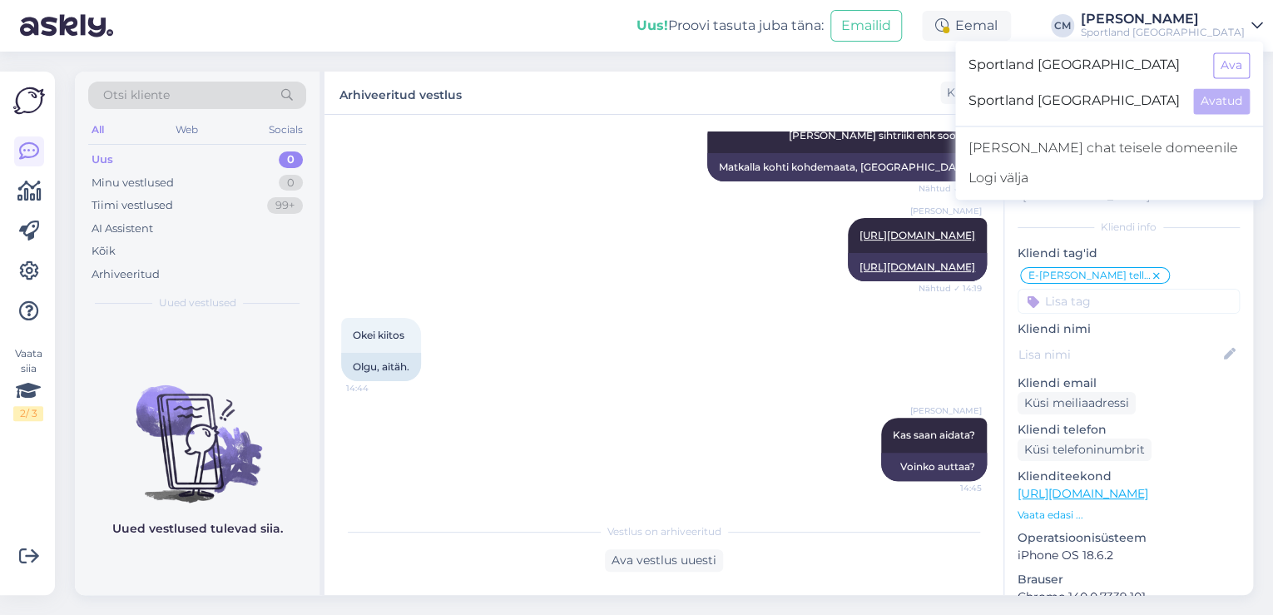
click at [1225, 83] on div "Sportland [GEOGRAPHIC_DATA] Avatud" at bounding box center [1109, 101] width 308 height 36
click at [1225, 70] on button "Ava" at bounding box center [1231, 65] width 37 height 26
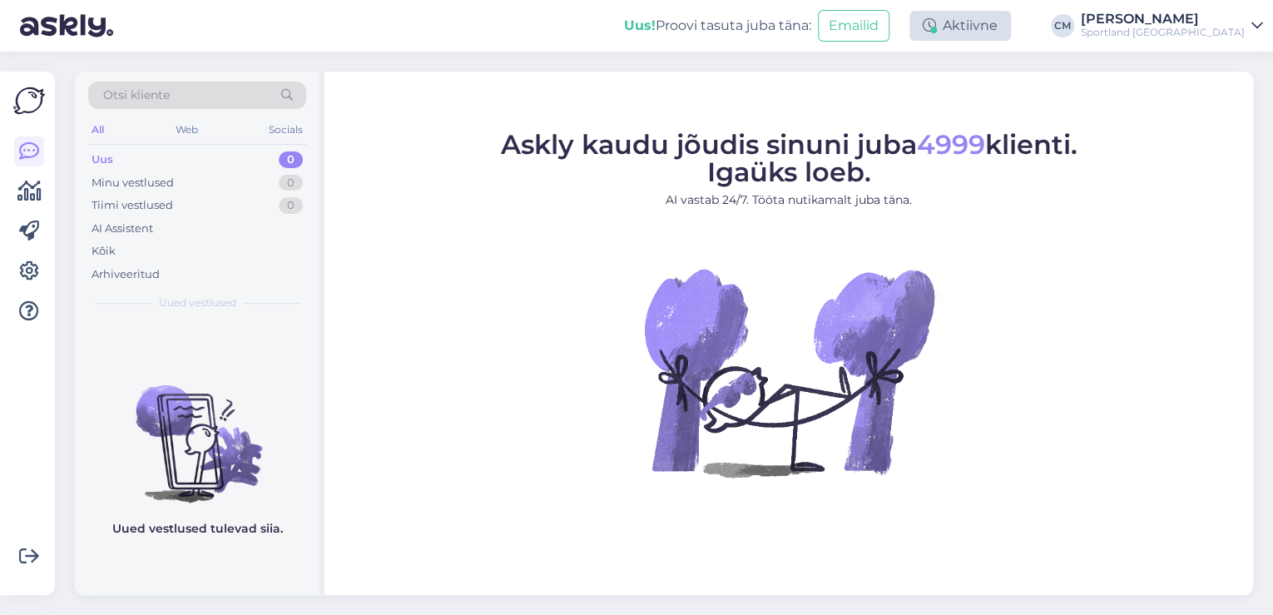
click at [1002, 28] on div "Aktiivne" at bounding box center [959, 26] width 101 height 30
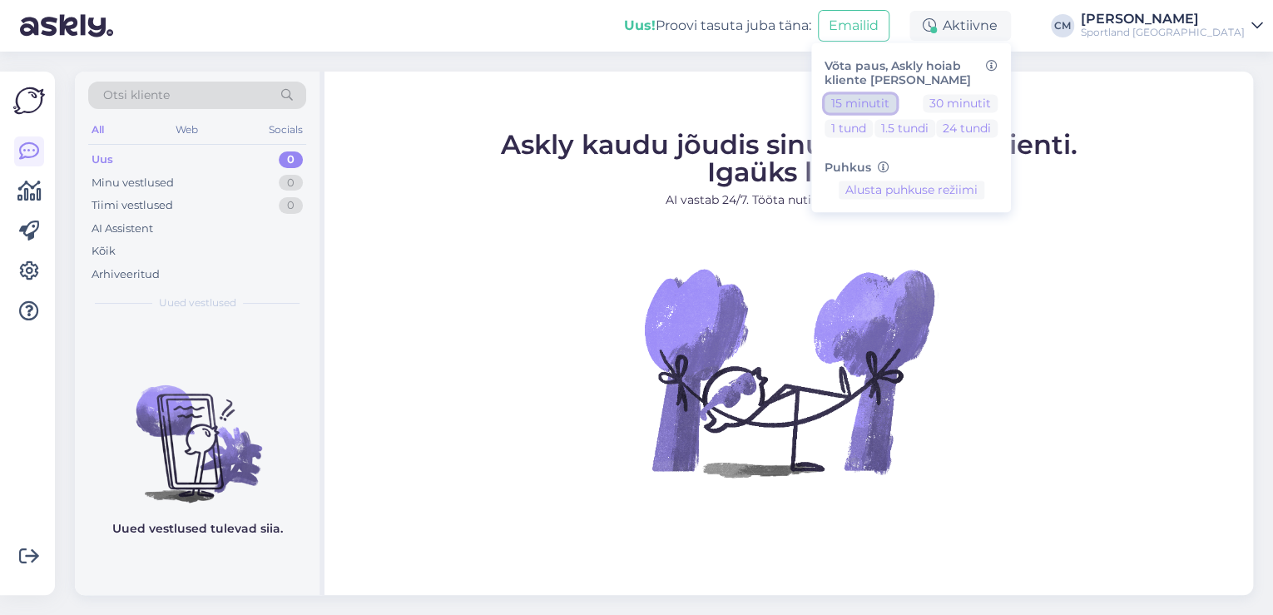
click at [896, 100] on button "15 minutit" at bounding box center [860, 103] width 72 height 18
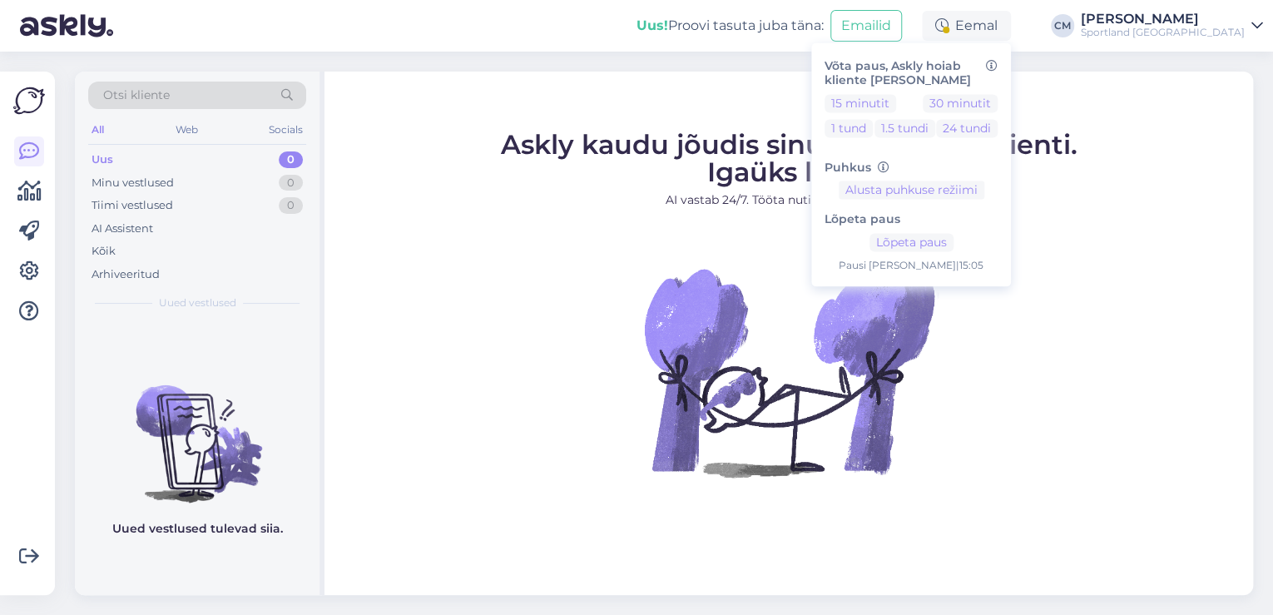
click at [967, 230] on div "Lõpeta paus Lõpeta paus Pausi [PERSON_NAME] | 15:05" at bounding box center [910, 237] width 173 height 74
click at [953, 236] on button "Lõpeta paus" at bounding box center [911, 243] width 84 height 18
click at [1147, 27] on div "Sportland [GEOGRAPHIC_DATA]" at bounding box center [1163, 32] width 164 height 13
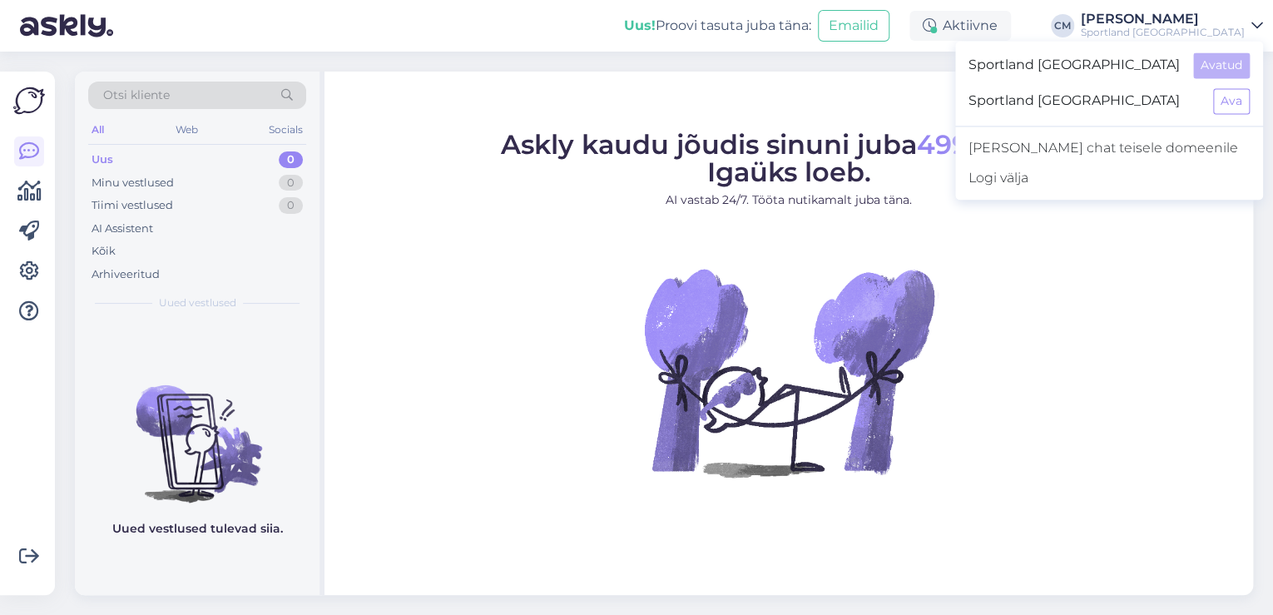
click at [1251, 96] on div "Sportland [GEOGRAPHIC_DATA] Ava" at bounding box center [1109, 101] width 308 height 36
click at [1245, 98] on button "Ava" at bounding box center [1231, 101] width 37 height 26
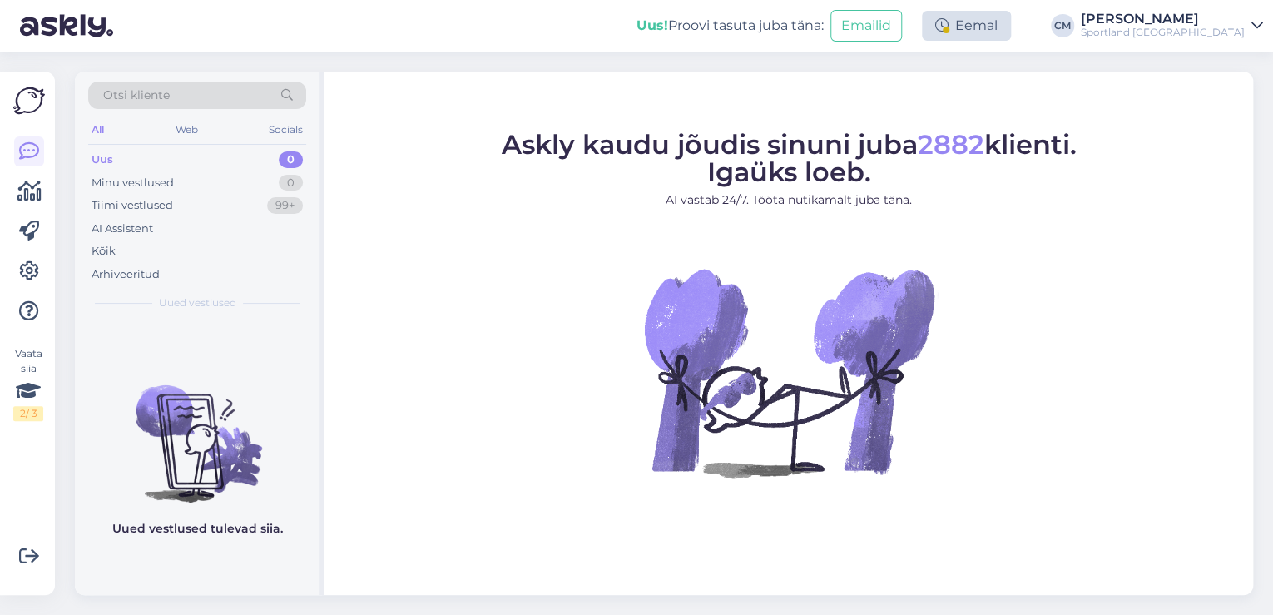
click at [1011, 24] on div "Eemal" at bounding box center [966, 26] width 89 height 30
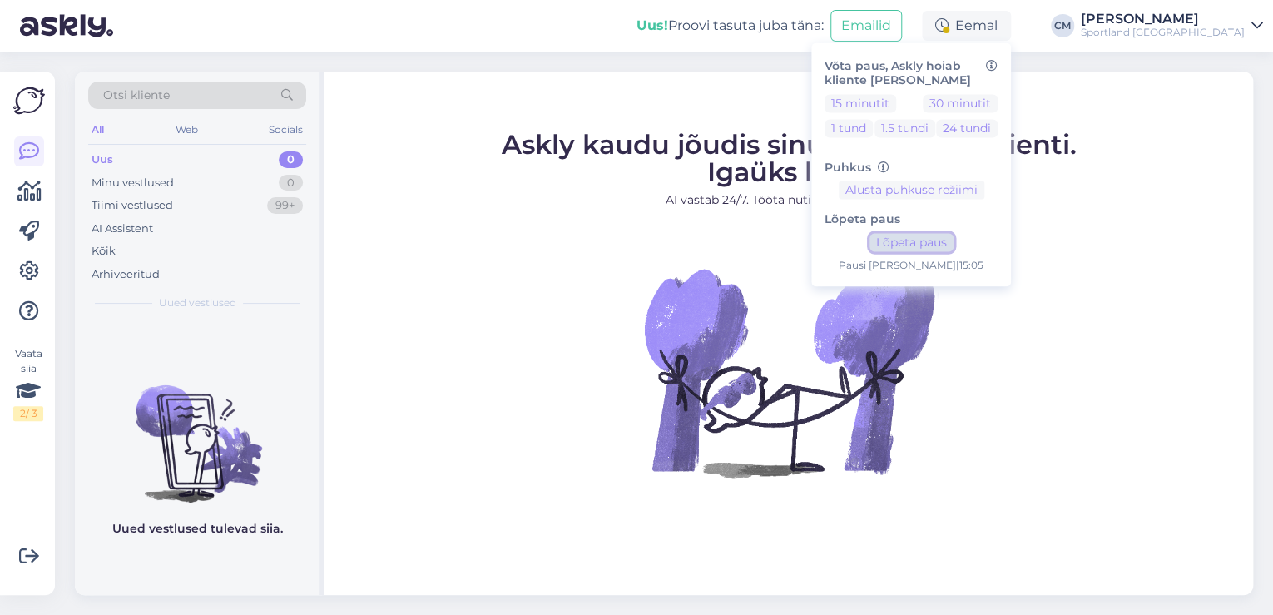
click at [953, 249] on button "Lõpeta paus" at bounding box center [911, 243] width 84 height 18
click at [1199, 26] on div "Sportland [GEOGRAPHIC_DATA]" at bounding box center [1163, 32] width 164 height 13
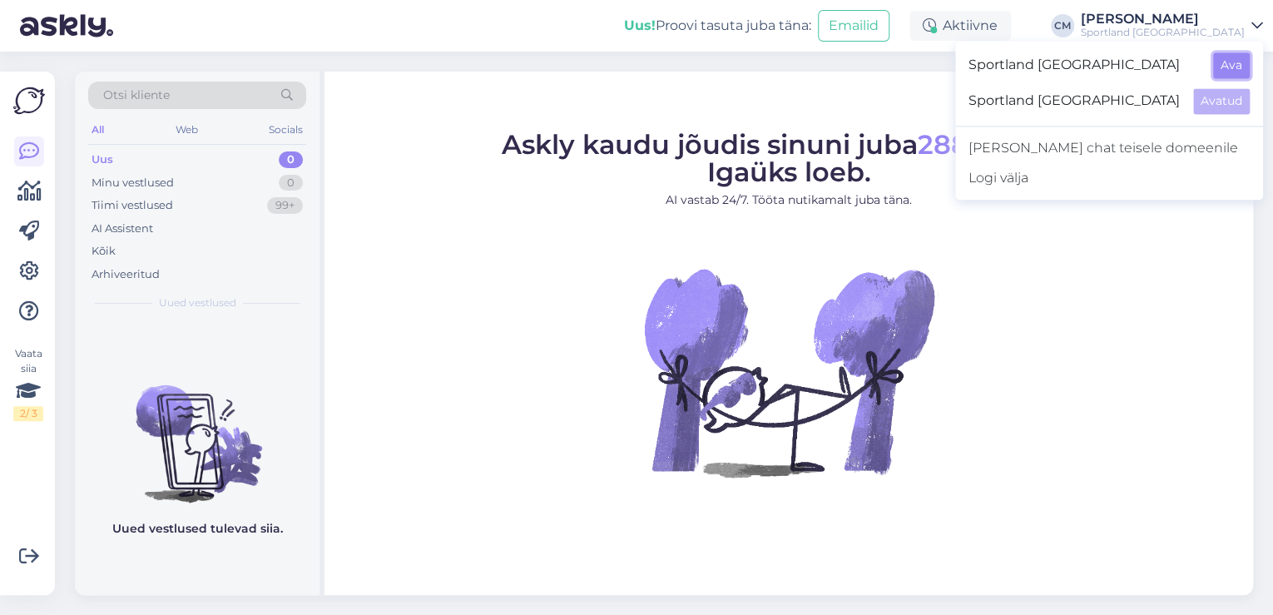
click at [1234, 63] on button "Ava" at bounding box center [1231, 65] width 37 height 26
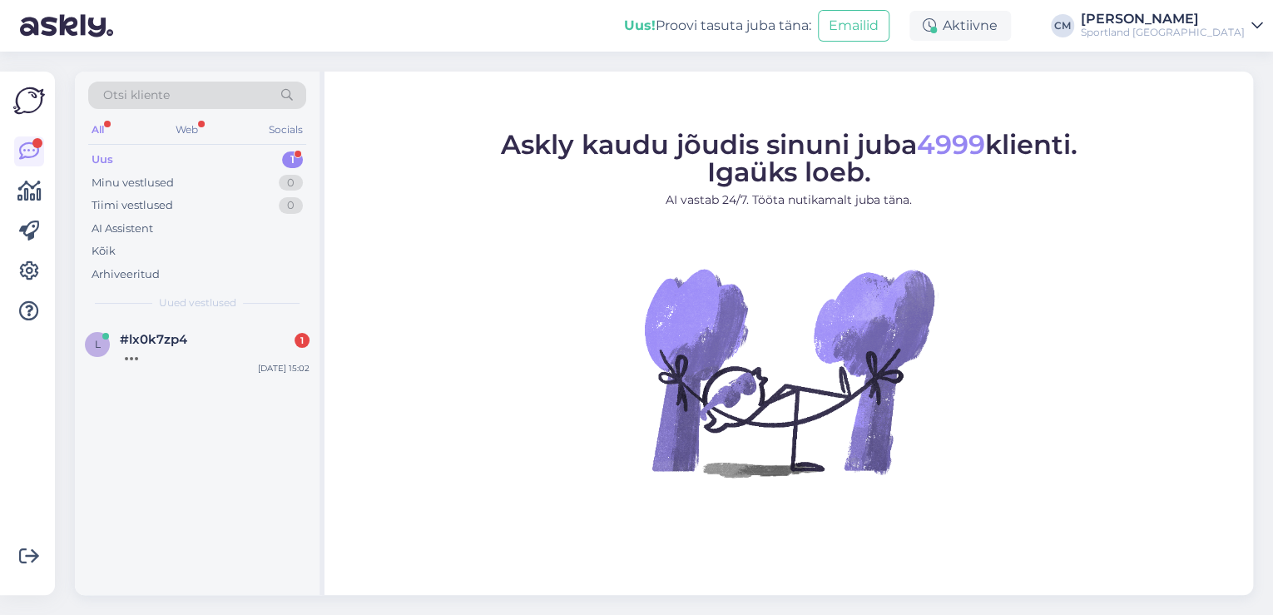
click at [238, 379] on div "l #lx0k7zp4 1 [DATE] 15:02" at bounding box center [197, 457] width 245 height 275
click at [243, 368] on div "l #lx0k7zp4 1 [DATE] 15:02" at bounding box center [197, 350] width 245 height 60
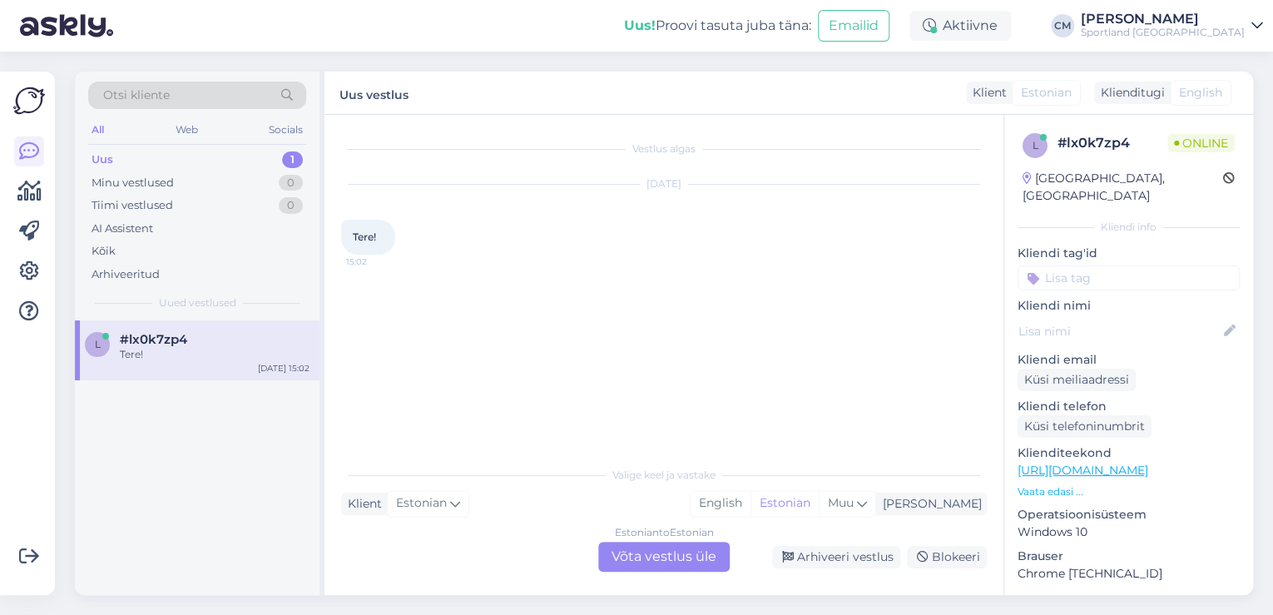
click at [715, 559] on div "Estonian to Estonian Võta vestlus üle" at bounding box center [663, 557] width 131 height 30
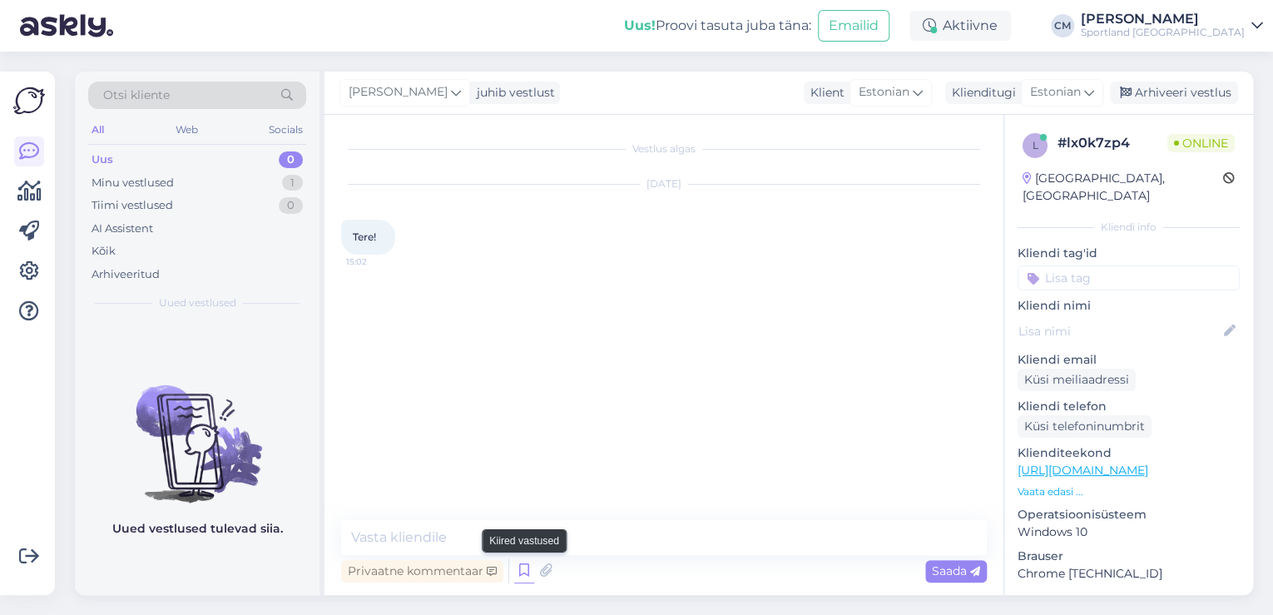
click at [529, 580] on icon at bounding box center [524, 570] width 20 height 25
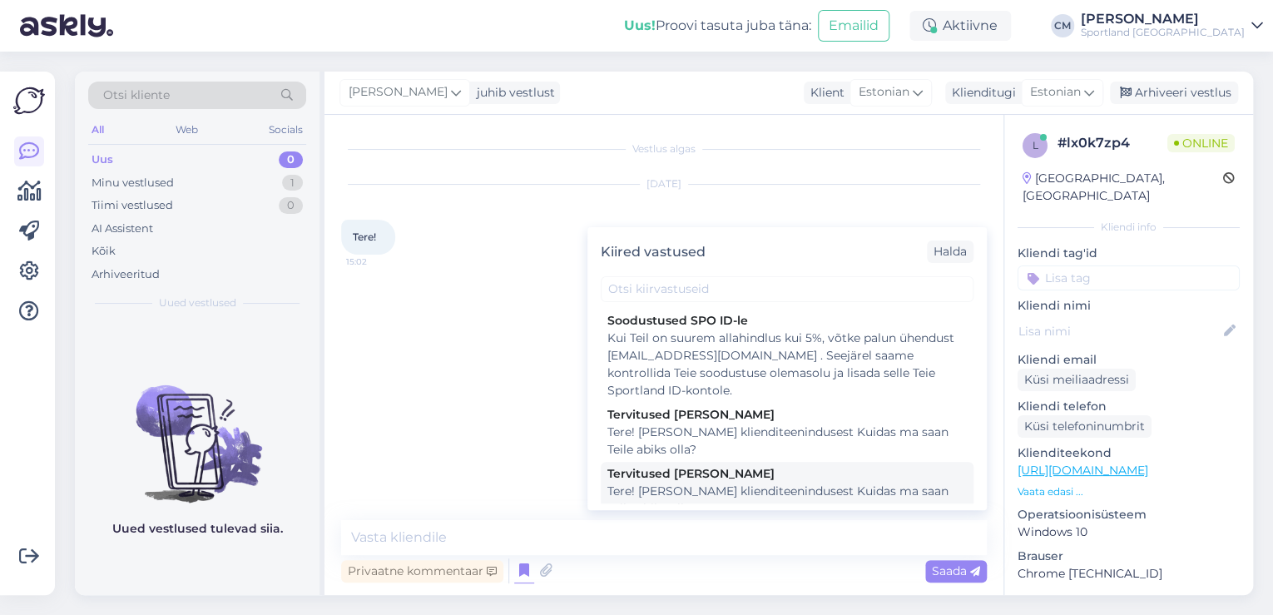
click at [751, 493] on div "Tere! [PERSON_NAME] klienditeenindusest Kuidas ma saan Teile abiks olla?" at bounding box center [786, 499] width 359 height 35
type textarea "Tere! [PERSON_NAME] klienditeenindusest Kuidas ma saan Teile abiks olla?"
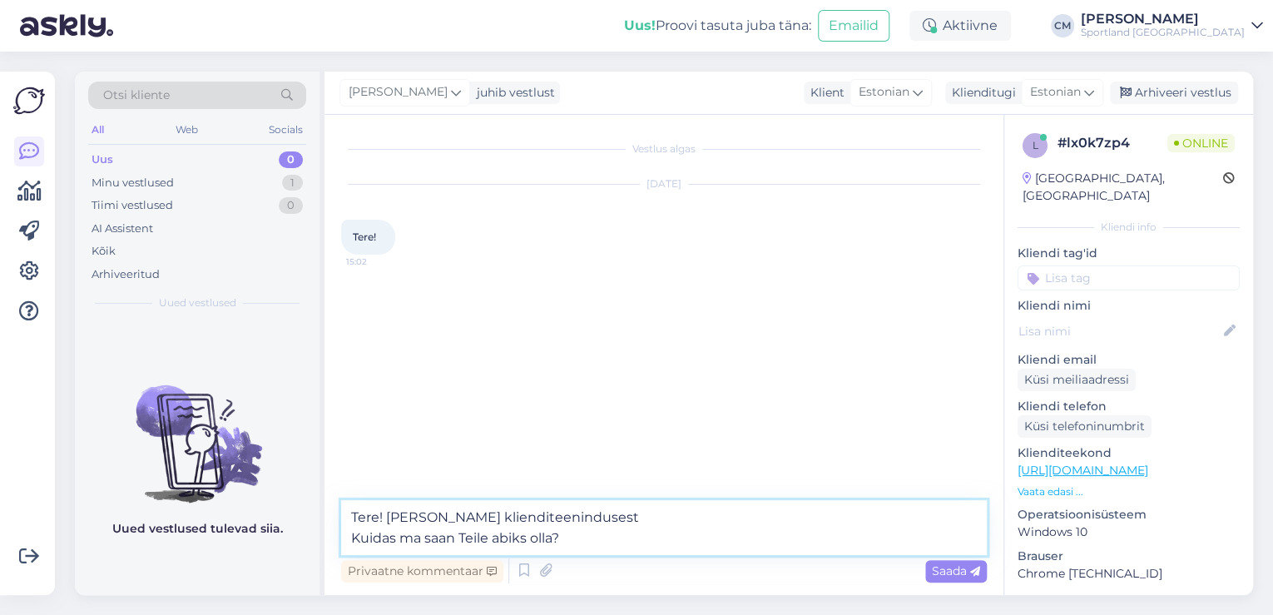
click at [714, 527] on textarea "Tere! [PERSON_NAME] klienditeenindusest Kuidas ma saan Teile abiks olla?" at bounding box center [664, 527] width 646 height 55
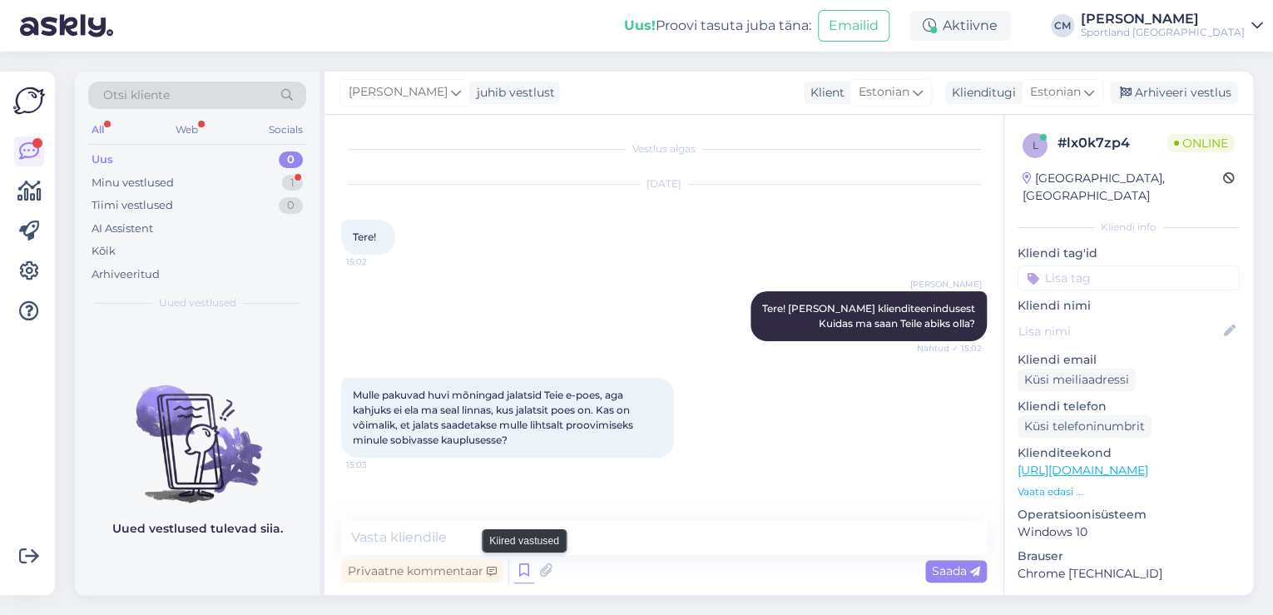
click at [515, 571] on icon at bounding box center [524, 570] width 20 height 25
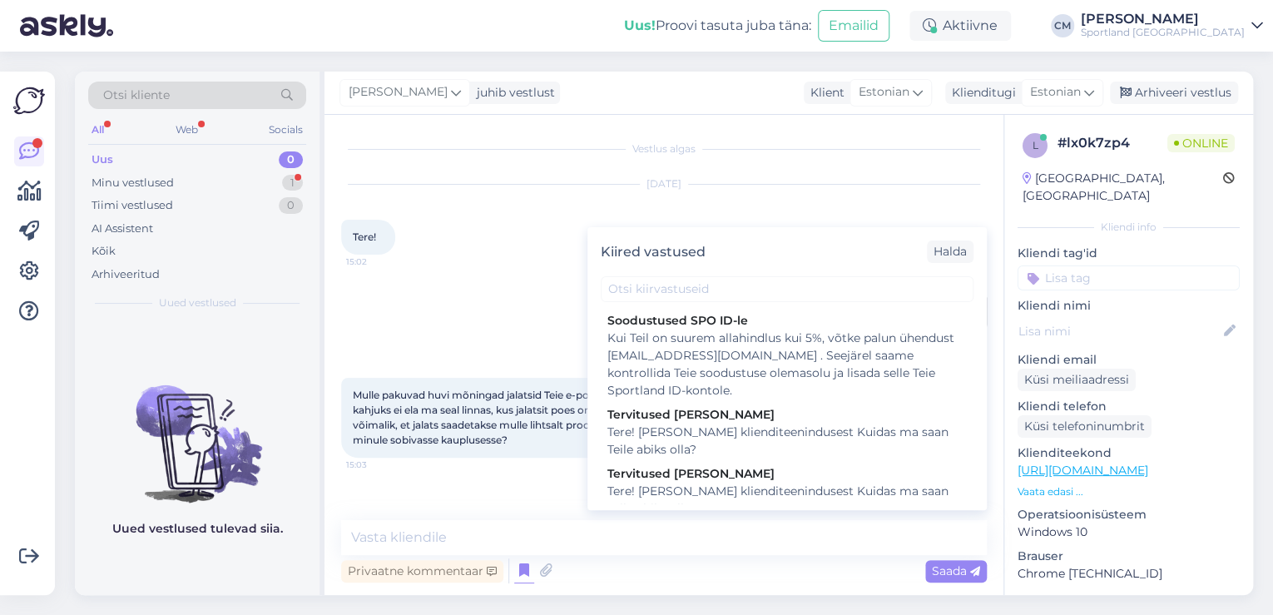
click at [699, 265] on div "Kiired vastused Halda" at bounding box center [786, 251] width 399 height 49
click at [697, 275] on div "Kiired vastused Halda" at bounding box center [786, 251] width 399 height 49
click at [697, 304] on div "Kiired vastused [PERSON_NAME] SPO ID-le Kui Teil on suurem allahindlus kui 5%, …" at bounding box center [786, 368] width 399 height 283
click at [692, 296] on input "text" at bounding box center [787, 289] width 373 height 26
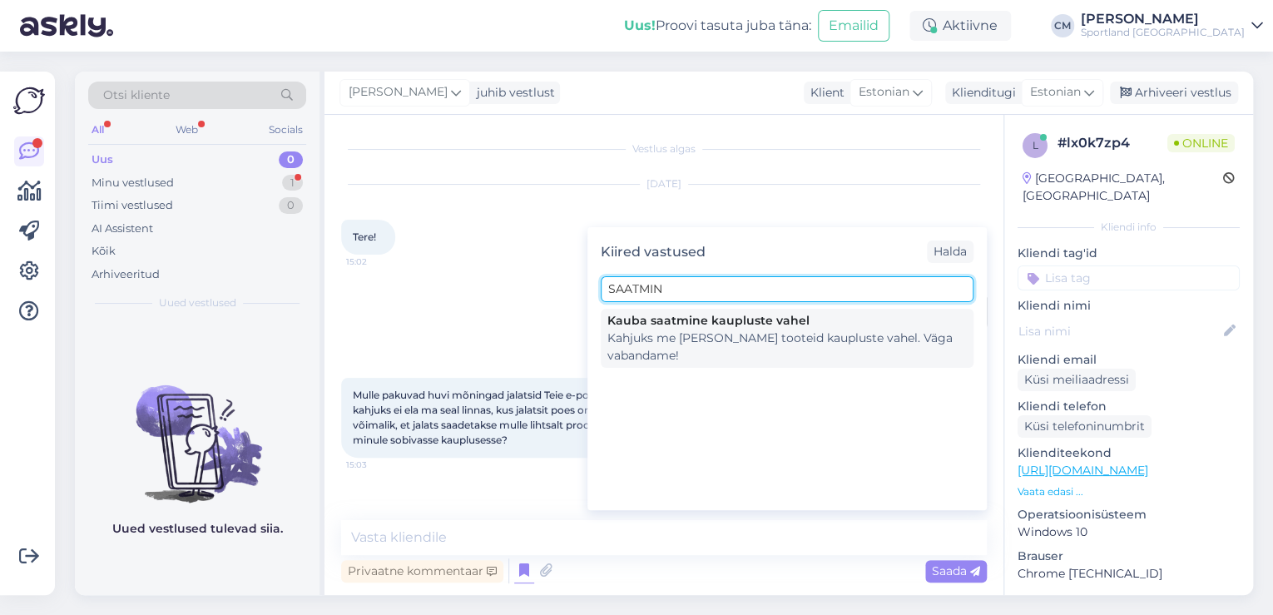
type input "SAATMIN"
click at [743, 345] on div "Kahjuks me [PERSON_NAME] tooteid kaupluste vahel. Väga vabandame!" at bounding box center [786, 346] width 359 height 35
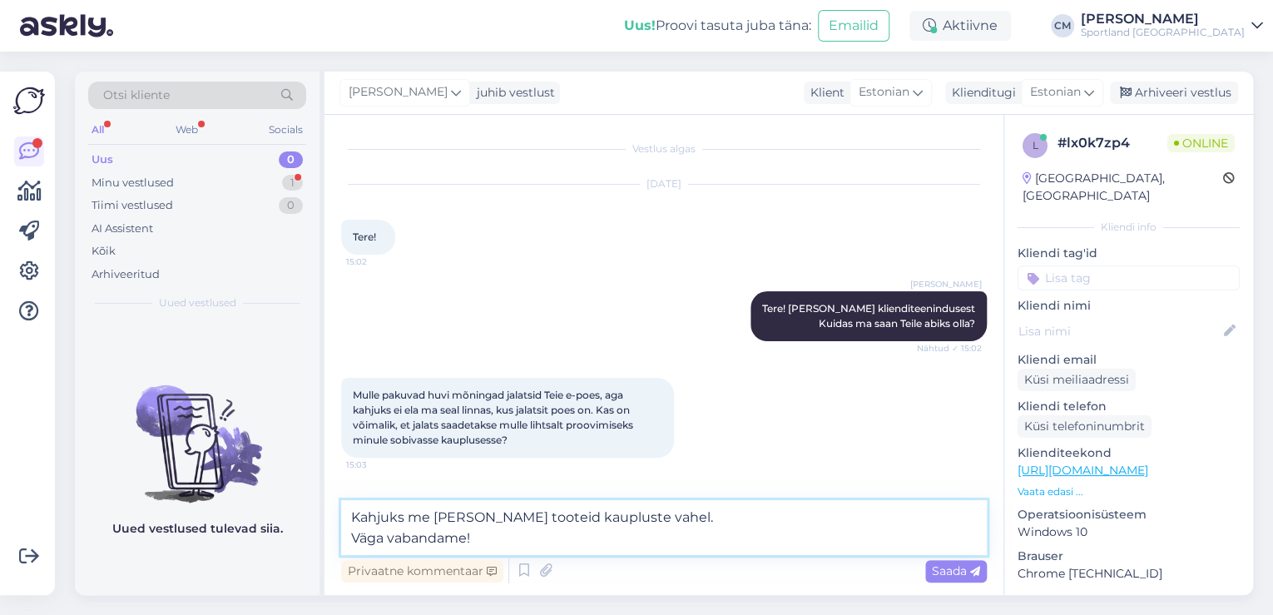
click at [356, 533] on textarea "Kahjuks me [PERSON_NAME] tooteid kaupluste vahel. Väga vabandame!" at bounding box center [664, 527] width 646 height 55
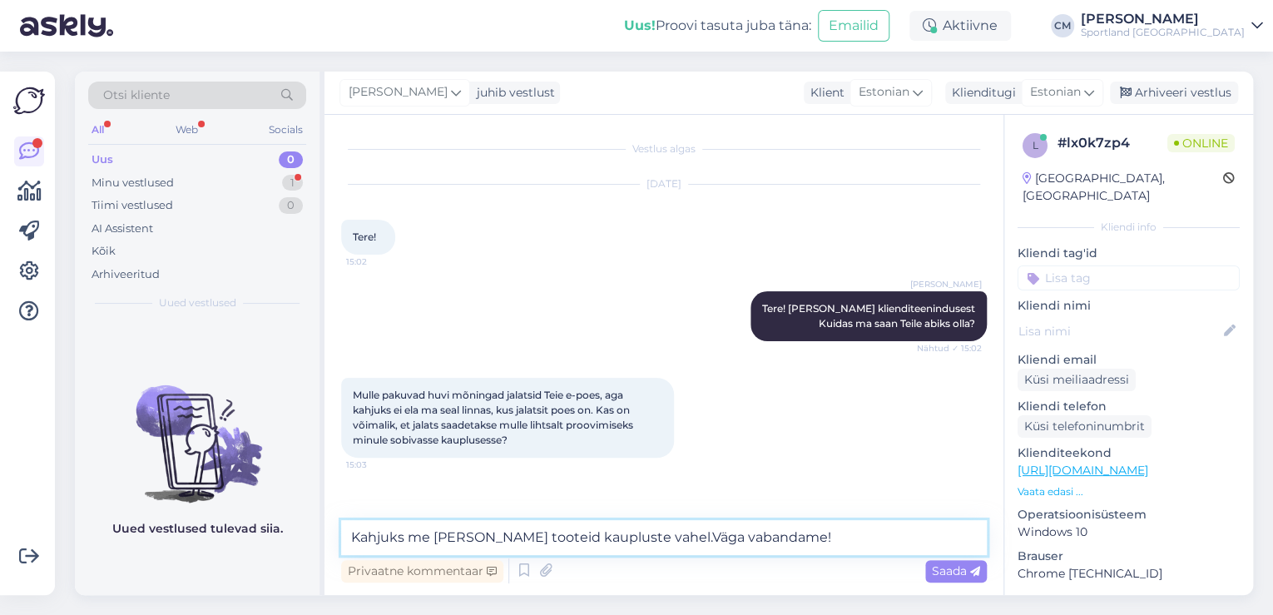
type textarea "Kahjuks me [PERSON_NAME] tooteid kaupluste vahel. Väga vabandame!"
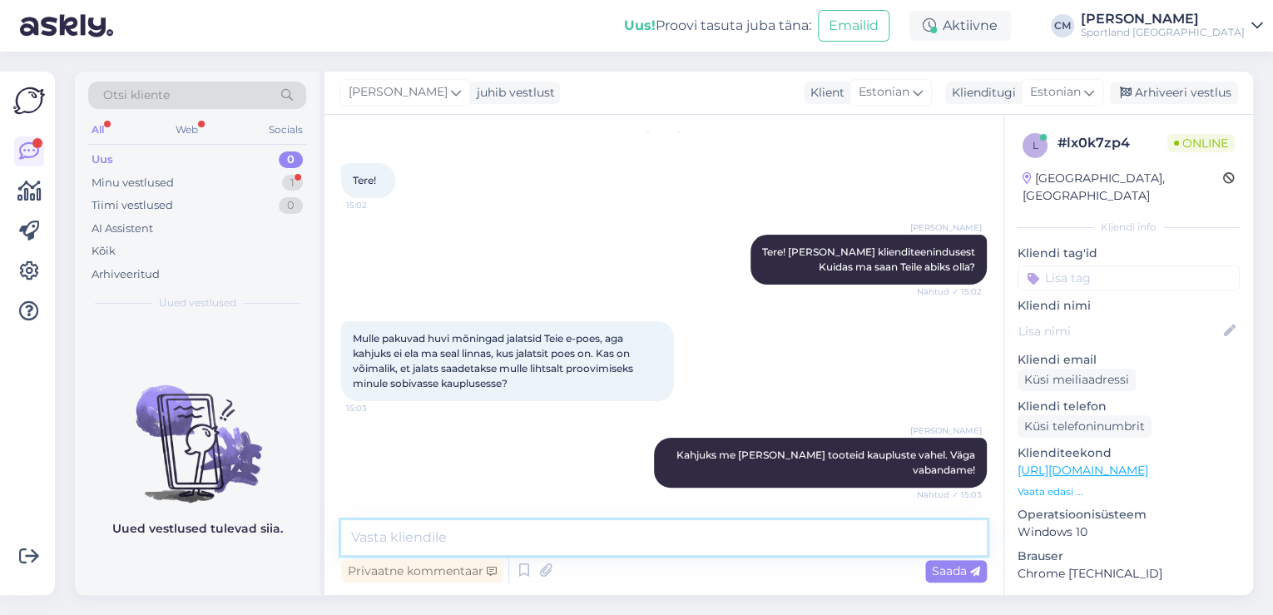
scroll to position [143, 0]
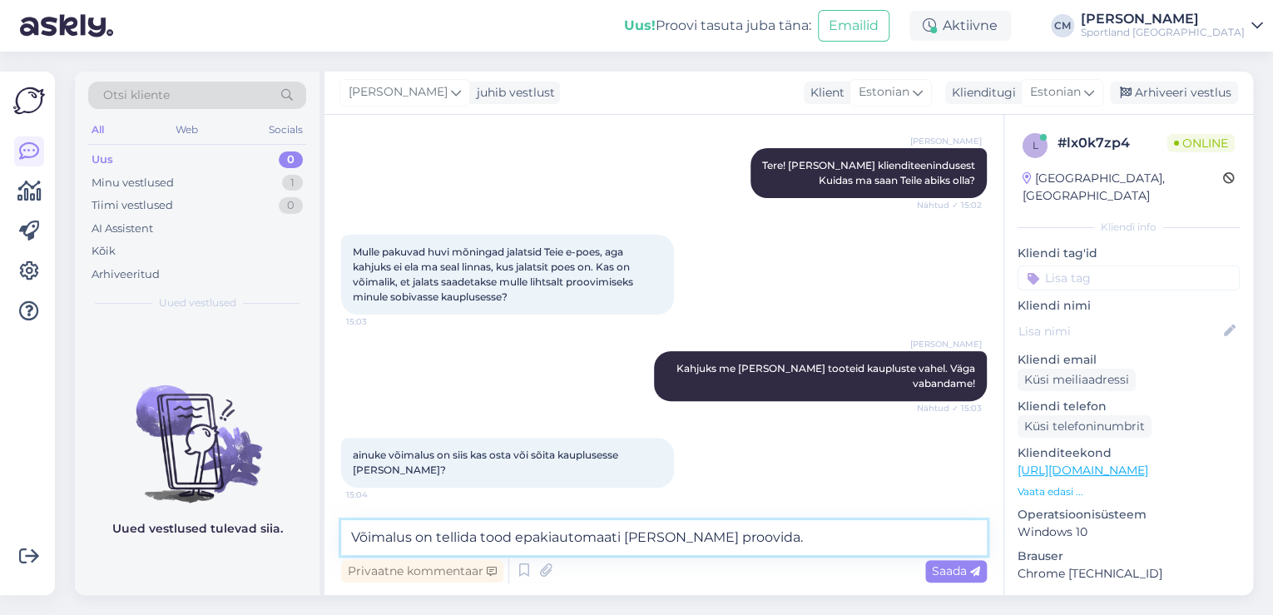
click at [522, 532] on textarea "Võimalus on tellida tood epakiautomaati [PERSON_NAME] proovida." at bounding box center [664, 537] width 646 height 35
click at [779, 542] on textarea "Võimalus on tellida toode pakiautomaati [PERSON_NAME] proovida." at bounding box center [664, 537] width 646 height 35
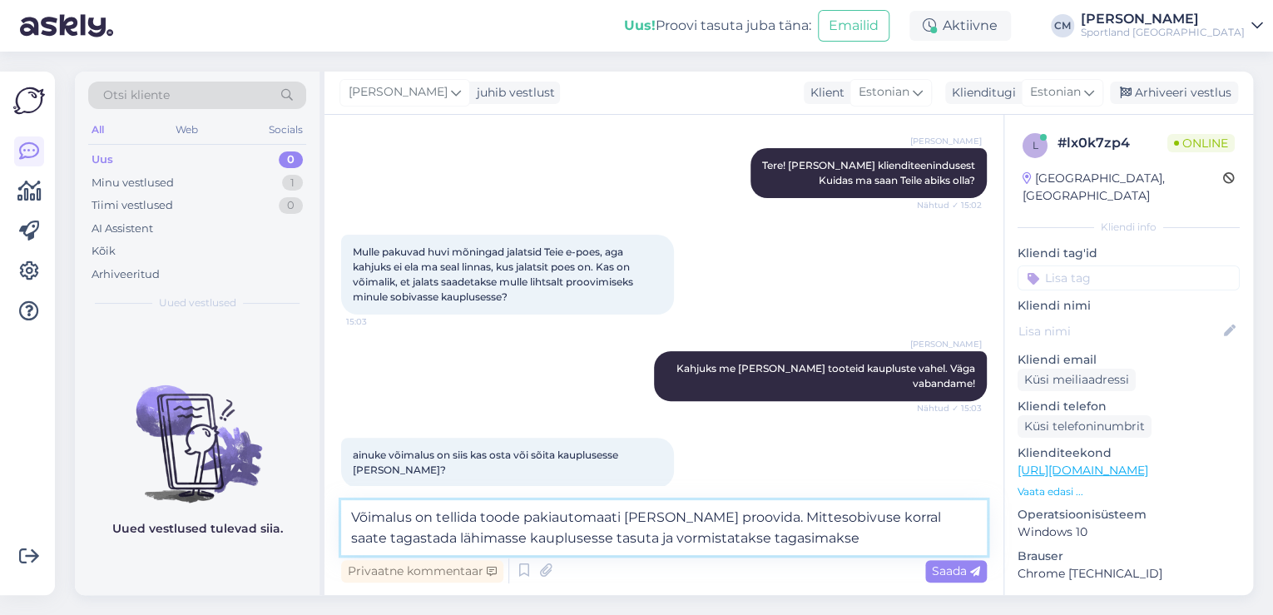
type textarea "Võimalus on tellida toode pakiautomaati [PERSON_NAME] proovida. Mittesobivuse k…"
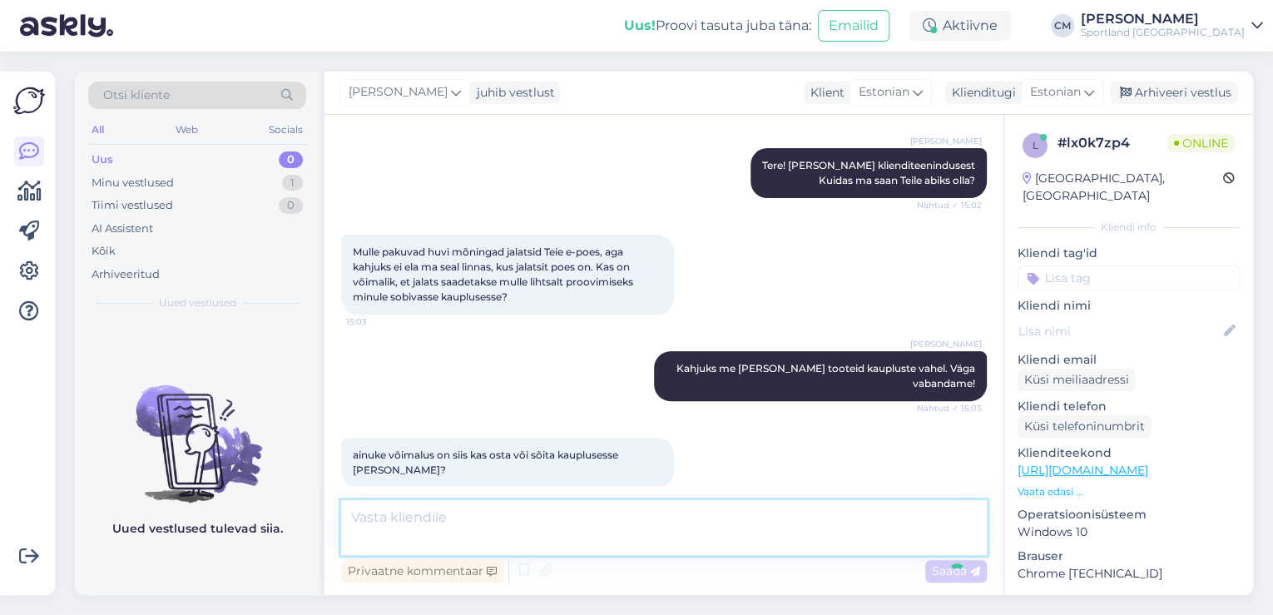
scroll to position [245, 0]
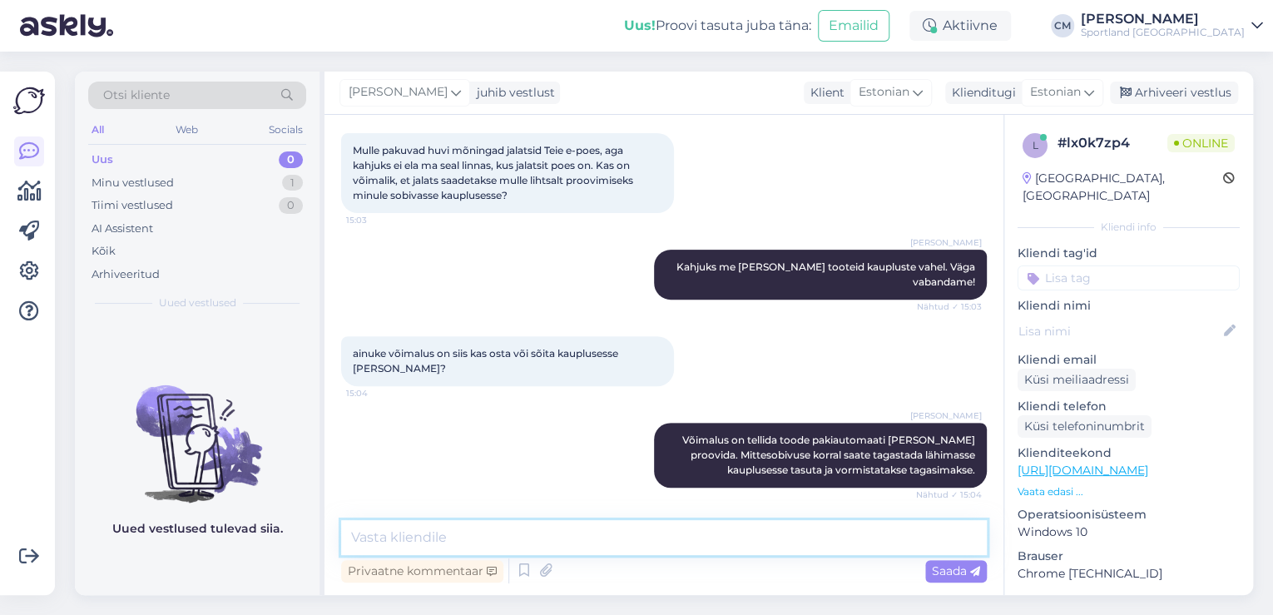
click at [725, 532] on textarea at bounding box center [664, 537] width 646 height 35
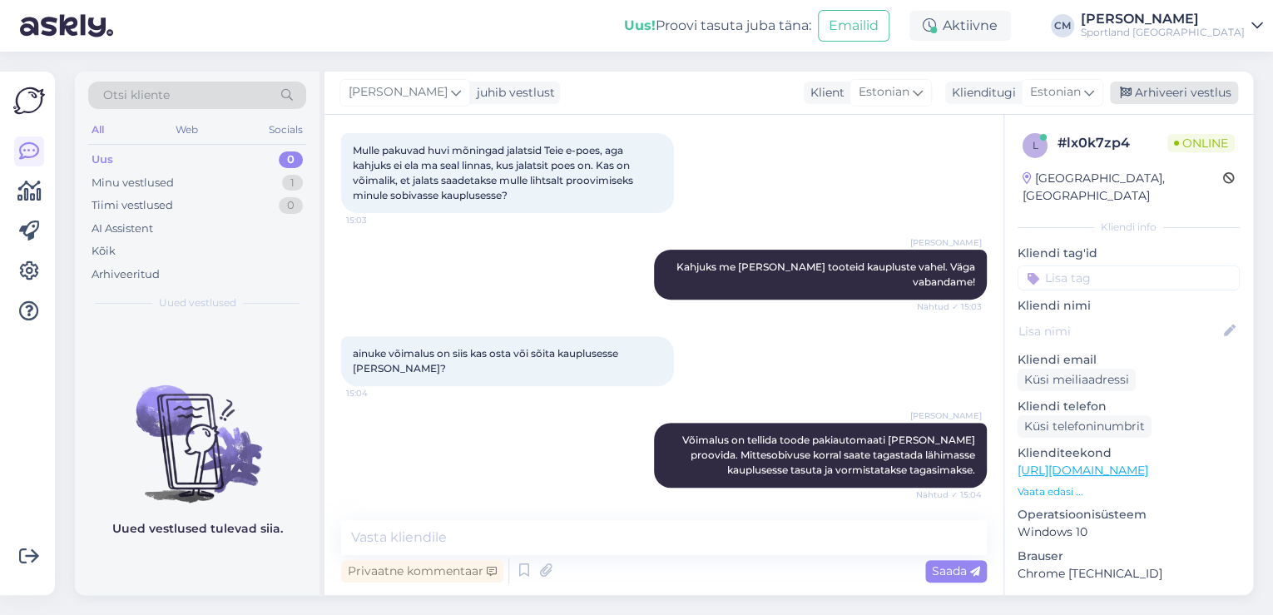
click at [1138, 96] on div "Arhiveeri vestlus" at bounding box center [1174, 93] width 128 height 22
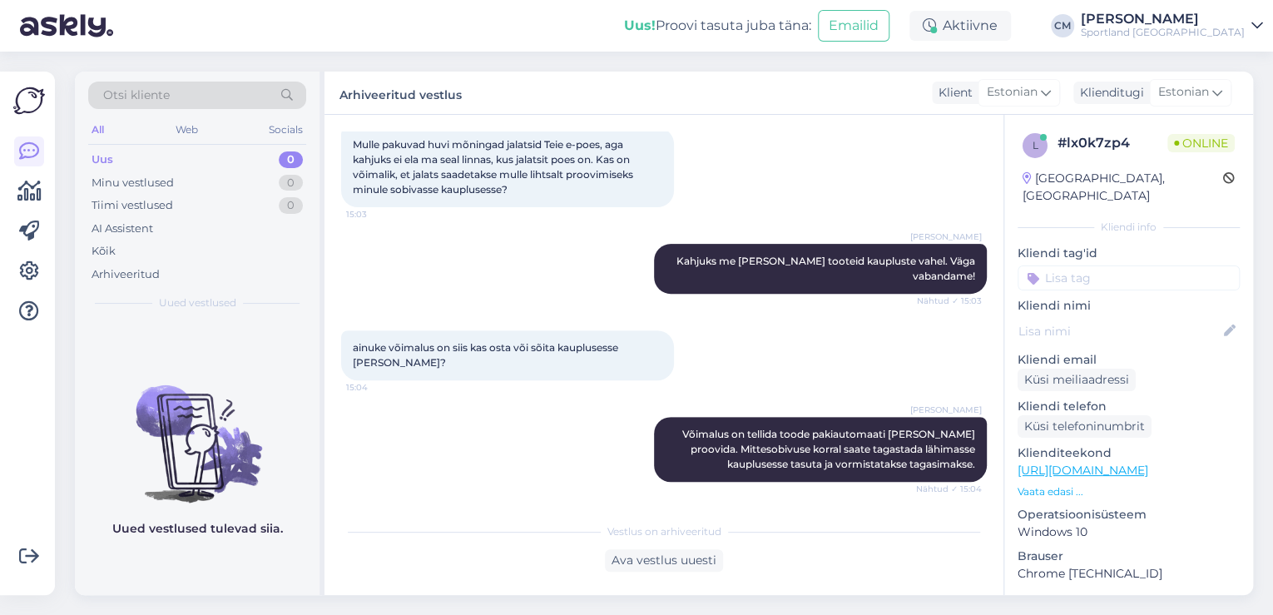
click at [1100, 265] on input at bounding box center [1128, 277] width 222 height 25
type input "saat"
click at [1120, 299] on div "Toote saatmine kaupluste vahel" at bounding box center [1128, 322] width 222 height 47
click at [1119, 317] on span "Toote saatmine kaupluste vahel" at bounding box center [1128, 322] width 133 height 10
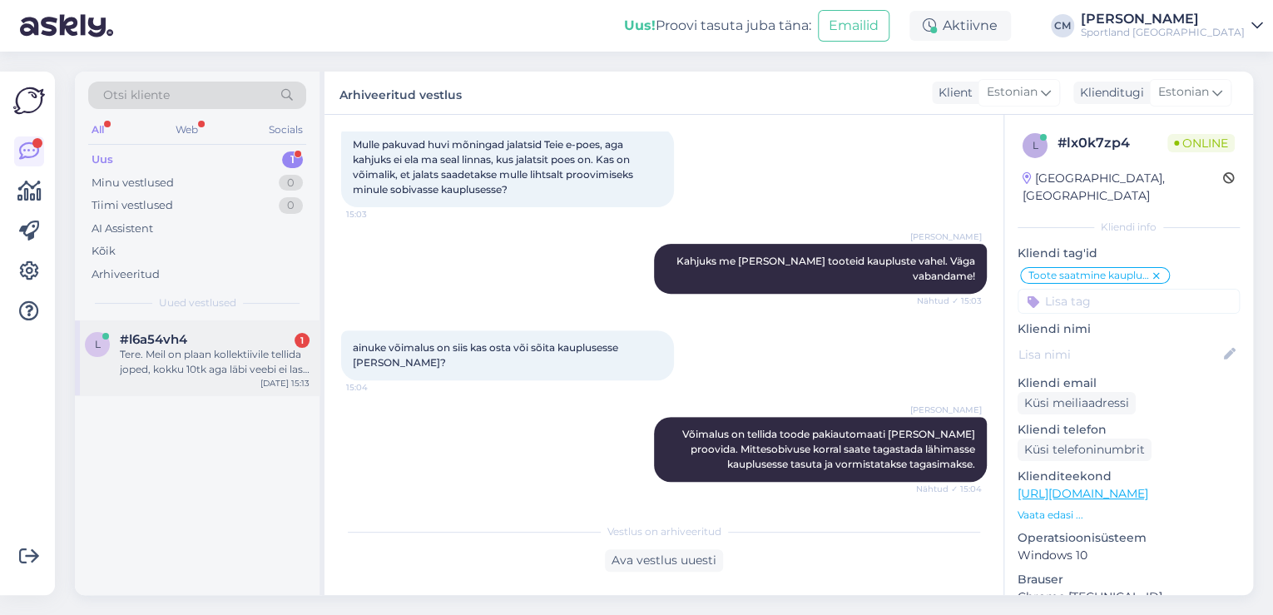
click at [236, 384] on div "l #l6a54vh4 1 Tere. Meil on plaan kollektiivile tellida joped, kokku 10tk aga l…" at bounding box center [197, 357] width 245 height 75
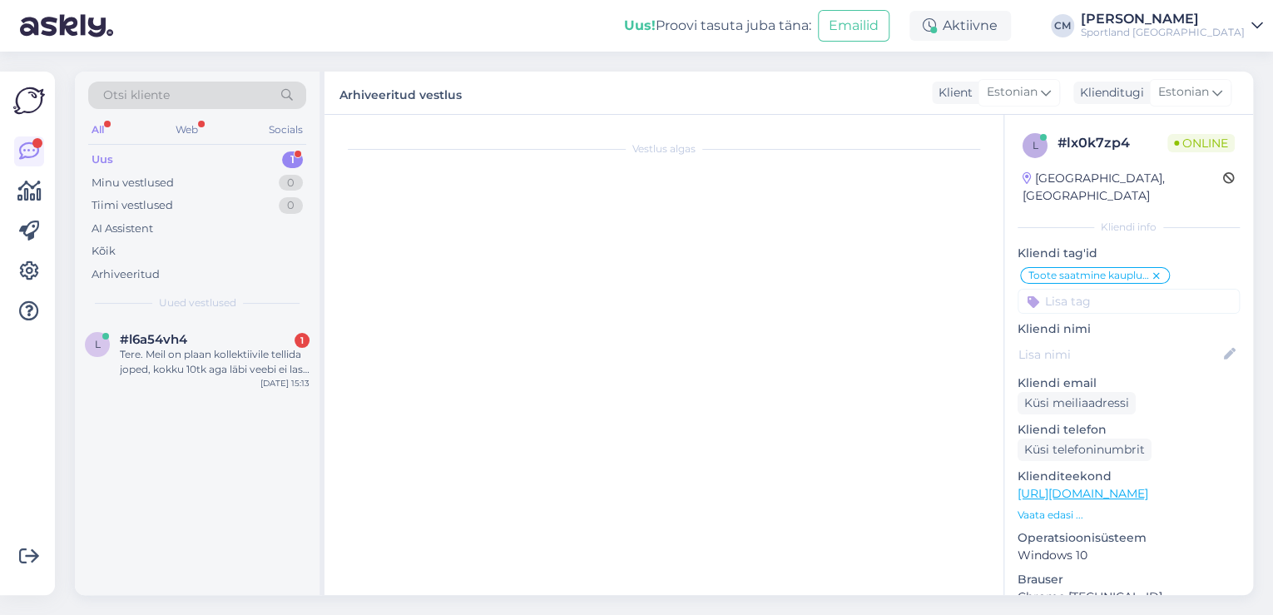
scroll to position [0, 0]
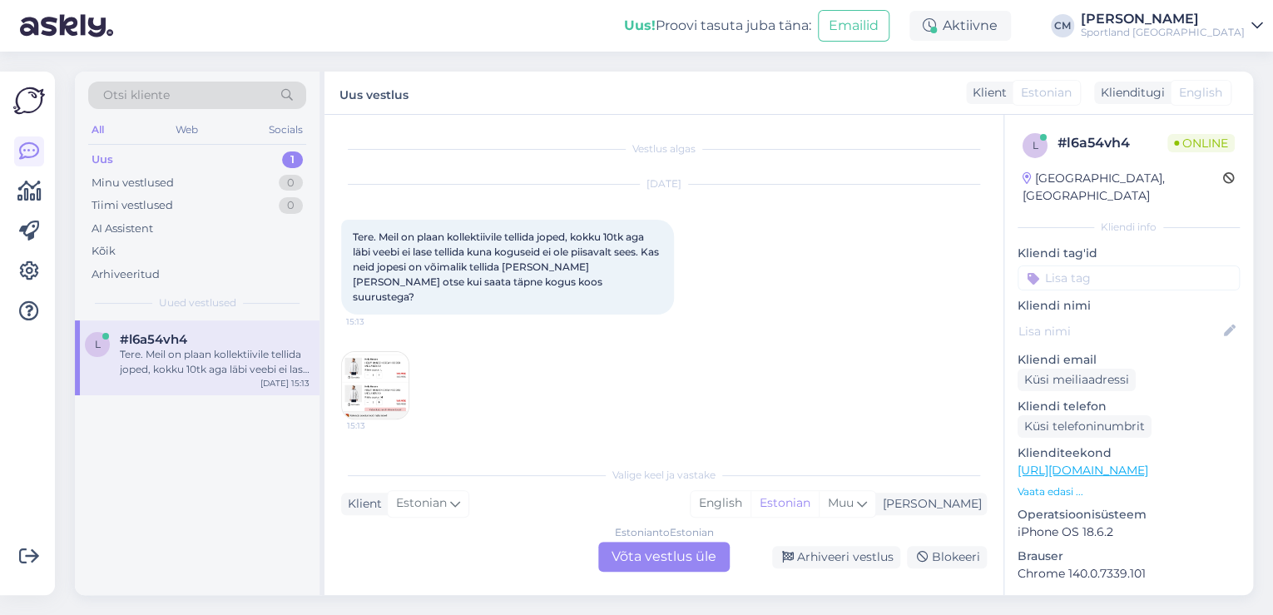
click at [675, 560] on div "Estonian to Estonian Võta vestlus üle" at bounding box center [663, 557] width 131 height 30
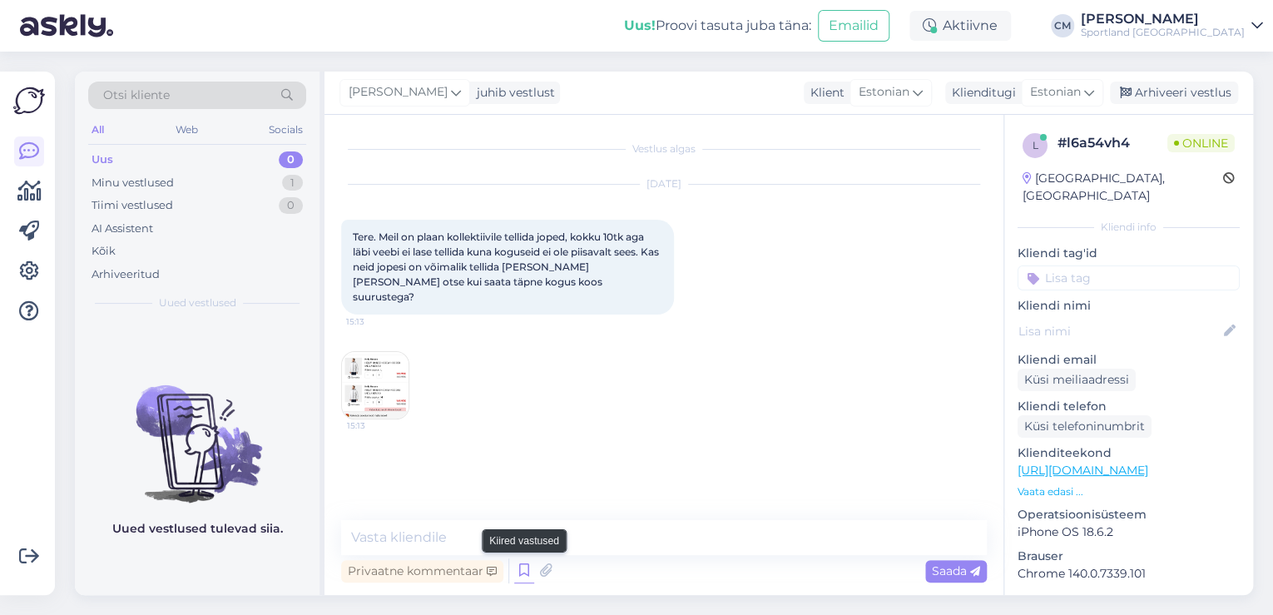
click at [526, 567] on icon at bounding box center [524, 570] width 20 height 25
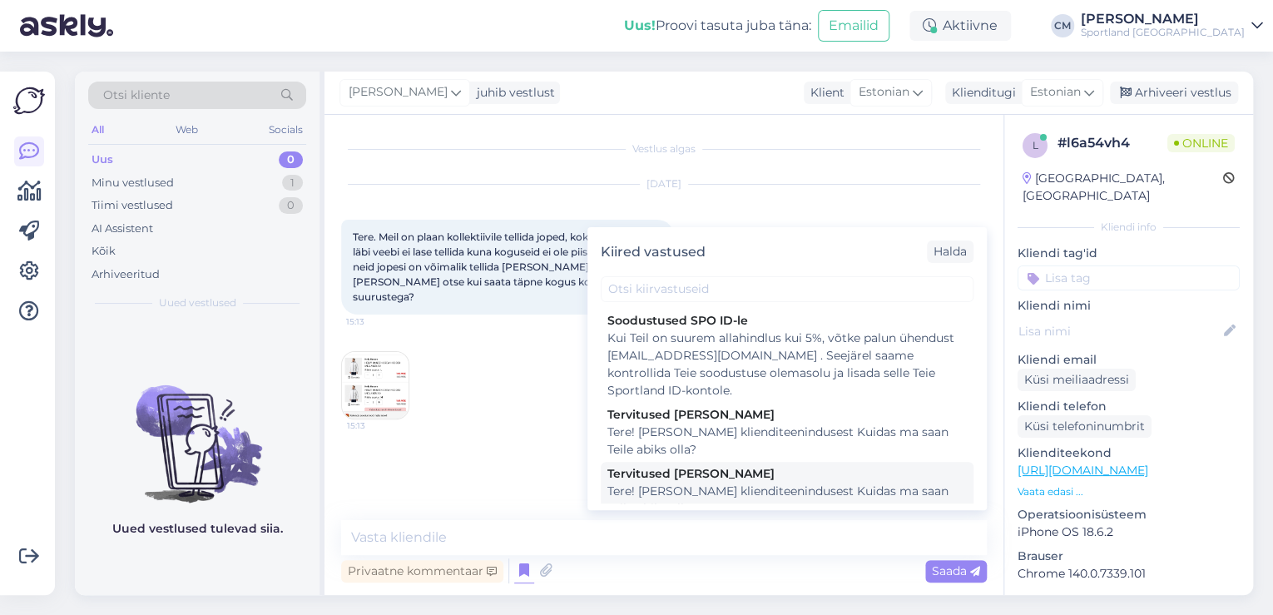
click at [802, 496] on div "Tere! [PERSON_NAME] klienditeenindusest Kuidas ma saan Teile abiks olla?" at bounding box center [786, 499] width 359 height 35
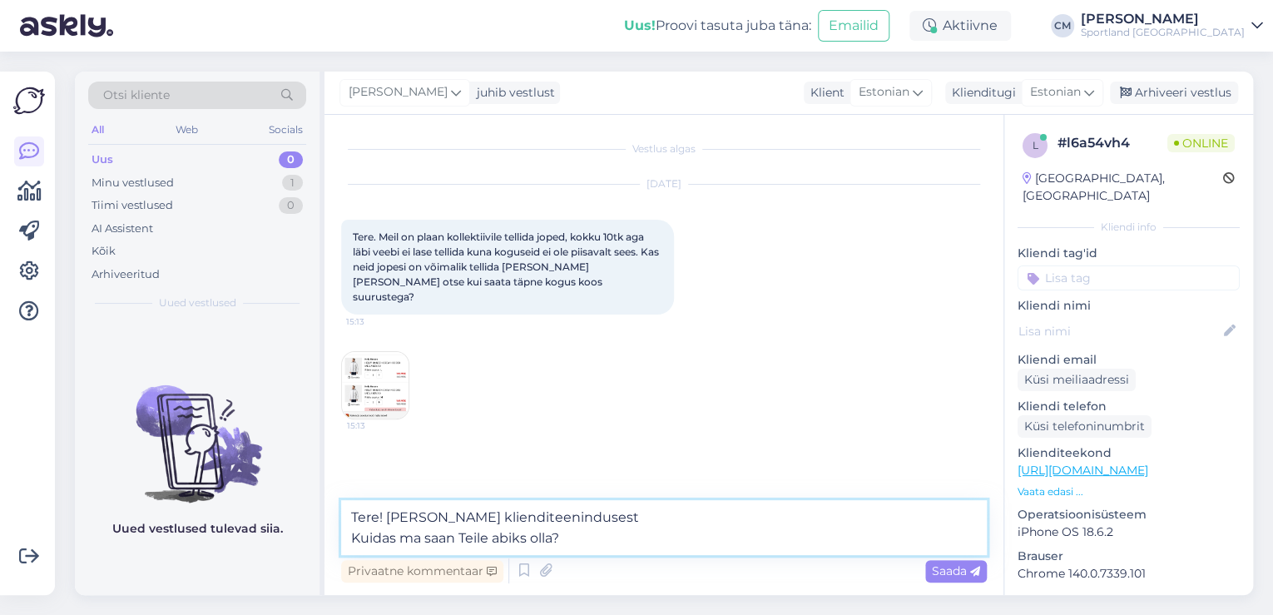
drag, startPoint x: 318, startPoint y: 536, endPoint x: 203, endPoint y: 539, distance: 114.8
click at [203, 539] on div "Otsi kliente All Web Socials Uus 0 Minu vestlused 1 Tiimi vestlused 0 AI Assist…" at bounding box center [664, 333] width 1178 height 523
type textarea "Tere! [PERSON_NAME] klienditeenindusest"
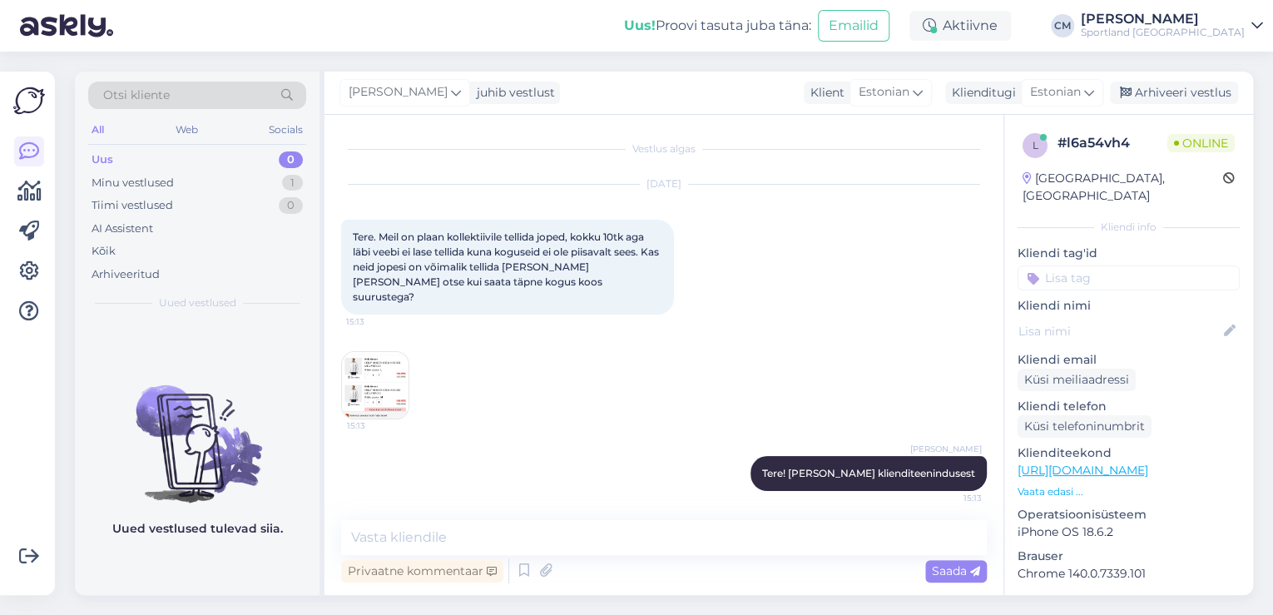
click at [388, 364] on img at bounding box center [375, 385] width 67 height 67
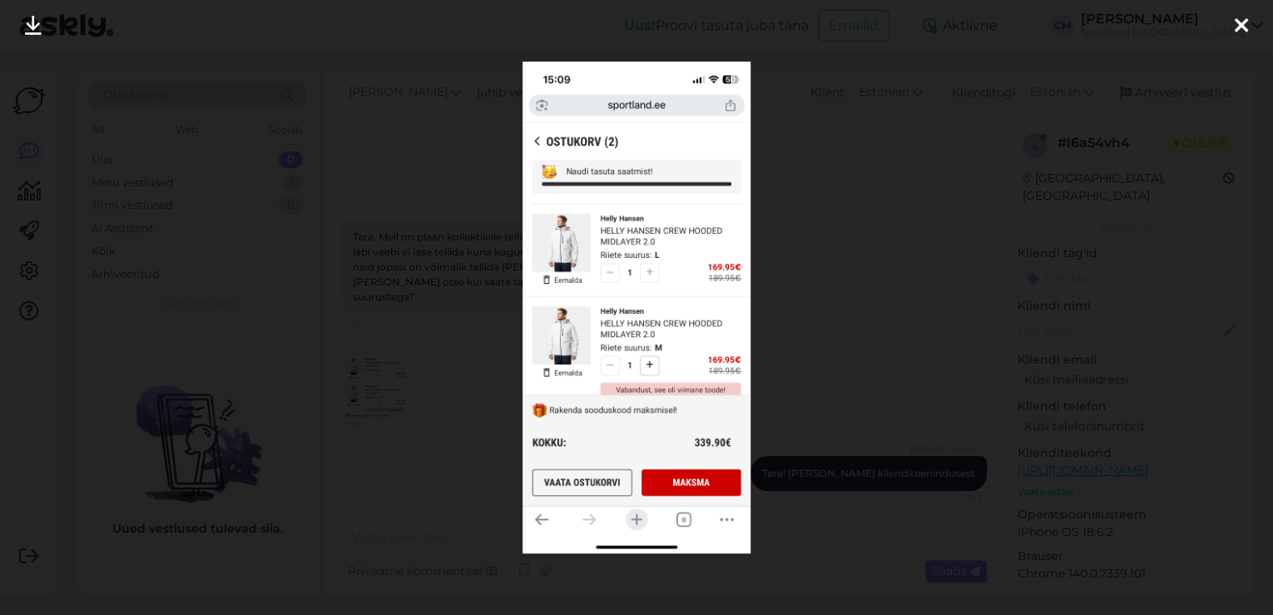
click at [419, 343] on div at bounding box center [636, 307] width 1273 height 615
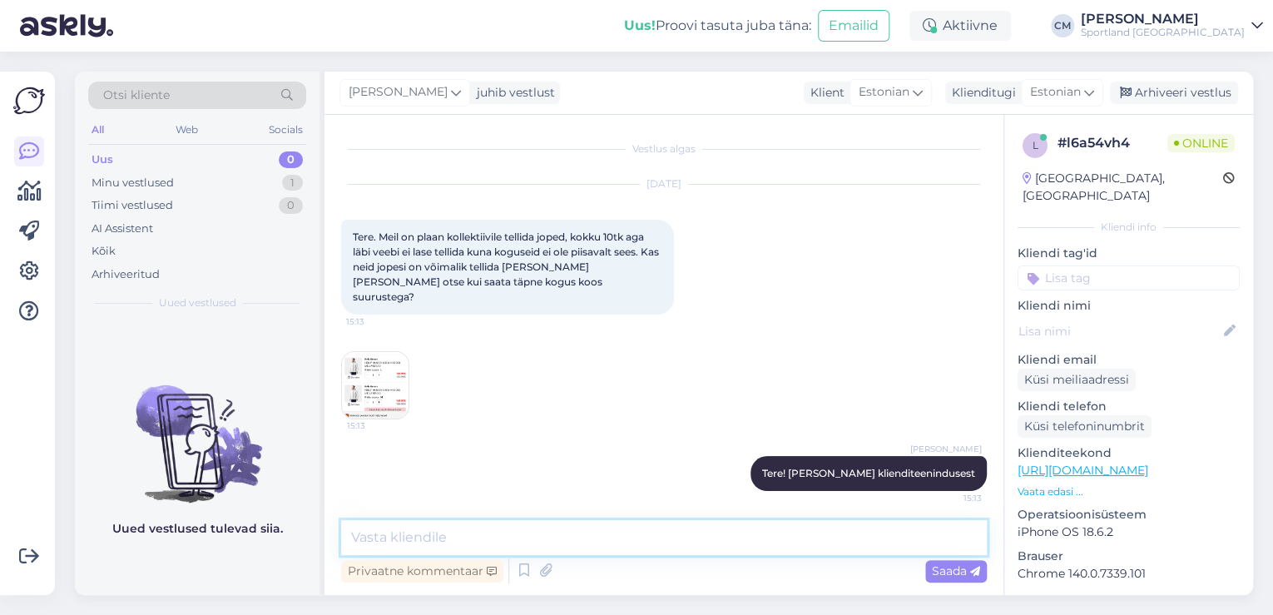
click at [506, 536] on textarea at bounding box center [664, 537] width 646 height 35
paste textarea "[EMAIL_ADDRESS][DOMAIN_NAME]"
click at [349, 527] on textarea "[EMAIL_ADDRESS][DOMAIN_NAME]" at bounding box center [664, 537] width 646 height 35
type textarea "Võite oma soovi edastada: [EMAIL_ADDRESS][DOMAIN_NAME]"
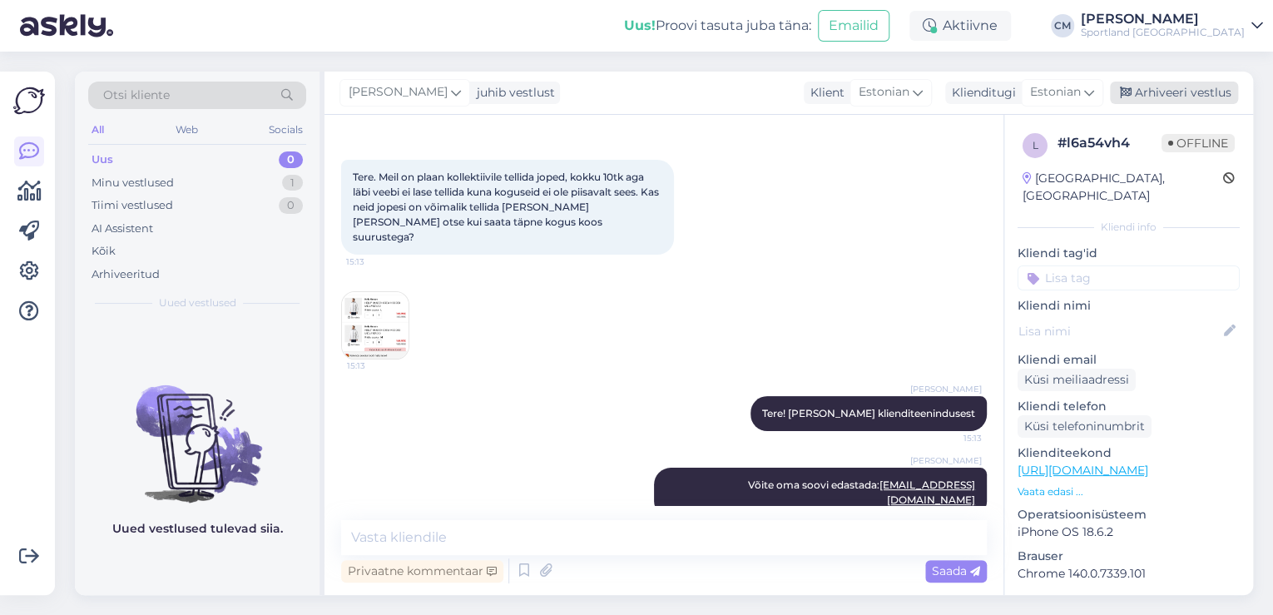
click at [1184, 94] on div "Arhiveeri vestlus" at bounding box center [1174, 93] width 128 height 22
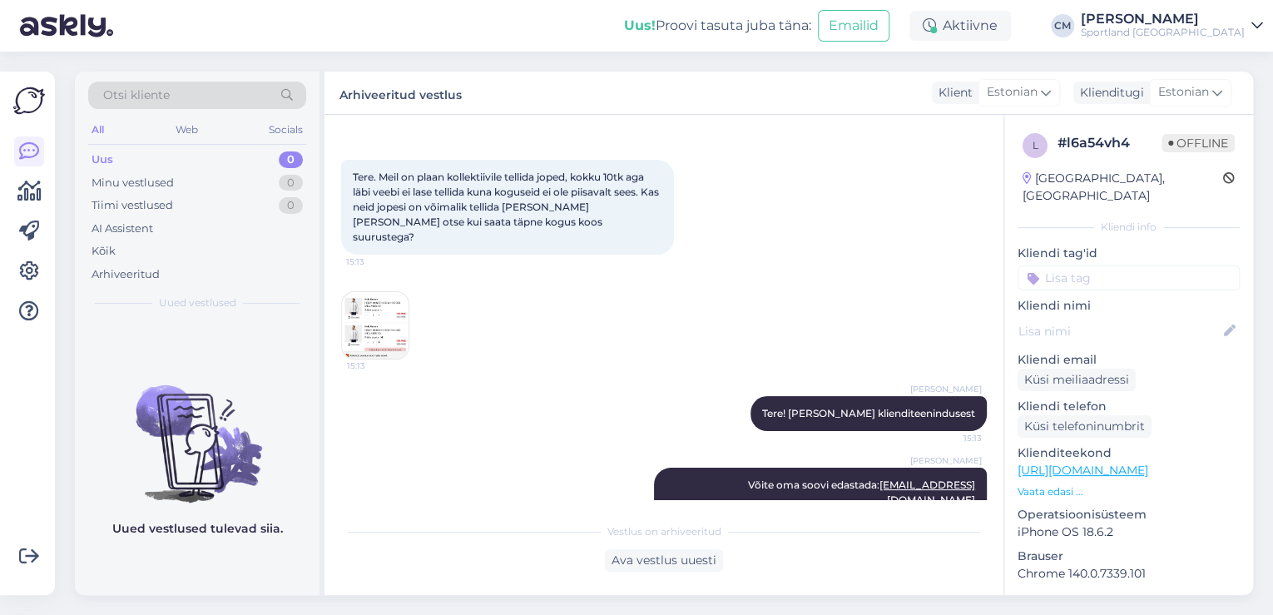
click at [1141, 265] on input at bounding box center [1128, 277] width 222 height 25
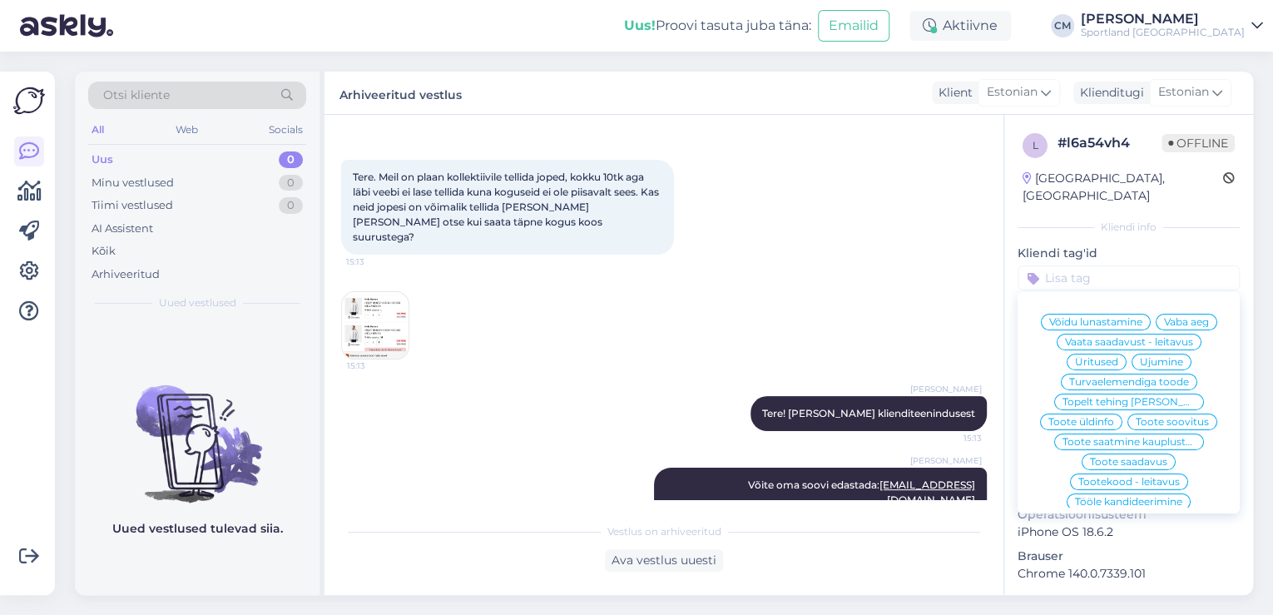
type input "o"
type input "y"
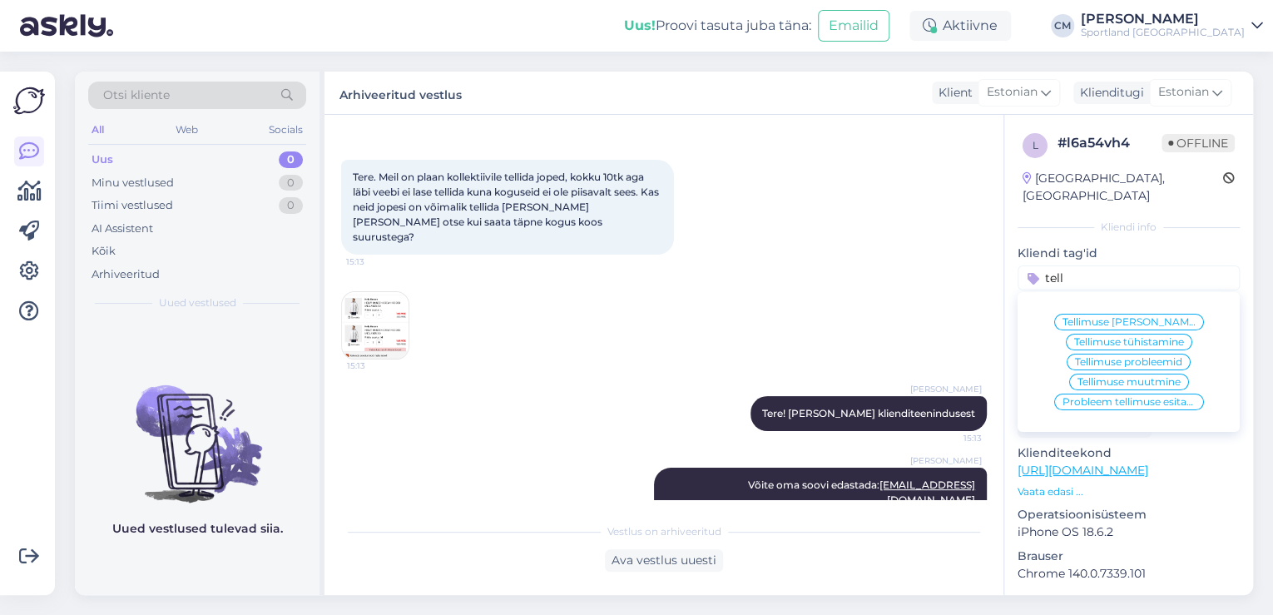
type input "tell"
click at [1128, 357] on span "Tellimuse probleemid" at bounding box center [1128, 362] width 107 height 10
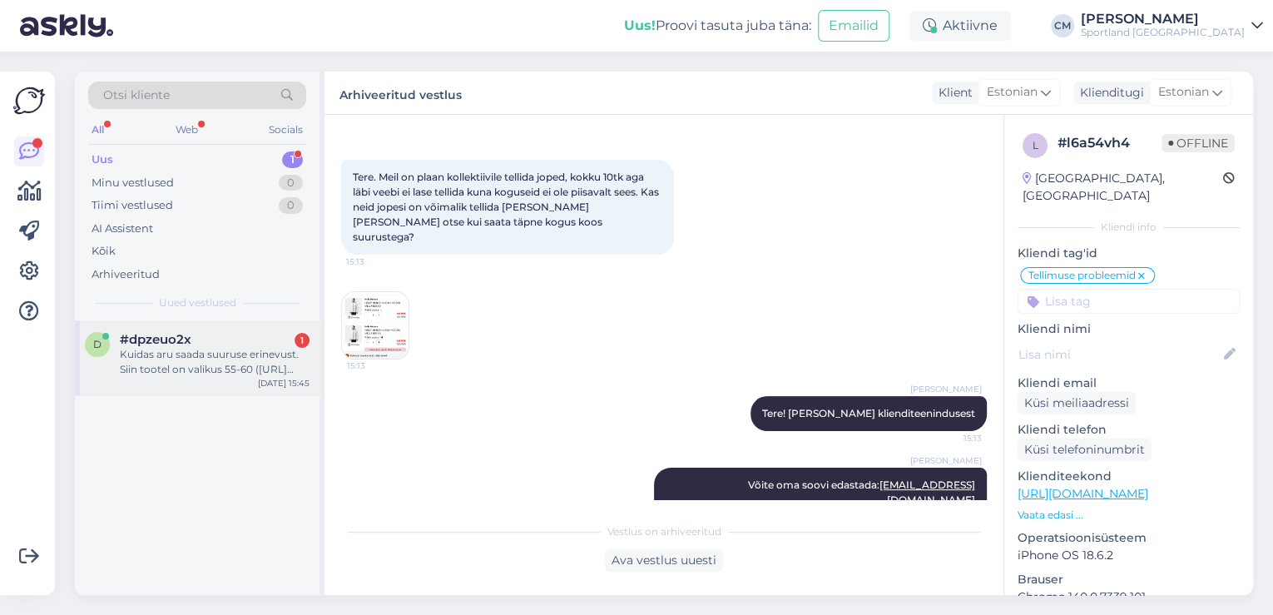
click at [181, 349] on div "Kuidas aru saada suuruse erinevust. Siin tootel on valikus 55-60 ([URL][DOMAIN_…" at bounding box center [215, 362] width 190 height 30
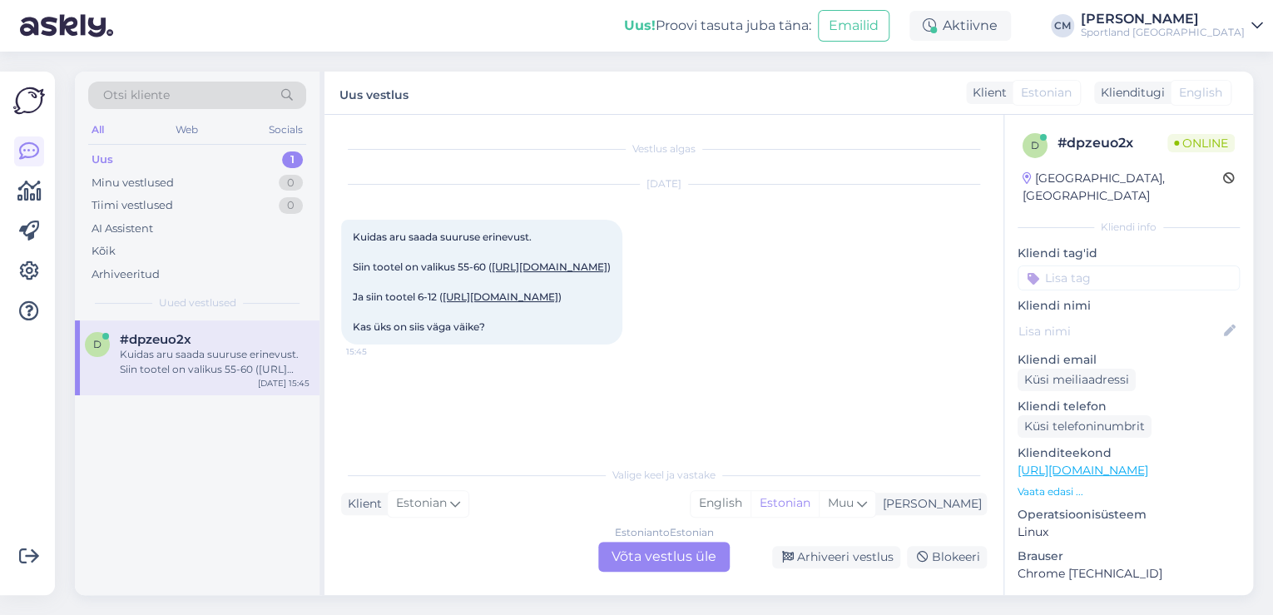
scroll to position [0, 0]
click at [672, 542] on div "Estonian to Estonian Võta vestlus üle" at bounding box center [663, 557] width 131 height 30
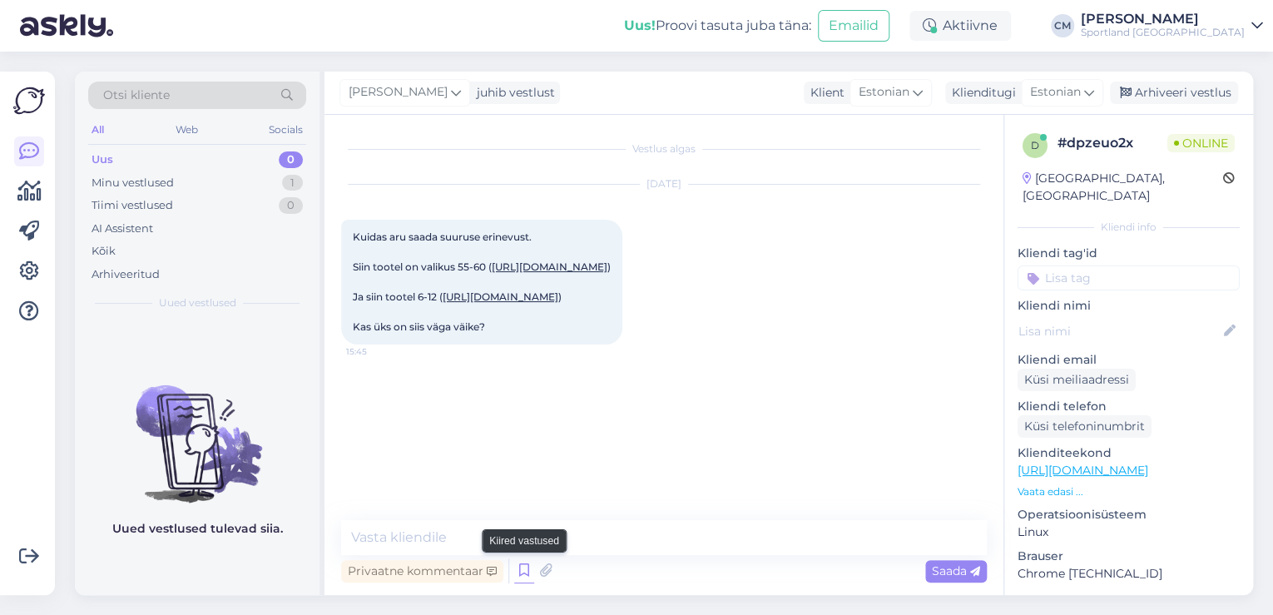
click at [532, 569] on icon at bounding box center [524, 570] width 20 height 25
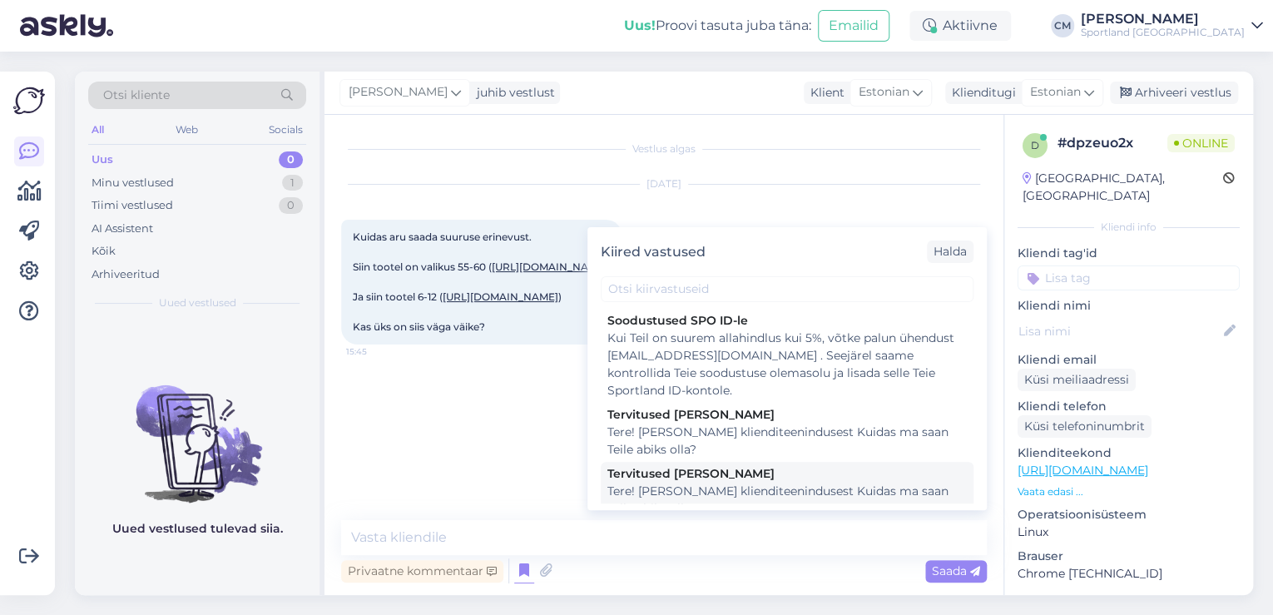
click at [744, 489] on div "Tere! [PERSON_NAME] klienditeenindusest Kuidas ma saan Teile abiks olla?" at bounding box center [786, 499] width 359 height 35
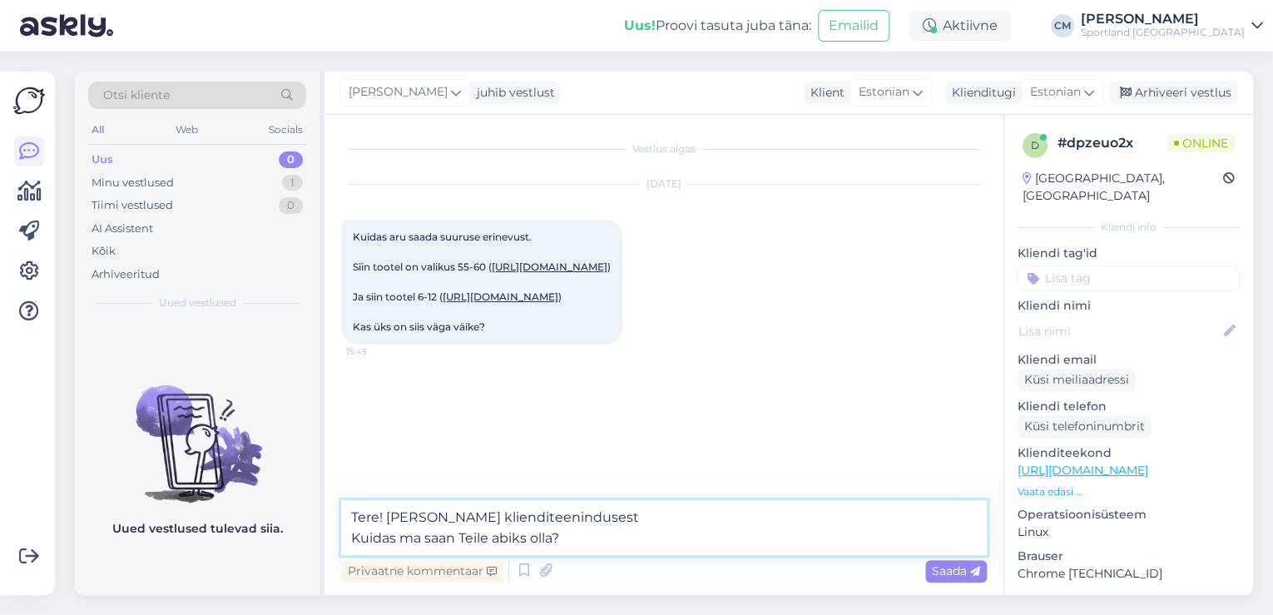
drag, startPoint x: 634, startPoint y: 542, endPoint x: 328, endPoint y: 546, distance: 306.2
click at [328, 546] on div "Vestlus algas [DATE] Kuidas aru saada suuruse erinevust. Siin tootel on valikus…" at bounding box center [663, 355] width 679 height 480
type textarea "Tere! [PERSON_NAME] klienditeenindusest"
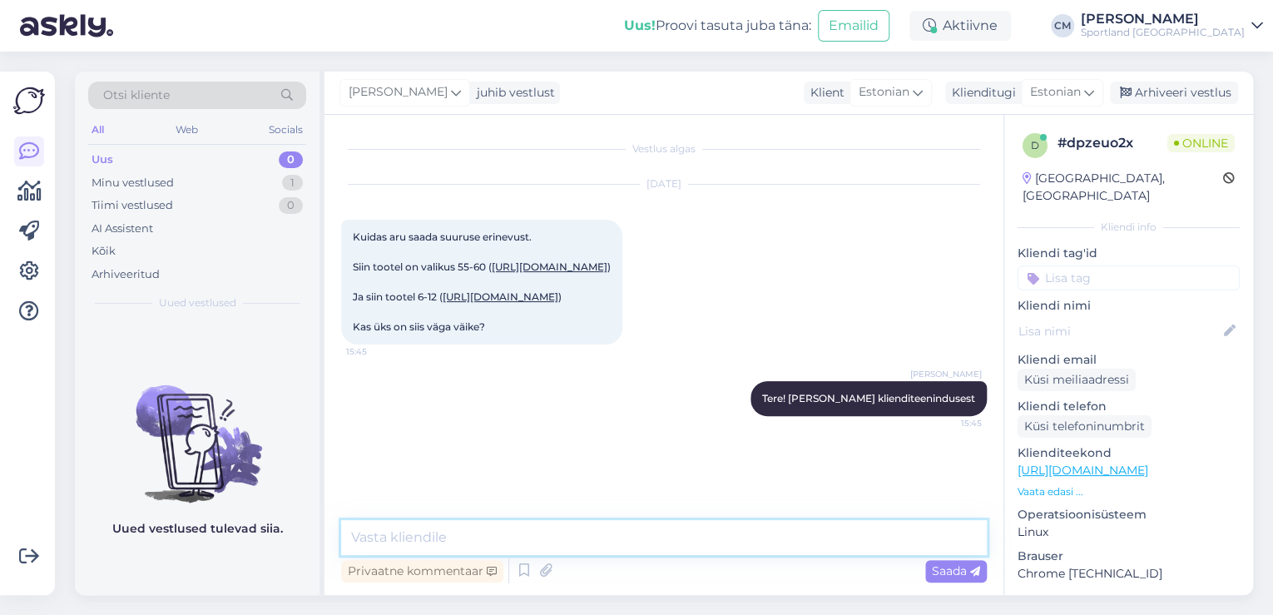
scroll to position [3, 0]
click at [492, 273] on link "[URL][DOMAIN_NAME]" at bounding box center [550, 266] width 116 height 12
click at [443, 303] on link "[URL][DOMAIN_NAME]" at bounding box center [501, 296] width 116 height 12
click at [516, 542] on textarea at bounding box center [664, 537] width 646 height 35
type textarea "Jah, alumine on laste toode."
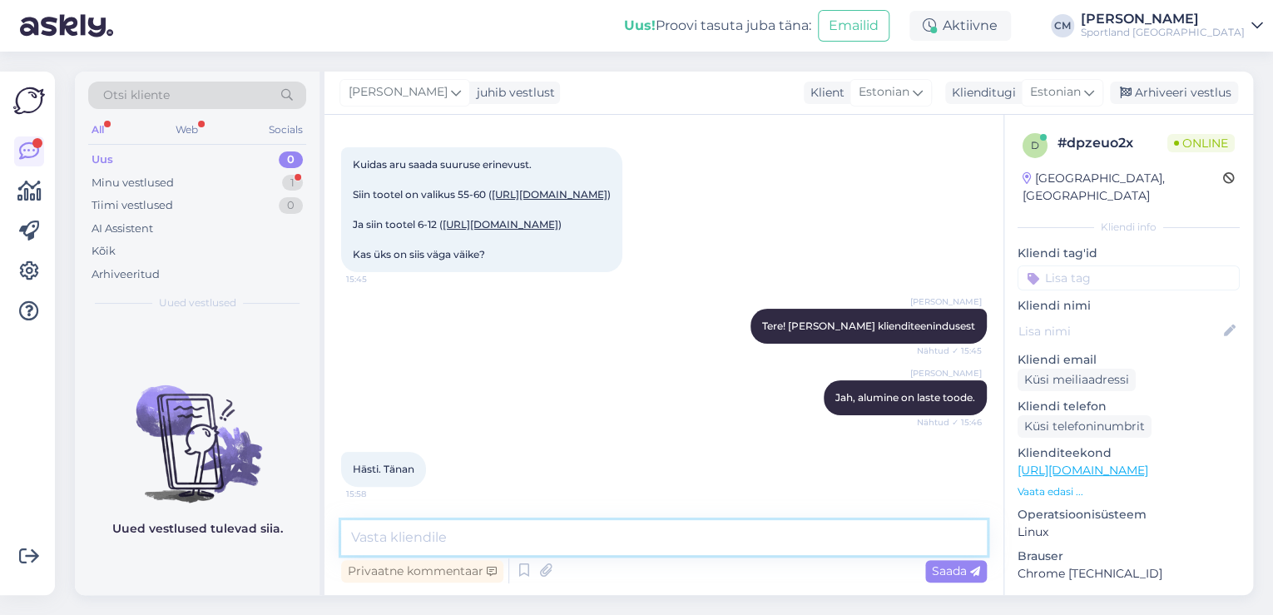
scroll to position [146, 0]
click at [621, 532] on textarea at bounding box center [664, 537] width 646 height 35
type textarea "Kas saan veel aidata?"
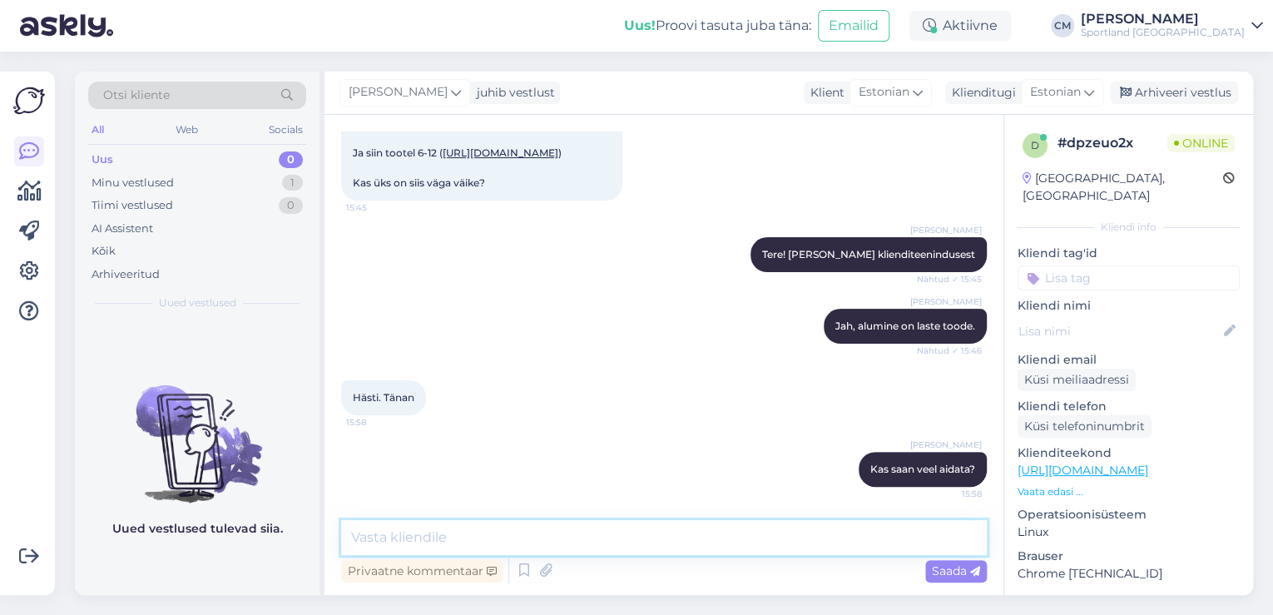
scroll to position [218, 0]
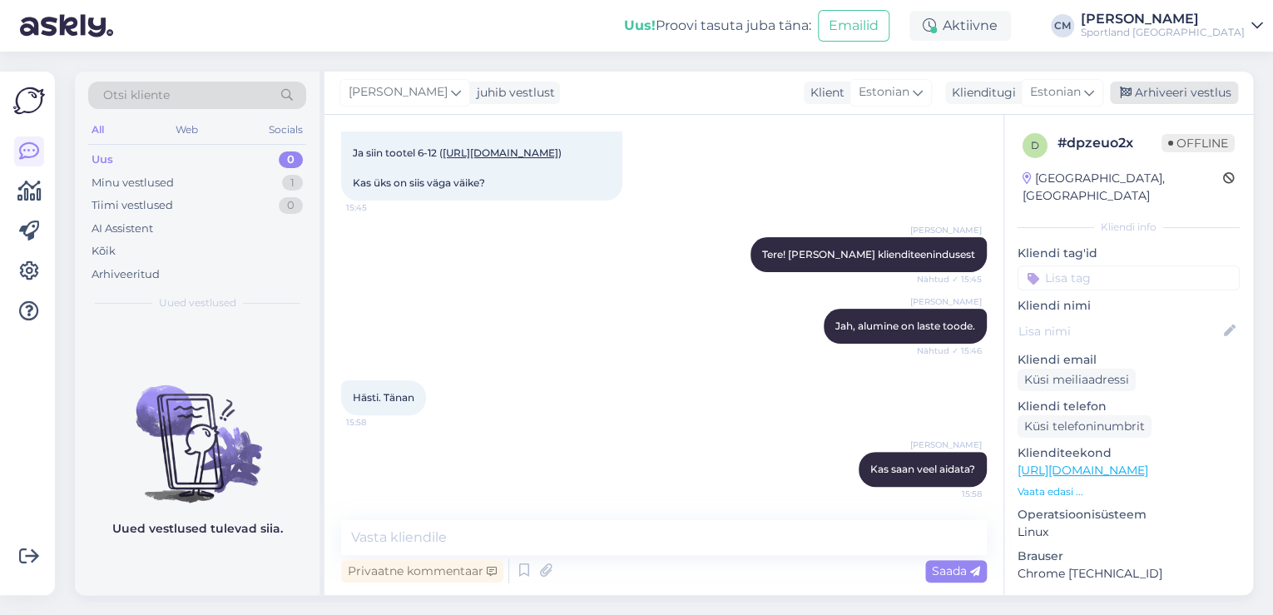
click at [1146, 95] on div "Arhiveeri vestlus" at bounding box center [1174, 93] width 128 height 22
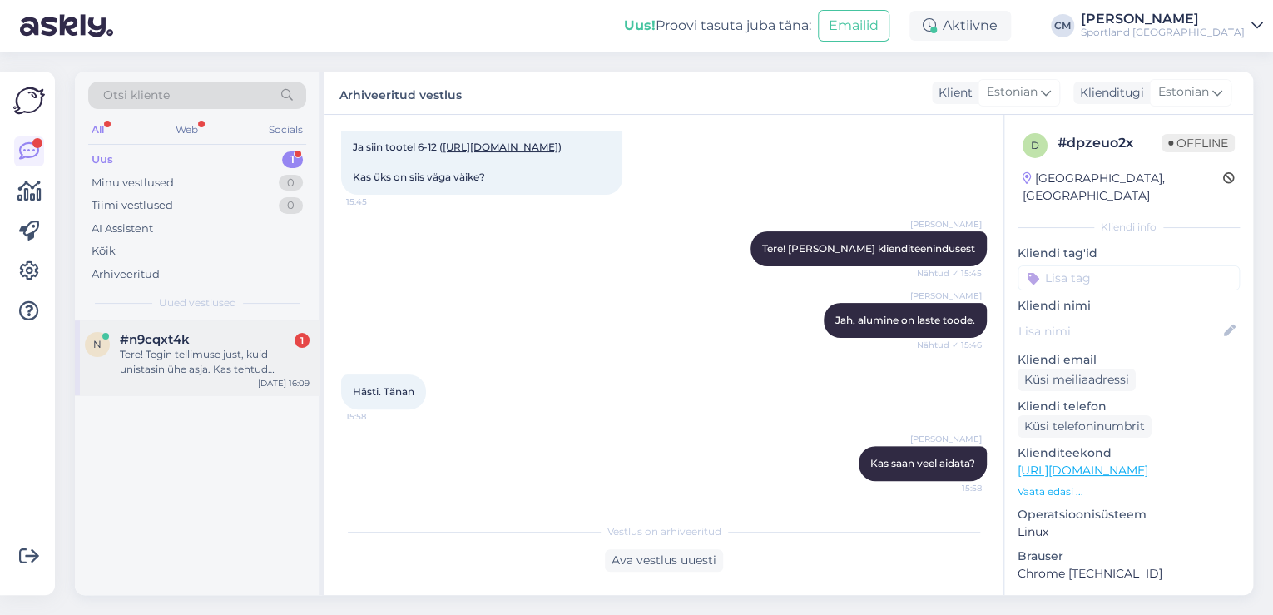
click at [238, 366] on div "Tere! Tegin tellimuse just, kuid unistasin ühe asja. Kas tehtud Tellimusele too…" at bounding box center [215, 362] width 190 height 30
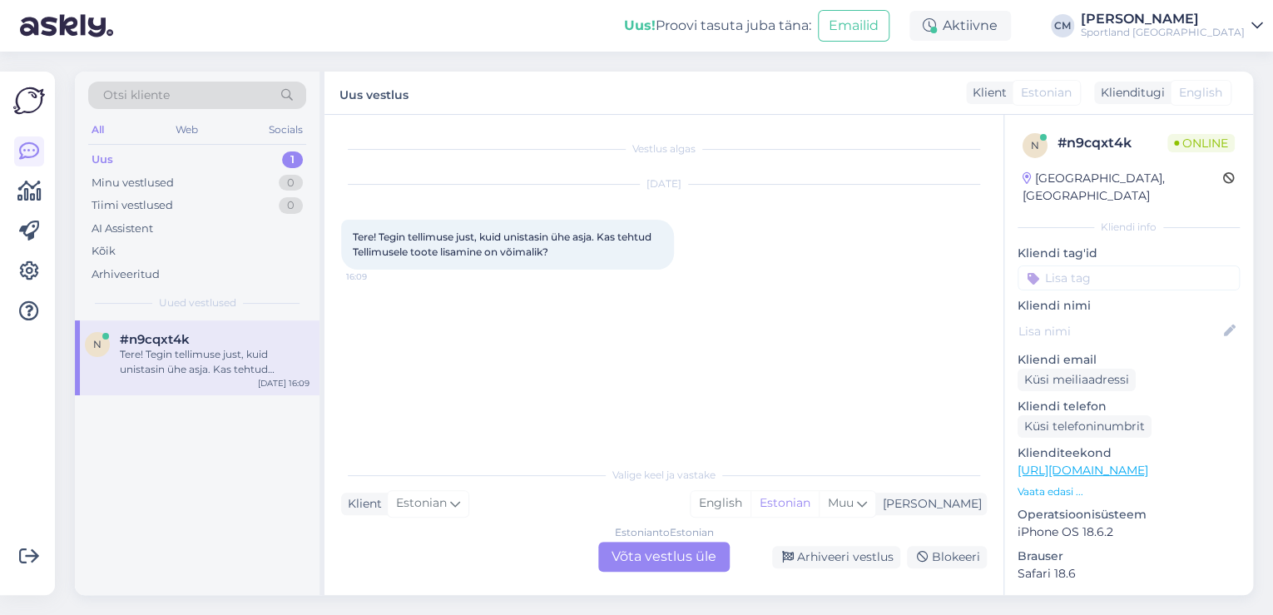
click at [626, 549] on div "Estonian to Estonian Võta vestlus üle" at bounding box center [663, 557] width 131 height 30
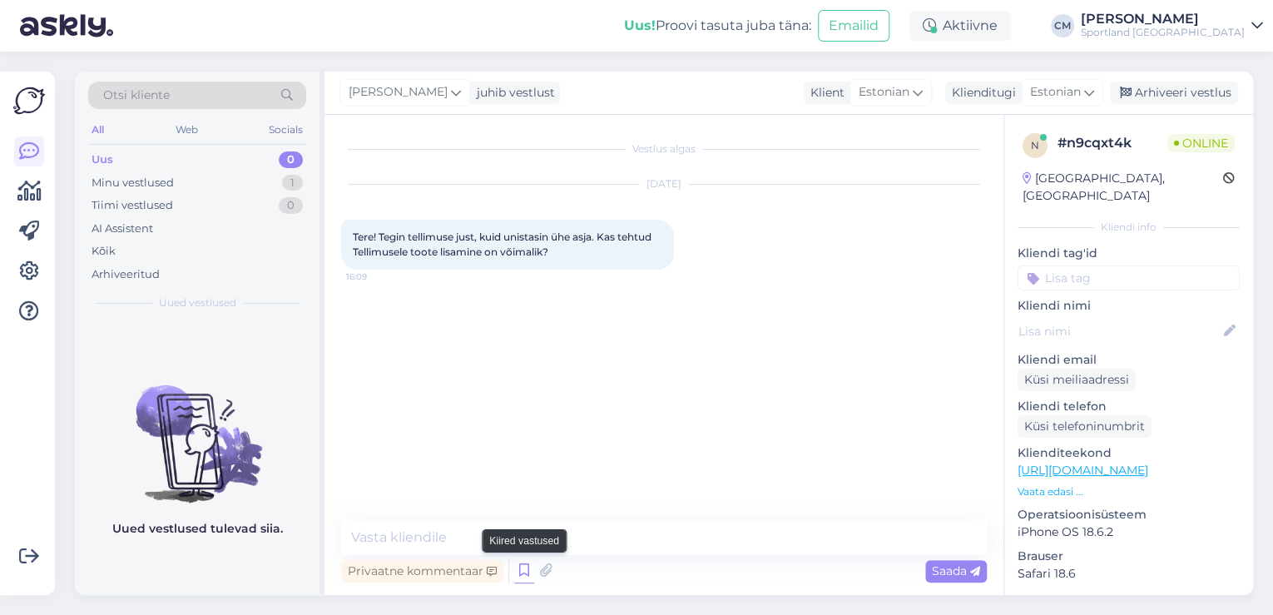
click at [526, 574] on icon at bounding box center [524, 570] width 20 height 25
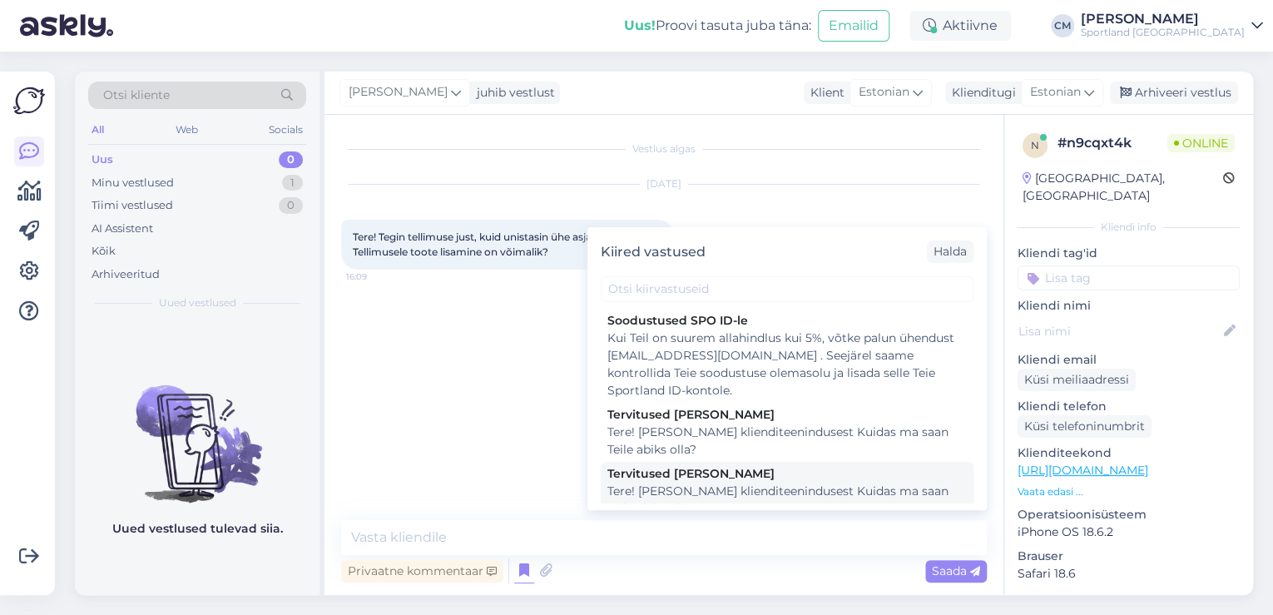
click at [731, 463] on div "Tervitused [PERSON_NAME] Tere! [PERSON_NAME] klienditeenindusest Kuidas ma saan…" at bounding box center [787, 491] width 373 height 59
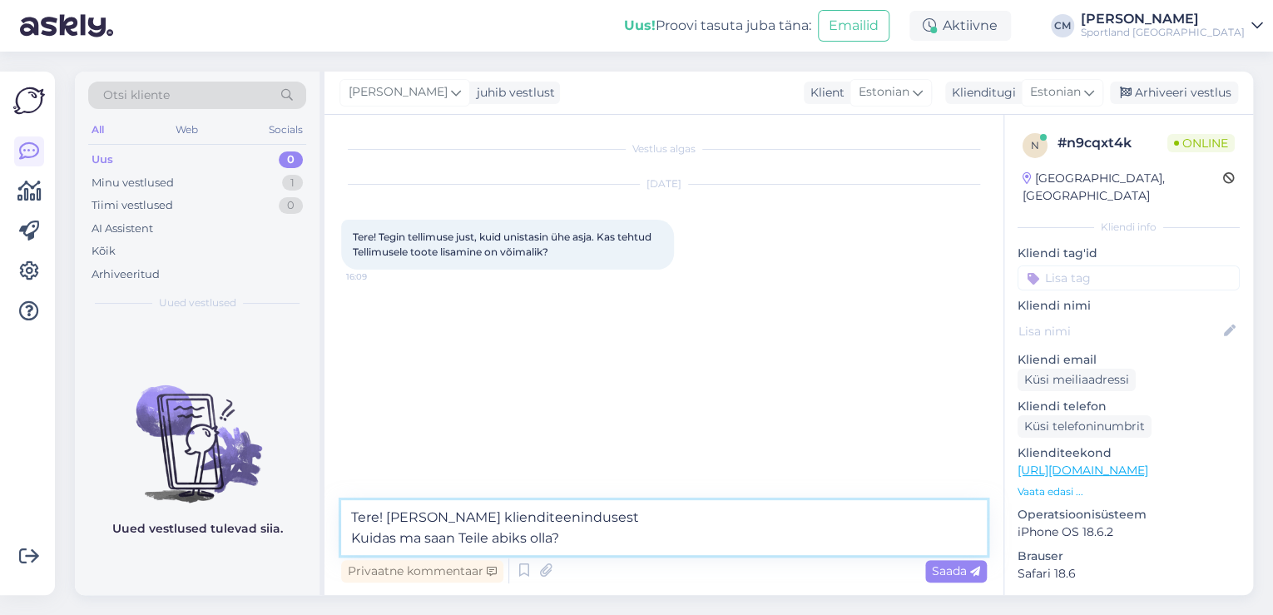
drag, startPoint x: 615, startPoint y: 539, endPoint x: 327, endPoint y: 538, distance: 287.8
click at [327, 539] on div "Vestlus algas [DATE] Tere! Tegin tellimuse just, kuid unistasin ühe asja. Kas t…" at bounding box center [663, 355] width 679 height 480
type textarea "Tere! [PERSON_NAME] klienditeenindusest"
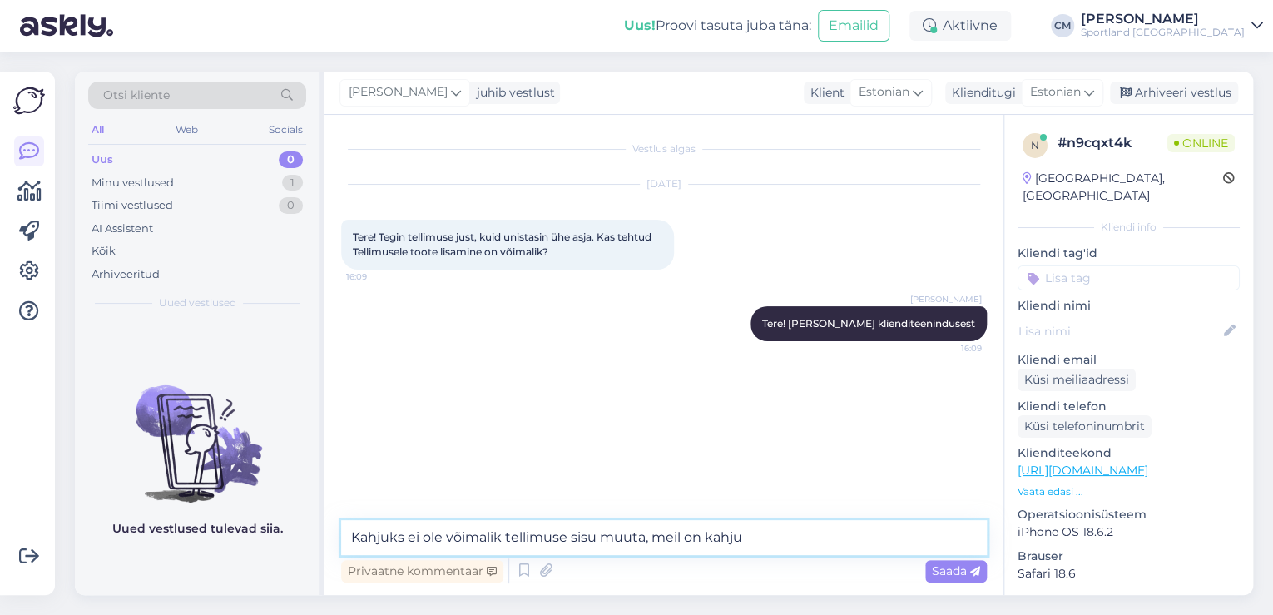
type textarea "Kahjuks ei ole võimalik tellimuse sisu muuta, meil on kahju!"
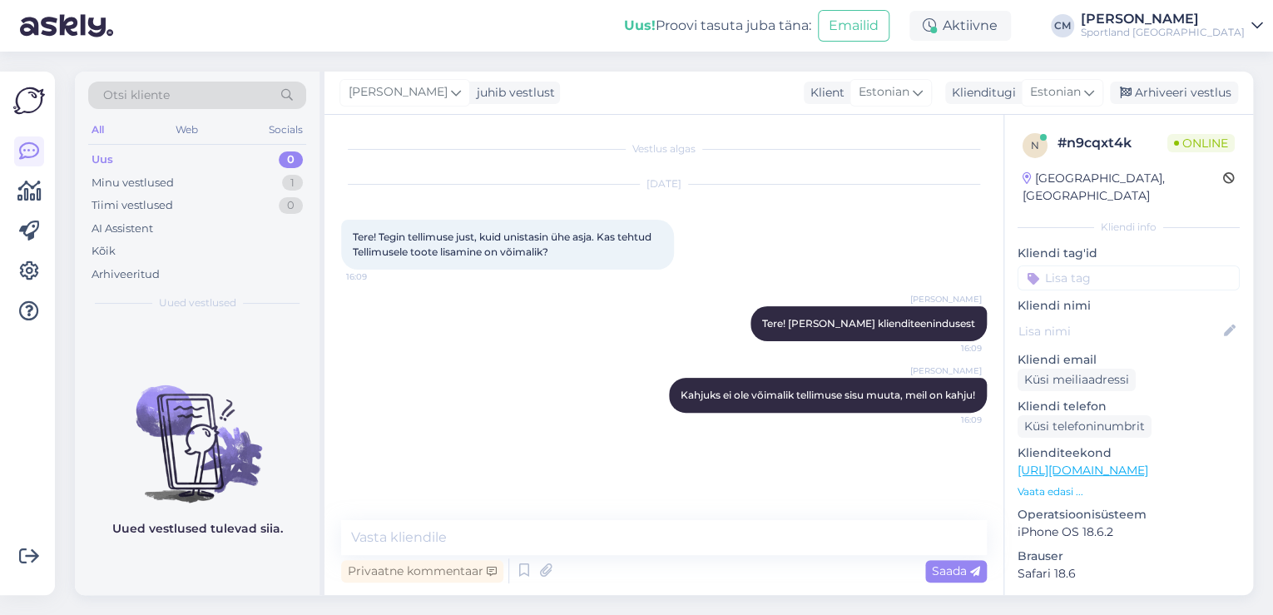
click at [1081, 265] on input at bounding box center [1128, 277] width 222 height 25
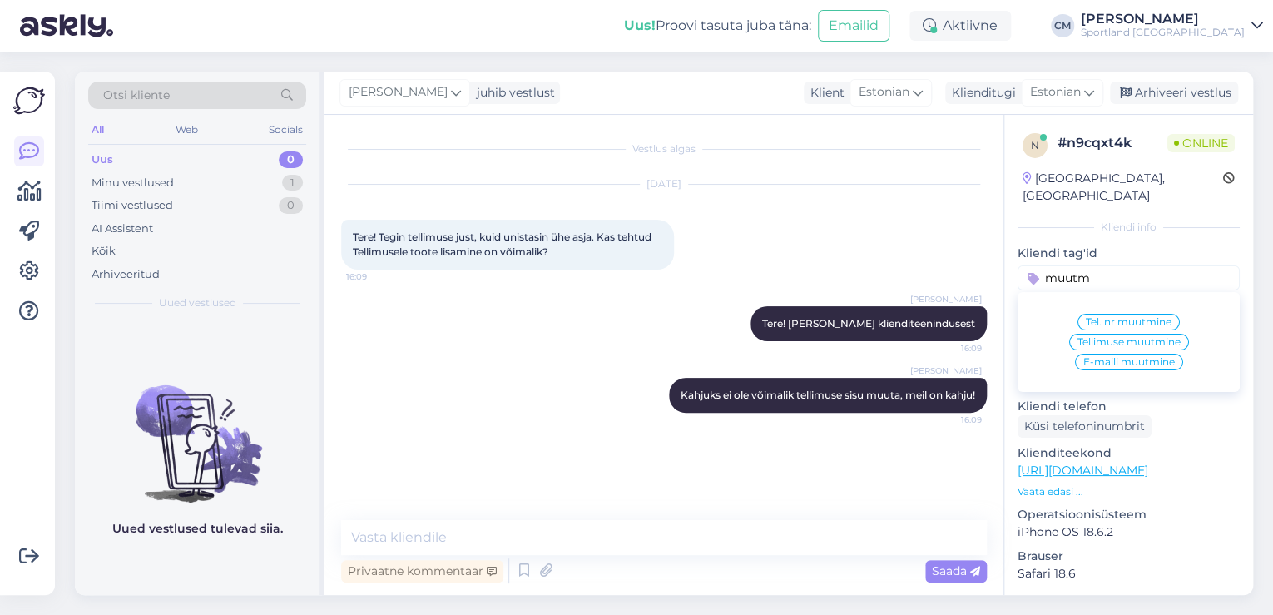
type input "muutm"
click at [1104, 337] on span "Tellimuse muutmine" at bounding box center [1128, 342] width 103 height 10
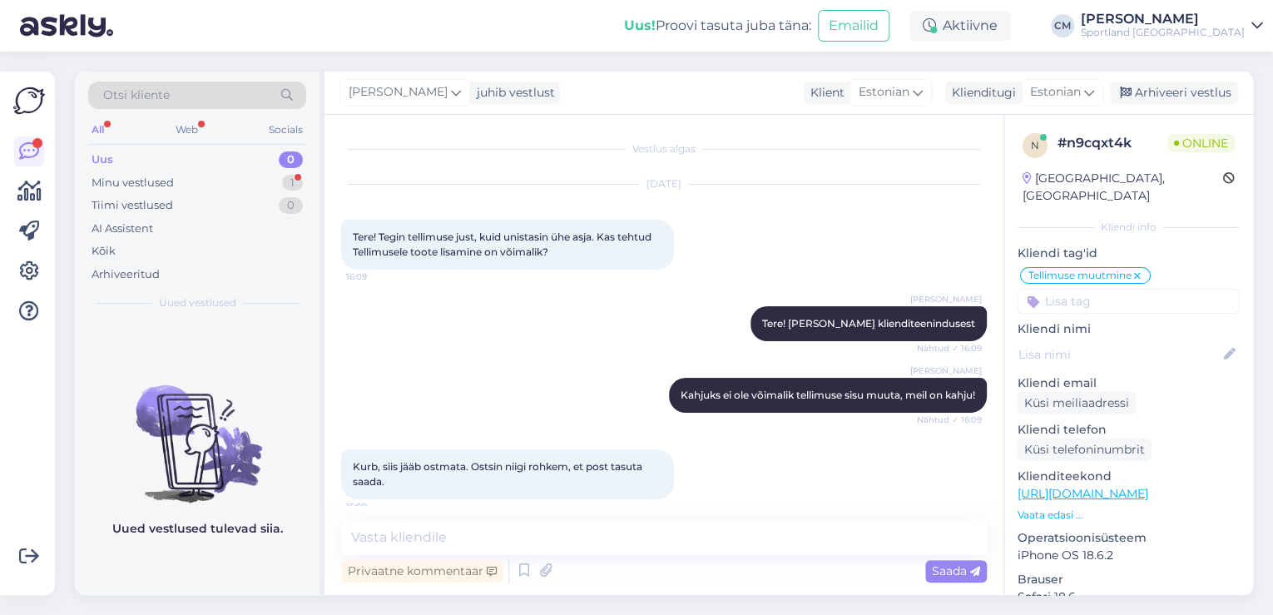
scroll to position [12, 0]
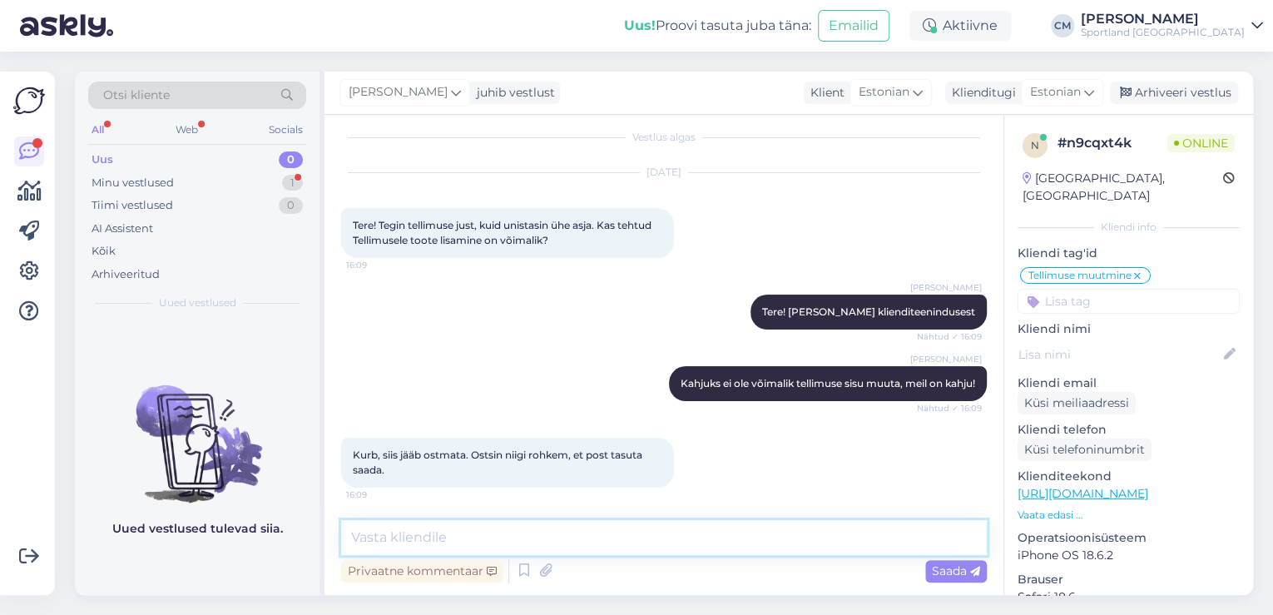
click at [563, 522] on textarea at bounding box center [664, 537] width 646 height 35
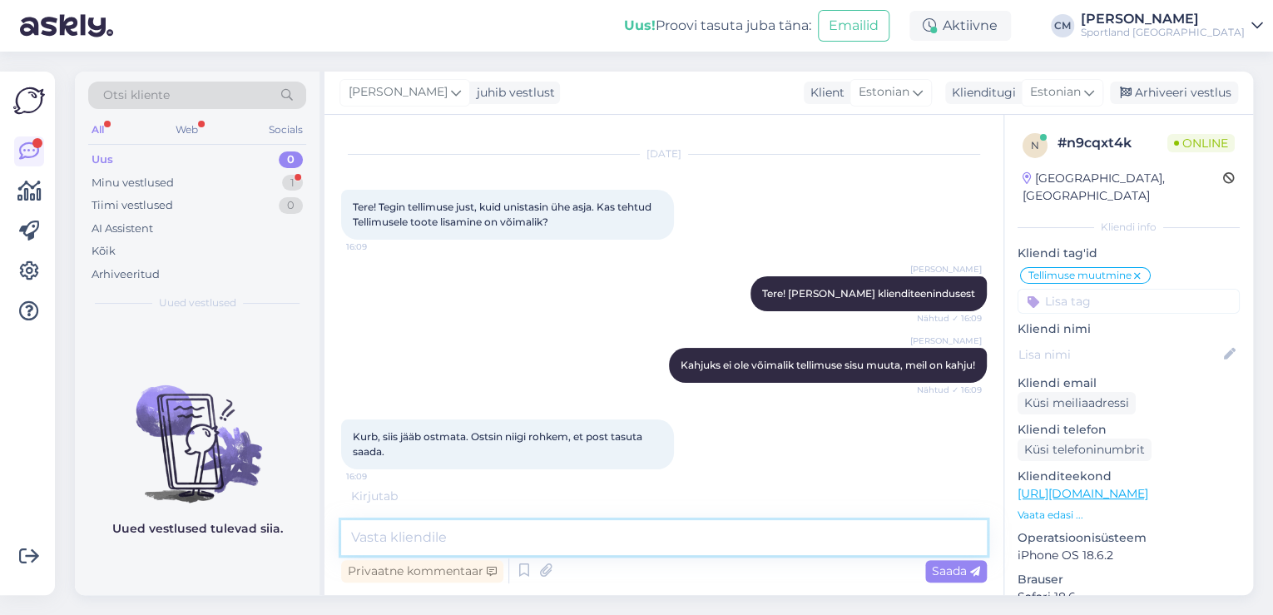
scroll to position [83, 0]
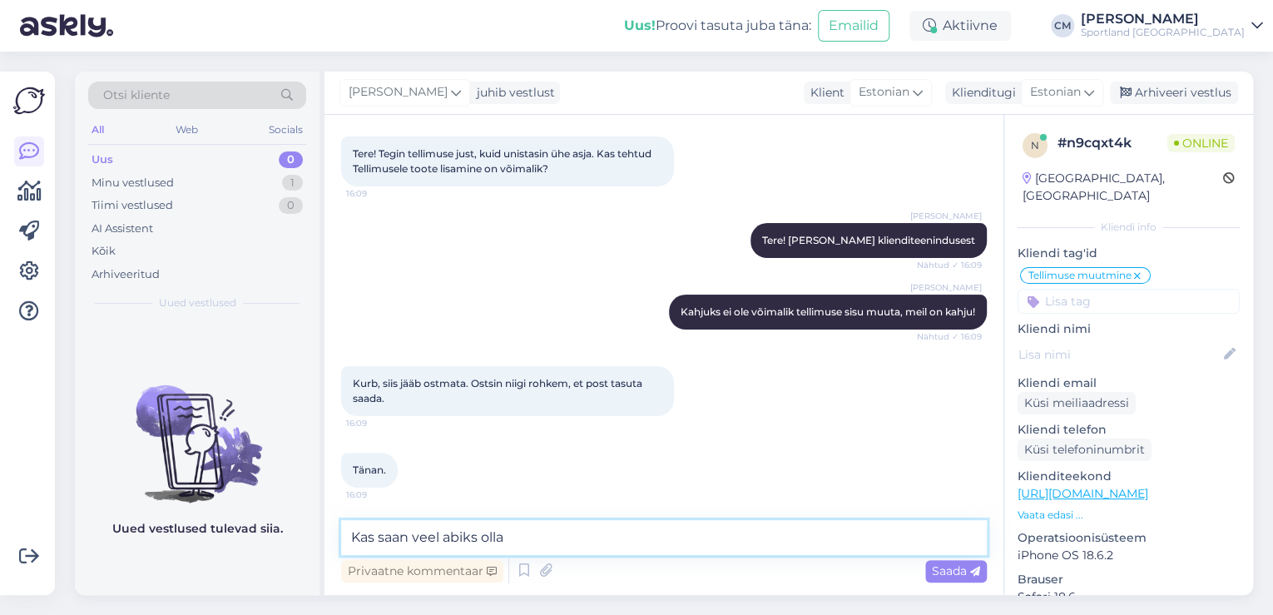
type textarea "Kas saan veel abiks olla?"
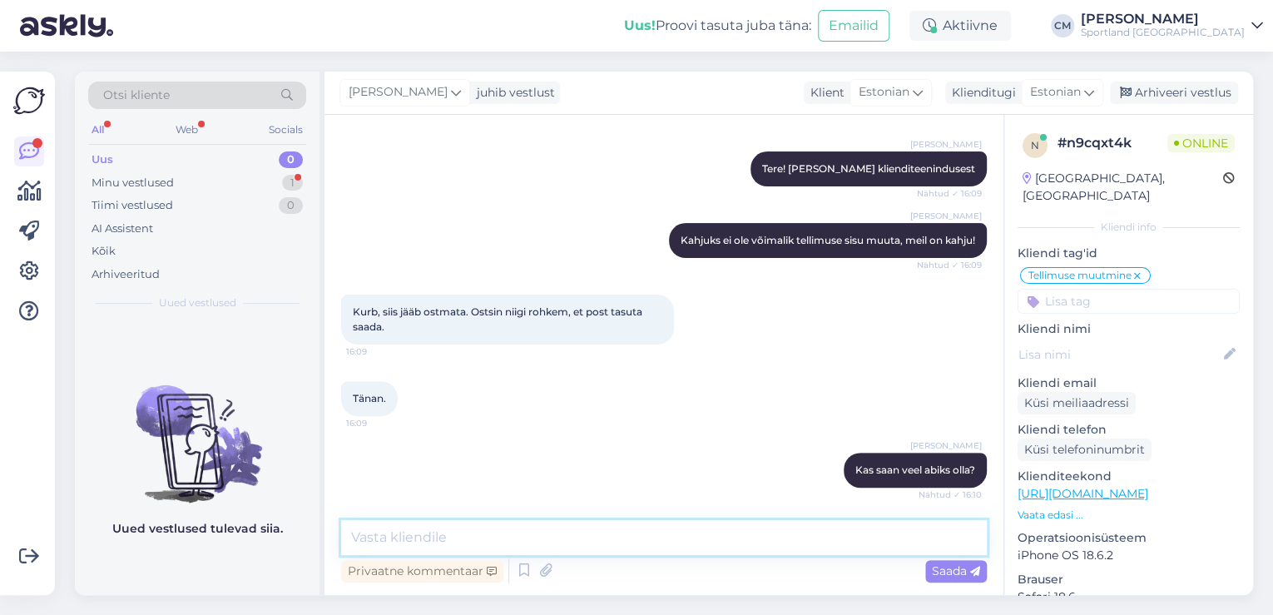
scroll to position [226, 0]
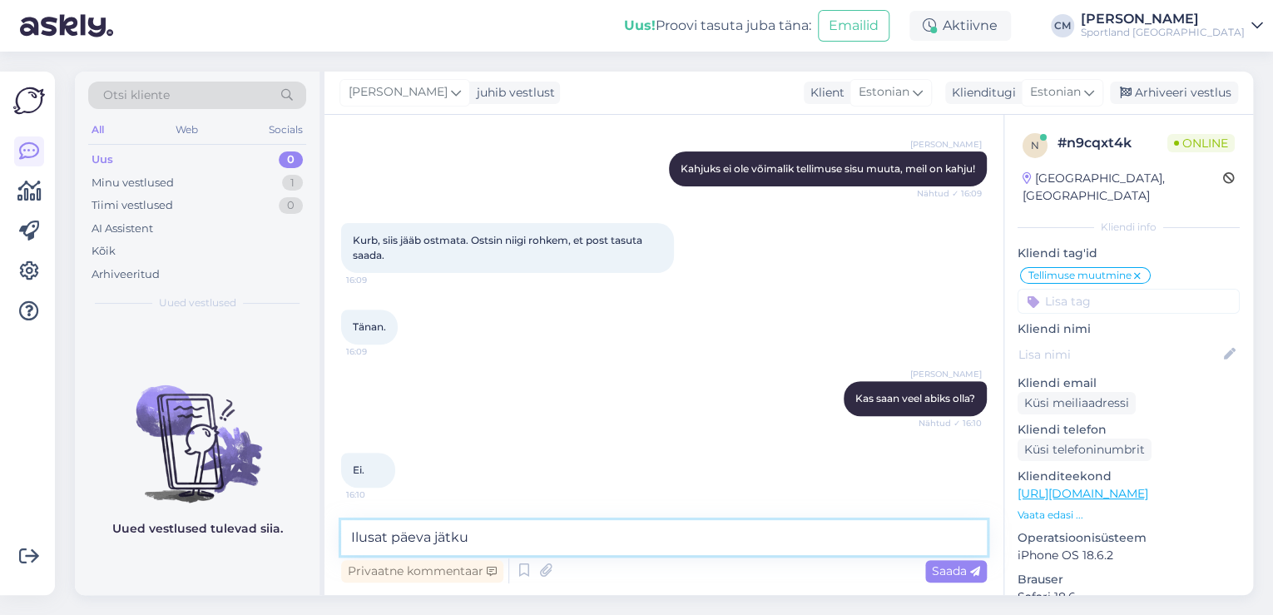
type textarea "Ilusat päeva jätku!"
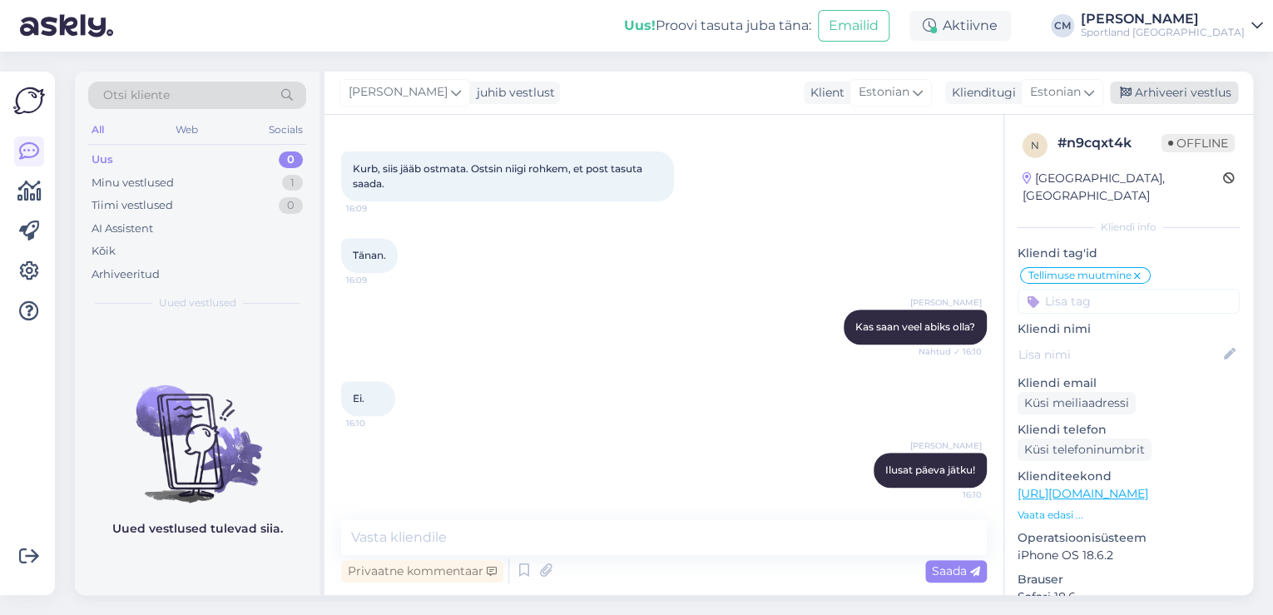
click at [1141, 82] on div "Arhiveeri vestlus" at bounding box center [1174, 93] width 128 height 22
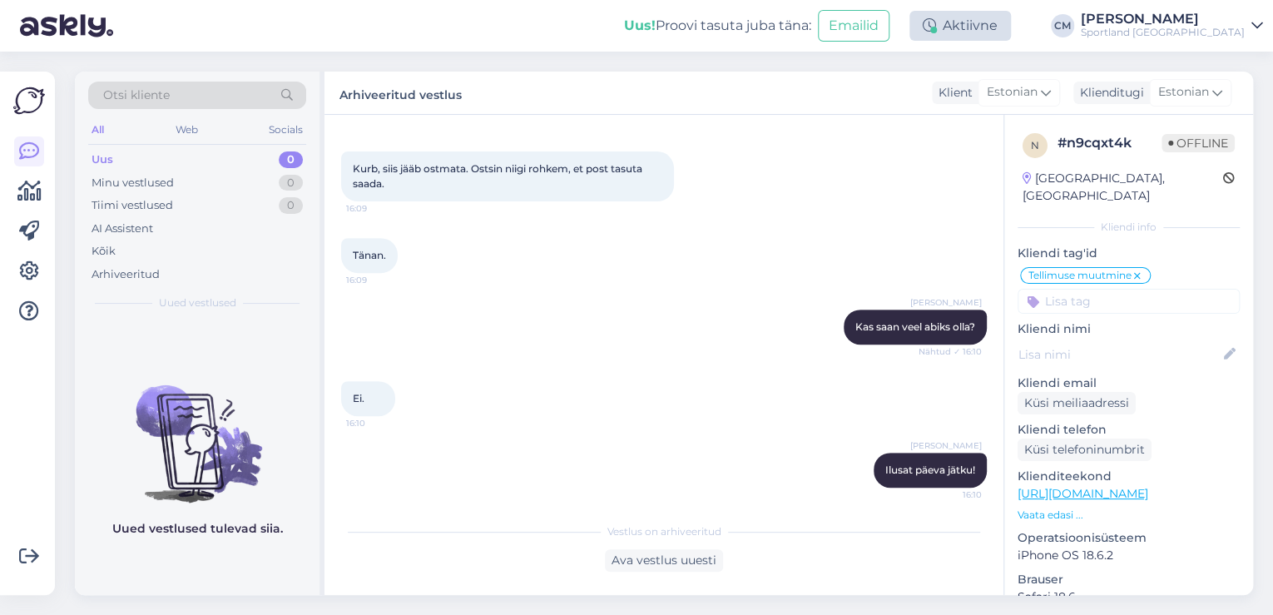
click at [1011, 34] on div "Aktiivne" at bounding box center [959, 26] width 101 height 30
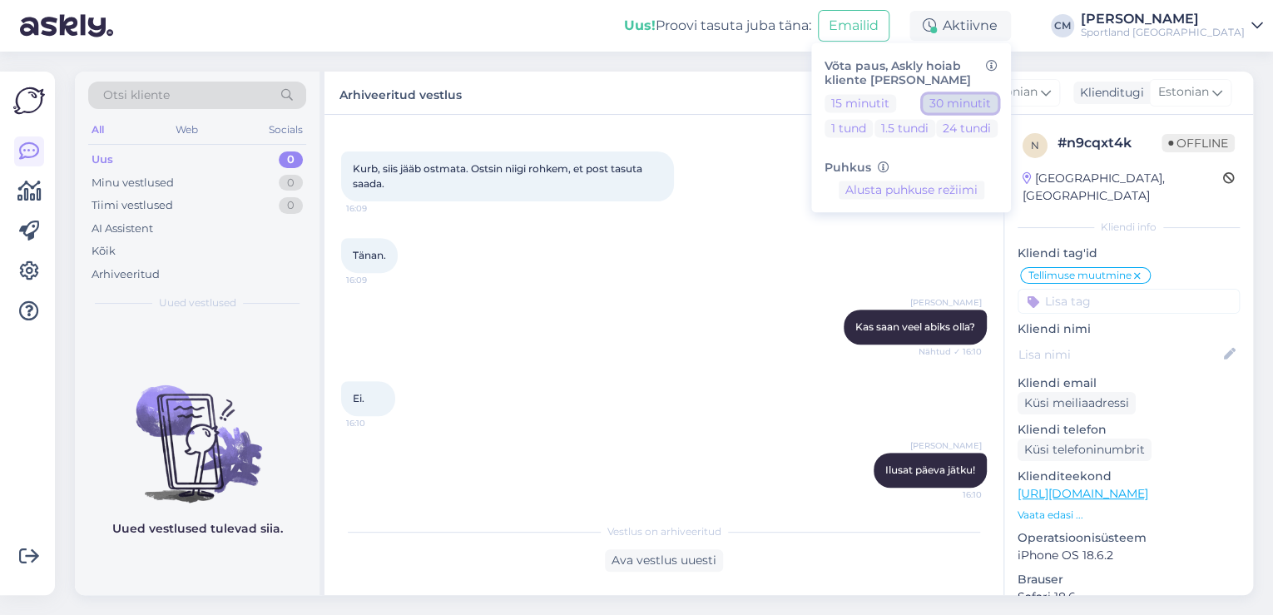
click at [997, 106] on button "30 minutit" at bounding box center [960, 103] width 75 height 18
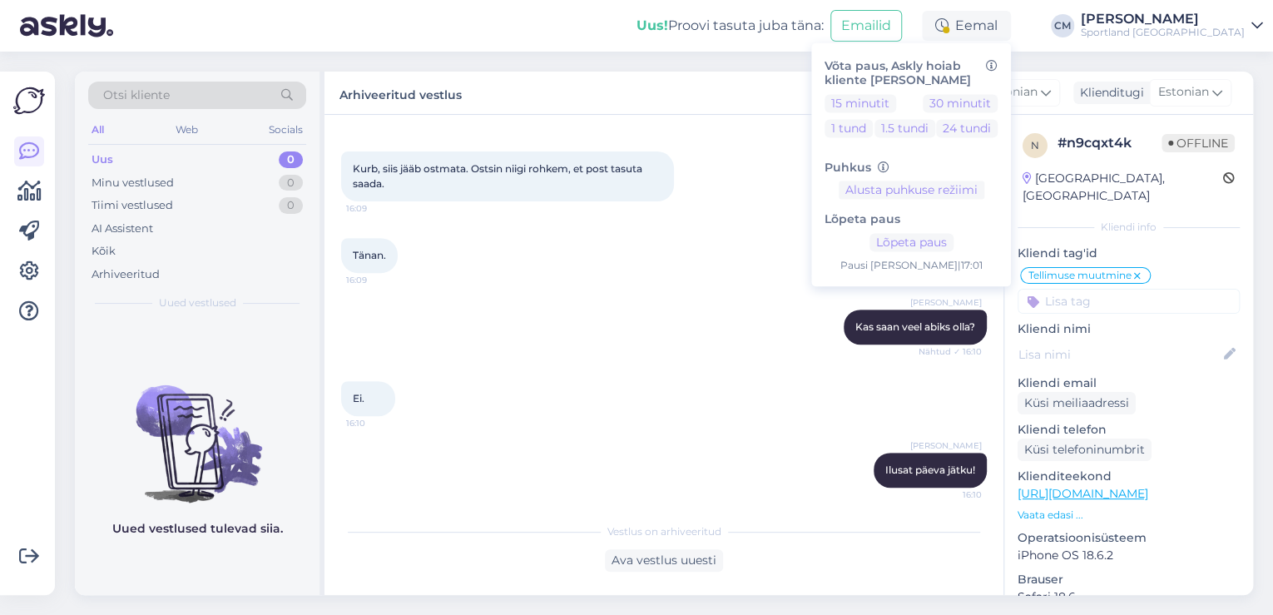
click at [1177, 27] on div "Sportland [GEOGRAPHIC_DATA]" at bounding box center [1163, 32] width 164 height 13
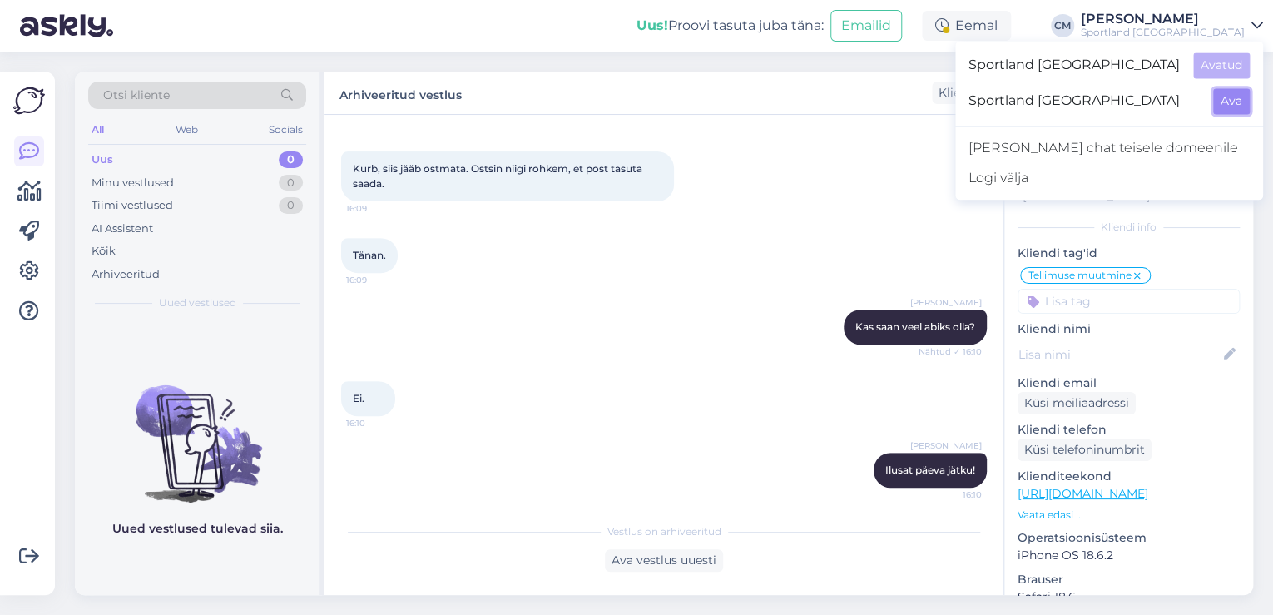
click at [1240, 101] on button "Ava" at bounding box center [1231, 101] width 37 height 26
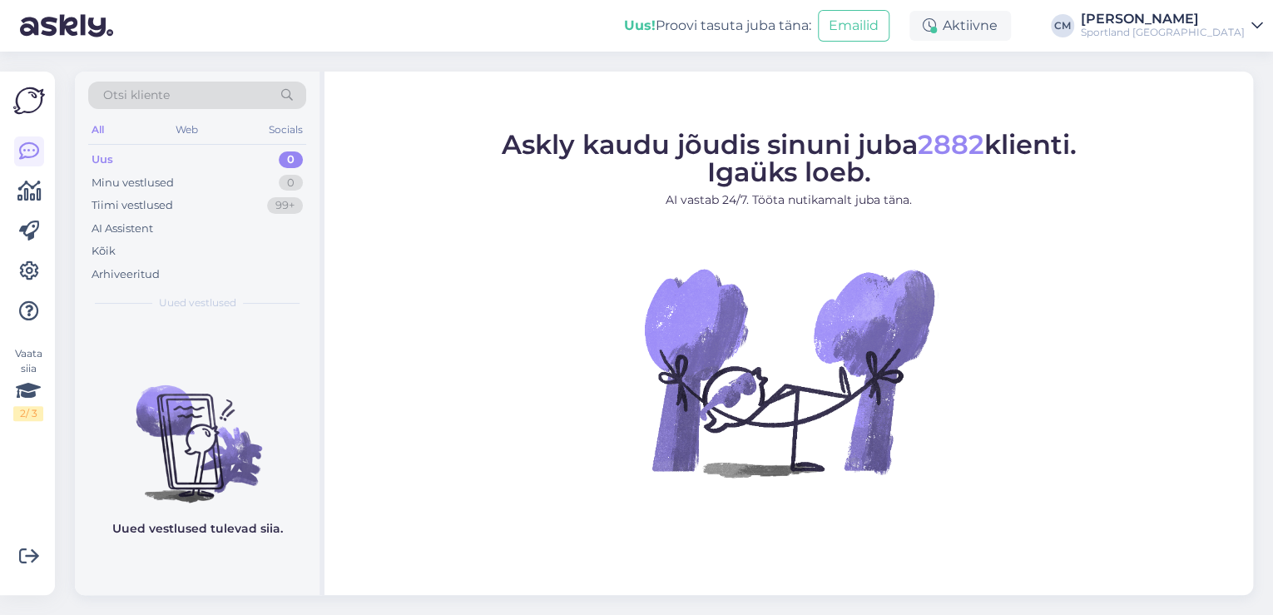
click at [966, 9] on div "Uus! Proovi tasuta [PERSON_NAME]: Emailid Aktiivne [PERSON_NAME] Sportland [GEO…" at bounding box center [636, 26] width 1273 height 52
click at [980, 36] on div "Aktiivne" at bounding box center [959, 26] width 101 height 30
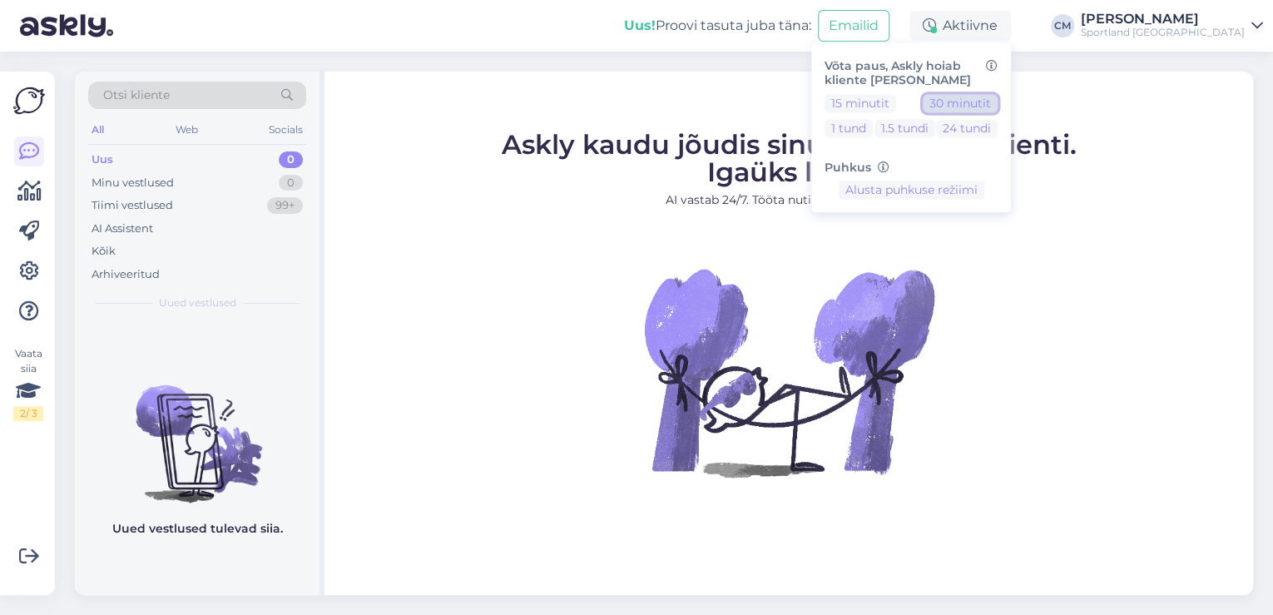
click at [985, 95] on button "30 minutit" at bounding box center [960, 103] width 75 height 18
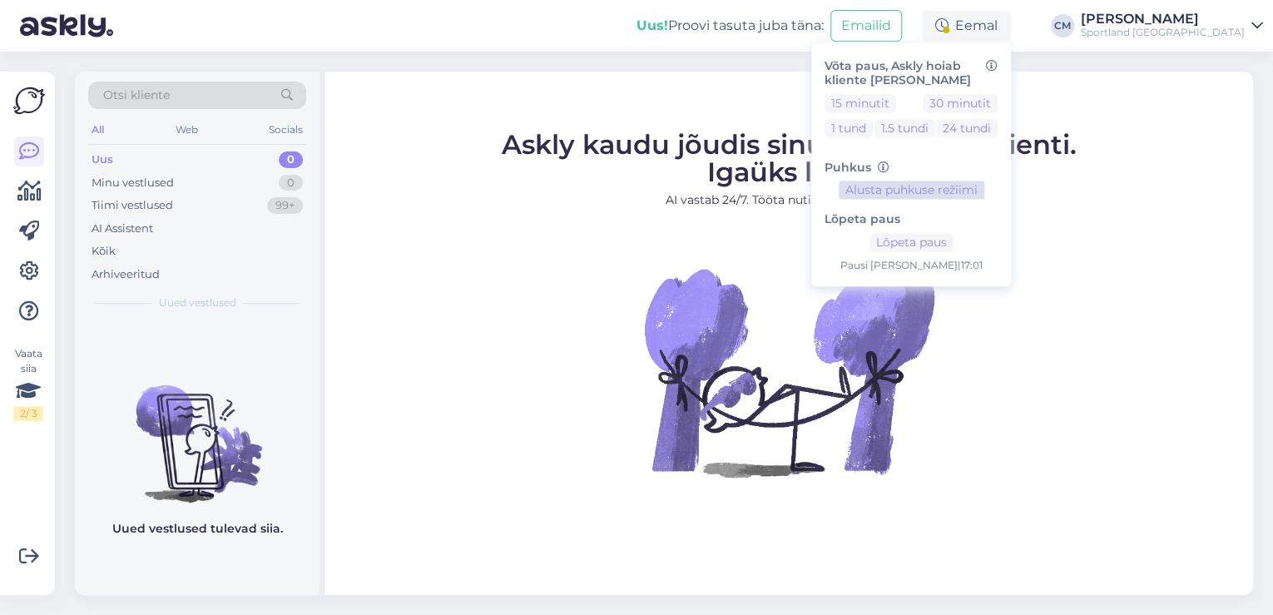
click at [868, 223] on h6 "Lõpeta paus" at bounding box center [910, 220] width 173 height 14
